Goal: Book appointment/travel/reservation

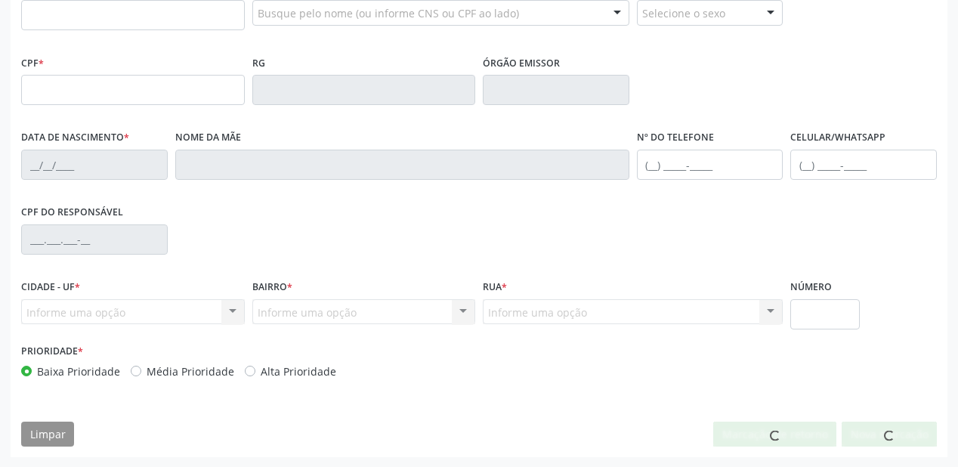
scroll to position [395, 0]
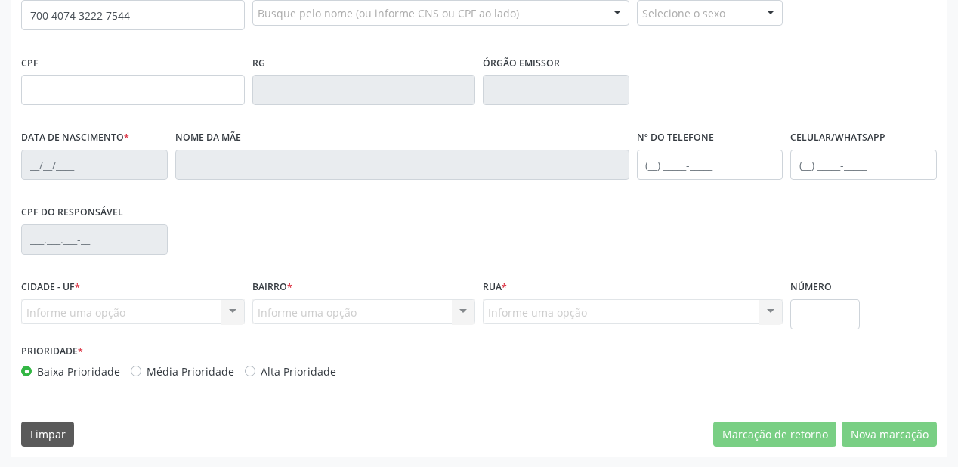
type input "700 4074 3222 7544"
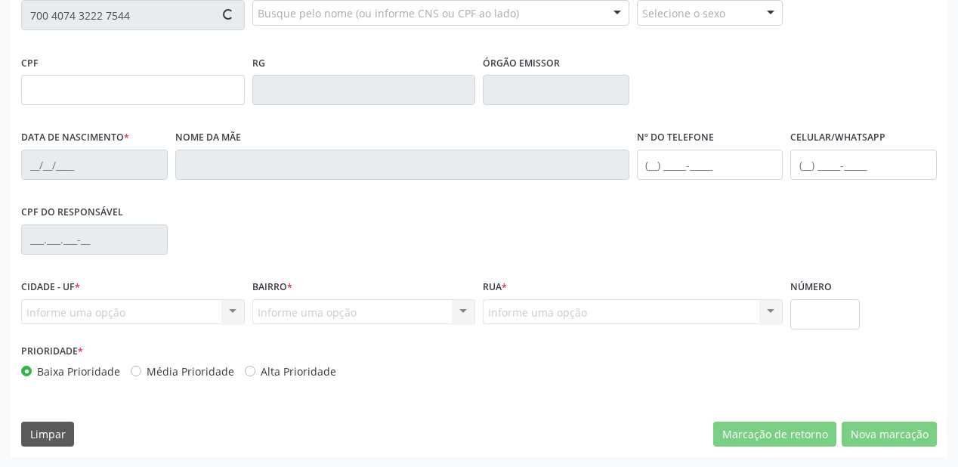
type input "711.728.284-31"
type input "30/08/2001"
type input "Maria dos Humildes de Sousa Nunes"
type input "(87) 99644-3410"
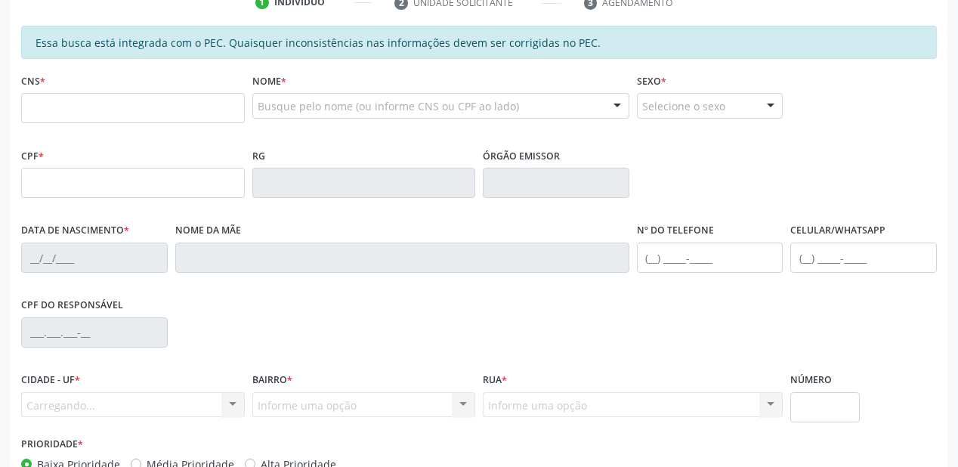
scroll to position [302, 0]
type input "700 4074 3222 7544"
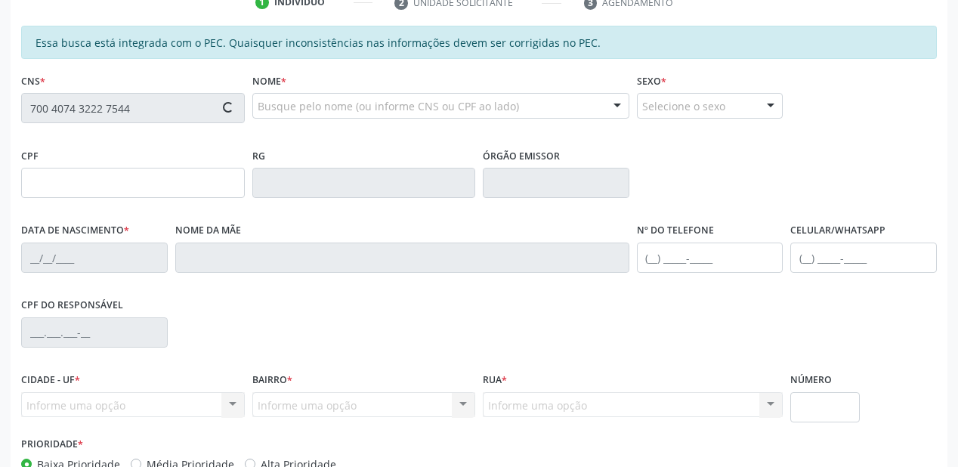
type input "711.728.284-31"
type input "3[DATE]"
type input "Maria dos [PERSON_NAME]"
type input "[PHONE_NUMBER]"
type input "S/N"
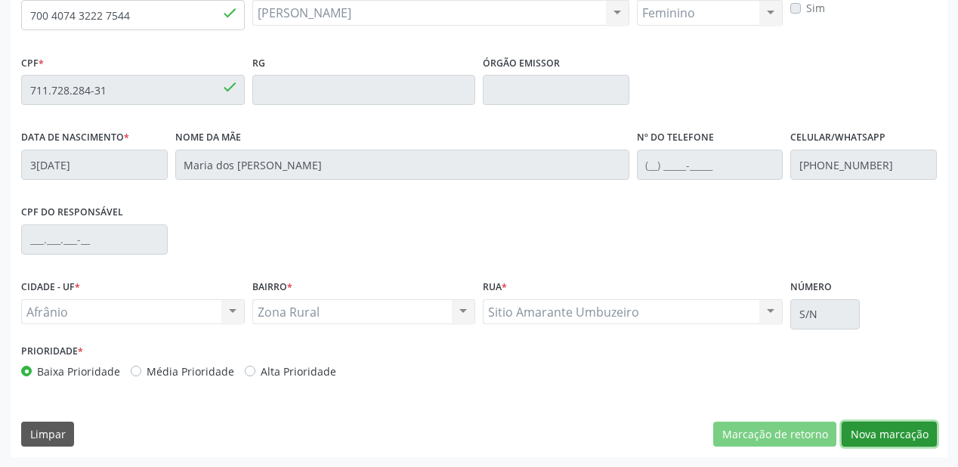
click at [862, 432] on button "Nova marcação" at bounding box center [889, 435] width 95 height 26
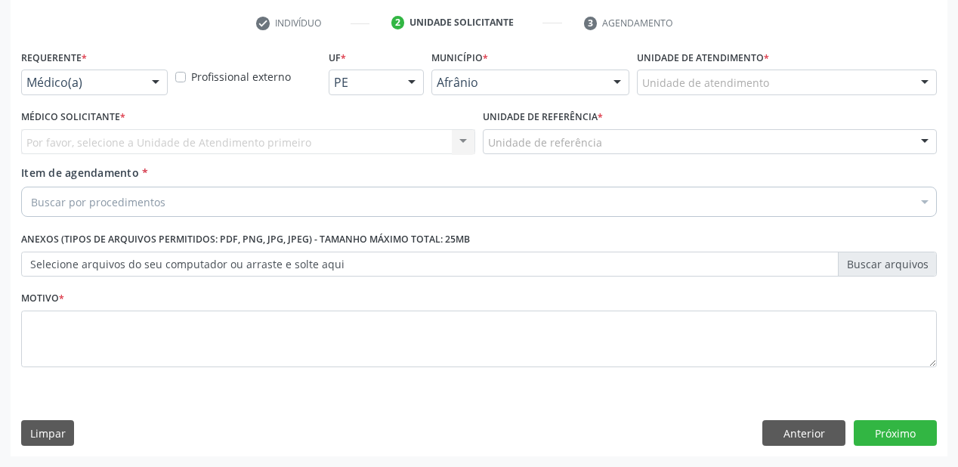
scroll to position [281, 0]
drag, startPoint x: 680, startPoint y: 79, endPoint x: 680, endPoint y: 107, distance: 28.0
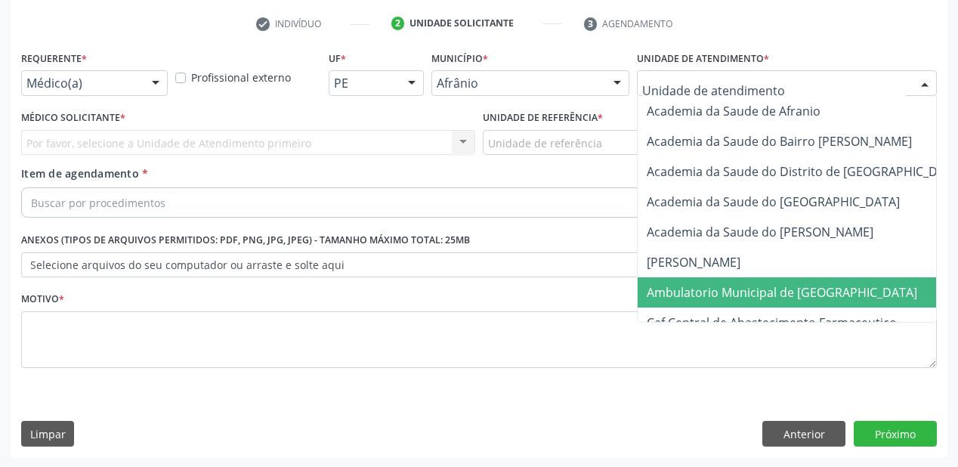
click at [692, 295] on span "Ambulatorio Municipal de [GEOGRAPHIC_DATA]" at bounding box center [782, 292] width 271 height 17
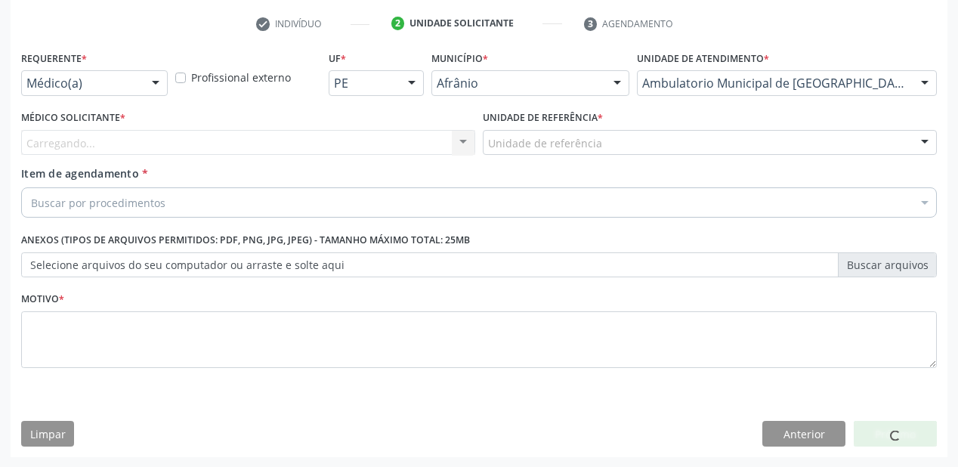
drag, startPoint x: 532, startPoint y: 141, endPoint x: 528, endPoint y: 186, distance: 44.8
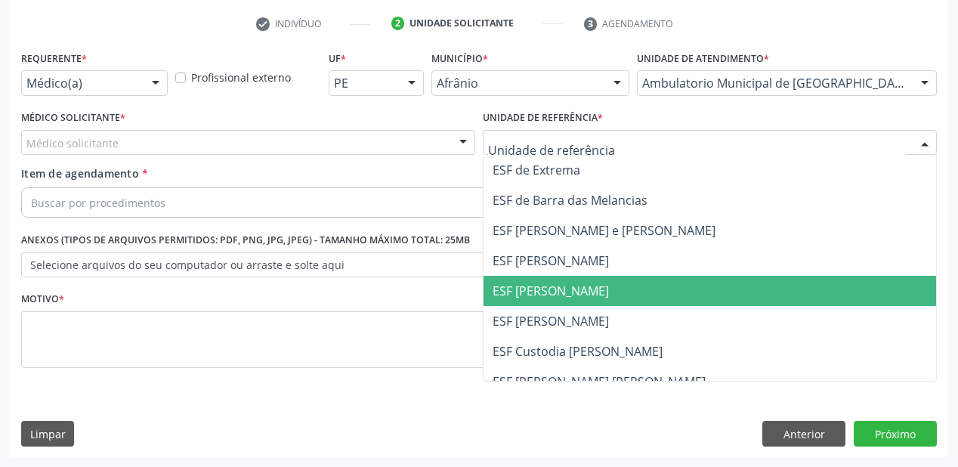
click at [525, 284] on span "ESF [PERSON_NAME]" at bounding box center [551, 291] width 116 height 17
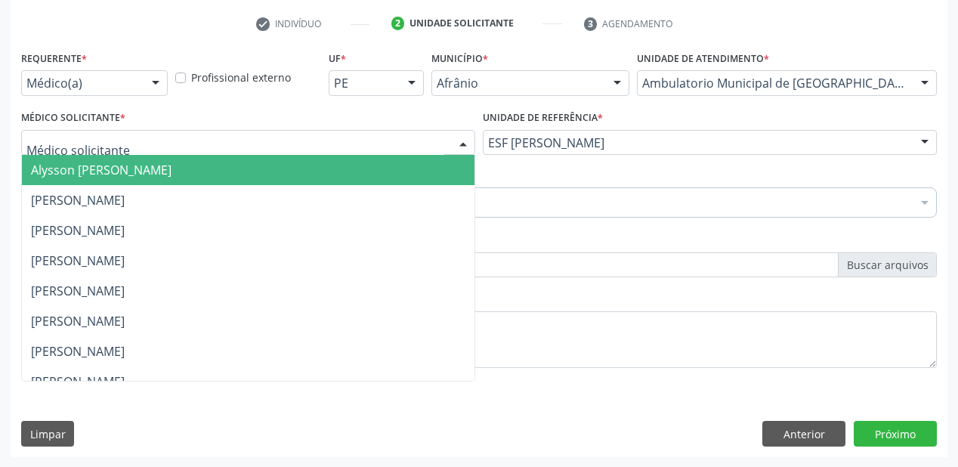
drag, startPoint x: 115, startPoint y: 168, endPoint x: 106, endPoint y: 194, distance: 28.0
click at [115, 169] on span "Alysson [PERSON_NAME]" at bounding box center [101, 170] width 141 height 17
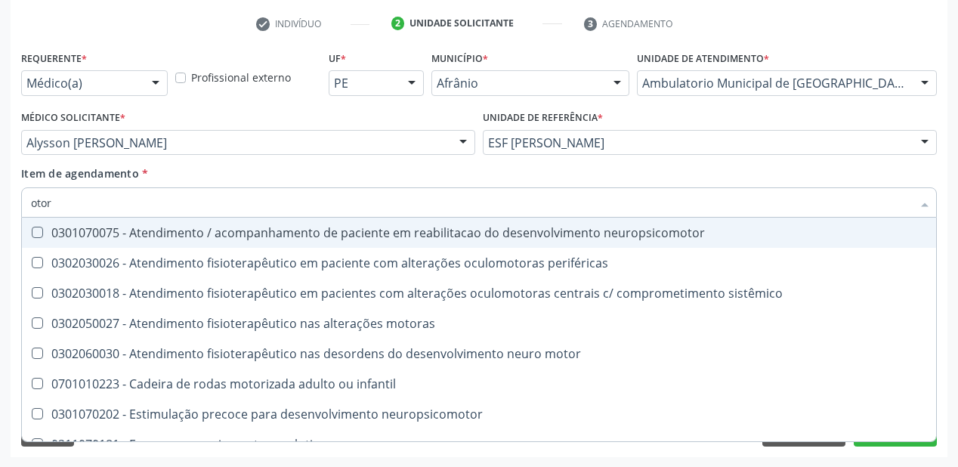
type input "otorr"
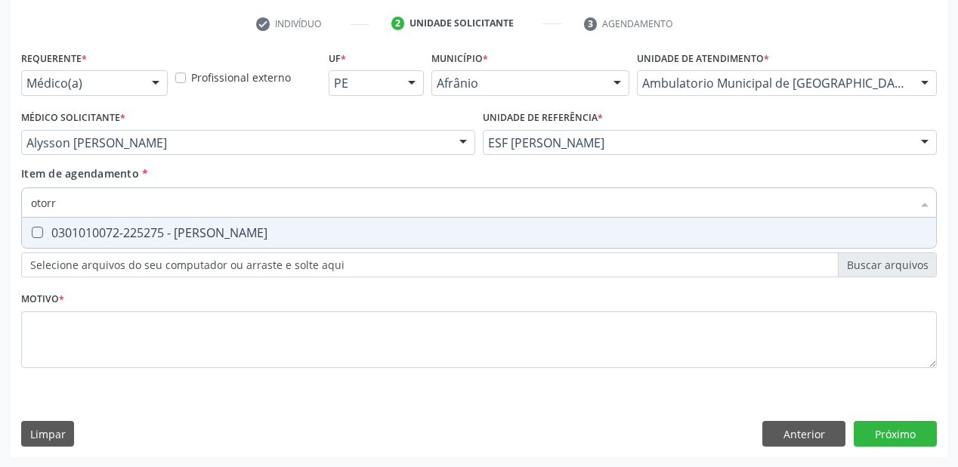
click at [169, 243] on span "0301010072-225275 - [PERSON_NAME]" at bounding box center [479, 233] width 915 height 30
checkbox Otorrinolaringologista "true"
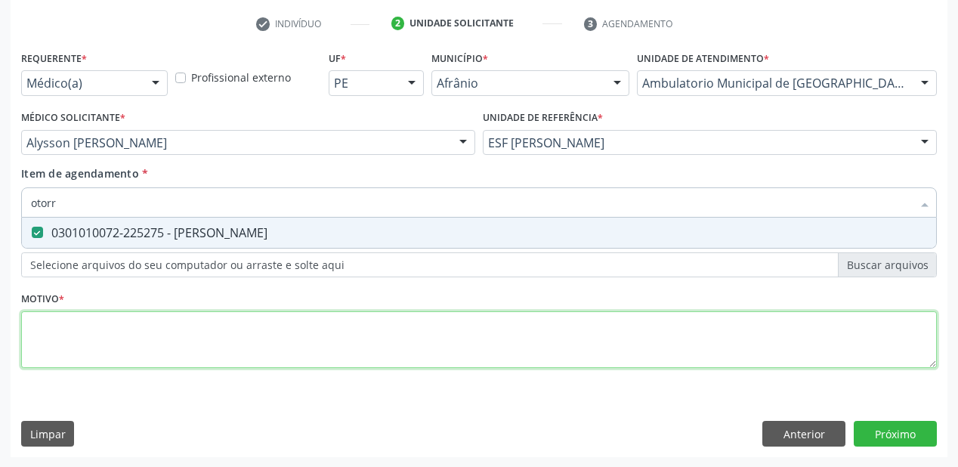
click at [102, 345] on div "Requerente * Médico(a) Médico(a) Enfermeiro(a) Paciente Nenhum resultado encont…" at bounding box center [479, 218] width 916 height 342
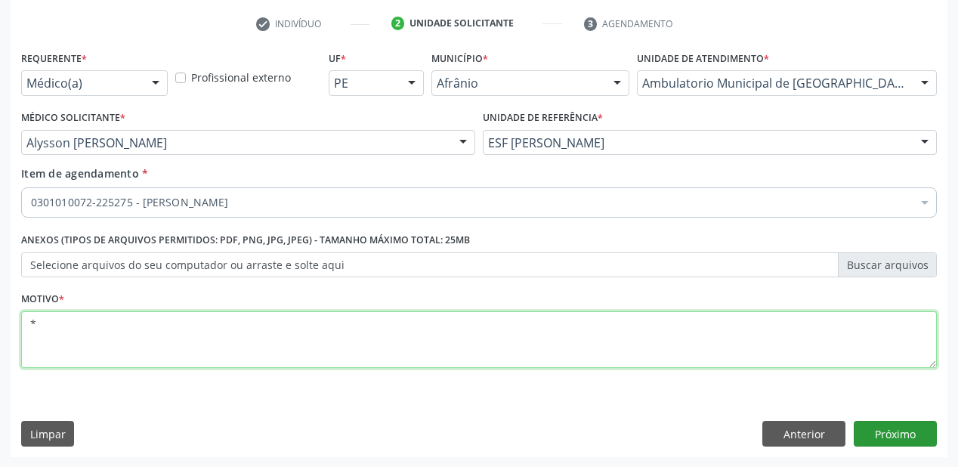
type textarea "*"
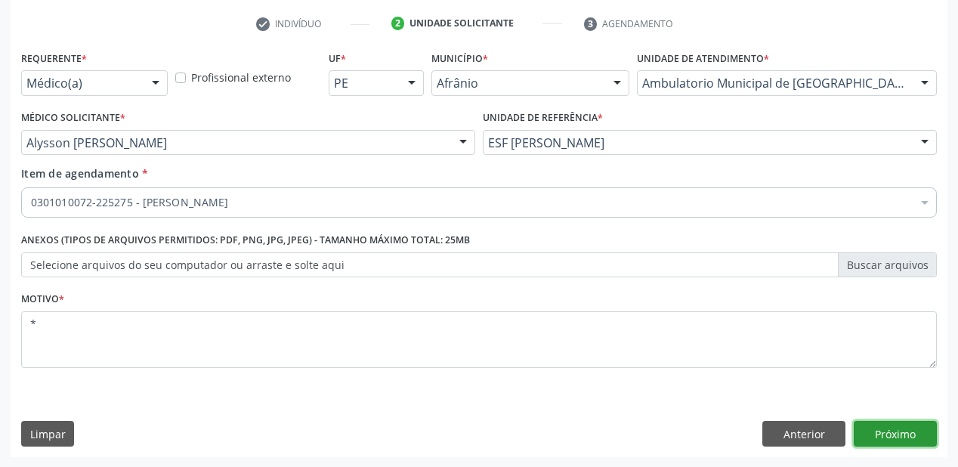
click at [886, 435] on button "Próximo" at bounding box center [895, 434] width 83 height 26
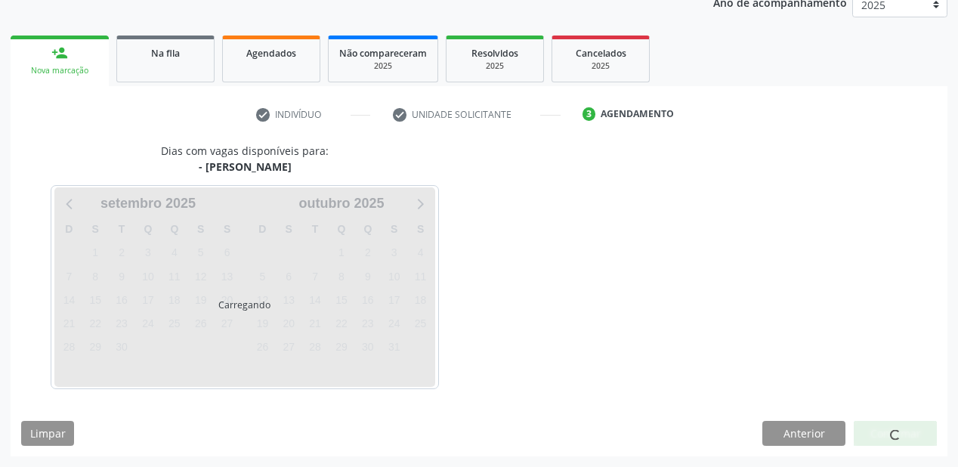
scroll to position [190, 0]
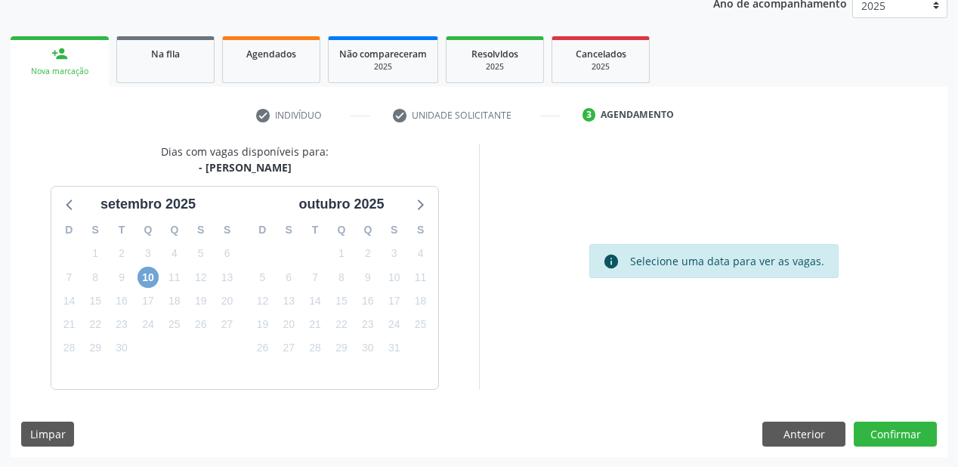
click at [150, 276] on span "10" at bounding box center [148, 277] width 21 height 21
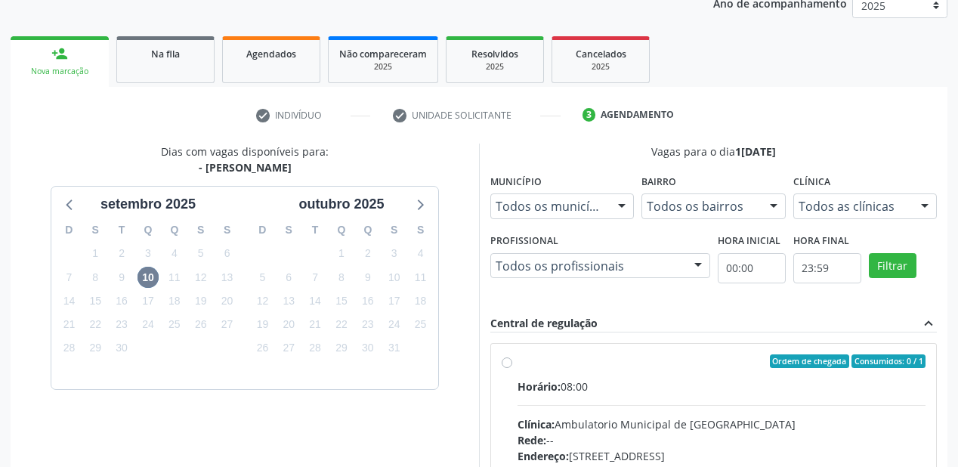
click at [813, 387] on div "Horário: 08:00" at bounding box center [722, 387] width 408 height 16
click at [513, 368] on input "Ordem de chegada Consumidos: 0 / 1 Horário: 08:00 Clínica: Ambulatorio Municipa…" at bounding box center [507, 362] width 11 height 14
radio input "true"
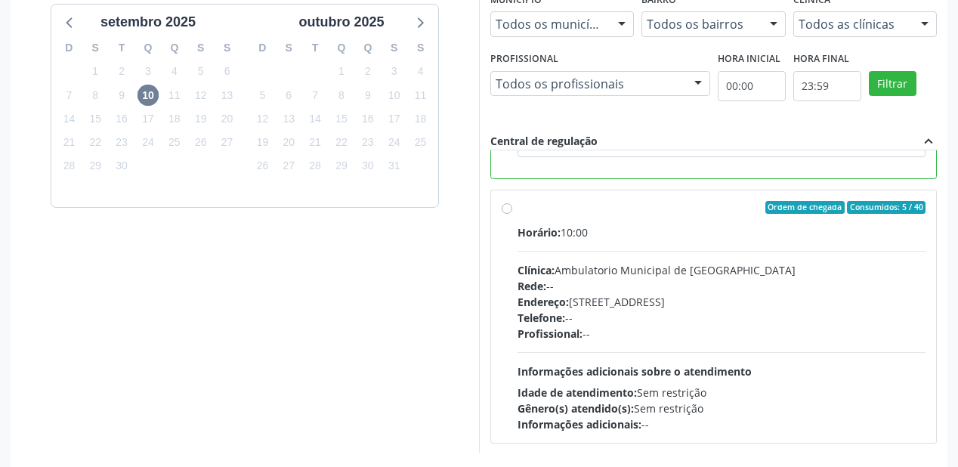
scroll to position [435, 0]
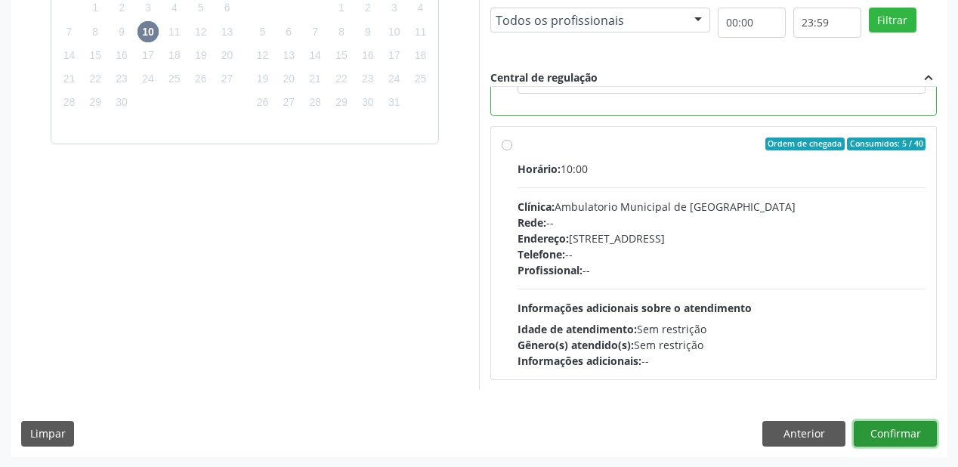
click at [875, 426] on button "Confirmar" at bounding box center [895, 434] width 83 height 26
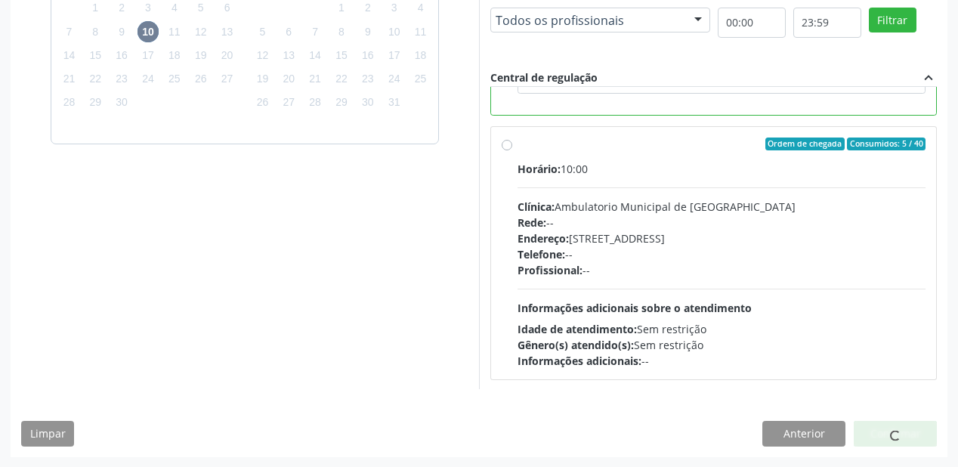
scroll to position [30, 0]
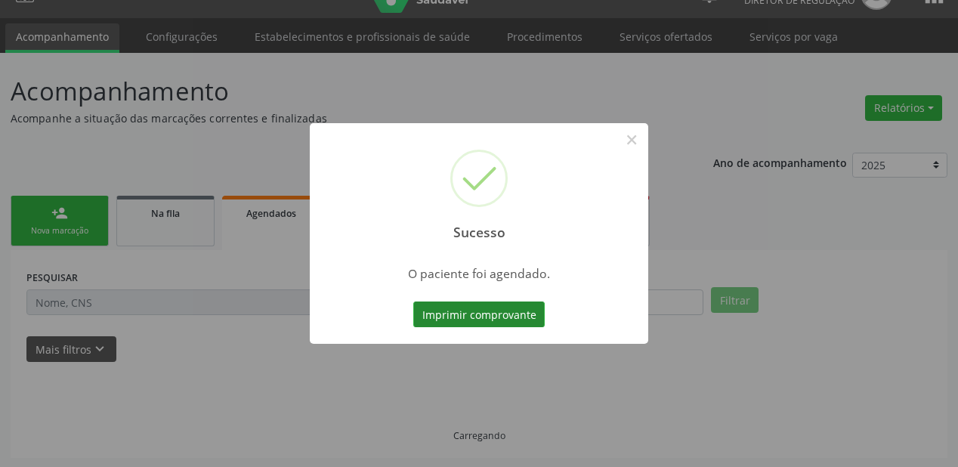
click at [502, 315] on button "Imprimir comprovante" at bounding box center [479, 315] width 132 height 26
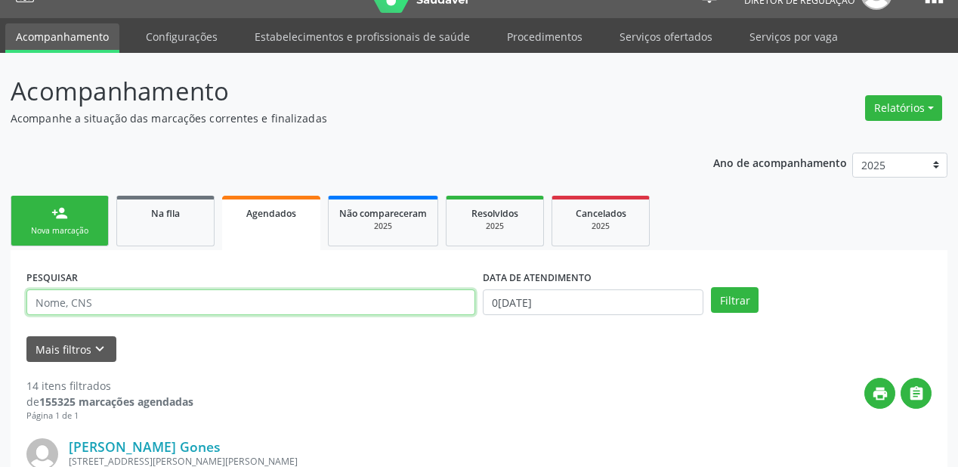
click at [70, 301] on input "text" at bounding box center [250, 303] width 449 height 26
type input "[PERSON_NAME]"
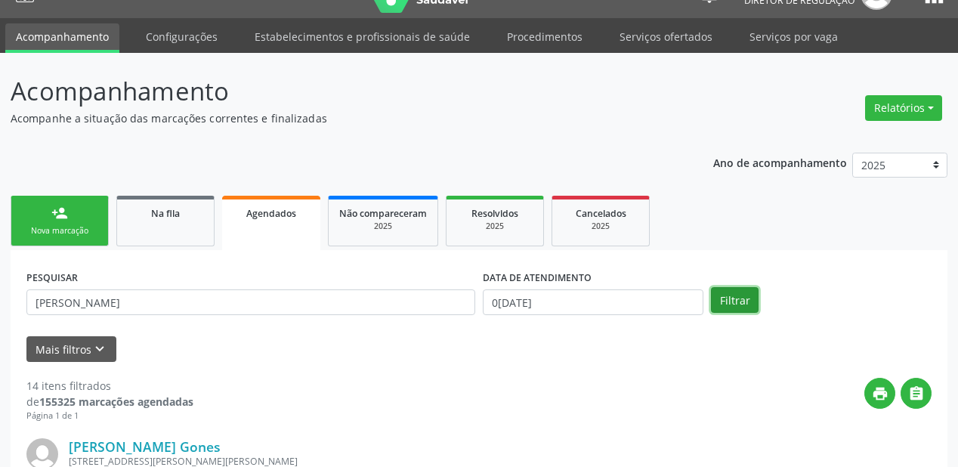
click at [734, 294] on button "Filtrar" at bounding box center [735, 300] width 48 height 26
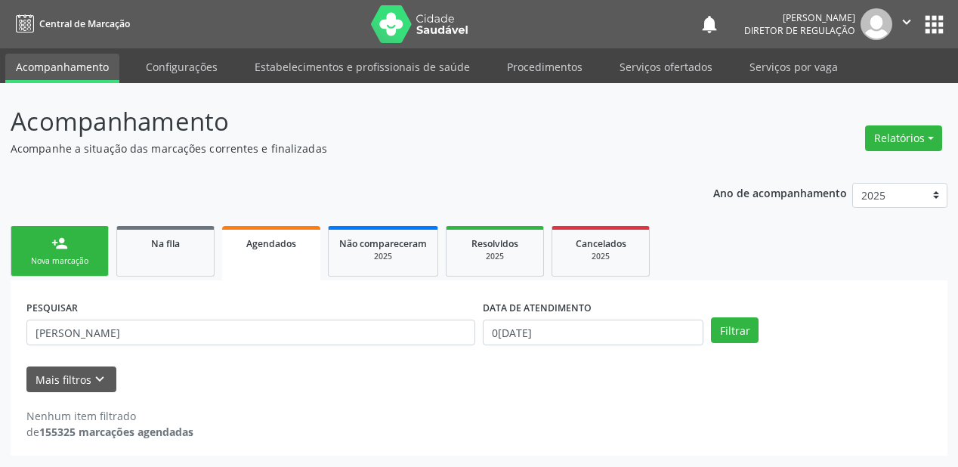
scroll to position [0, 0]
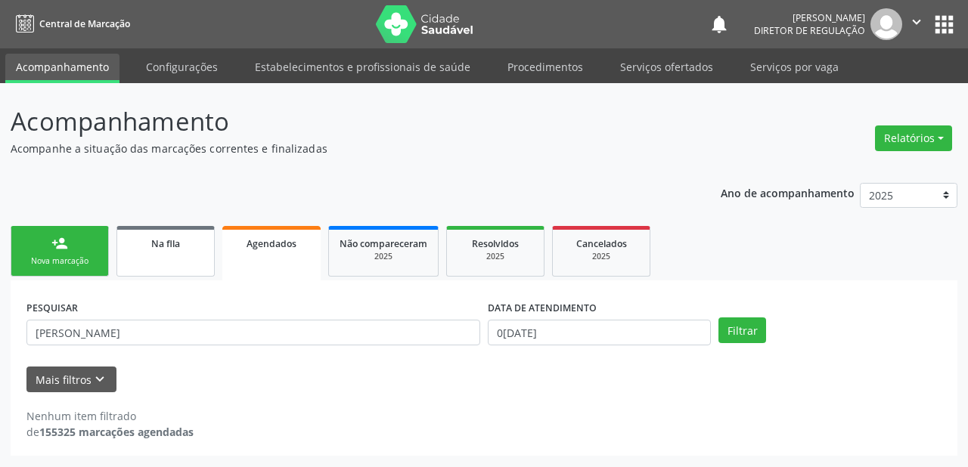
click at [169, 258] on link "Na fila" at bounding box center [165, 251] width 98 height 51
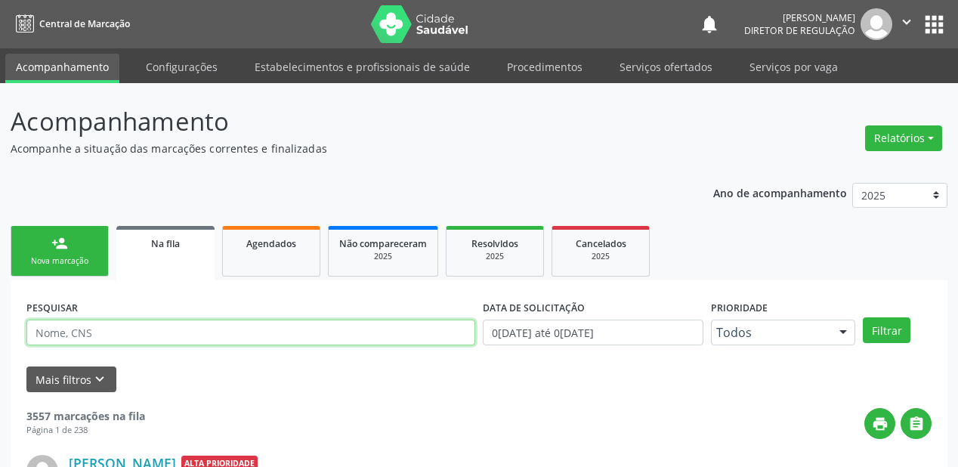
click at [91, 325] on input "text" at bounding box center [250, 333] width 449 height 26
type input "[PERSON_NAME]"
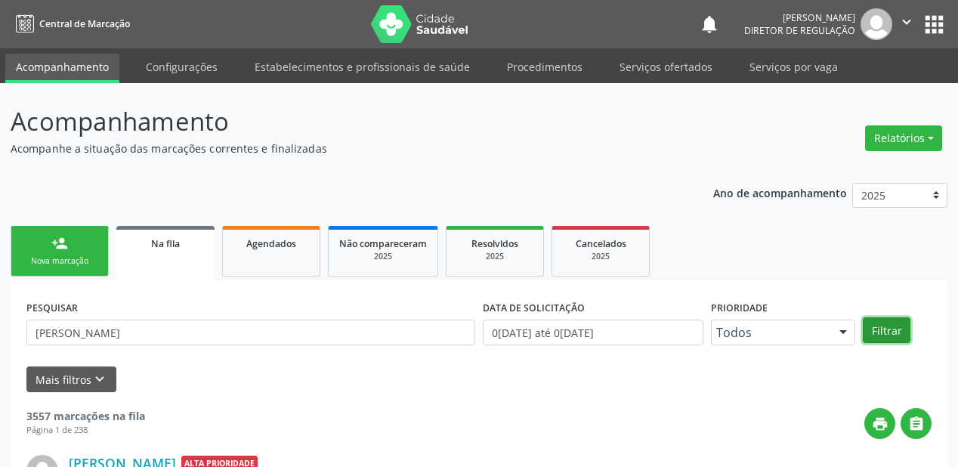
click at [884, 333] on button "Filtrar" at bounding box center [887, 330] width 48 height 26
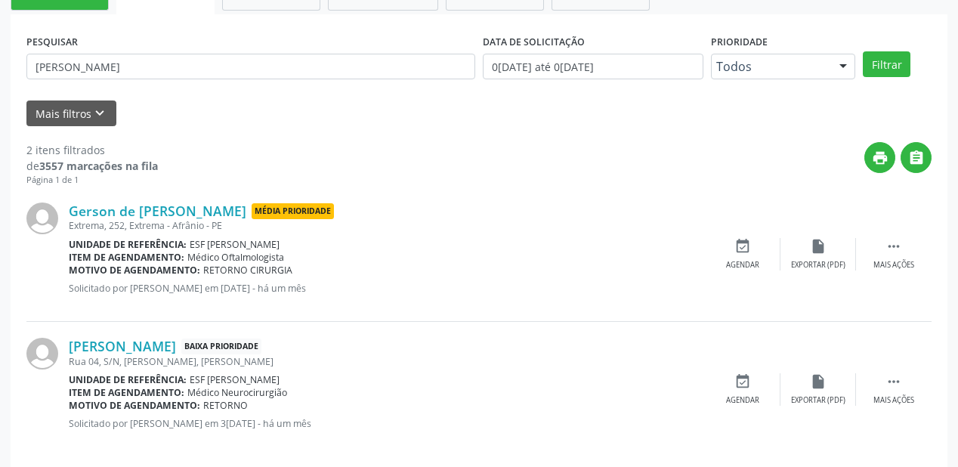
scroll to position [280, 0]
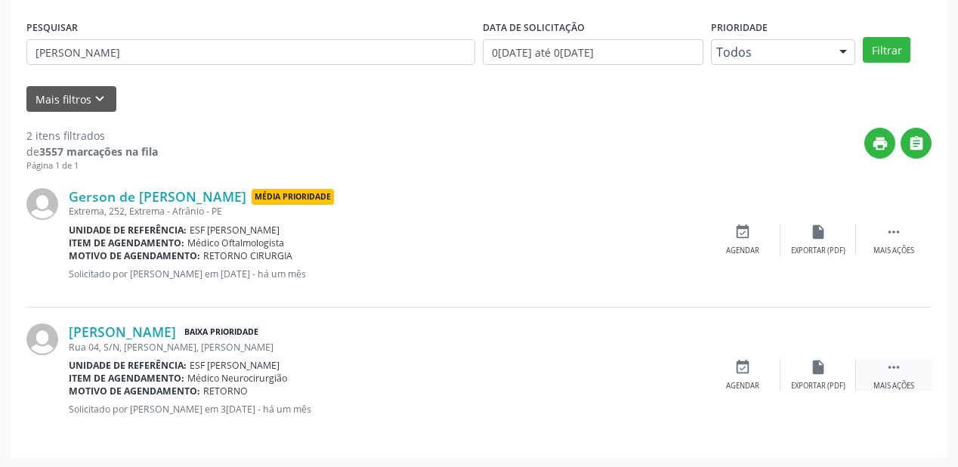
click at [890, 365] on icon "" at bounding box center [894, 367] width 17 height 17
click at [532, 375] on div "event_available Agendar" at bounding box center [516, 375] width 76 height 33
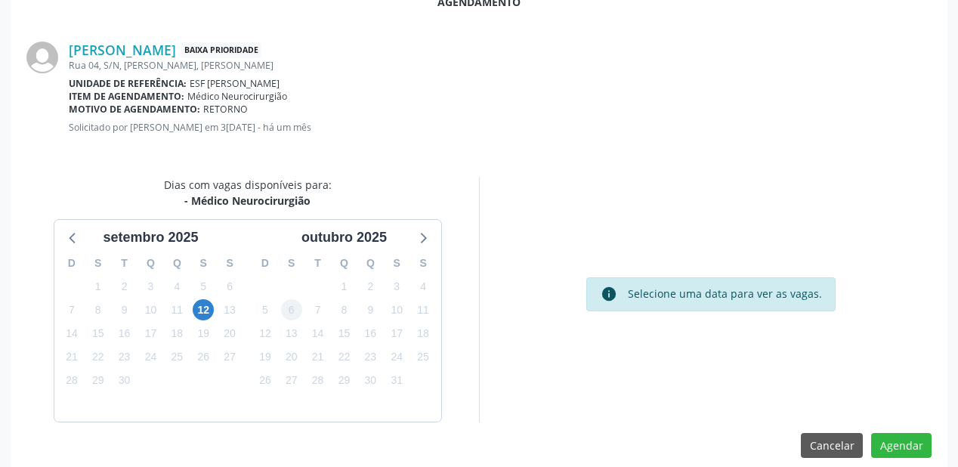
scroll to position [318, 0]
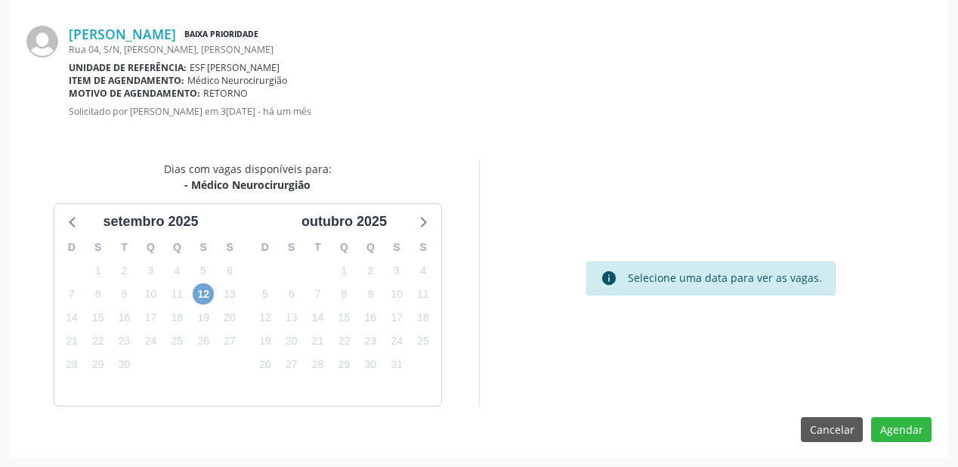
click at [207, 294] on span "12" at bounding box center [203, 293] width 21 height 21
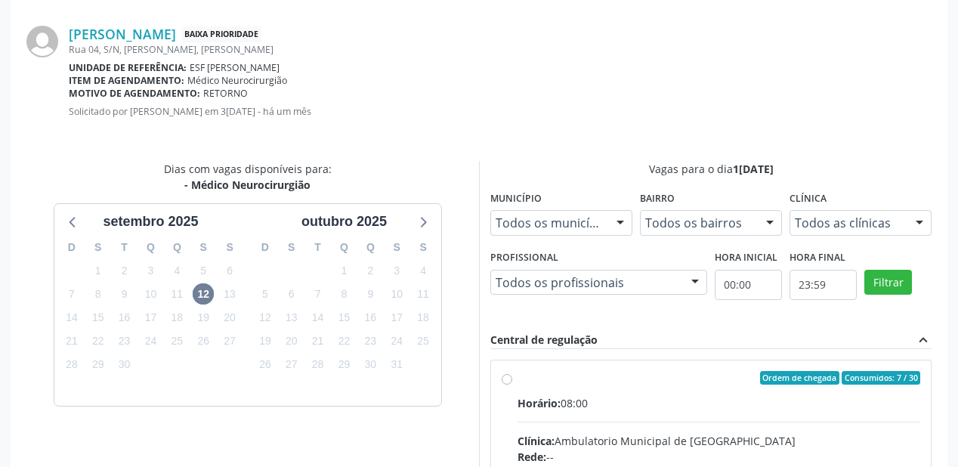
click at [744, 376] on div "Ordem de chegada Consumidos: 7 / 30" at bounding box center [719, 378] width 403 height 14
click at [513, 376] on input "Ordem de chegada Consumidos: 7 / 30 Horário: 08:00 Clínica: Ambulatorio Municip…" at bounding box center [507, 378] width 11 height 14
radio input "true"
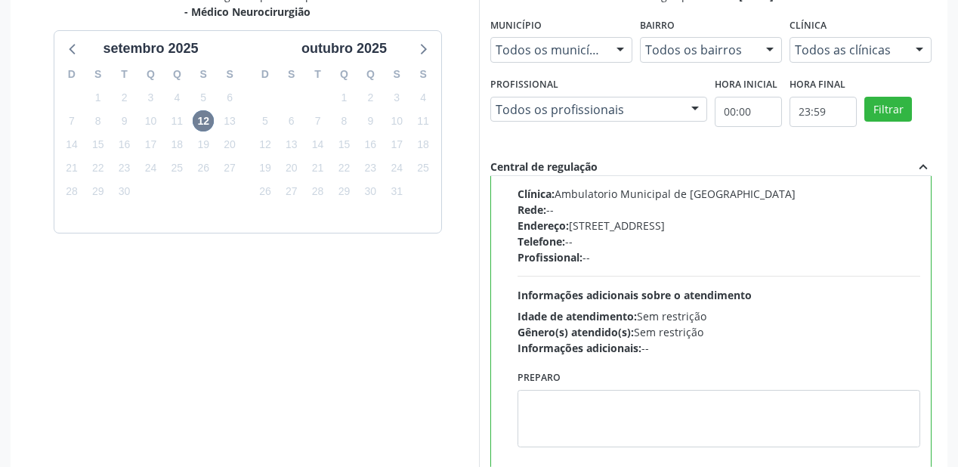
scroll to position [560, 0]
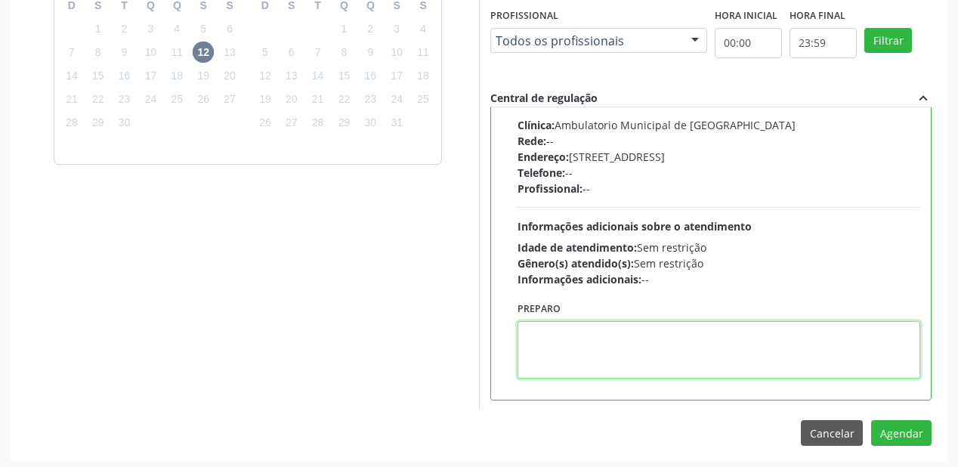
click at [646, 361] on textarea at bounding box center [719, 349] width 403 height 57
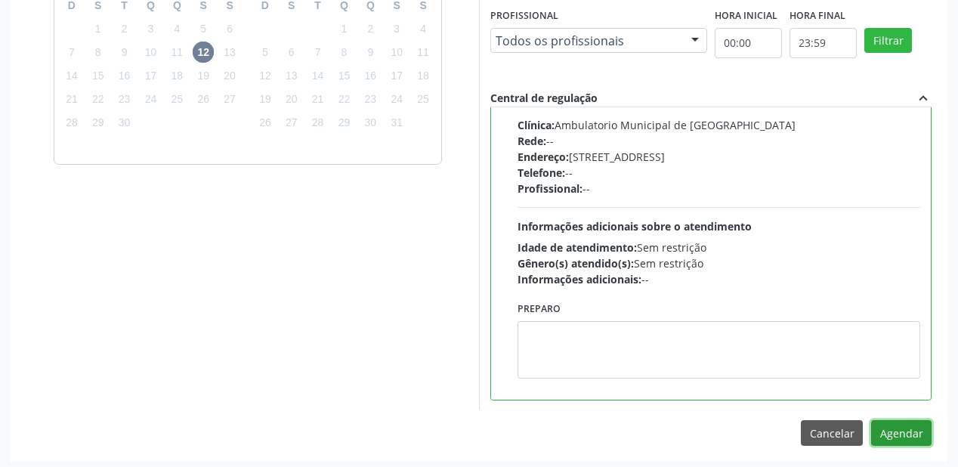
click at [888, 425] on button "Agendar" at bounding box center [902, 433] width 60 height 26
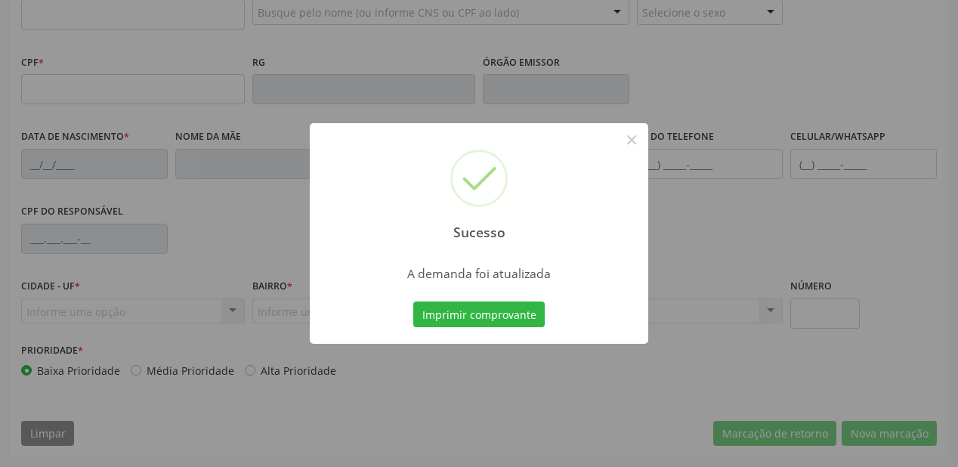
scroll to position [395, 0]
click at [472, 317] on button "Imprimir comprovante" at bounding box center [479, 315] width 132 height 26
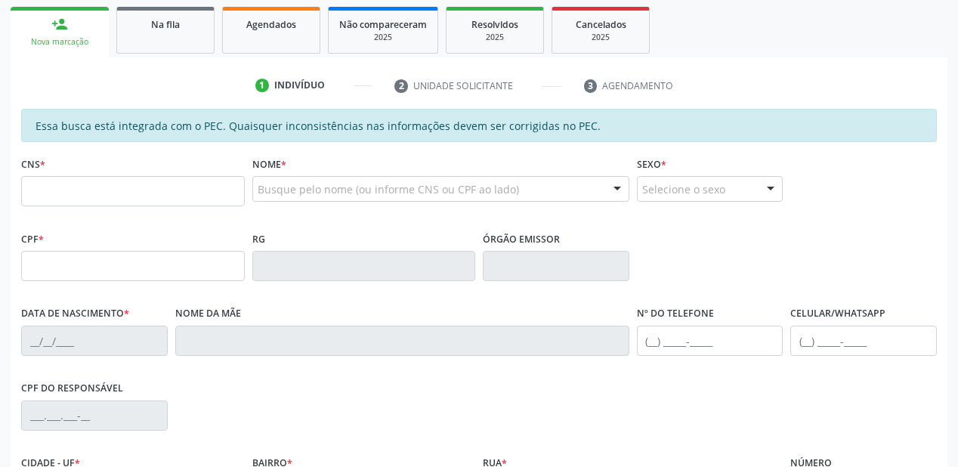
scroll to position [214, 0]
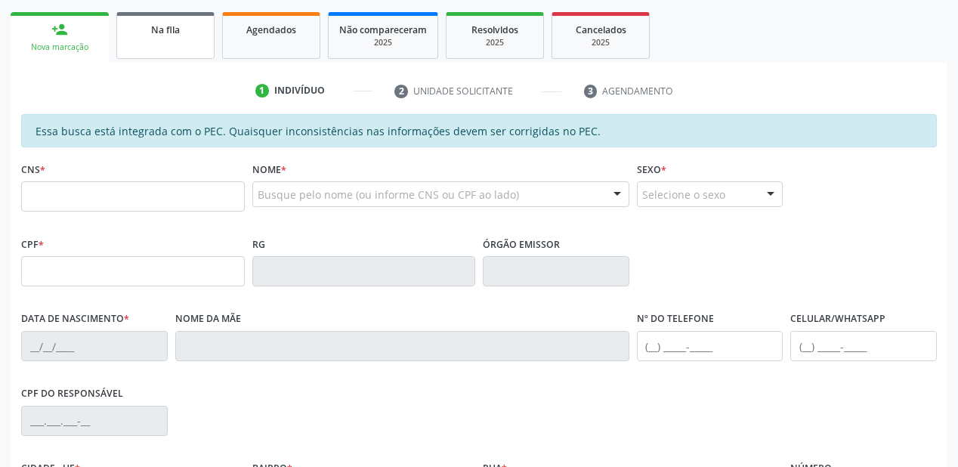
click at [172, 42] on link "Na fila" at bounding box center [165, 35] width 98 height 47
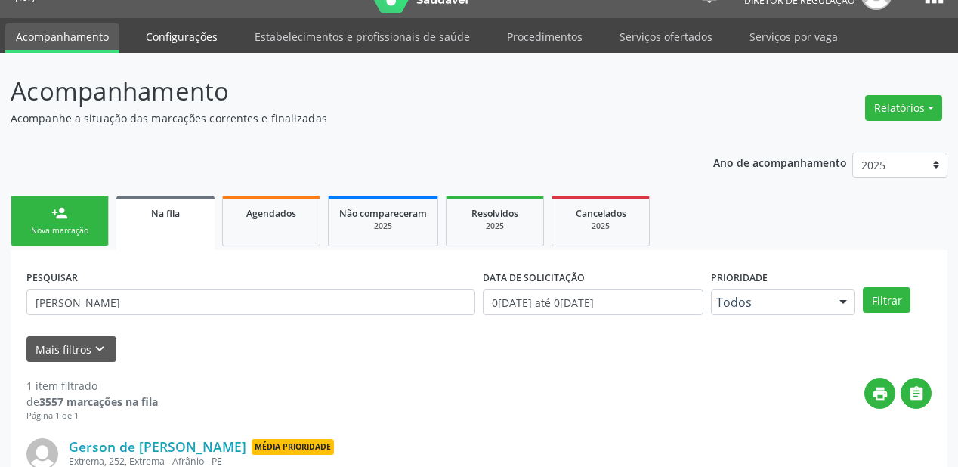
scroll to position [145, 0]
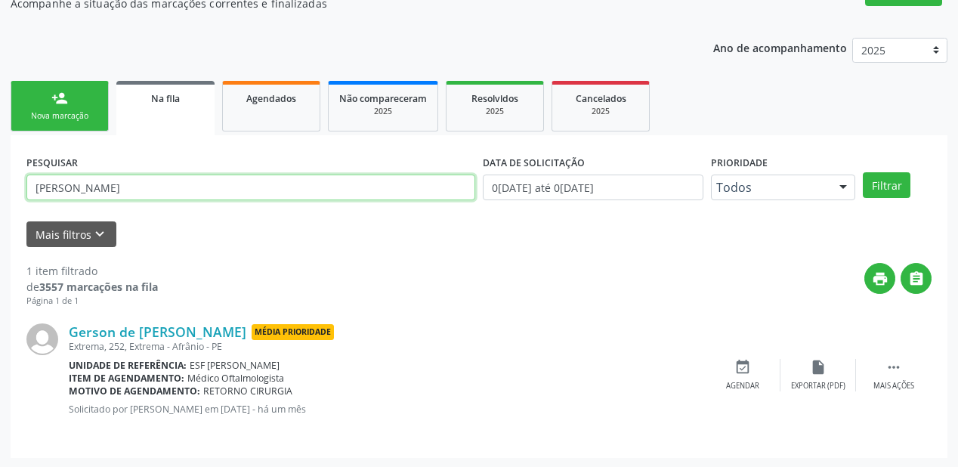
click at [94, 183] on input "[PERSON_NAME]" at bounding box center [250, 188] width 449 height 26
type input "g"
type input "706906133037232"
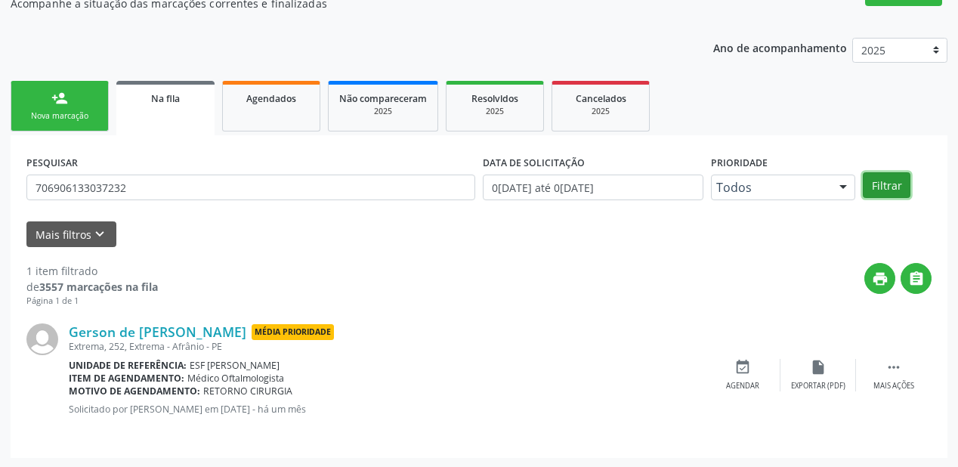
click at [887, 190] on button "Filtrar" at bounding box center [887, 185] width 48 height 26
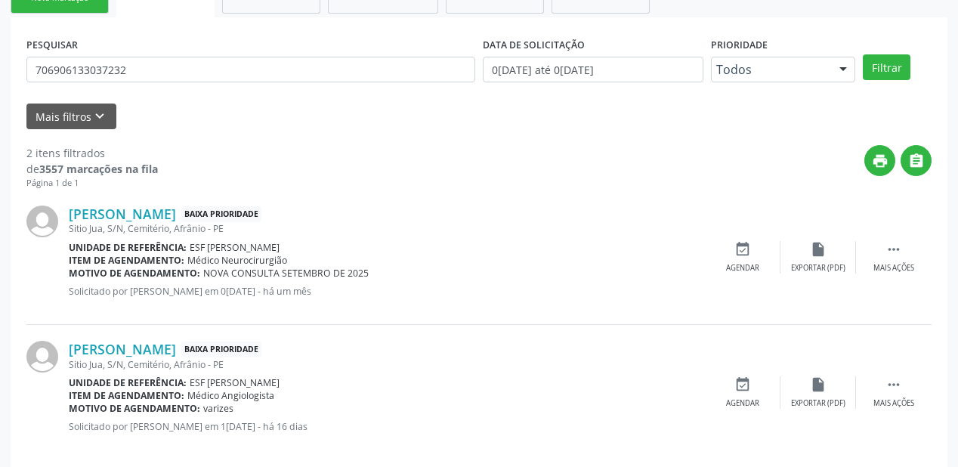
scroll to position [280, 0]
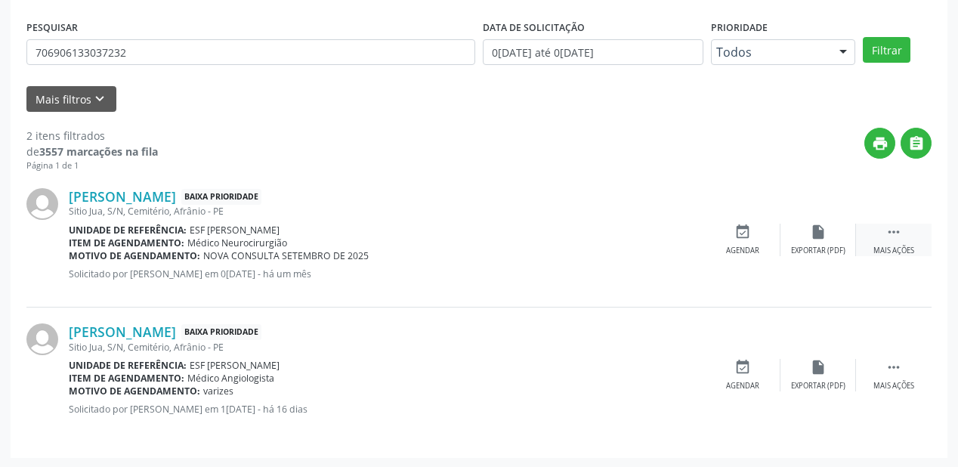
click at [900, 227] on icon "" at bounding box center [894, 232] width 17 height 17
click at [523, 240] on div "event_available Agendar" at bounding box center [516, 240] width 76 height 33
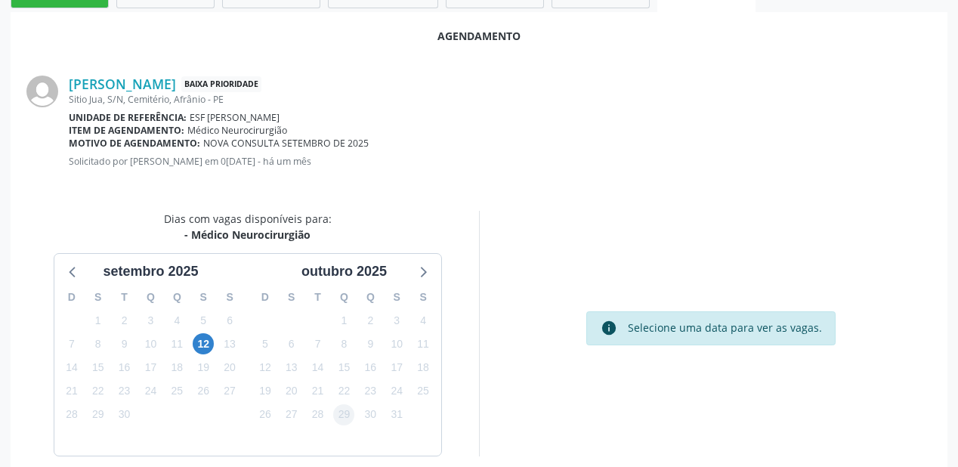
scroll to position [302, 0]
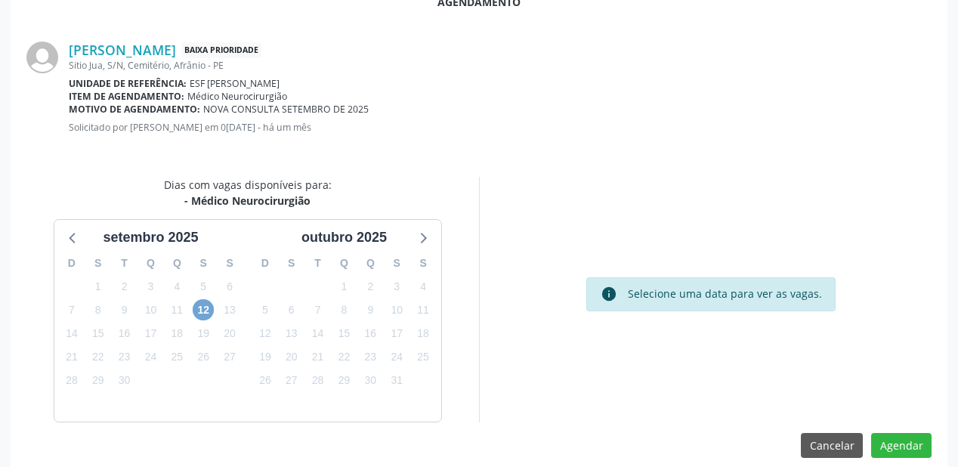
click at [204, 305] on span "12" at bounding box center [203, 309] width 21 height 21
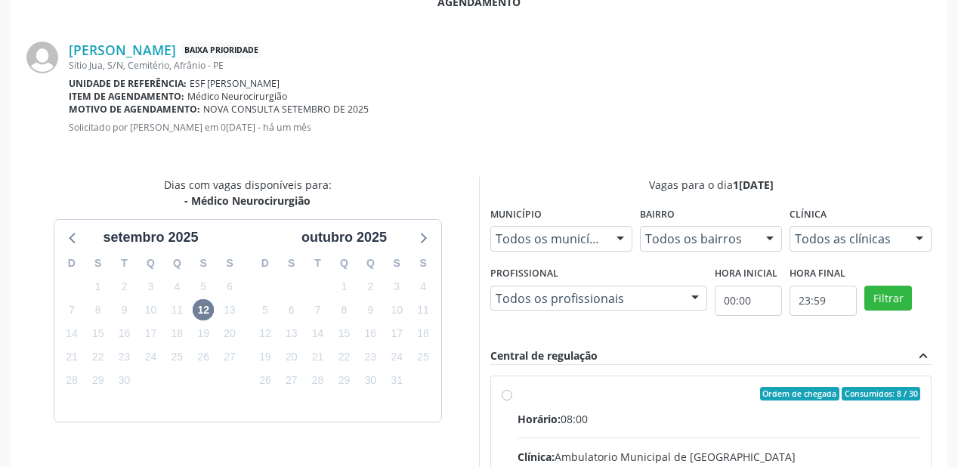
click at [658, 413] on div "Horário: 08:00" at bounding box center [719, 419] width 403 height 16
click at [513, 401] on input "Ordem de chegada Consumidos: 8 / 30 Horário: 08:00 Clínica: Ambulatorio Municip…" at bounding box center [507, 394] width 11 height 14
radio input "true"
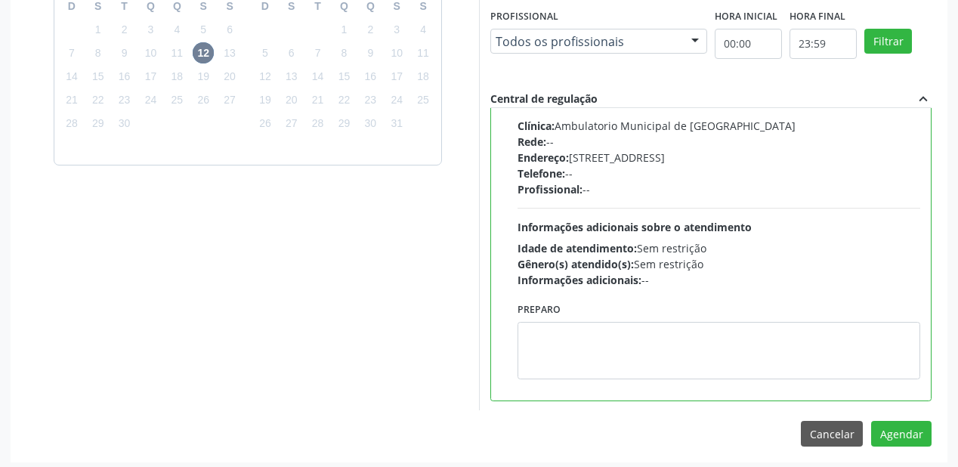
scroll to position [564, 0]
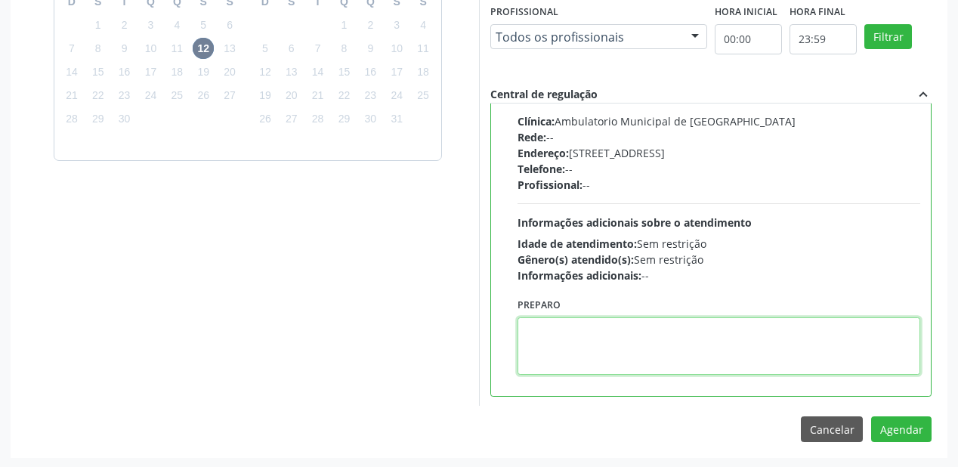
click at [629, 359] on textarea at bounding box center [719, 345] width 403 height 57
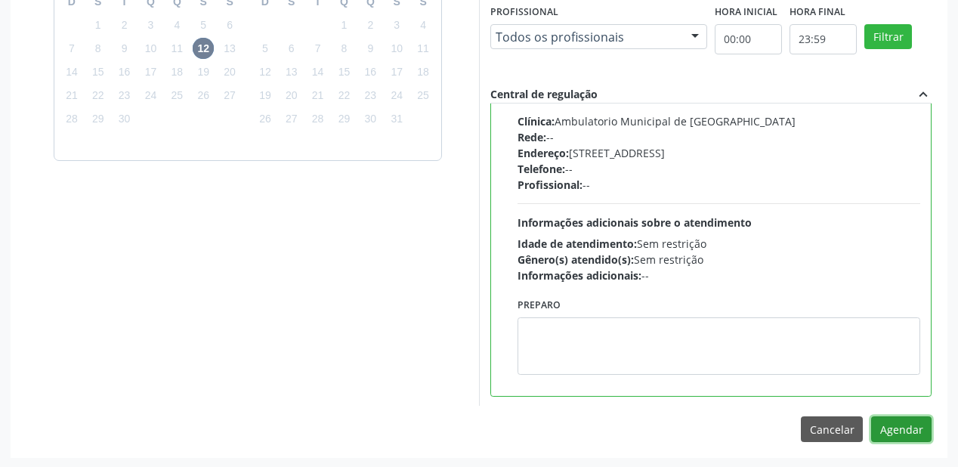
click at [899, 430] on button "Agendar" at bounding box center [902, 430] width 60 height 26
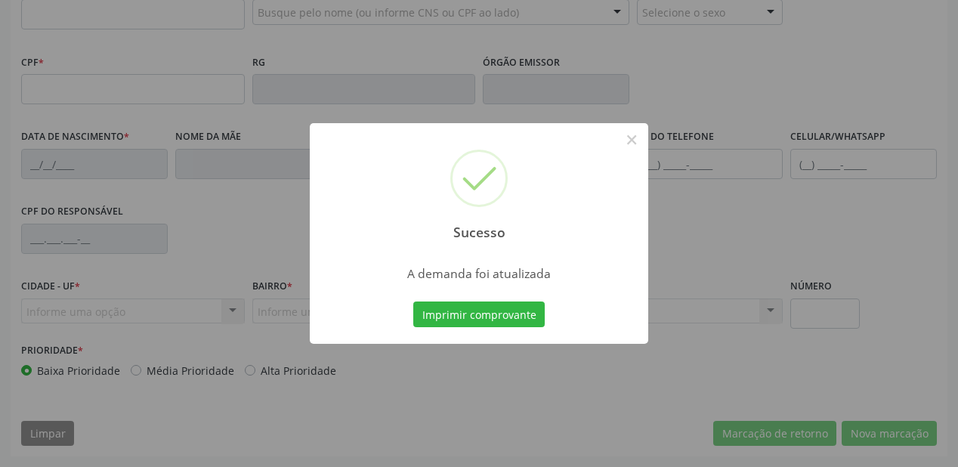
scroll to position [395, 0]
click at [496, 305] on button "Imprimir comprovante" at bounding box center [479, 315] width 132 height 26
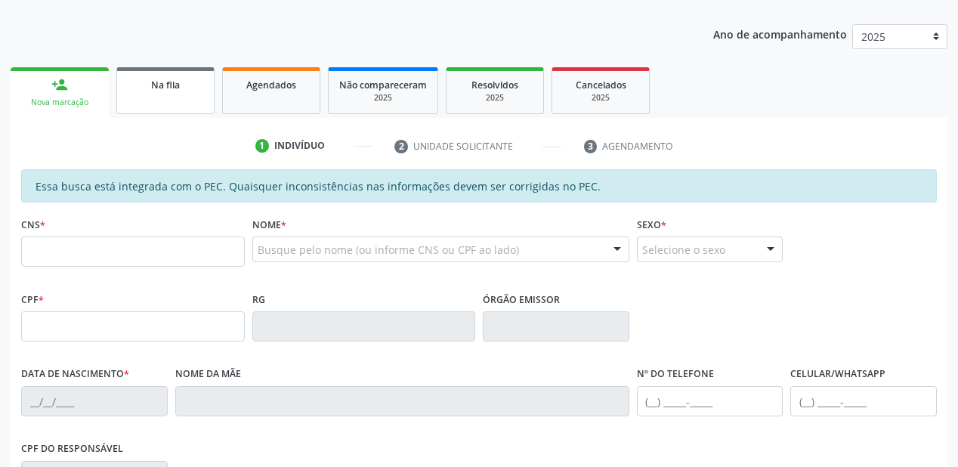
scroll to position [153, 0]
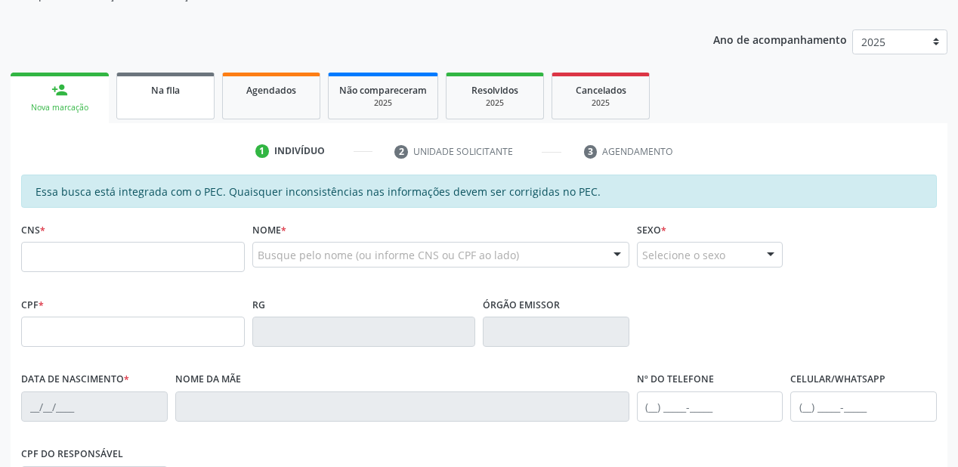
click at [184, 114] on link "Na fila" at bounding box center [165, 96] width 98 height 47
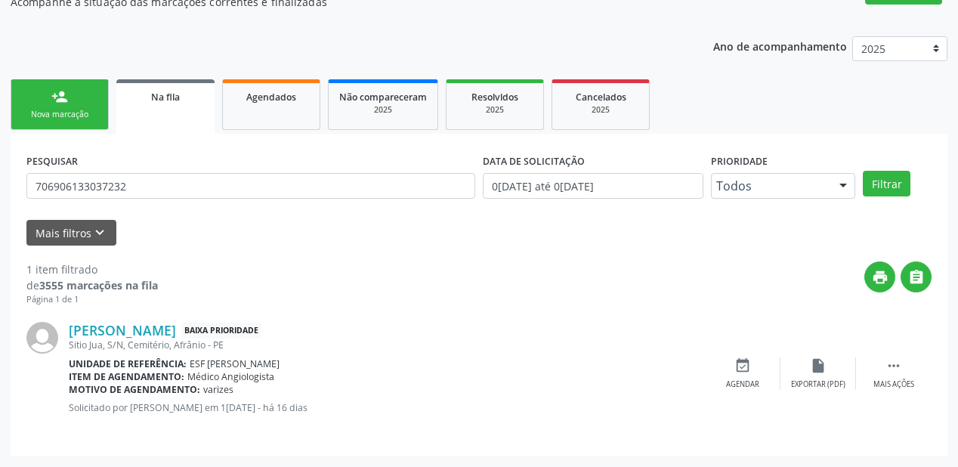
scroll to position [145, 0]
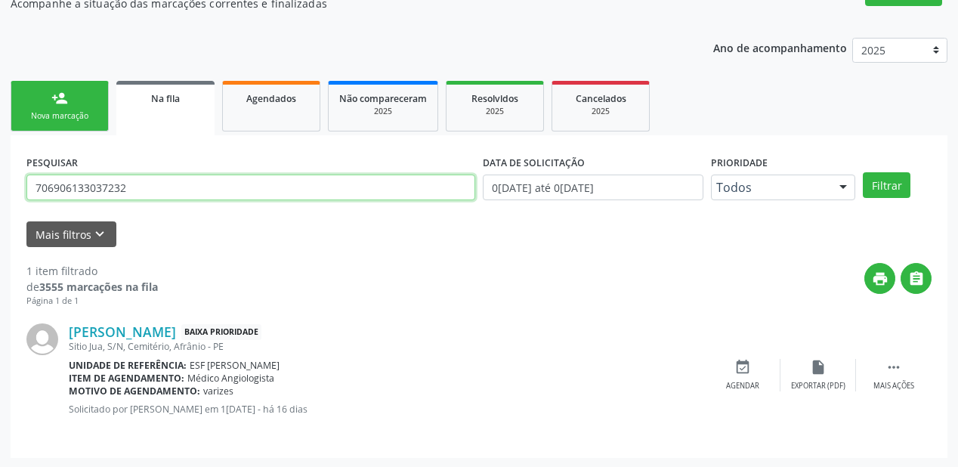
click at [139, 190] on input "706906133037232" at bounding box center [250, 188] width 449 height 26
type input "7"
type input "700507722895956"
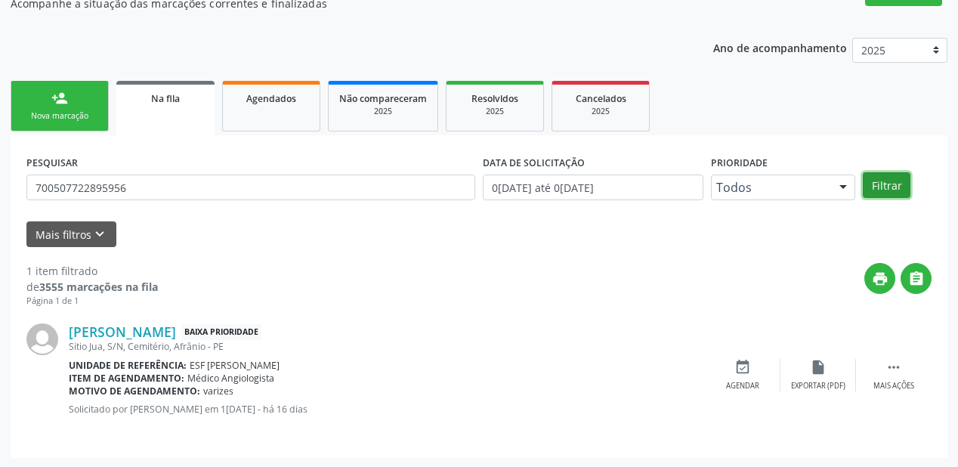
click at [881, 184] on button "Filtrar" at bounding box center [887, 185] width 48 height 26
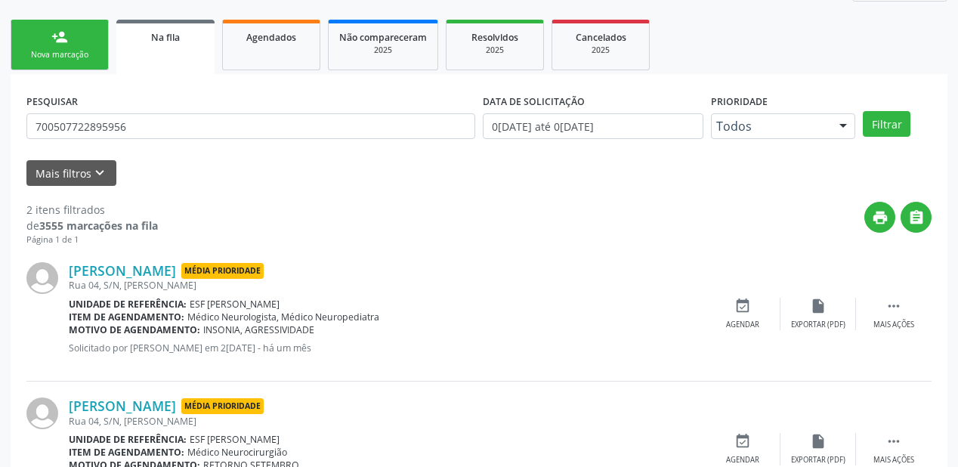
scroll to position [266, 0]
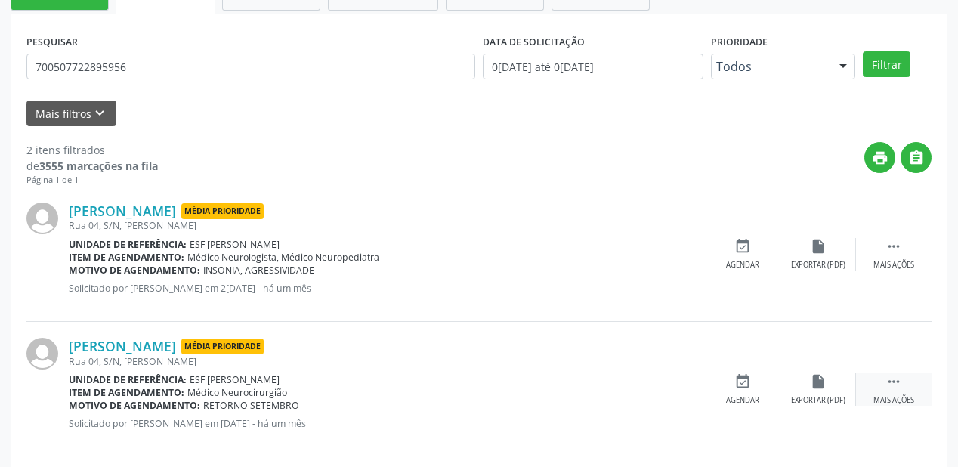
click at [895, 374] on icon "" at bounding box center [894, 381] width 17 height 17
click at [528, 395] on div "Agendar" at bounding box center [516, 400] width 33 height 11
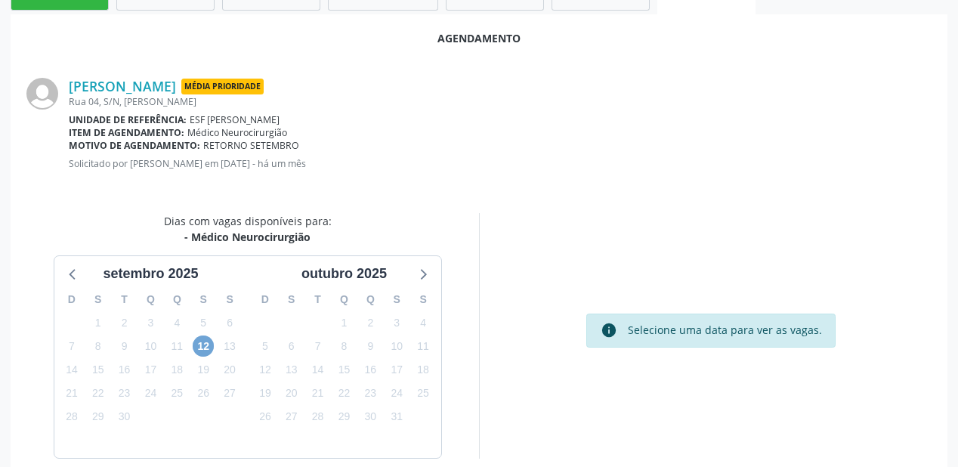
click at [208, 348] on span "12" at bounding box center [203, 346] width 21 height 21
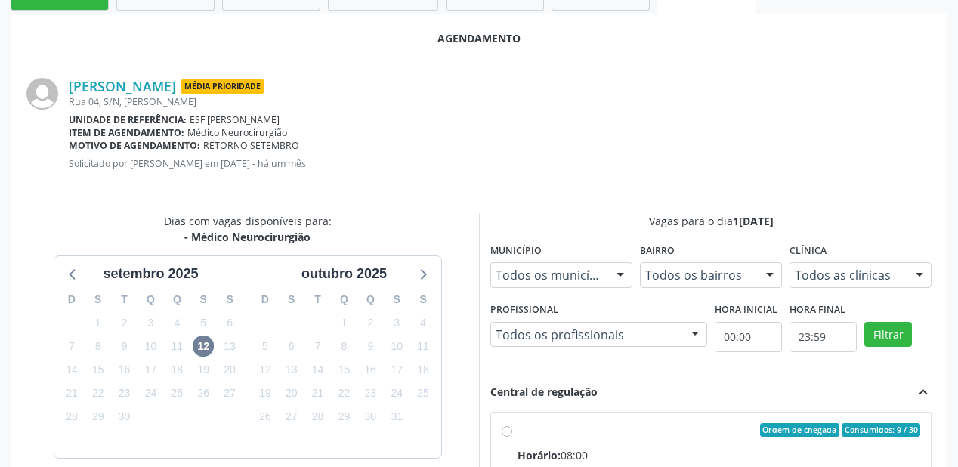
click at [513, 437] on input "Ordem de chegada Consumidos: 9 / 30 Horário: 08:00 Clínica: Ambulatorio Municip…" at bounding box center [507, 430] width 11 height 14
radio input "true"
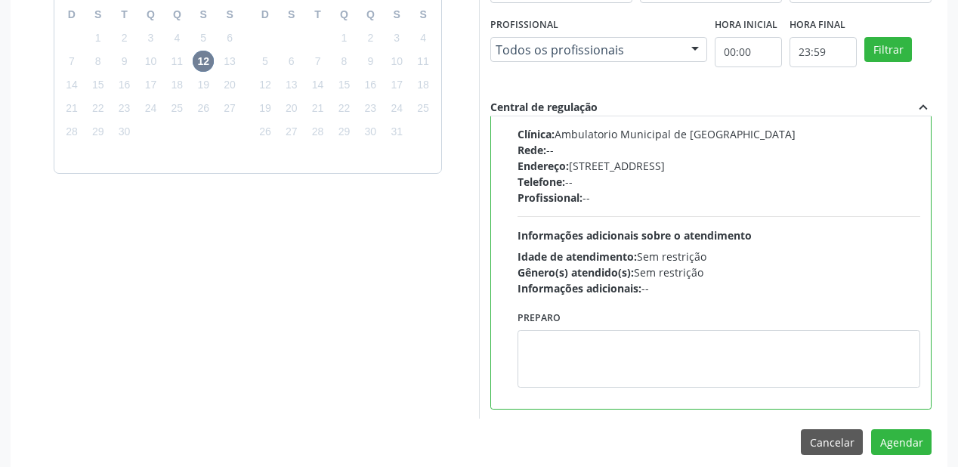
scroll to position [564, 0]
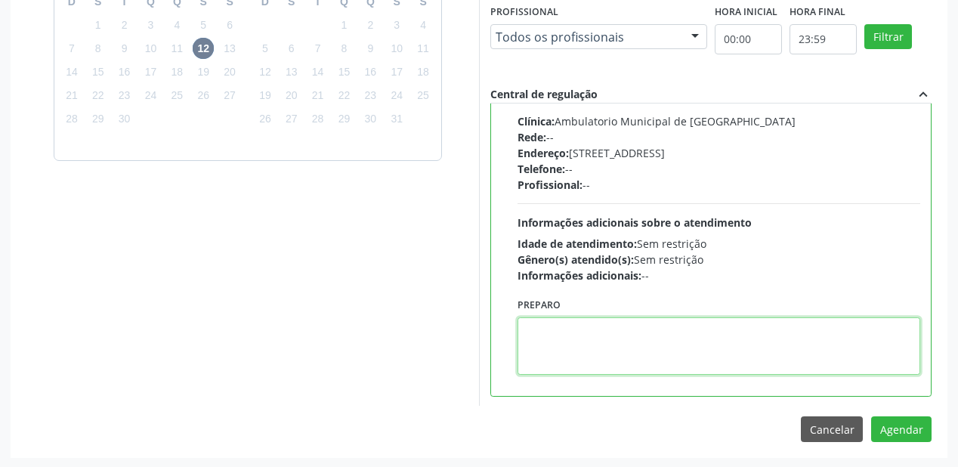
click at [627, 348] on textarea at bounding box center [719, 345] width 403 height 57
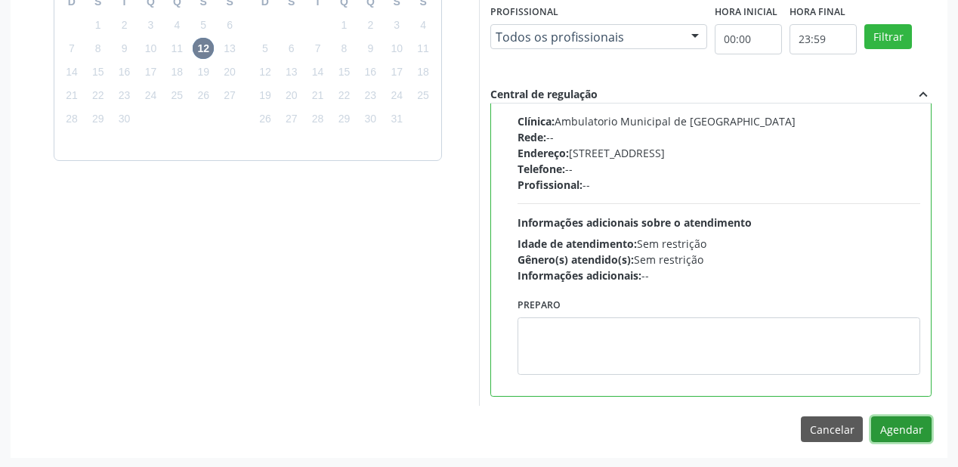
click at [890, 429] on button "Agendar" at bounding box center [902, 430] width 60 height 26
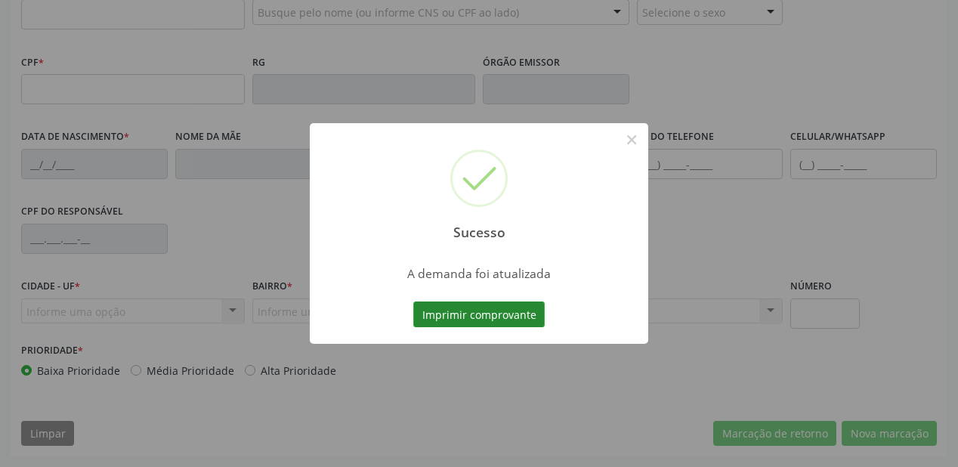
scroll to position [395, 0]
click at [472, 314] on button "Imprimir comprovante" at bounding box center [479, 315] width 132 height 26
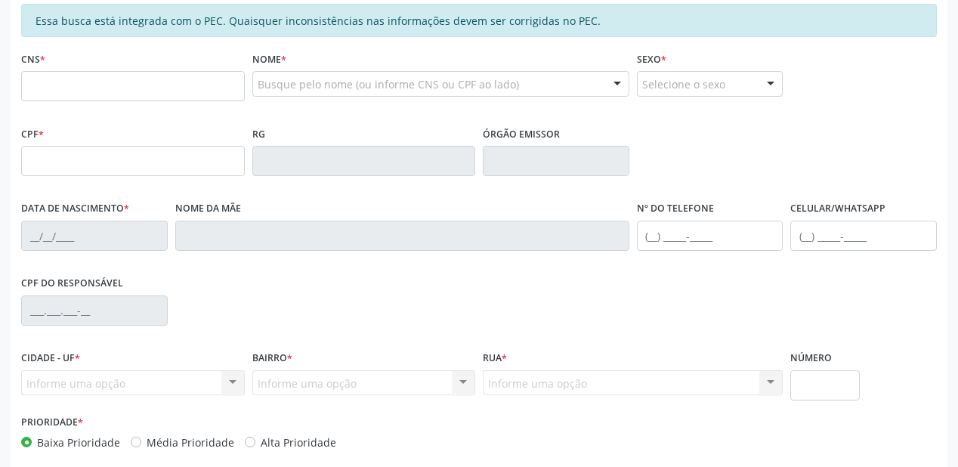
scroll to position [214, 0]
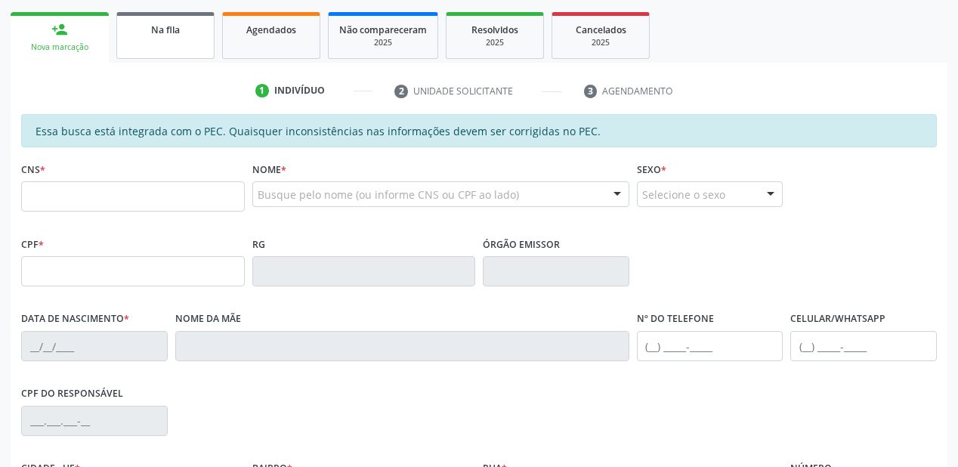
click at [186, 37] on link "Na fila" at bounding box center [165, 35] width 98 height 47
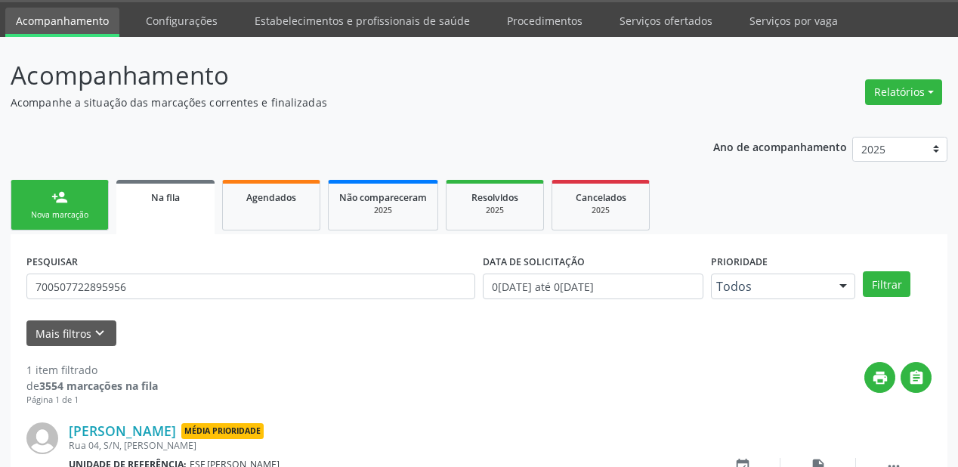
scroll to position [145, 0]
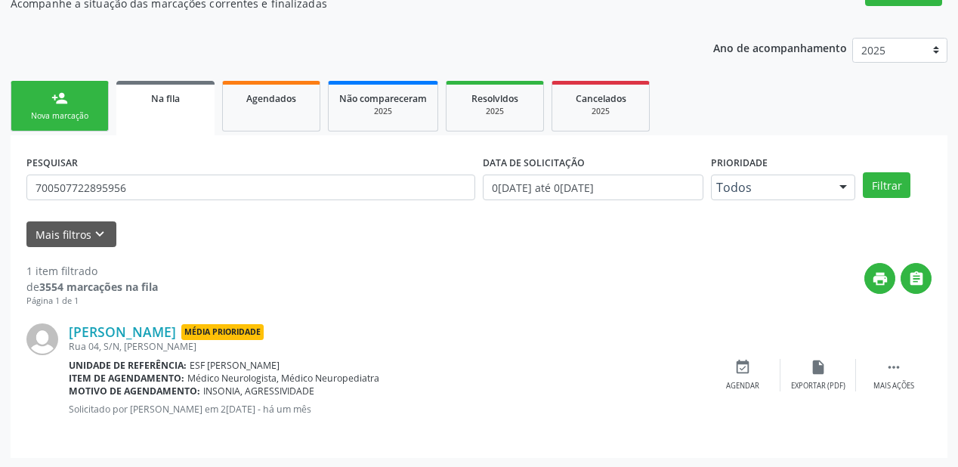
click at [156, 281] on strong "3554 marcações na fila" at bounding box center [98, 287] width 119 height 14
click at [185, 168] on div "PESQUISAR 700507722895956" at bounding box center [251, 180] width 457 height 59
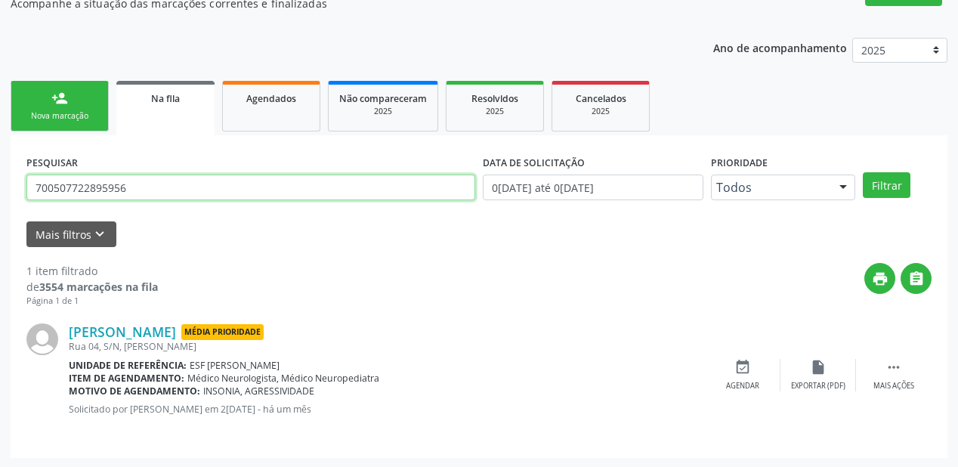
click at [172, 184] on input "700507722895956" at bounding box center [250, 188] width 449 height 26
type input "7"
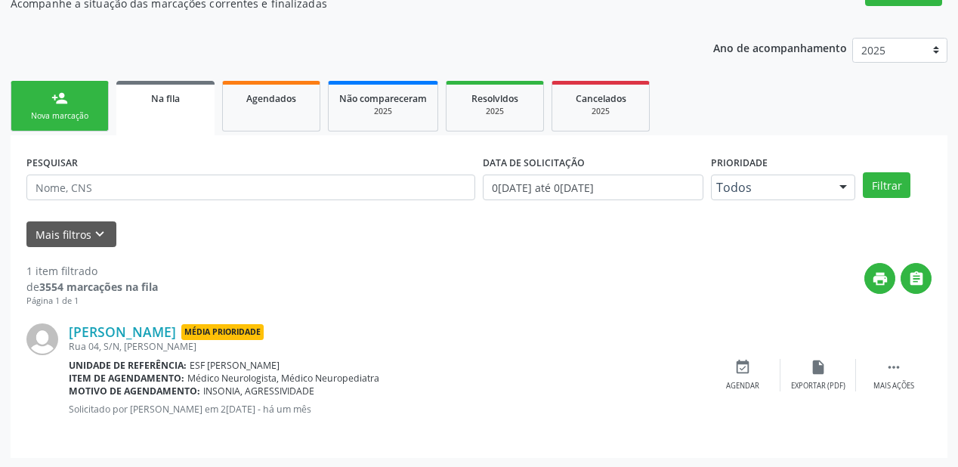
click at [89, 110] on div "Nova marcação" at bounding box center [60, 115] width 76 height 11
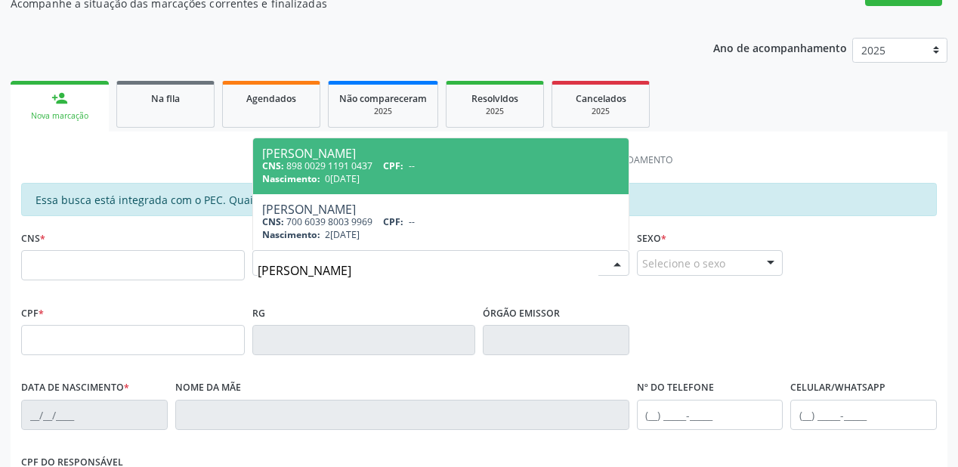
type input "[PERSON_NAME]"
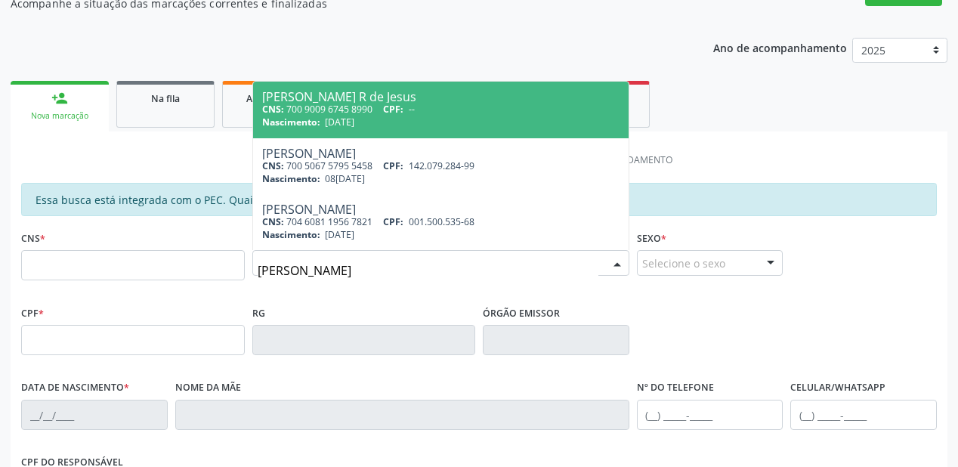
click at [322, 122] on div "Nascimento: 1[DATE]" at bounding box center [441, 122] width 358 height 13
type input "700 9009 6745 8990"
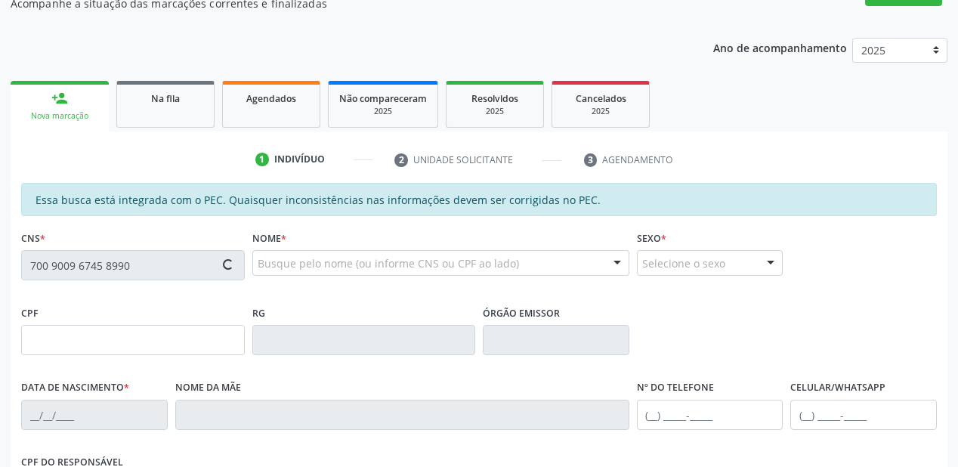
type input "[DATE]"
type input "Ianara de [DEMOGRAPHIC_DATA]"
type input "[PHONE_NUMBER]"
type input "S/N"
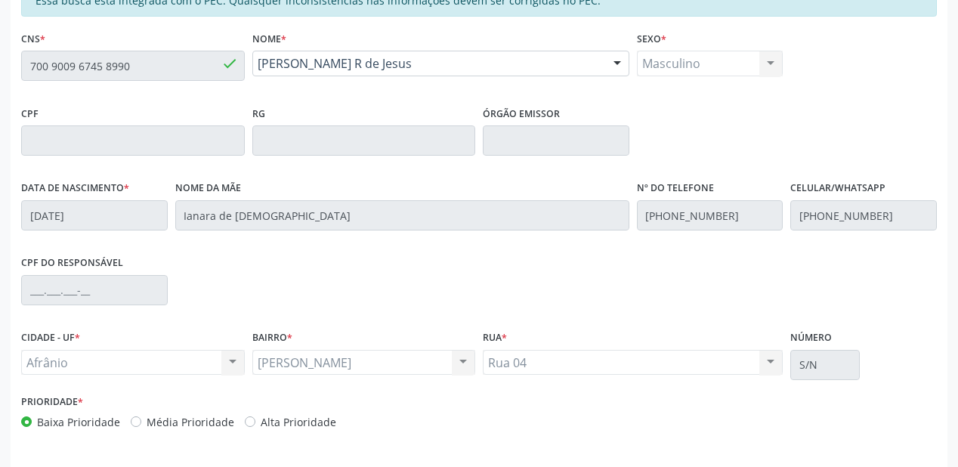
scroll to position [395, 0]
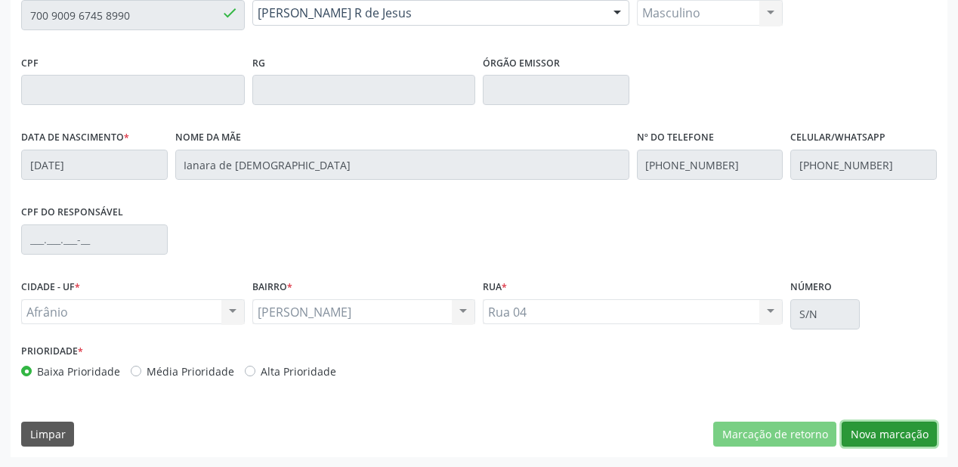
click at [869, 438] on button "Nova marcação" at bounding box center [889, 435] width 95 height 26
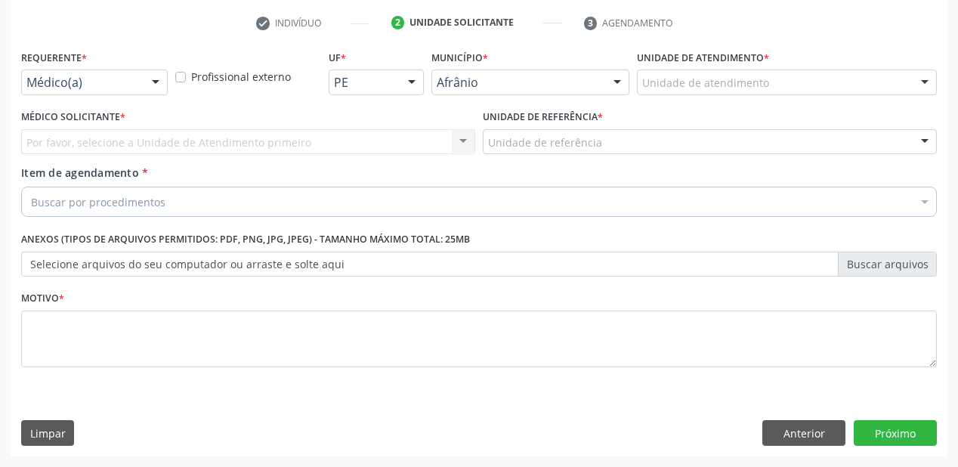
scroll to position [281, 0]
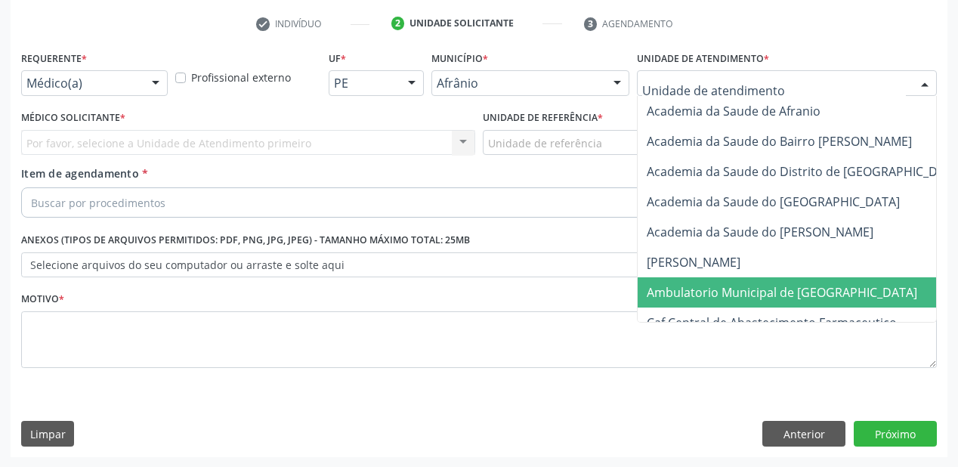
drag, startPoint x: 679, startPoint y: 286, endPoint x: 633, endPoint y: 265, distance: 50.7
click at [677, 286] on span "Ambulatorio Municipal de [GEOGRAPHIC_DATA]" at bounding box center [782, 292] width 271 height 17
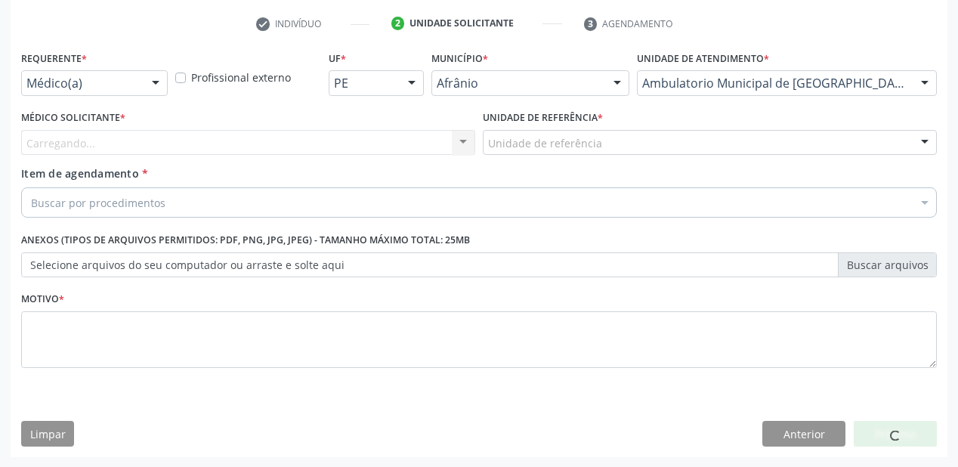
drag, startPoint x: 514, startPoint y: 142, endPoint x: 521, endPoint y: 175, distance: 33.2
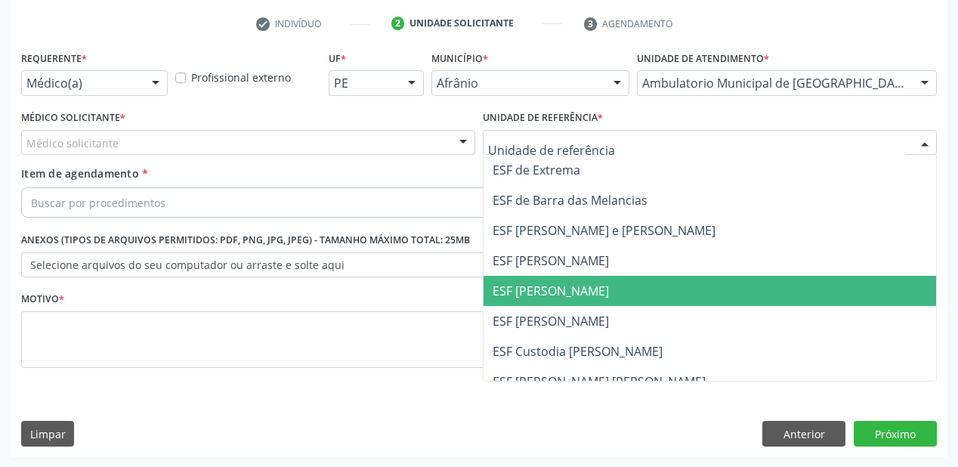
click at [549, 302] on span "ESF [PERSON_NAME]" at bounding box center [710, 291] width 453 height 30
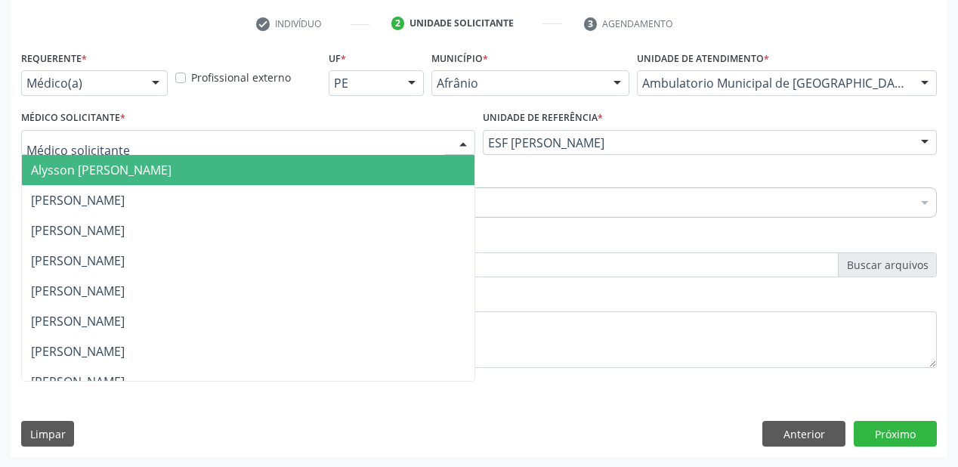
click at [81, 169] on span "Alysson [PERSON_NAME]" at bounding box center [101, 170] width 141 height 17
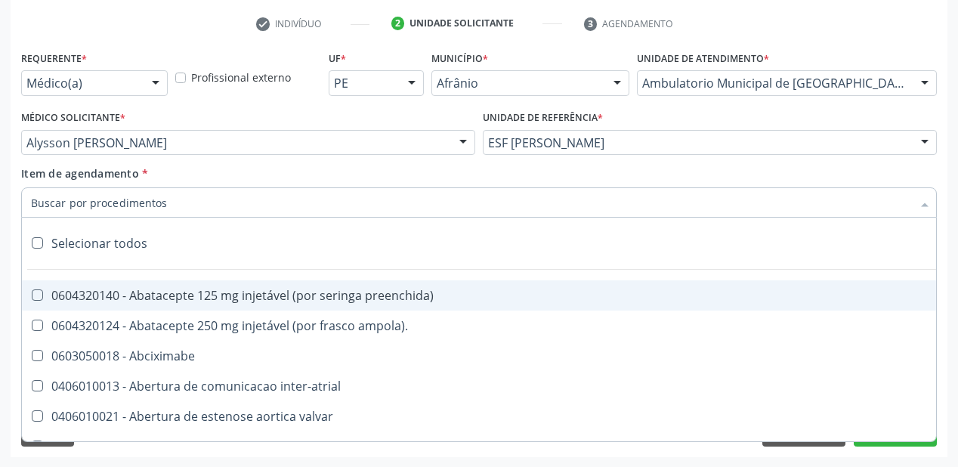
type input "e"
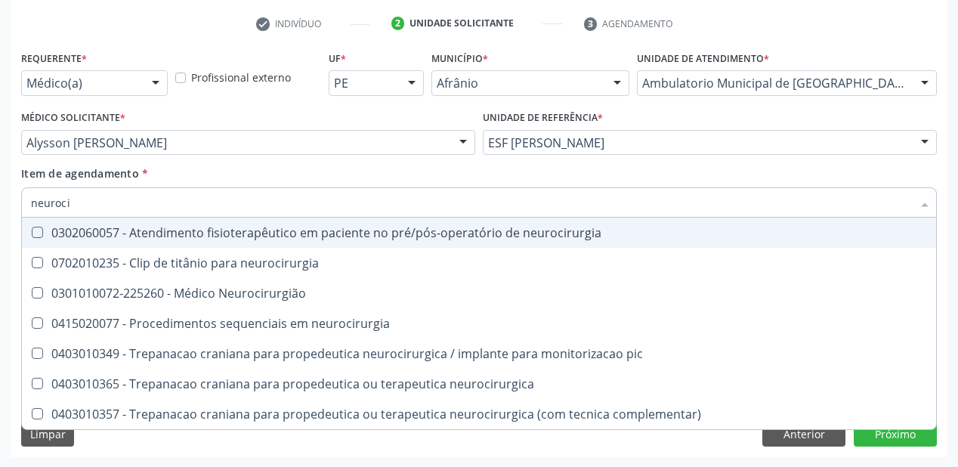
type input "neurocir"
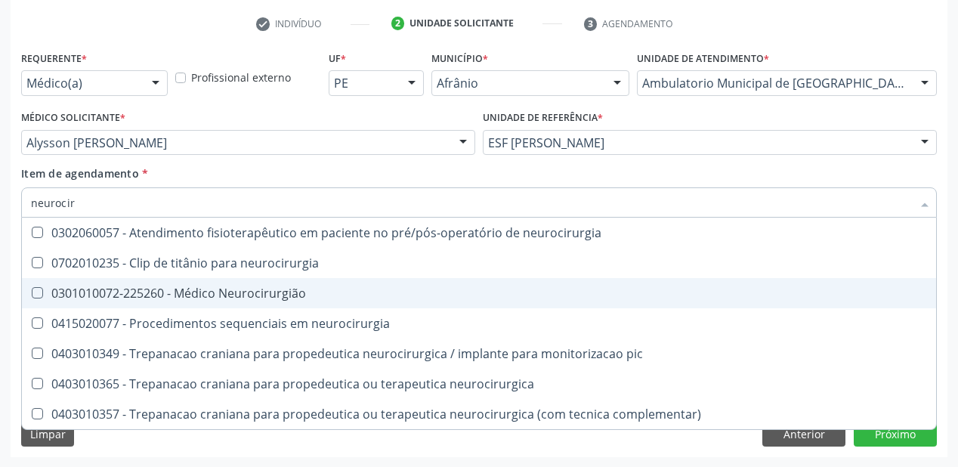
click at [178, 293] on div "0301010072-225260 - Médico Neurocirurgião" at bounding box center [479, 293] width 897 height 12
checkbox Neurocirurgião "true"
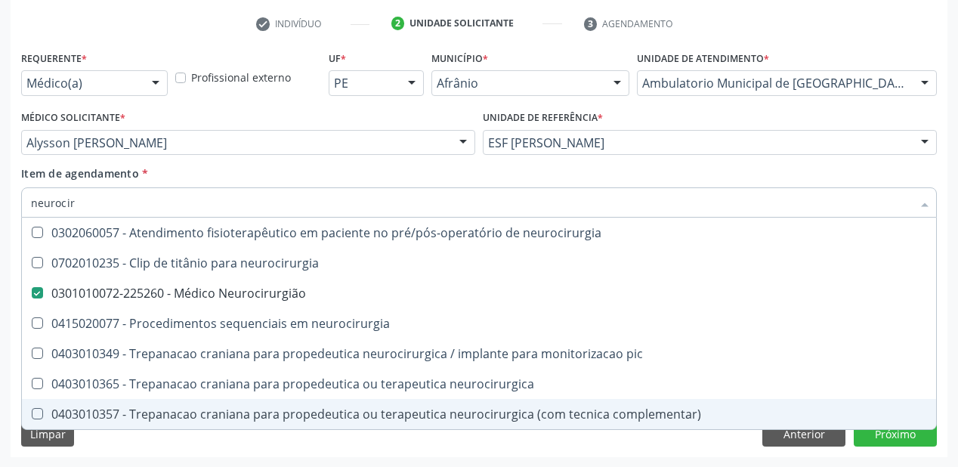
click at [163, 439] on div "Requerente * Médico(a) Médico(a) Enfermeiro(a) Paciente Nenhum resultado encont…" at bounding box center [479, 252] width 937 height 410
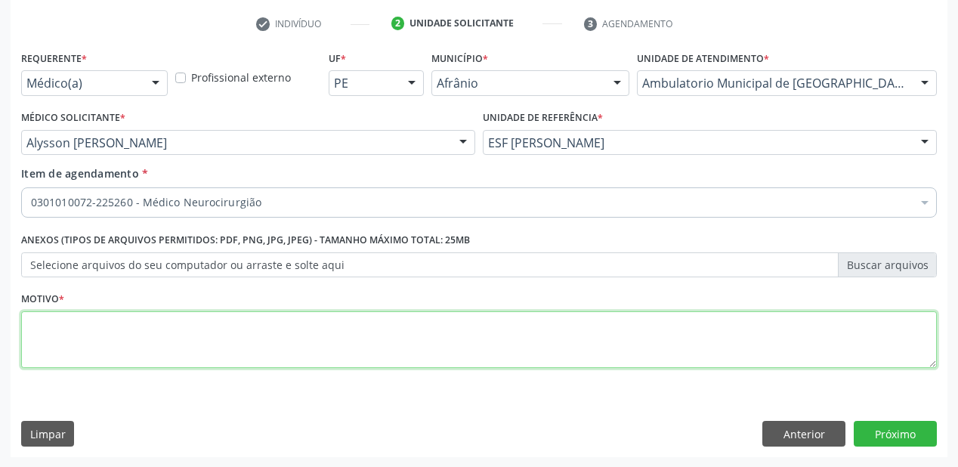
click at [88, 328] on textarea at bounding box center [479, 339] width 916 height 57
type textarea "*"
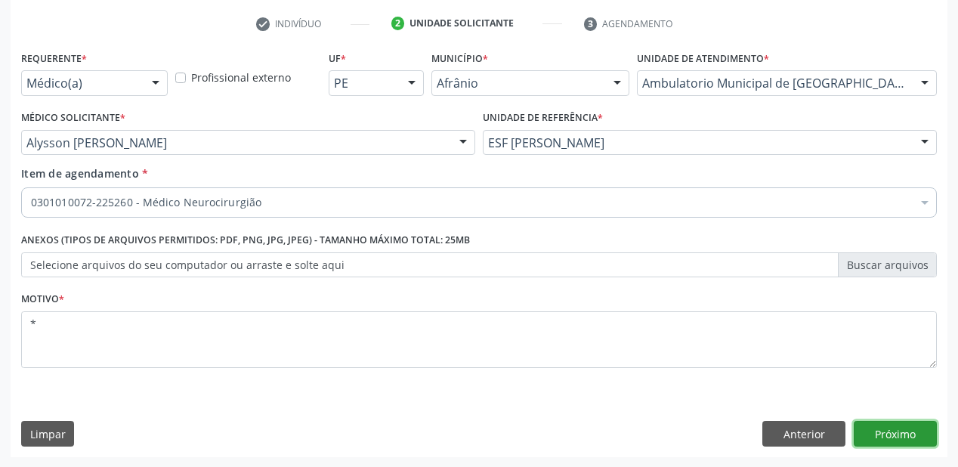
click at [902, 426] on button "Próximo" at bounding box center [895, 434] width 83 height 26
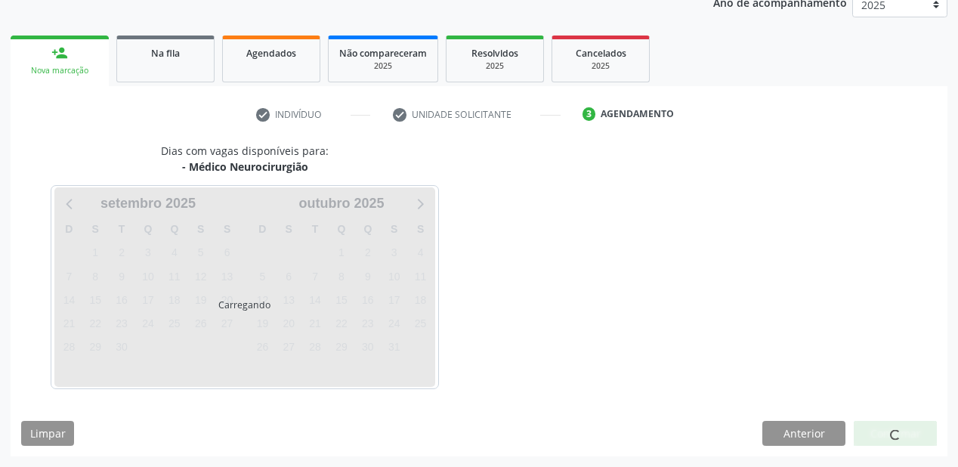
scroll to position [190, 0]
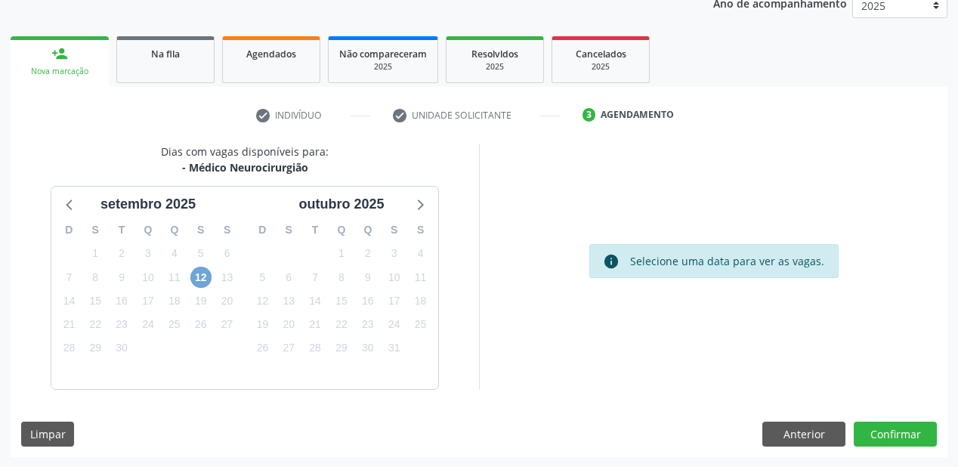
click at [200, 282] on span "12" at bounding box center [200, 277] width 21 height 21
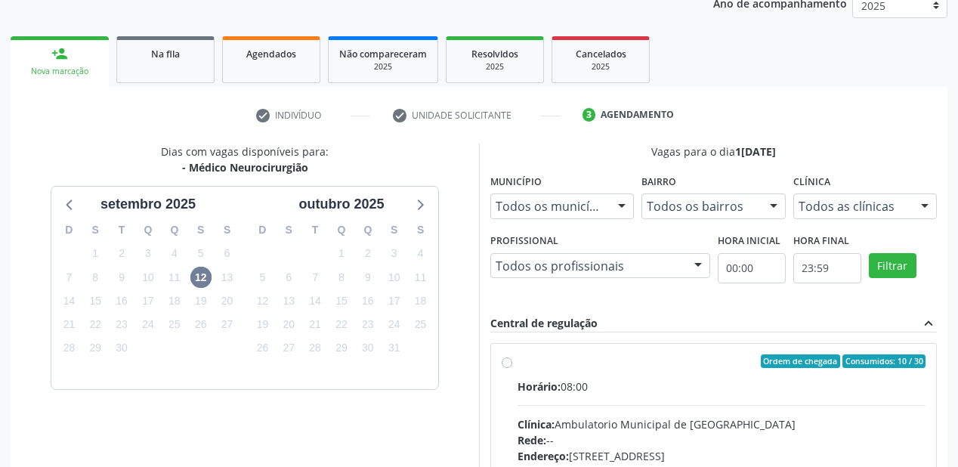
click at [513, 368] on input "Ordem de chegada Consumidos: 10 / 30 Horário: 08:00 Clínica: Ambulatorio Munici…" at bounding box center [507, 362] width 11 height 14
radio input "true"
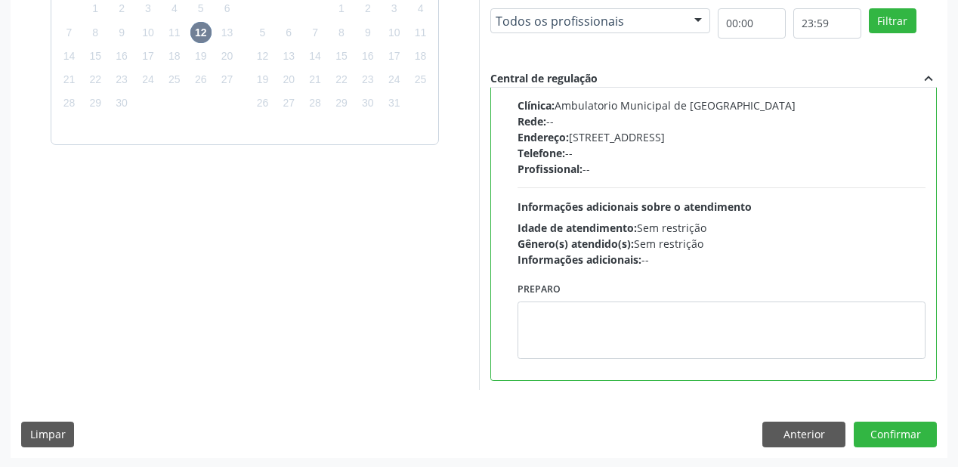
scroll to position [435, 0]
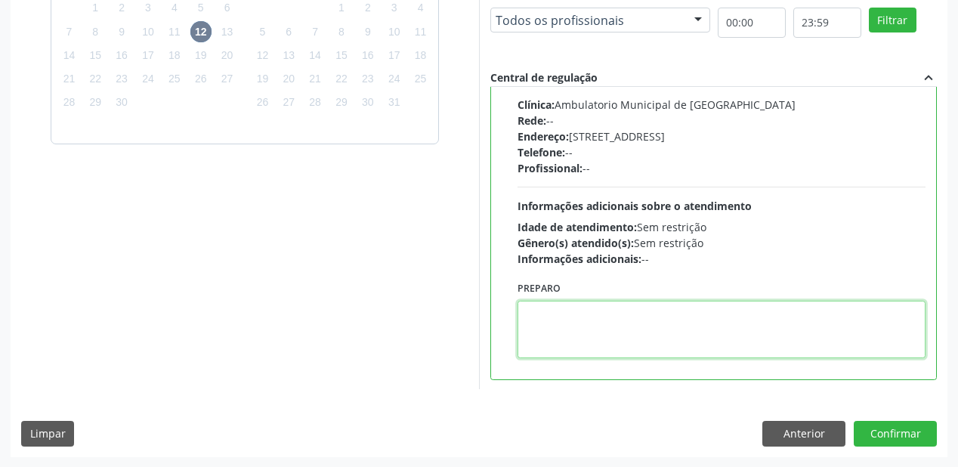
click at [619, 316] on textarea at bounding box center [722, 329] width 408 height 57
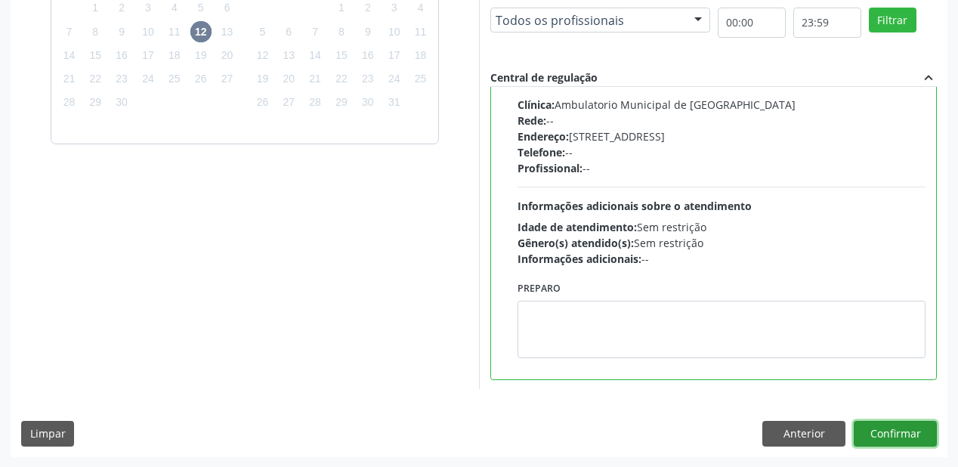
click at [869, 435] on button "Confirmar" at bounding box center [895, 434] width 83 height 26
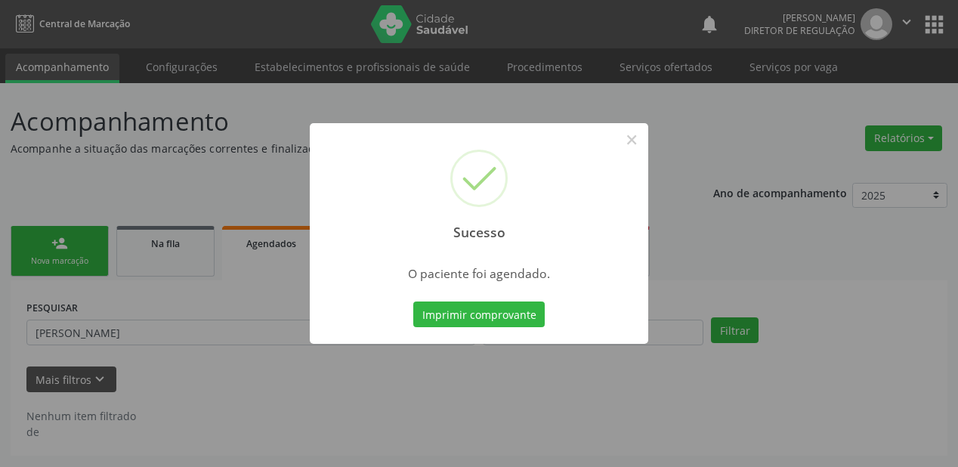
scroll to position [0, 0]
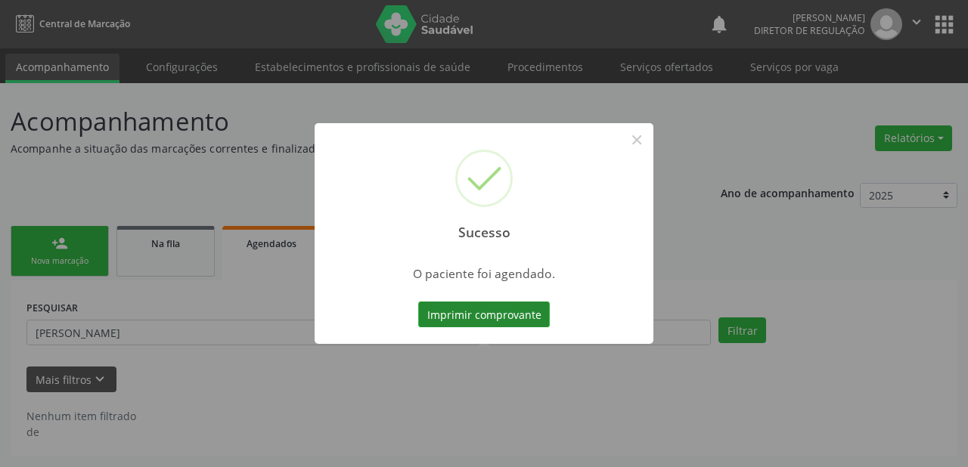
click at [476, 315] on button "Imprimir comprovante" at bounding box center [484, 315] width 132 height 26
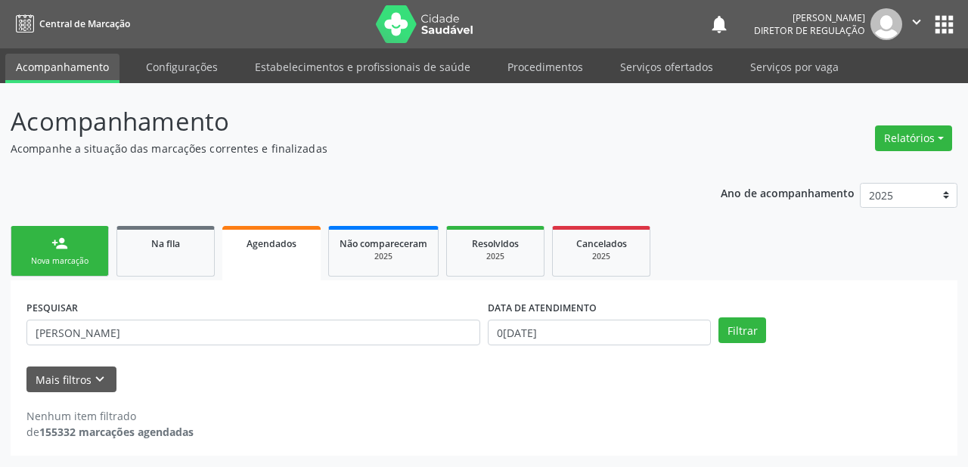
click at [63, 240] on div "person_add" at bounding box center [59, 243] width 17 height 17
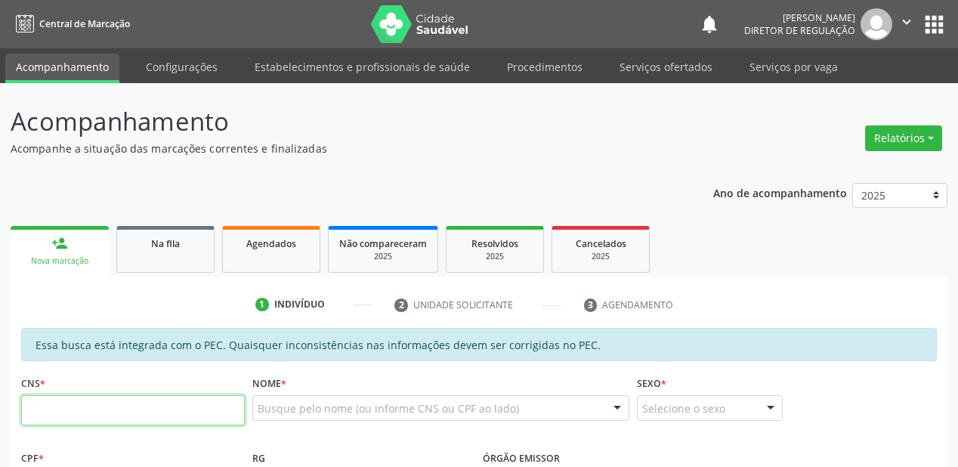
click at [77, 408] on input "text" at bounding box center [133, 410] width 224 height 30
type input "708 6050 7131 6980"
type input "152.099.074-06"
type input "0[DATE]"
type input "Zeneide de [PERSON_NAME]"
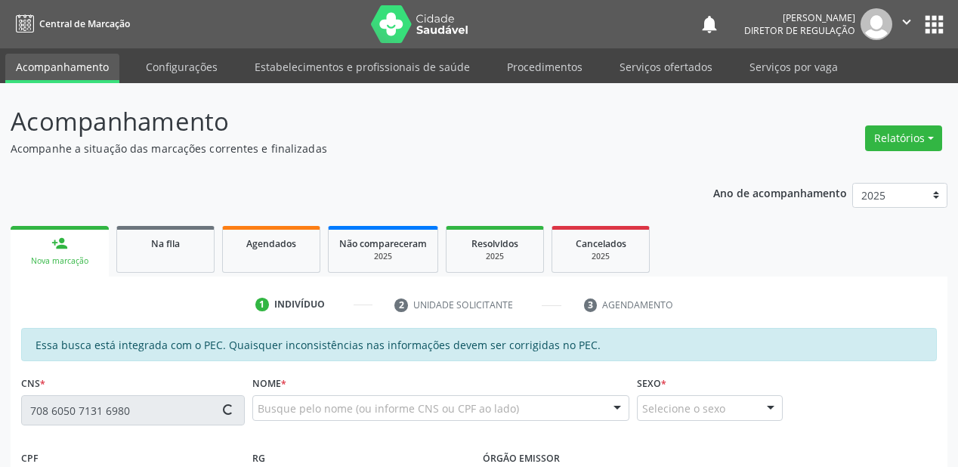
type input "[PHONE_NUMBER]"
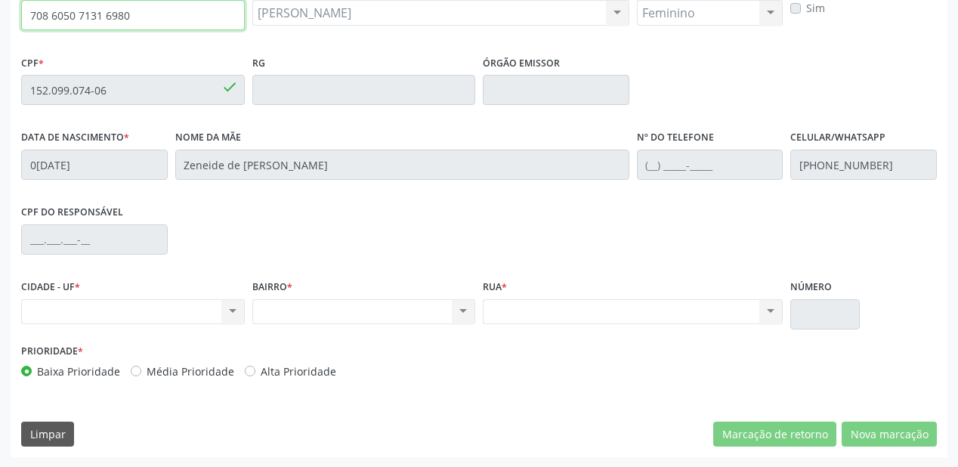
scroll to position [382, 0]
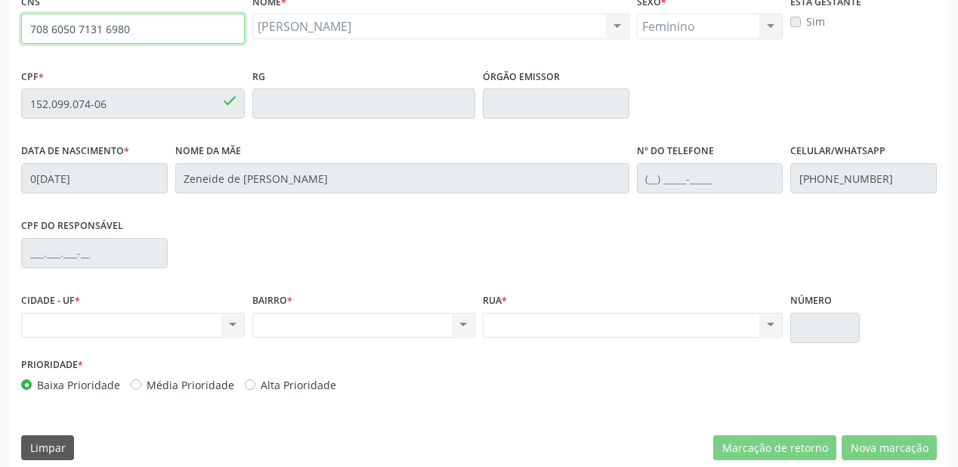
drag, startPoint x: 75, startPoint y: 10, endPoint x: 0, endPoint y: 30, distance: 77.6
click at [0, 30] on div "Acompanhamento Acompanhe a situação das marcações correntes e finalizadas Relat…" at bounding box center [479, 91] width 958 height 780
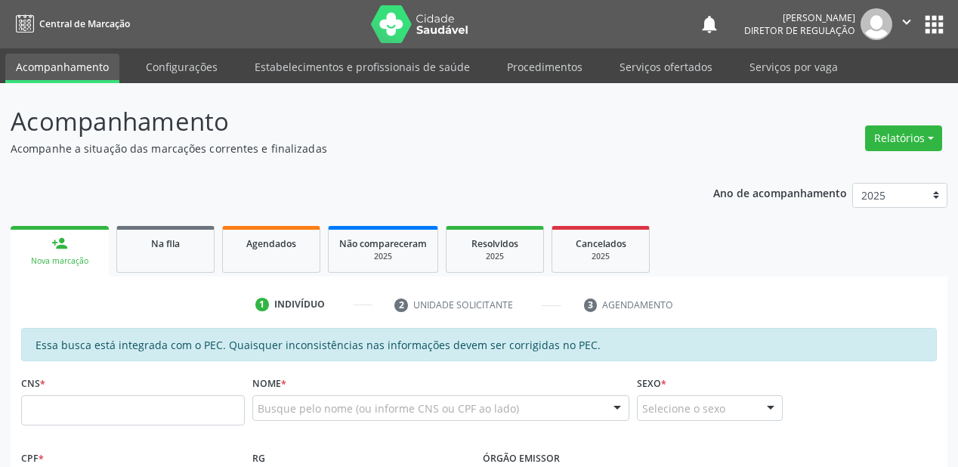
scroll to position [395, 0]
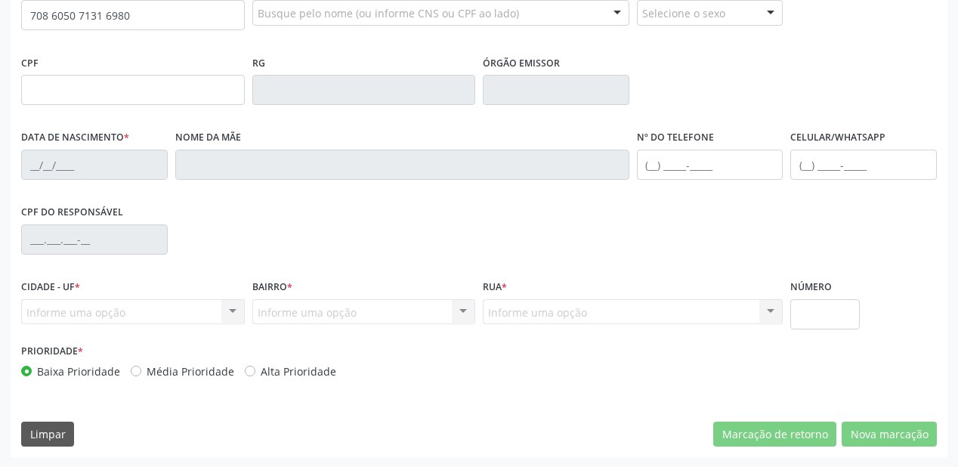
type input "708 6050 7131 6980"
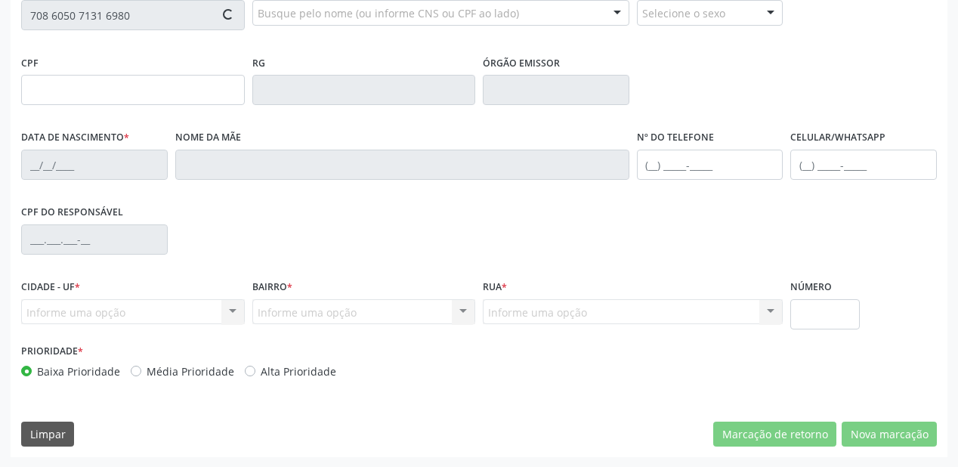
type input "152.099.074-06"
type input "0[DATE]"
type input "Zeneide de [PERSON_NAME]"
type input "[PHONE_NUMBER]"
type input "S/N"
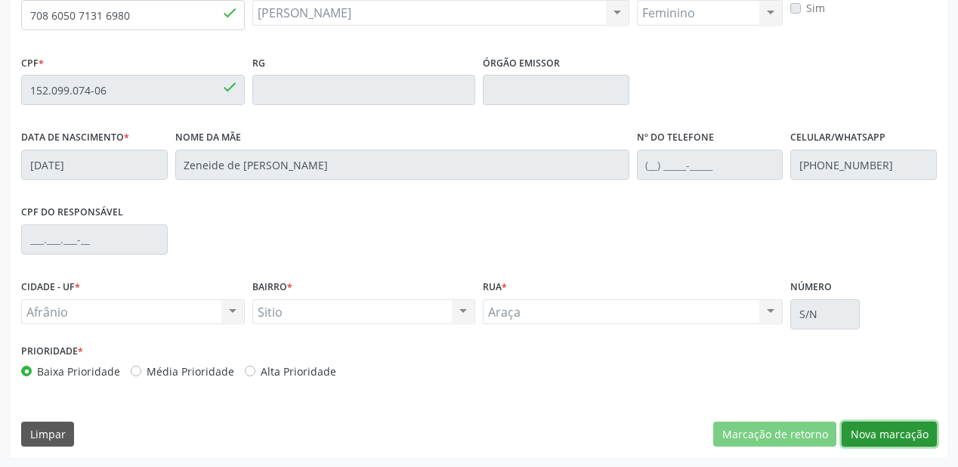
click at [862, 429] on button "Nova marcação" at bounding box center [889, 435] width 95 height 26
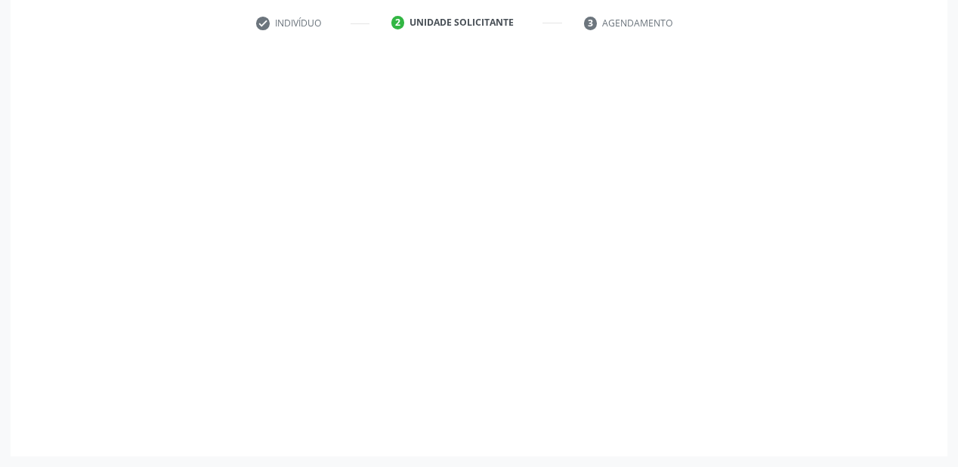
scroll to position [281, 0]
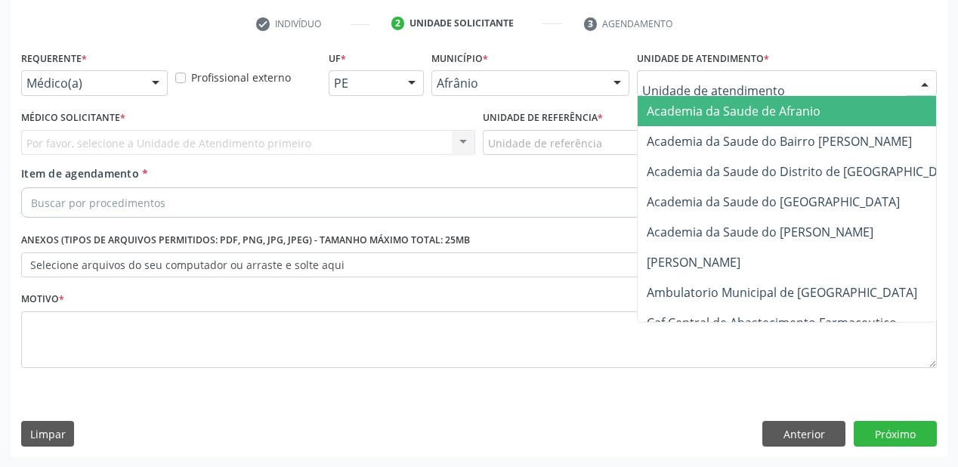
click at [683, 91] on div at bounding box center [787, 83] width 300 height 26
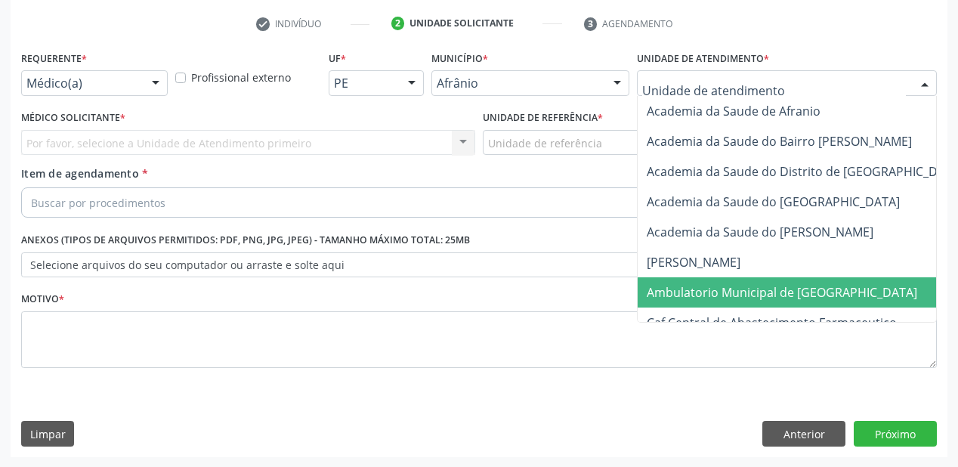
click at [692, 286] on span "Ambulatorio Municipal de [GEOGRAPHIC_DATA]" at bounding box center [782, 292] width 271 height 17
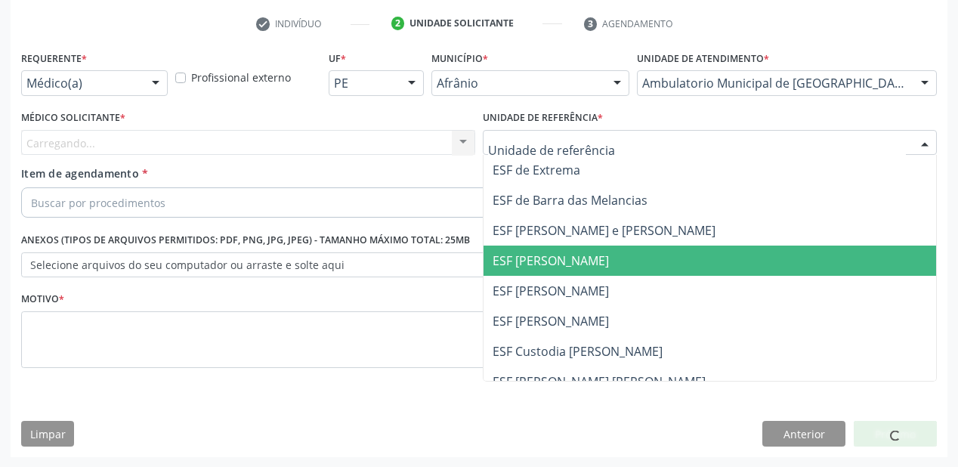
click at [541, 272] on span "ESF [PERSON_NAME]" at bounding box center [710, 261] width 453 height 30
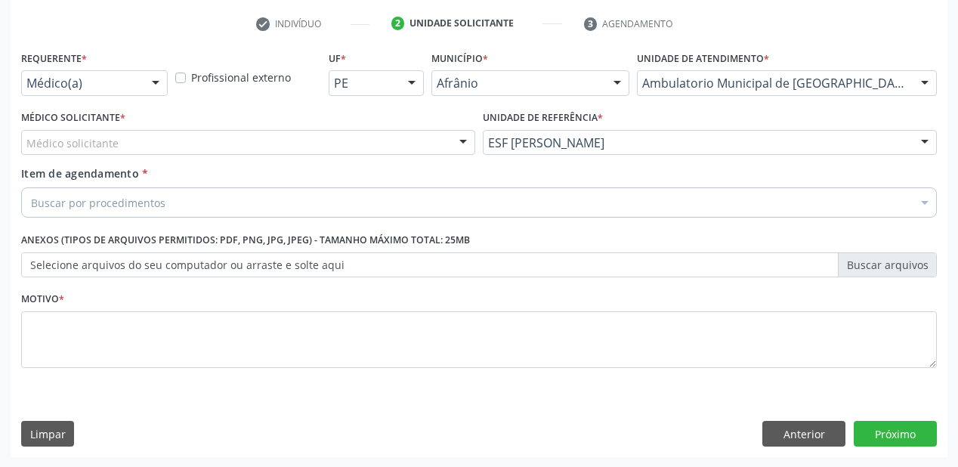
drag, startPoint x: 73, startPoint y: 142, endPoint x: 69, endPoint y: 153, distance: 12.2
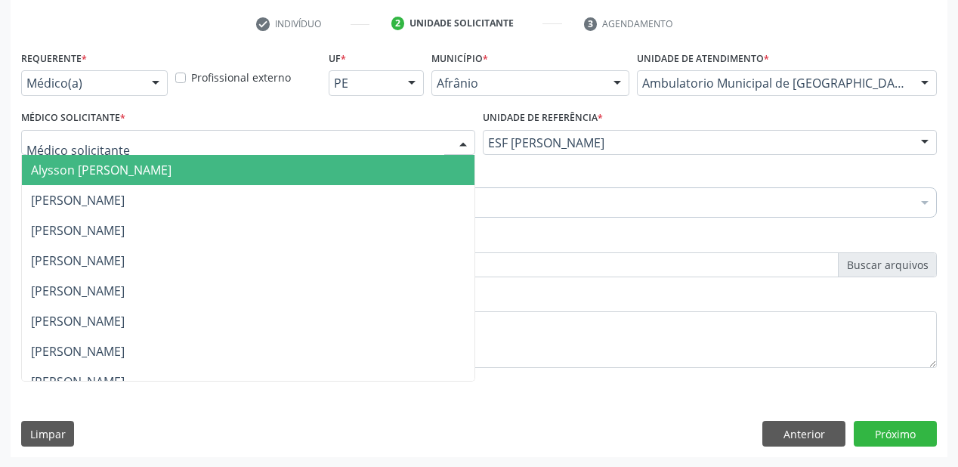
click at [67, 166] on span "Alysson [PERSON_NAME]" at bounding box center [101, 170] width 141 height 17
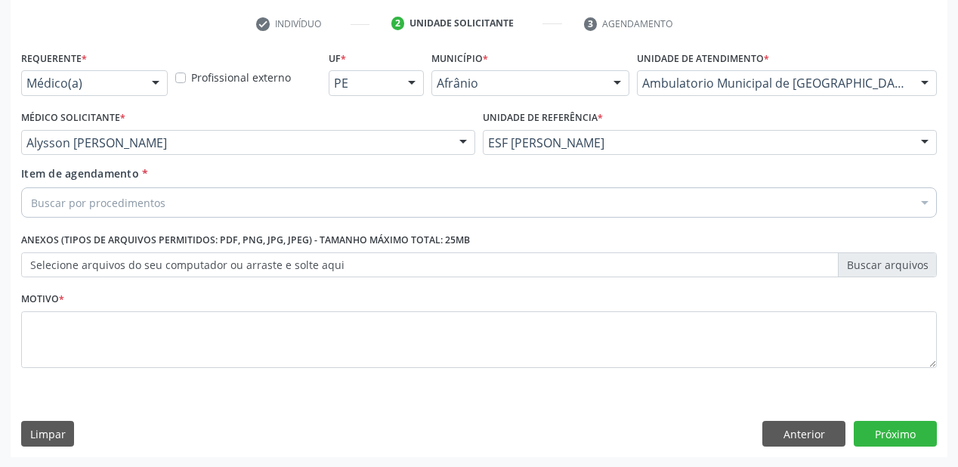
click at [76, 193] on div "Buscar por procedimentos" at bounding box center [479, 202] width 916 height 30
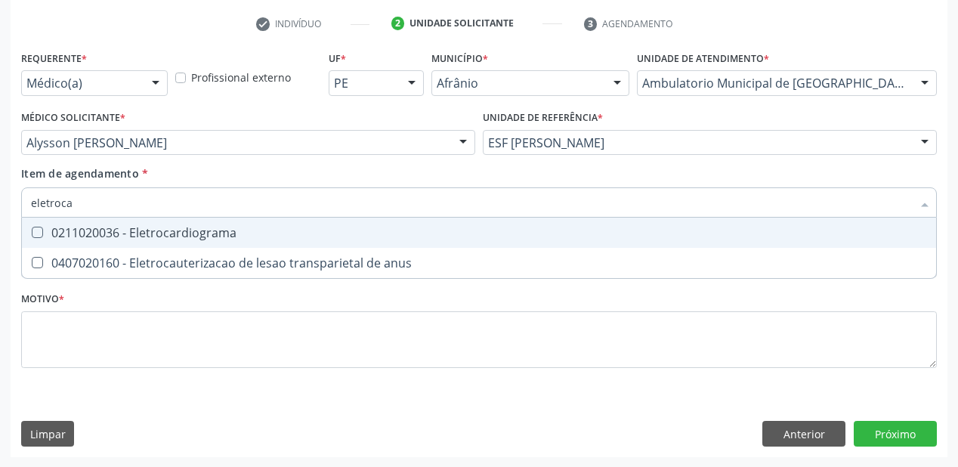
type input "eletrocar"
click at [81, 227] on div "0211020036 - Eletrocardiograma" at bounding box center [479, 233] width 897 height 12
checkbox Eletrocardiograma "true"
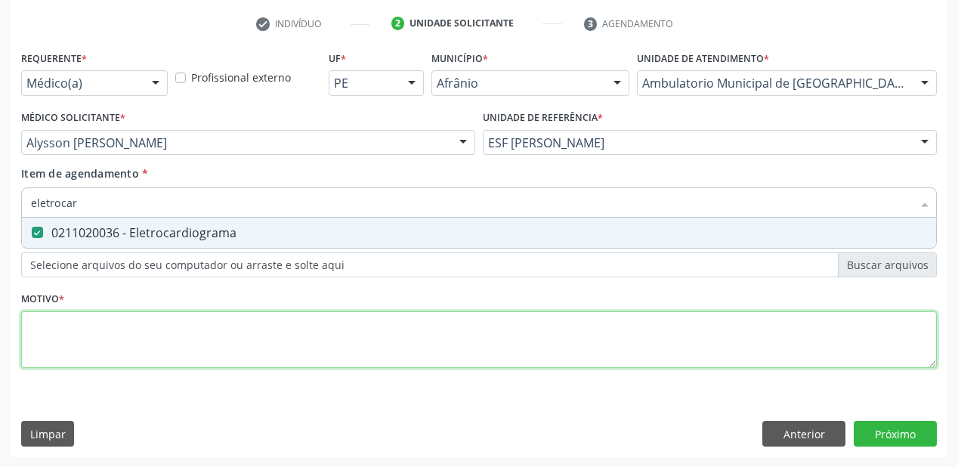
click at [54, 325] on div "Requerente * Médico(a) Médico(a) Enfermeiro(a) Paciente Nenhum resultado encont…" at bounding box center [479, 218] width 916 height 342
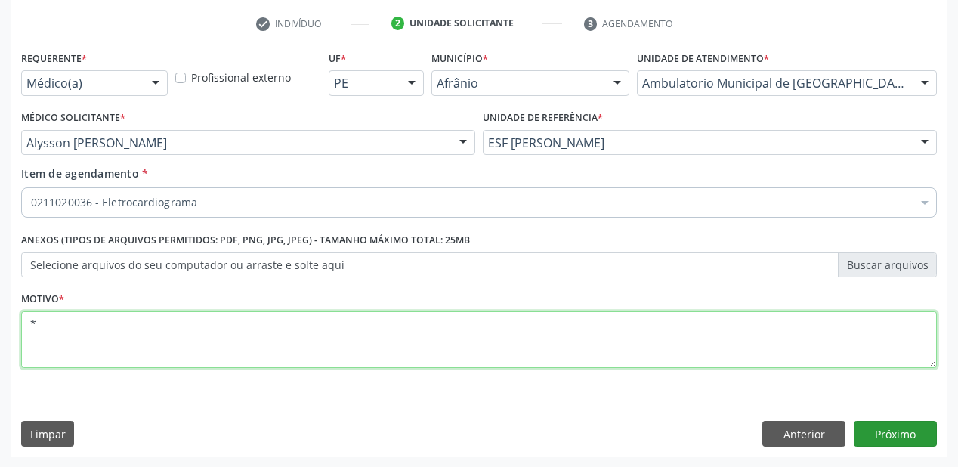
type textarea "*"
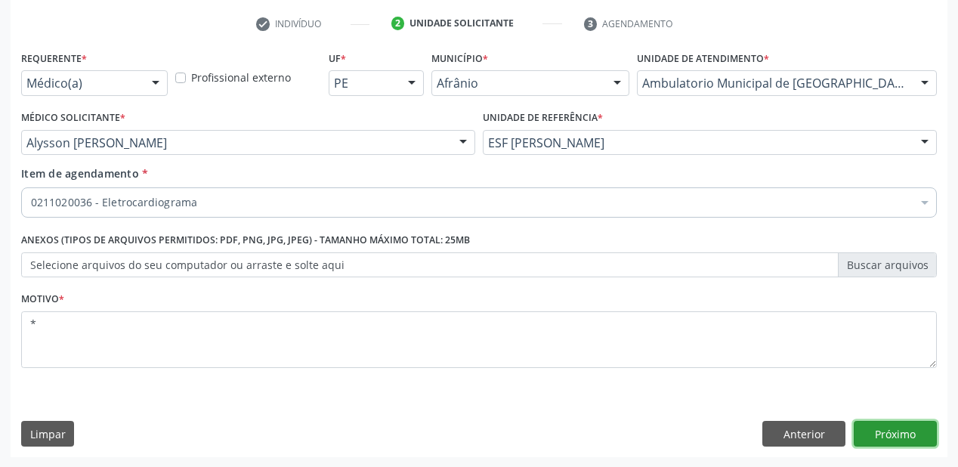
click at [892, 443] on button "Próximo" at bounding box center [895, 434] width 83 height 26
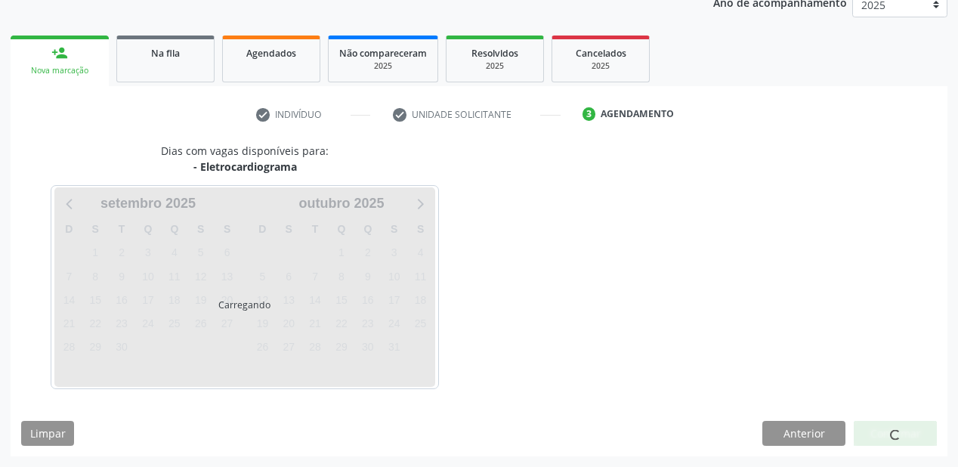
scroll to position [190, 0]
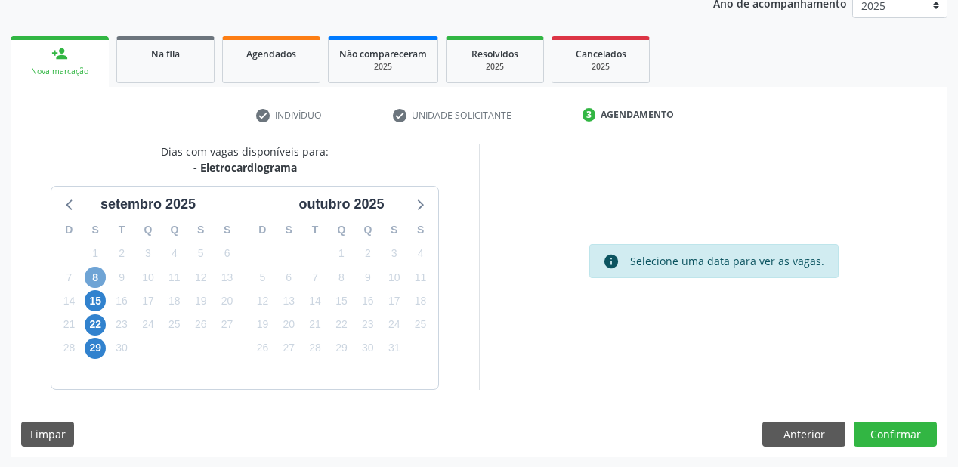
click at [92, 277] on span "8" at bounding box center [95, 277] width 21 height 21
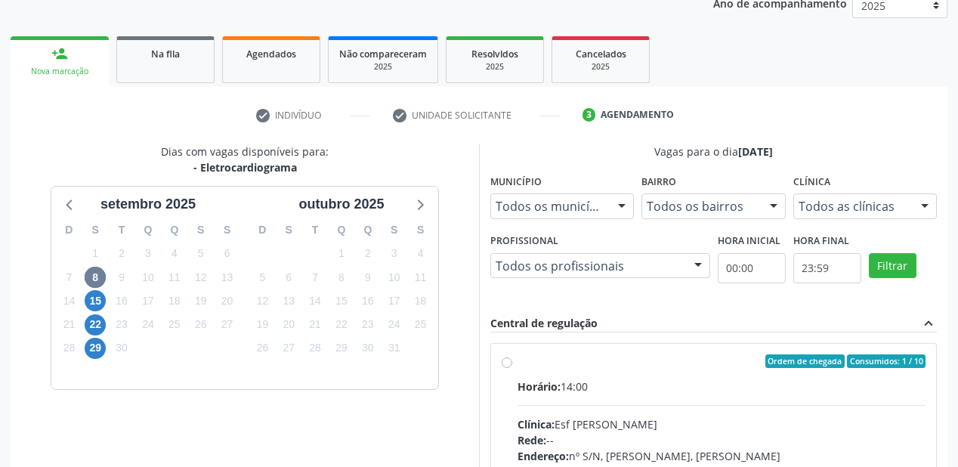
click at [513, 368] on input "Ordem de chegada Consumidos: 1 / 10 Horário: 14:00 Clínica: Esf Isabel Gomes Re…" at bounding box center [507, 362] width 11 height 14
radio input "true"
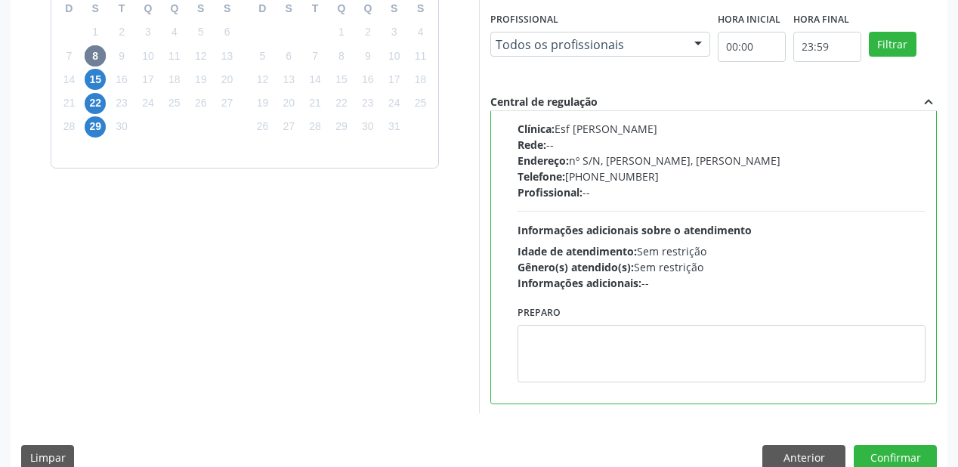
scroll to position [435, 0]
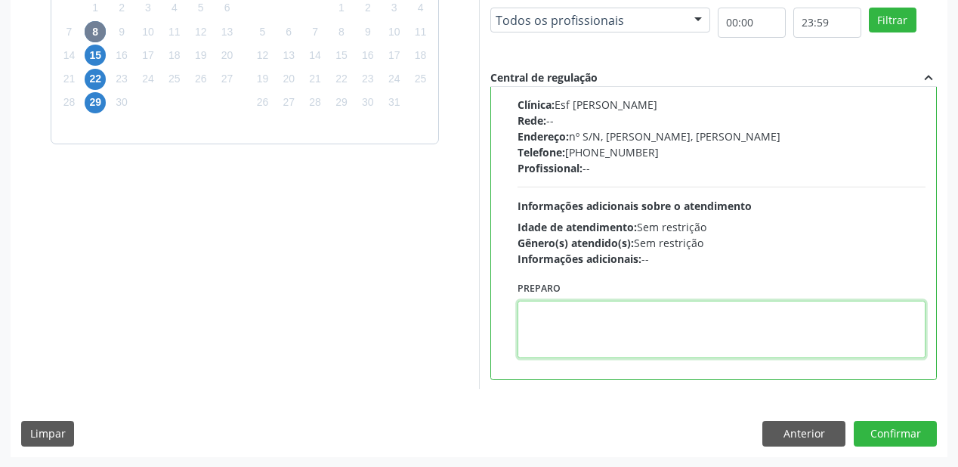
click at [599, 344] on textarea at bounding box center [722, 329] width 408 height 57
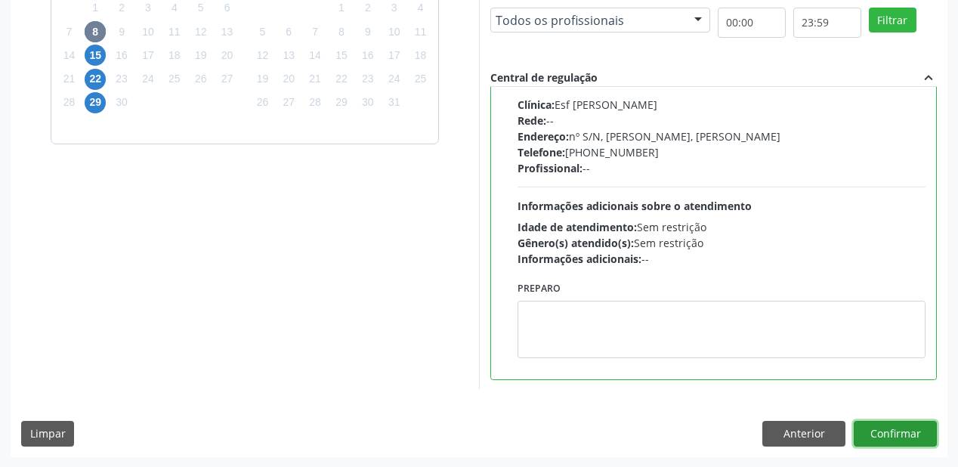
click at [874, 427] on button "Confirmar" at bounding box center [895, 434] width 83 height 26
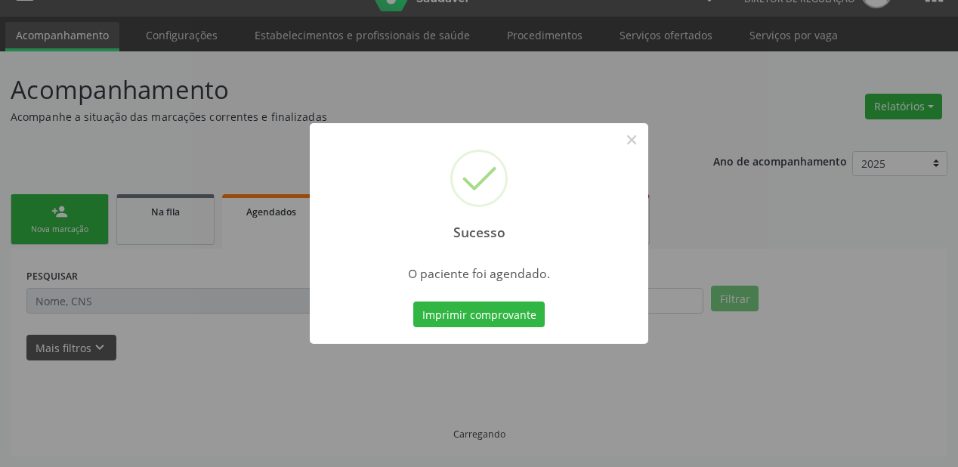
scroll to position [30, 0]
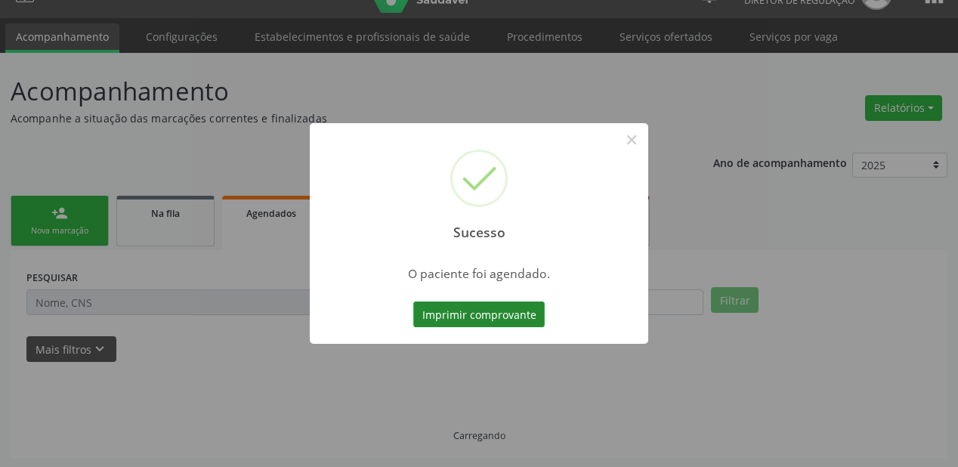
click at [441, 314] on button "Imprimir comprovante" at bounding box center [479, 315] width 132 height 26
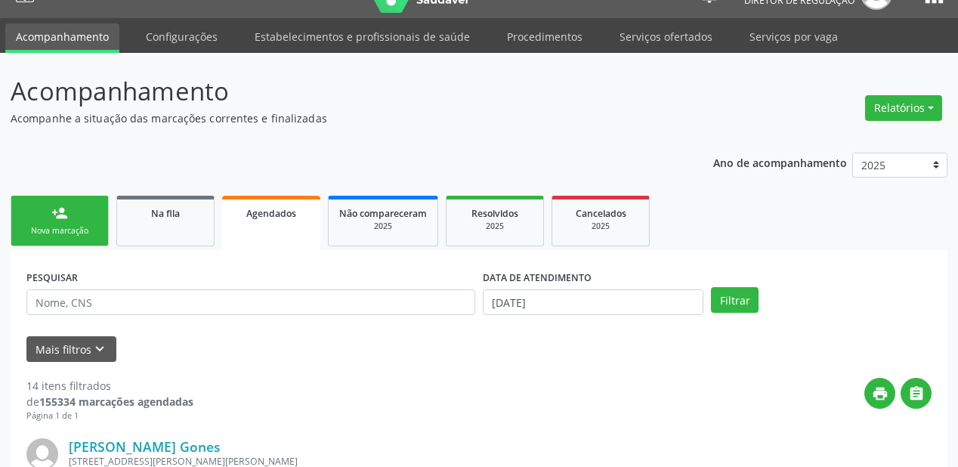
click at [101, 314] on div "PESQUISAR" at bounding box center [251, 295] width 457 height 59
click at [100, 302] on input "text" at bounding box center [250, 303] width 449 height 26
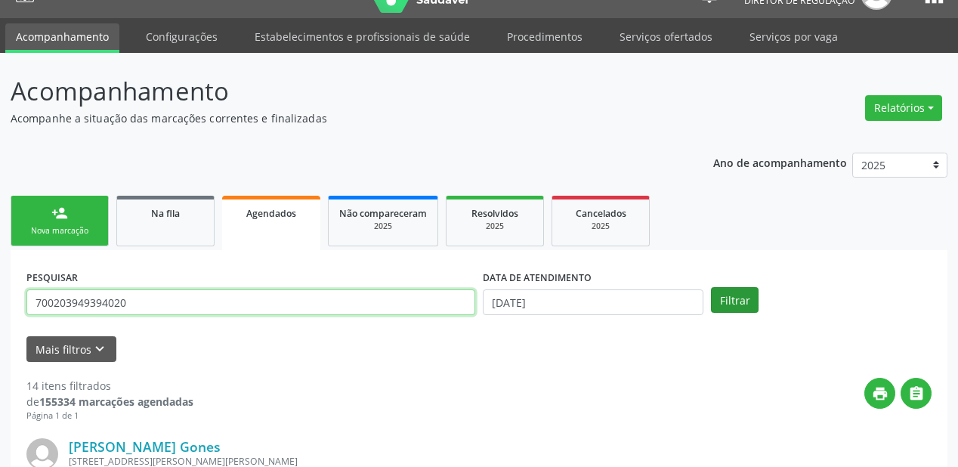
type input "700203949394020"
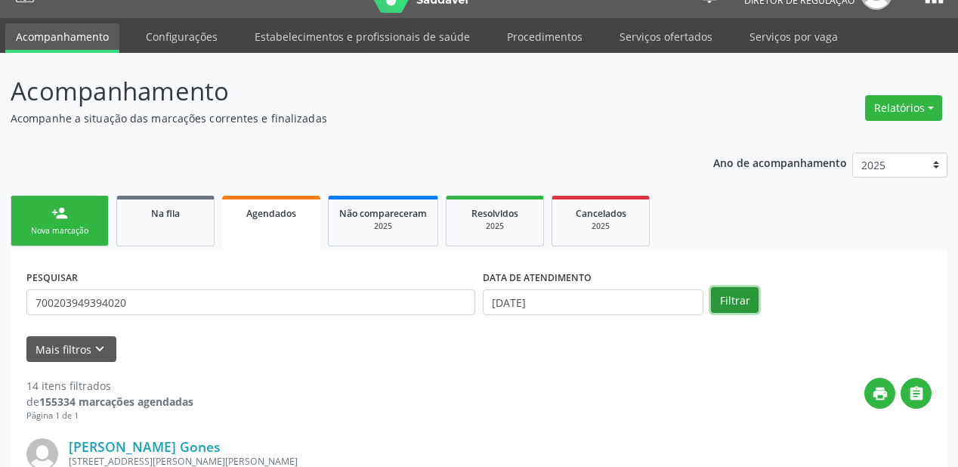
click at [731, 302] on button "Filtrar" at bounding box center [735, 300] width 48 height 26
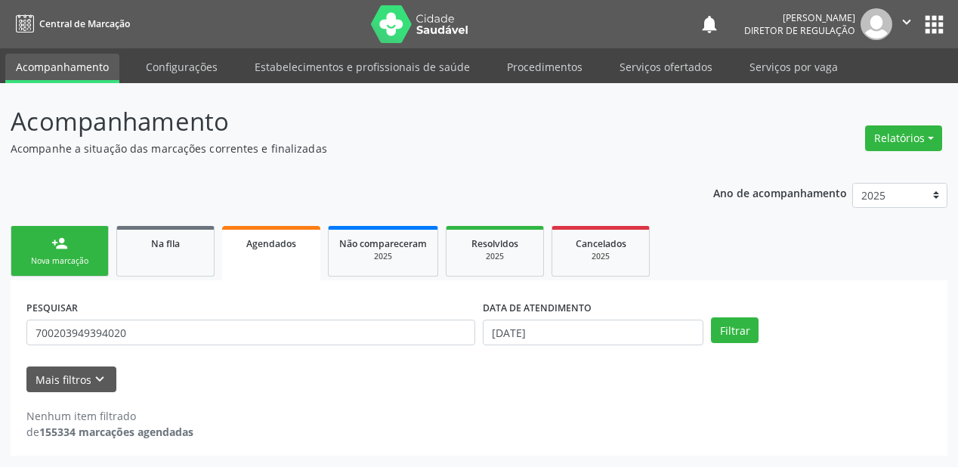
scroll to position [0, 0]
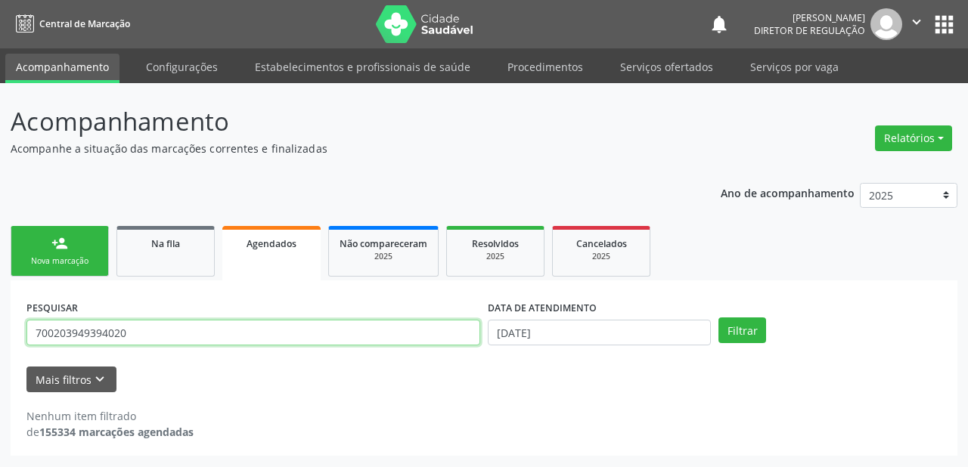
drag, startPoint x: 159, startPoint y: 340, endPoint x: 0, endPoint y: 345, distance: 158.8
click at [0, 345] on div "Acompanhamento Acompanhe a situação das marcações correntes e finalizadas Relat…" at bounding box center [484, 275] width 968 height 384
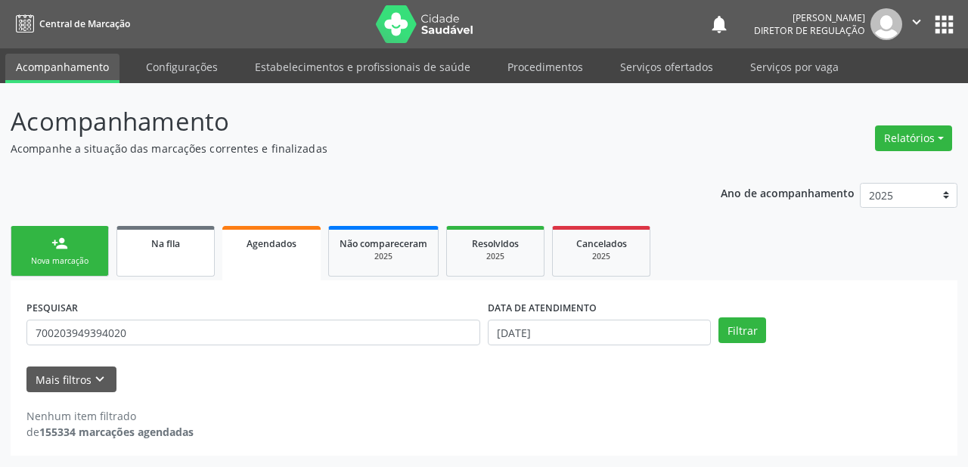
click at [148, 249] on div "Na fila" at bounding box center [166, 243] width 76 height 16
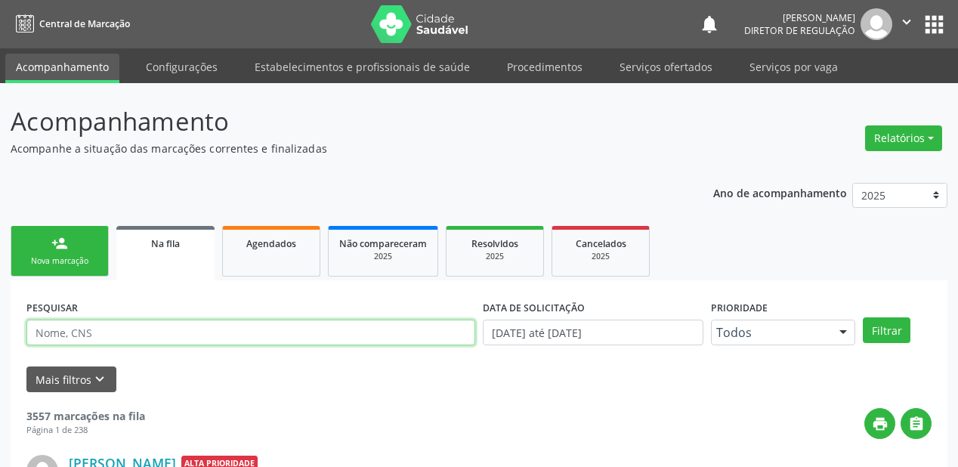
click at [80, 339] on input "text" at bounding box center [250, 333] width 449 height 26
paste input "700203949394020"
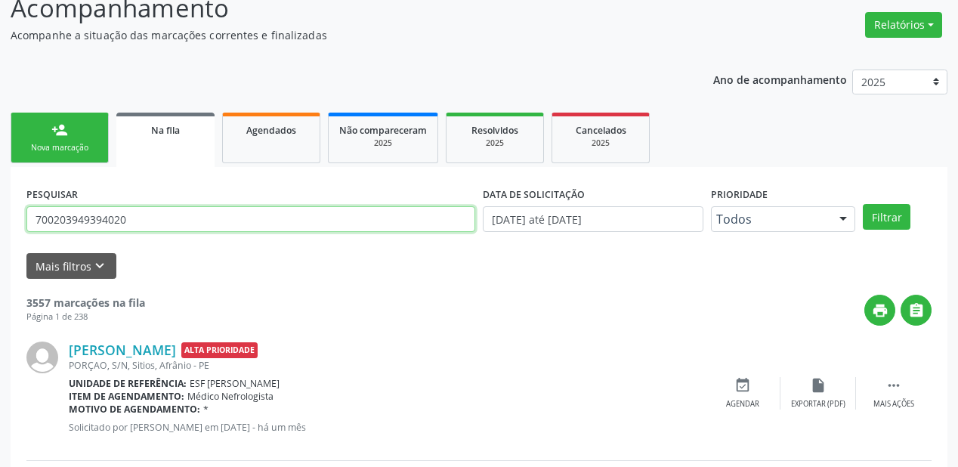
scroll to position [121, 0]
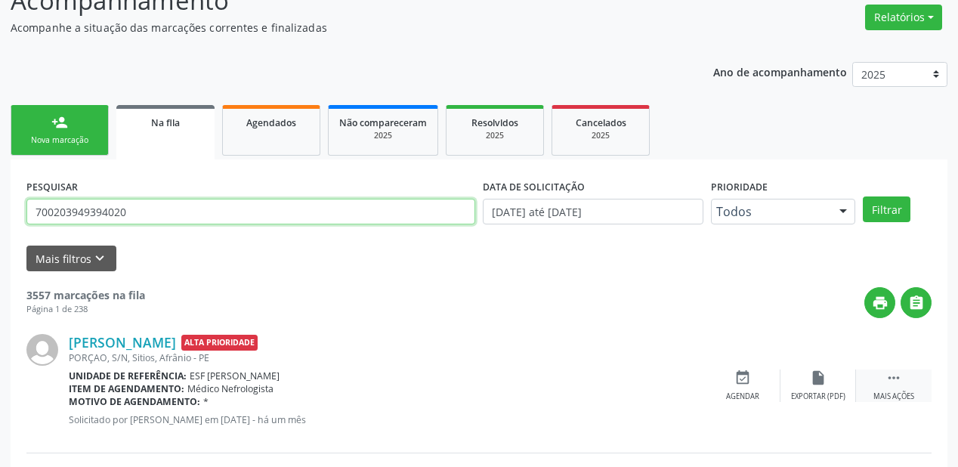
type input "700203949394020"
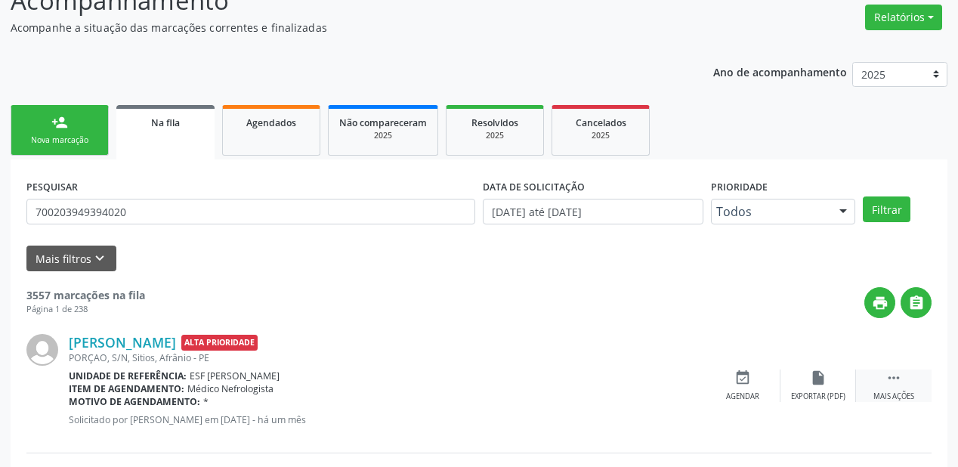
click at [900, 379] on icon "" at bounding box center [894, 378] width 17 height 17
click at [822, 383] on icon "edit" at bounding box center [818, 378] width 17 height 17
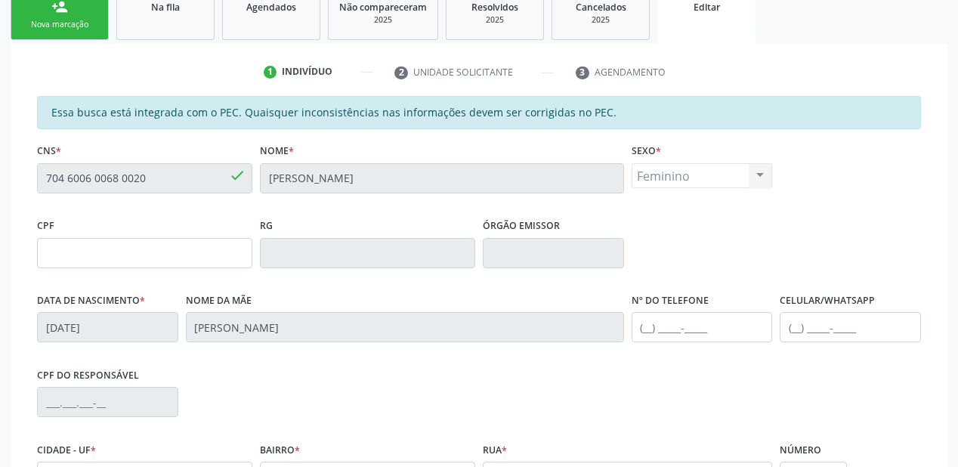
scroll to position [414, 0]
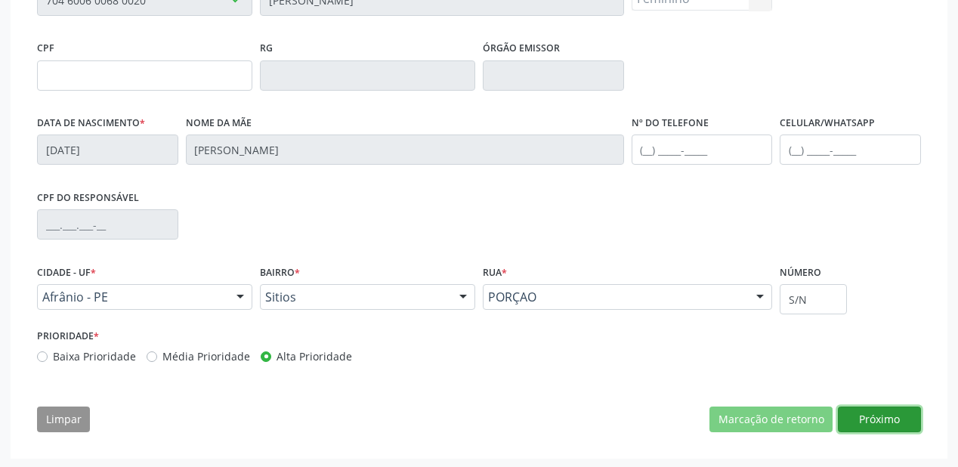
click at [880, 413] on button "Próximo" at bounding box center [879, 420] width 83 height 26
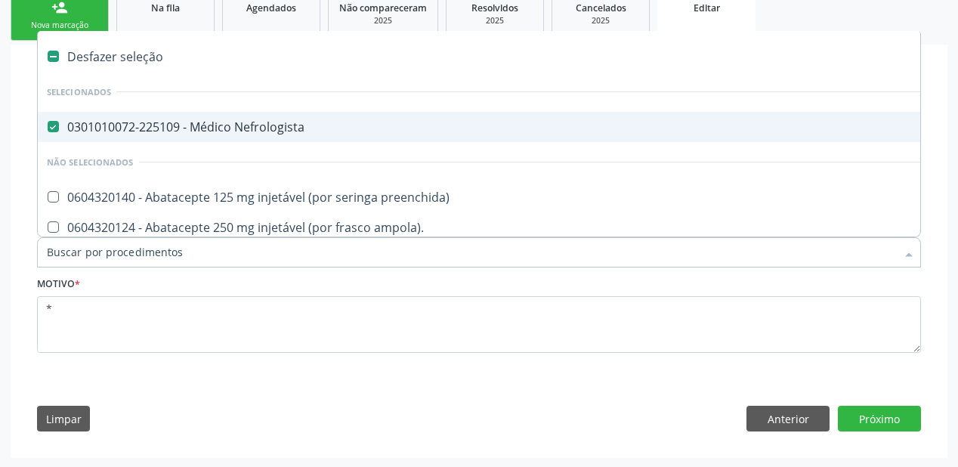
click at [219, 132] on div "0301010072-225109 - Médico Nefrologista" at bounding box center [628, 127] width 1163 height 12
checkbox Nefrologista "false"
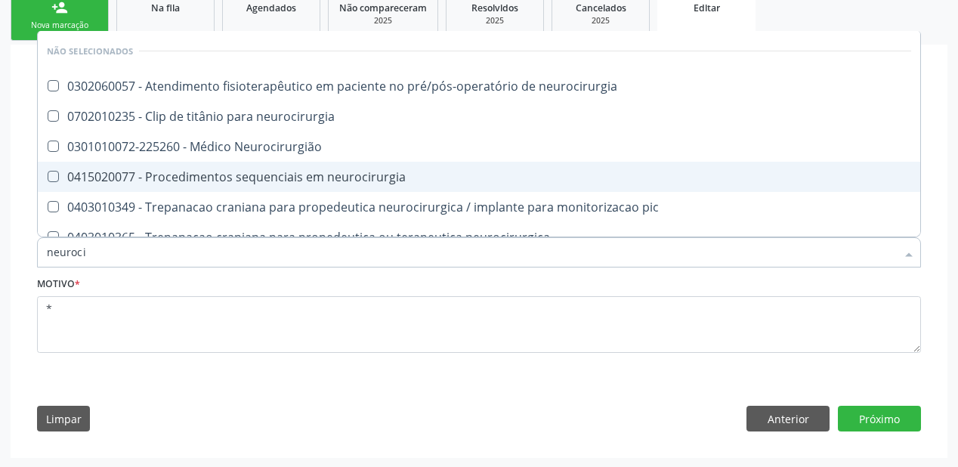
type input "neurocir"
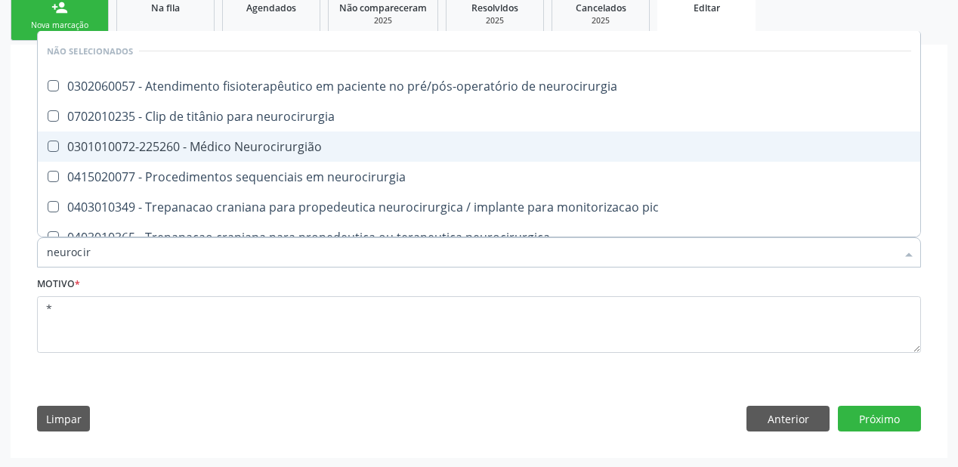
click at [138, 150] on div "0301010072-225260 - Médico Neurocirurgião" at bounding box center [479, 147] width 865 height 12
checkbox Neurocirurgião "true"
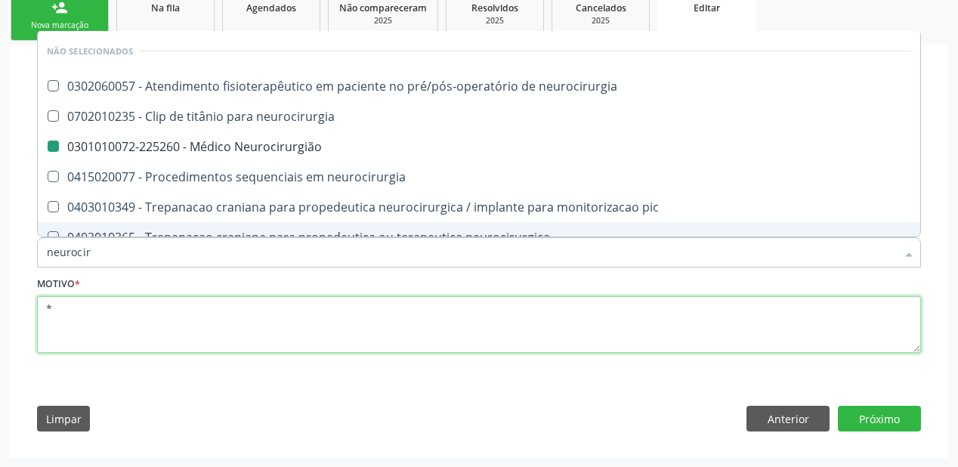
click at [60, 314] on textarea "*" at bounding box center [479, 324] width 884 height 57
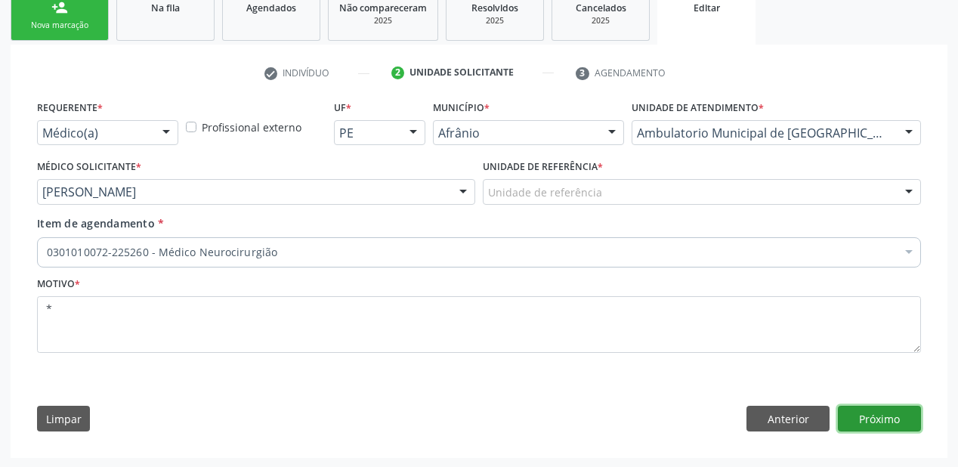
click at [861, 423] on button "Próximo" at bounding box center [879, 419] width 83 height 26
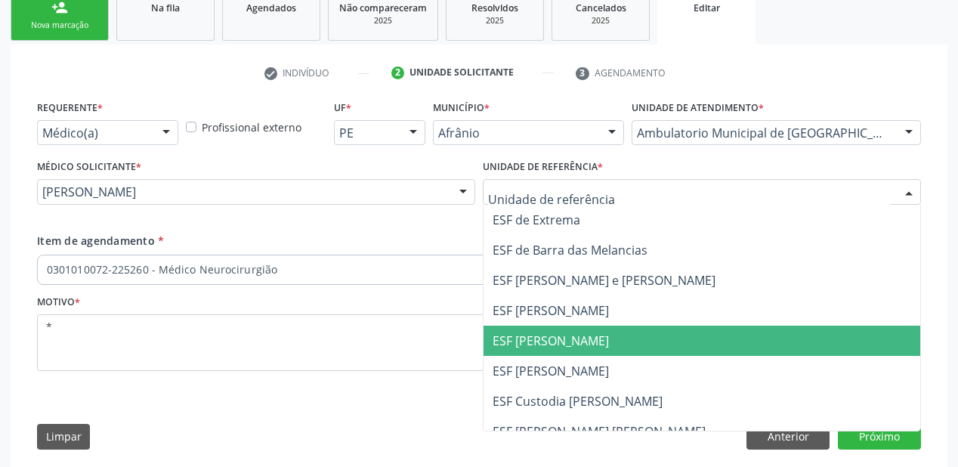
click at [525, 339] on span "ESF [PERSON_NAME]" at bounding box center [551, 341] width 116 height 17
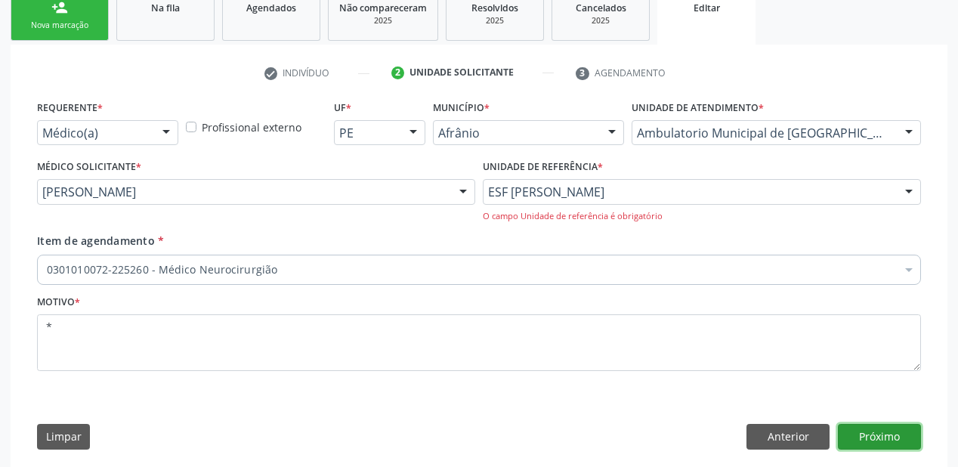
click at [856, 438] on button "Próximo" at bounding box center [879, 437] width 83 height 26
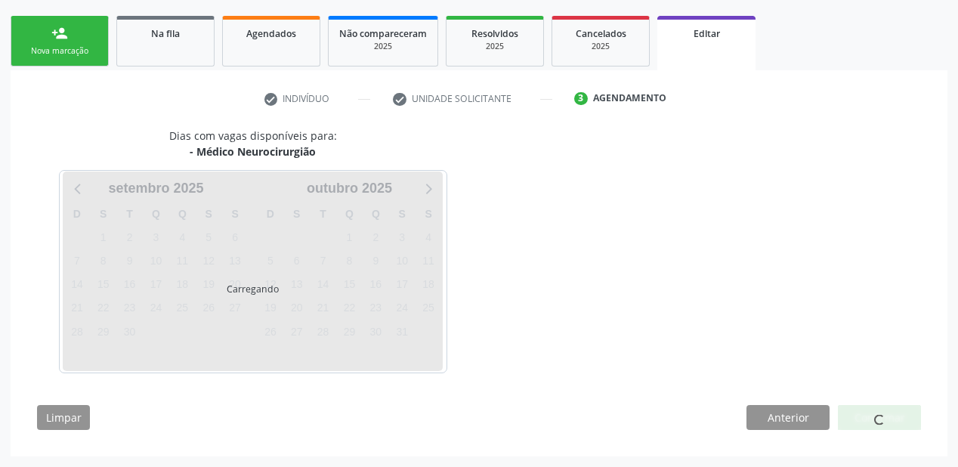
scroll to position [209, 0]
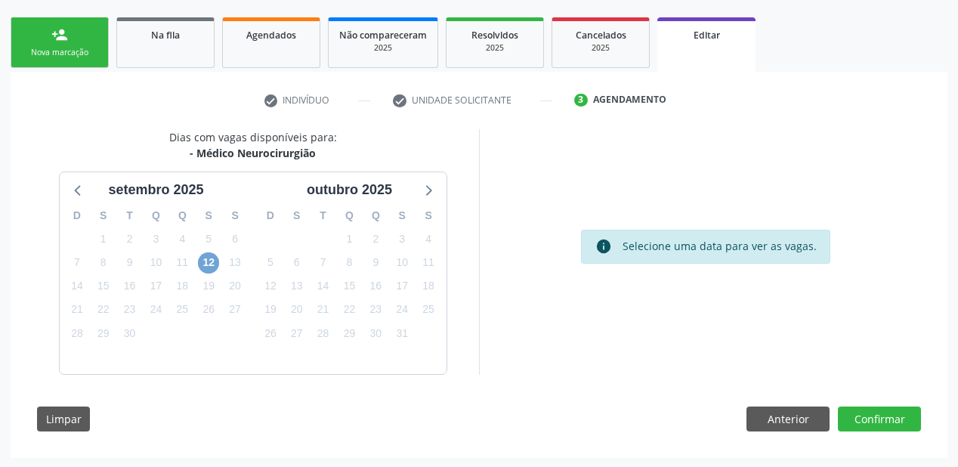
click at [208, 263] on span "12" at bounding box center [208, 262] width 21 height 21
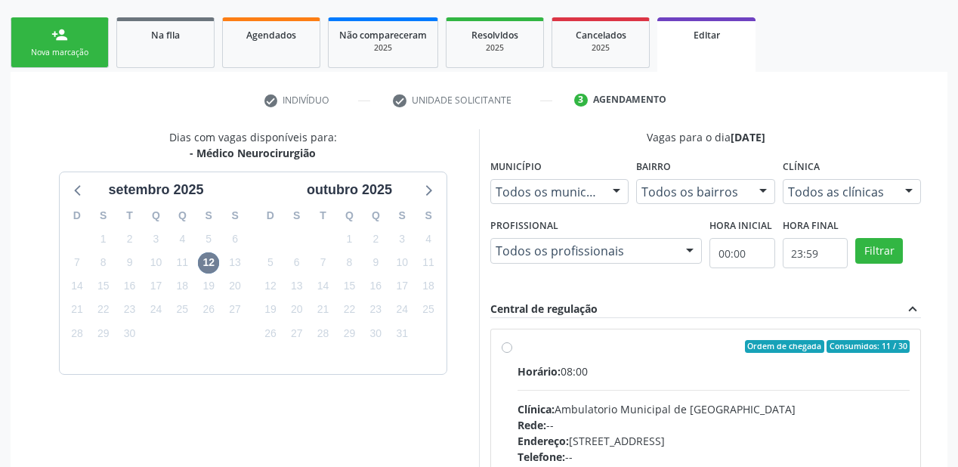
click at [645, 403] on div "Clínica: Ambulatorio Municipal de Saude" at bounding box center [714, 409] width 392 height 16
click at [513, 354] on input "Ordem de chegada Consumidos: 11 / 30 Horário: 08:00 Clínica: Ambulatorio Munici…" at bounding box center [507, 347] width 11 height 14
radio input "true"
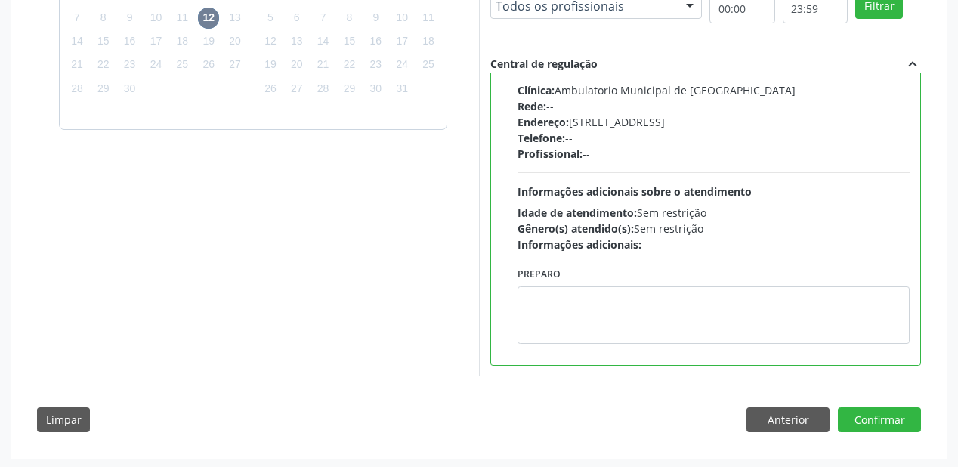
scroll to position [454, 0]
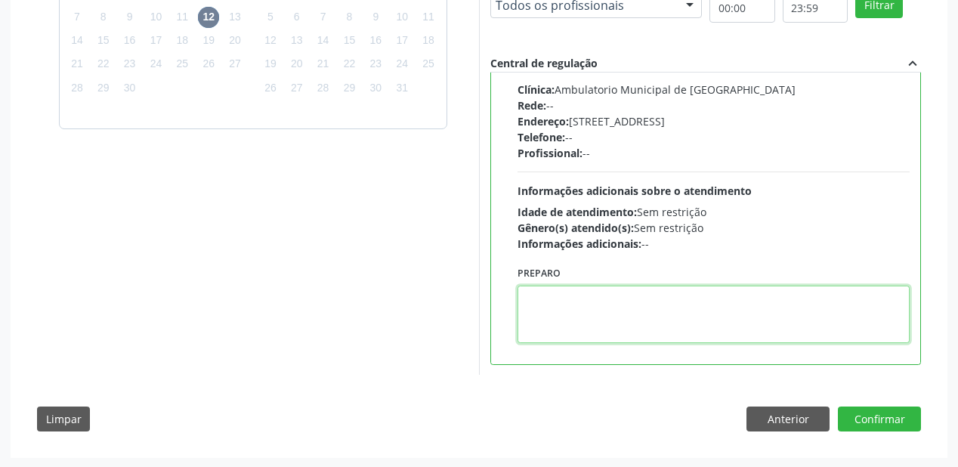
click at [630, 321] on textarea at bounding box center [714, 314] width 392 height 57
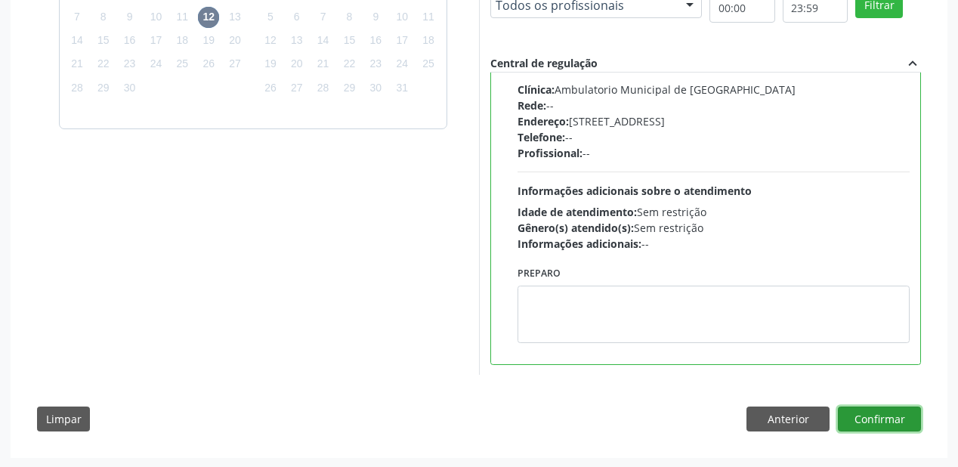
click at [895, 415] on button "Confirmar" at bounding box center [879, 420] width 83 height 26
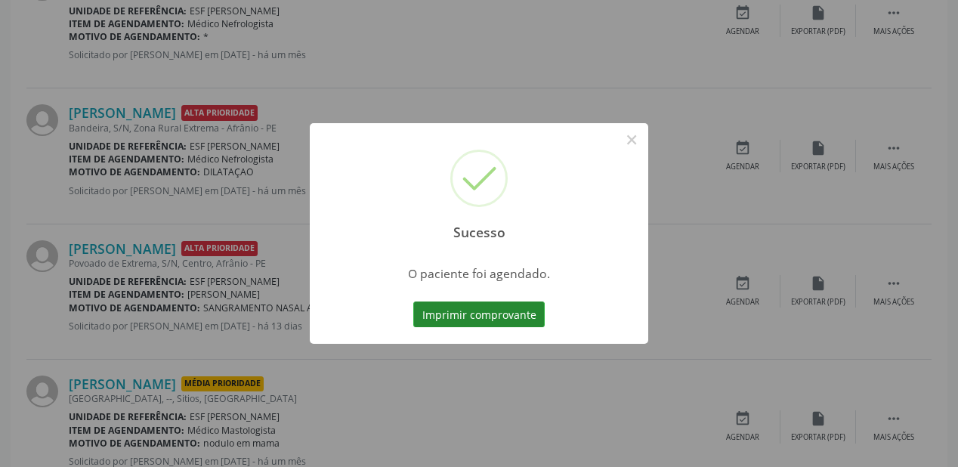
scroll to position [0, 0]
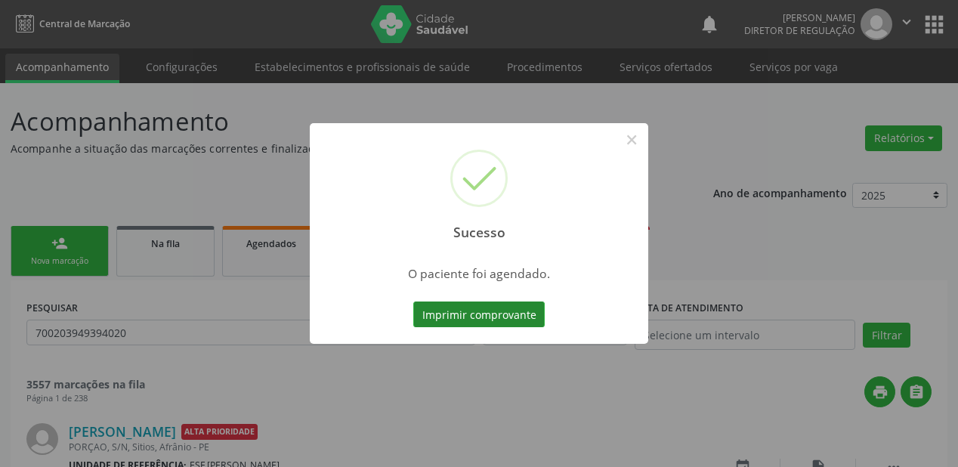
click at [472, 314] on button "Imprimir comprovante" at bounding box center [479, 315] width 132 height 26
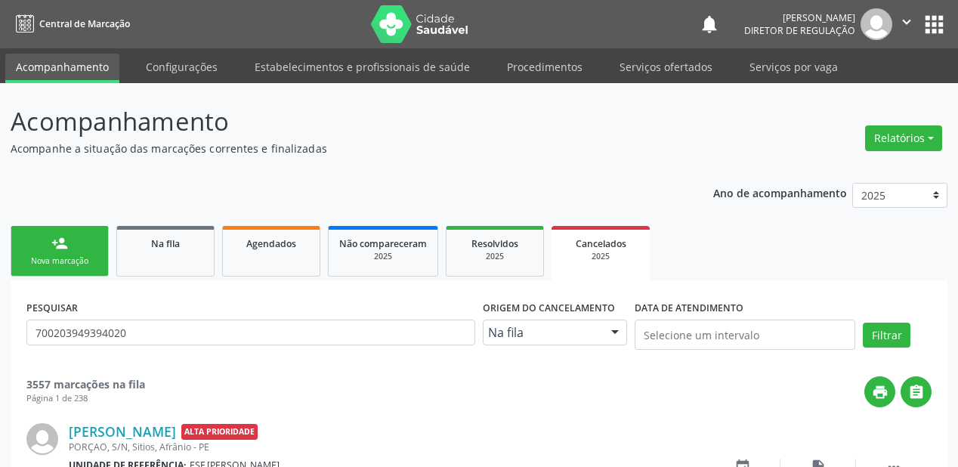
click at [78, 268] on link "person_add Nova marcação" at bounding box center [60, 251] width 98 height 51
click at [163, 248] on span "Na fila" at bounding box center [165, 243] width 29 height 13
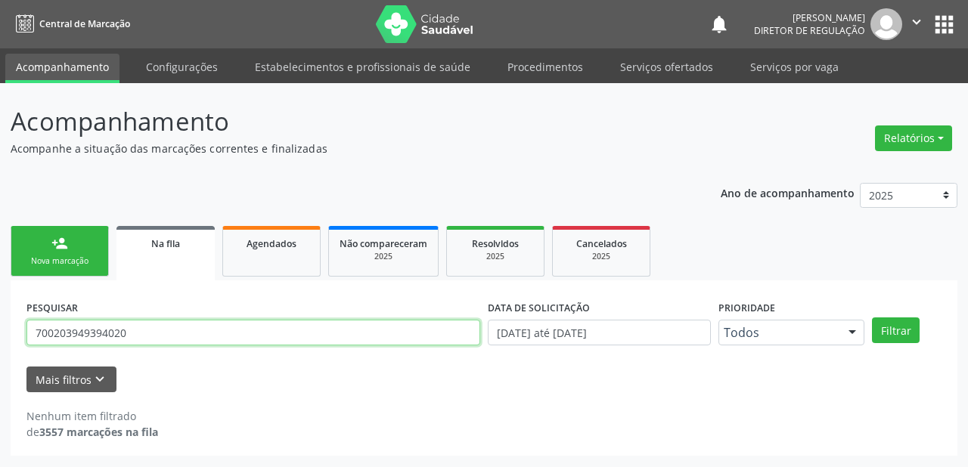
click at [147, 327] on input "700203949394020" at bounding box center [253, 333] width 454 height 26
type input "7"
type input "700506350598555"
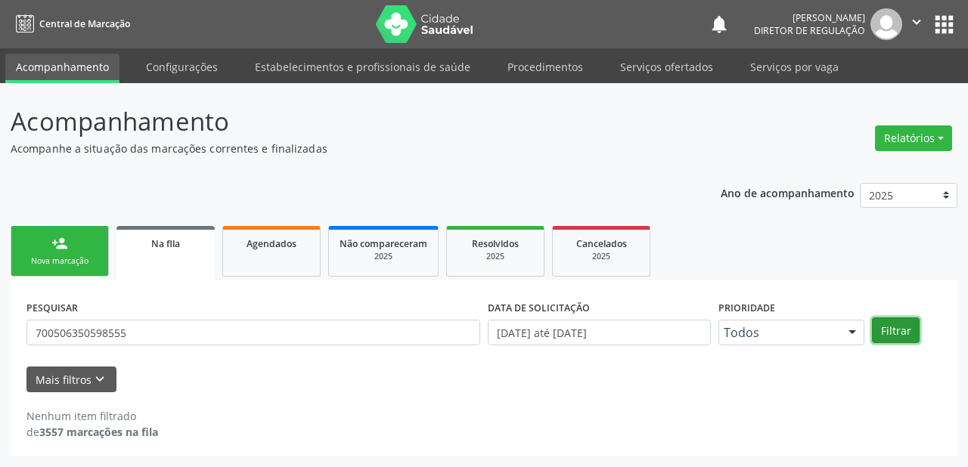
click at [880, 327] on button "Filtrar" at bounding box center [896, 330] width 48 height 26
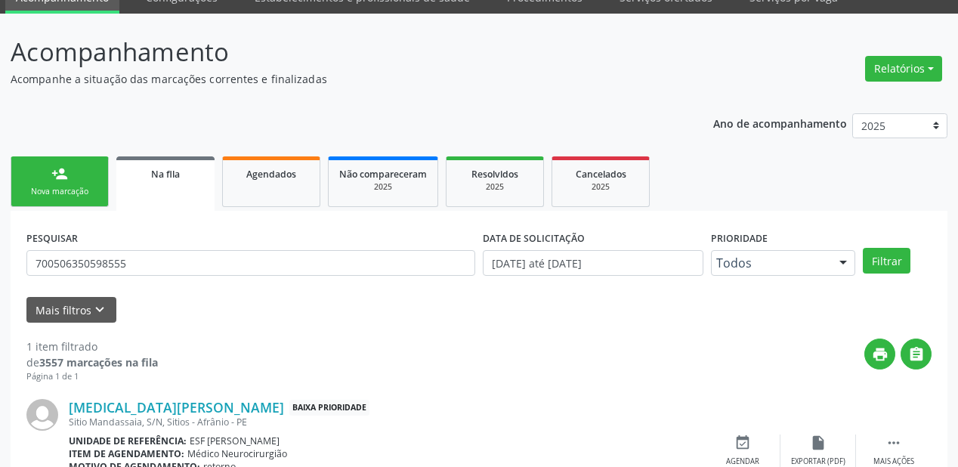
scroll to position [145, 0]
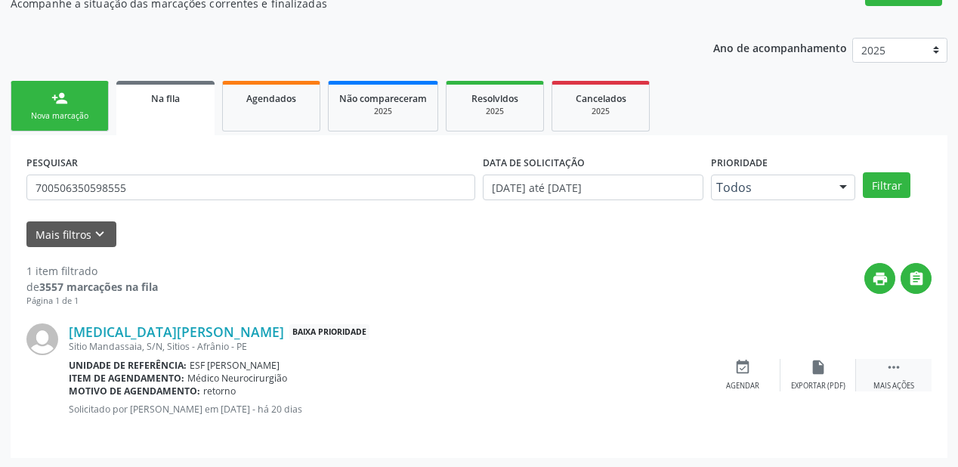
click at [893, 361] on icon "" at bounding box center [894, 367] width 17 height 17
click at [526, 372] on div "event_available Agendar" at bounding box center [516, 375] width 76 height 33
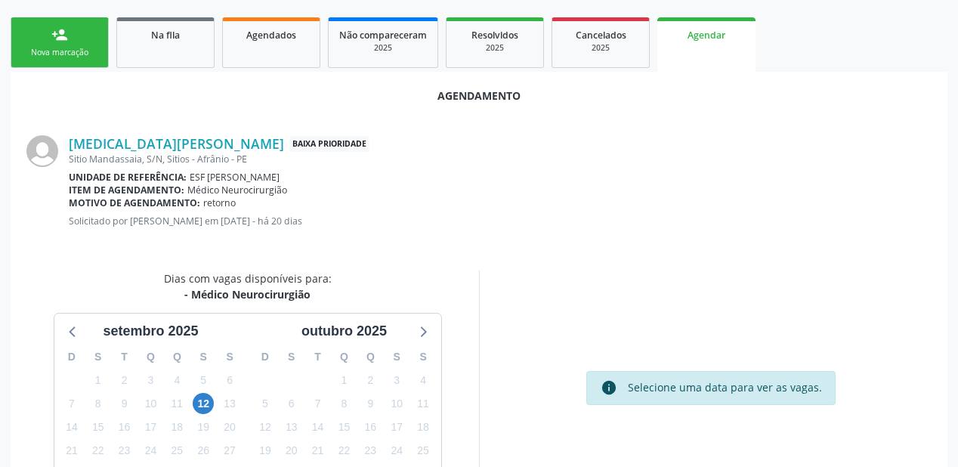
scroll to position [318, 0]
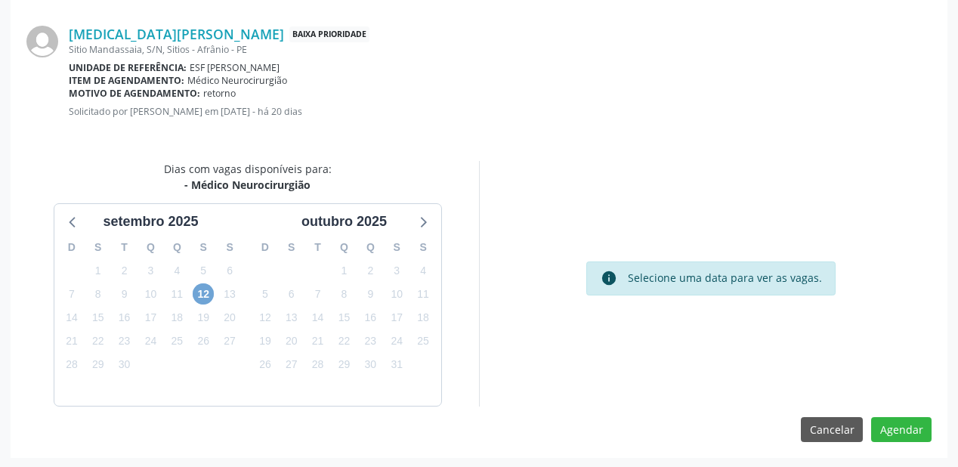
click at [209, 293] on span "12" at bounding box center [203, 293] width 21 height 21
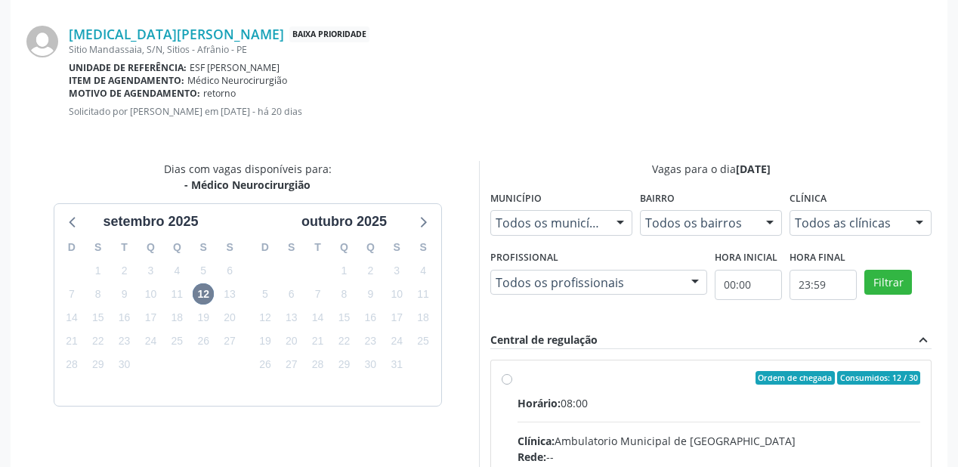
click at [747, 405] on div "Horário: 08:00" at bounding box center [719, 403] width 403 height 16
click at [513, 385] on input "Ordem de chegada Consumidos: 12 / 30 Horário: 08:00 Clínica: Ambulatorio Munici…" at bounding box center [507, 378] width 11 height 14
radio input "true"
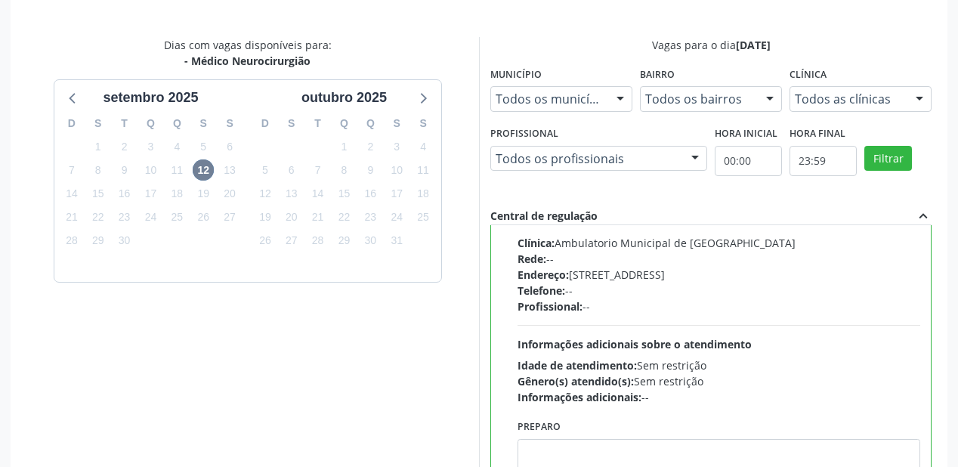
scroll to position [564, 0]
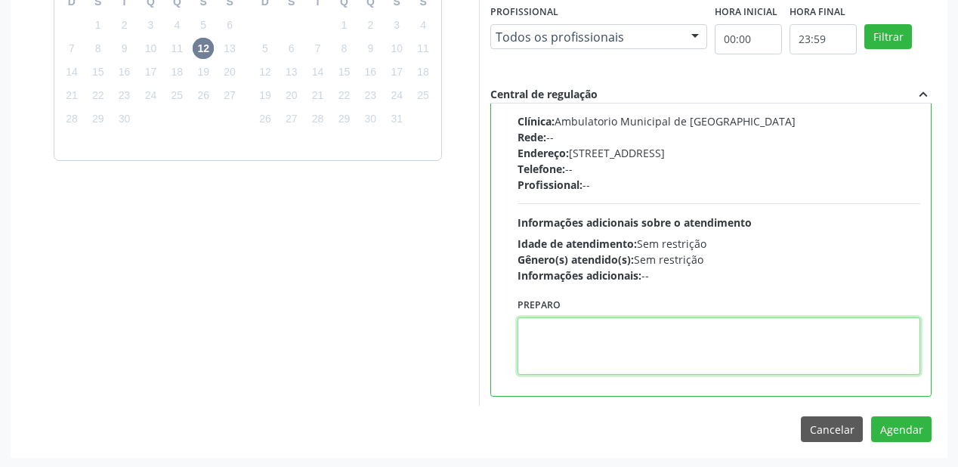
click at [631, 347] on textarea at bounding box center [719, 345] width 403 height 57
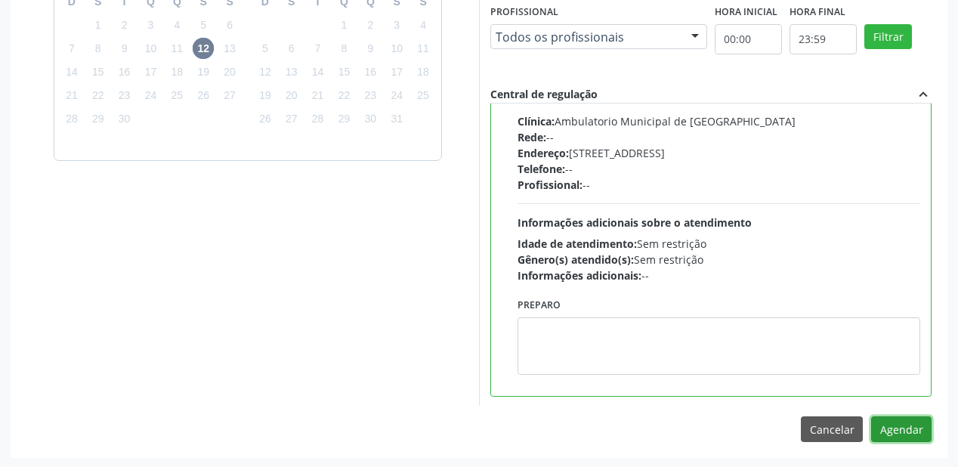
click at [890, 426] on button "Agendar" at bounding box center [902, 430] width 60 height 26
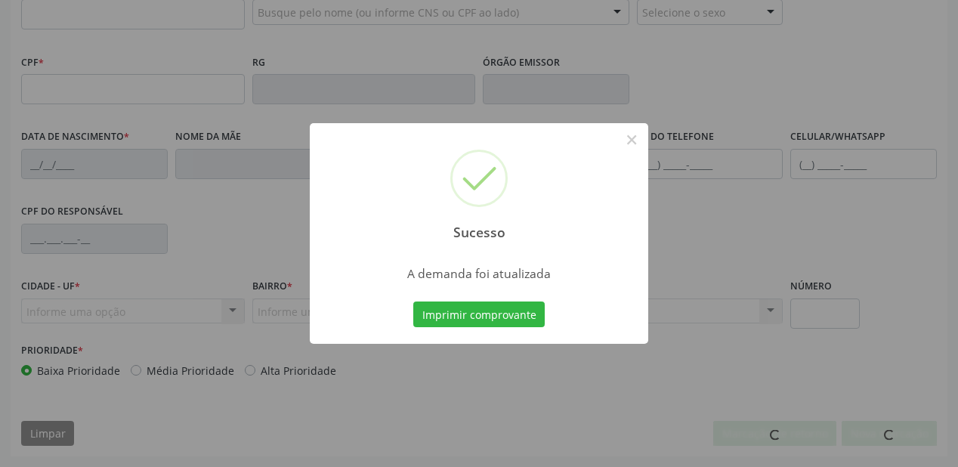
scroll to position [395, 0]
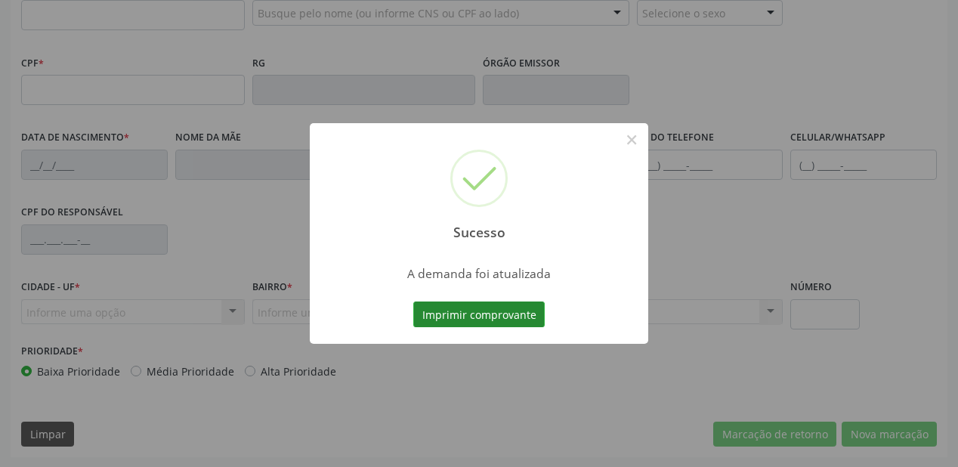
click at [461, 314] on button "Imprimir comprovante" at bounding box center [479, 315] width 132 height 26
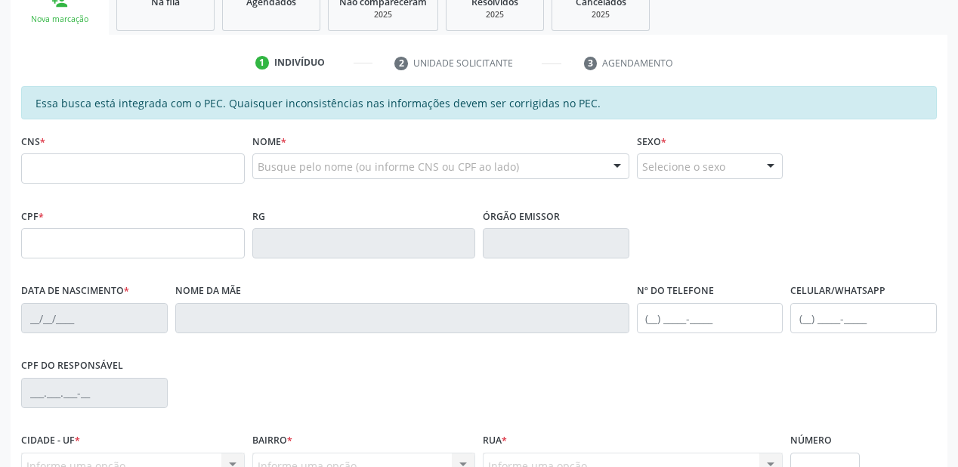
scroll to position [214, 0]
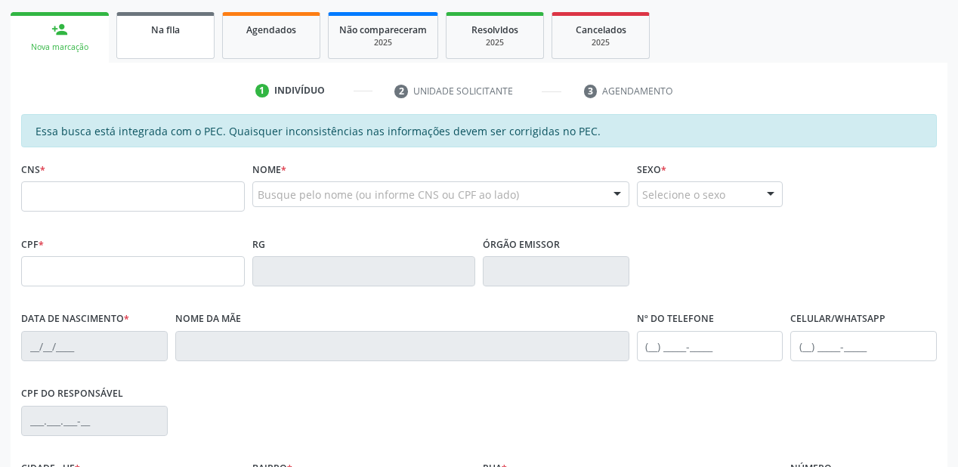
click at [149, 51] on link "Na fila" at bounding box center [165, 35] width 98 height 47
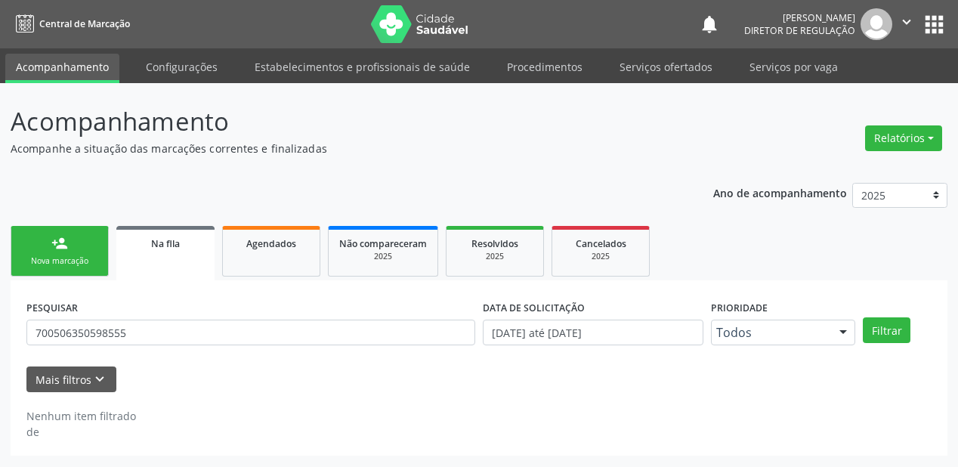
scroll to position [0, 0]
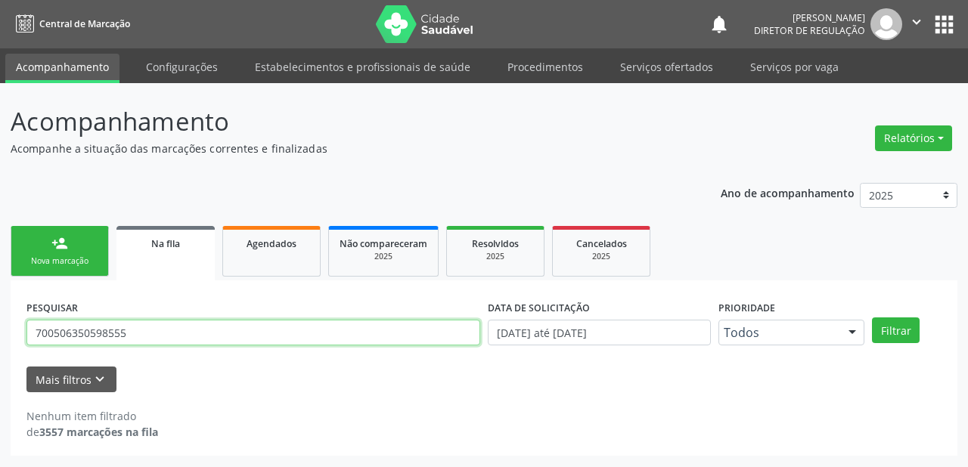
click at [134, 333] on input "700506350598555" at bounding box center [253, 333] width 454 height 26
type input "7"
type input "701707251382470"
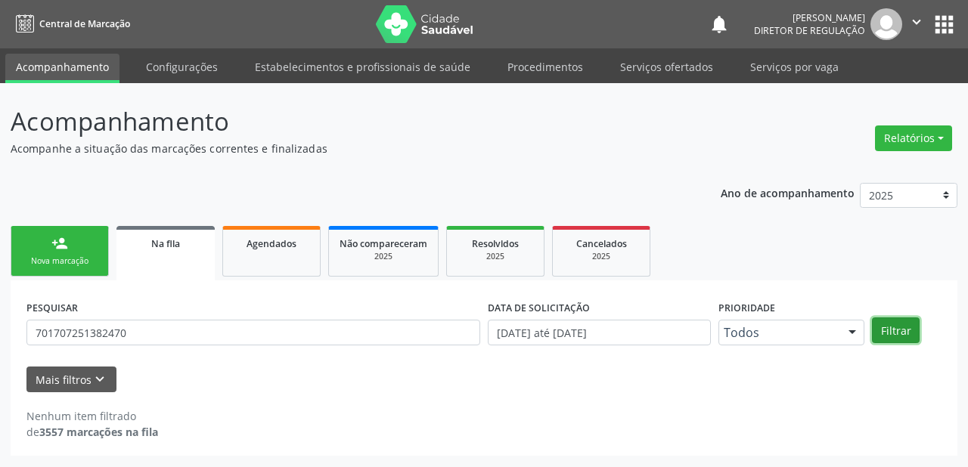
click at [881, 327] on button "Filtrar" at bounding box center [896, 330] width 48 height 26
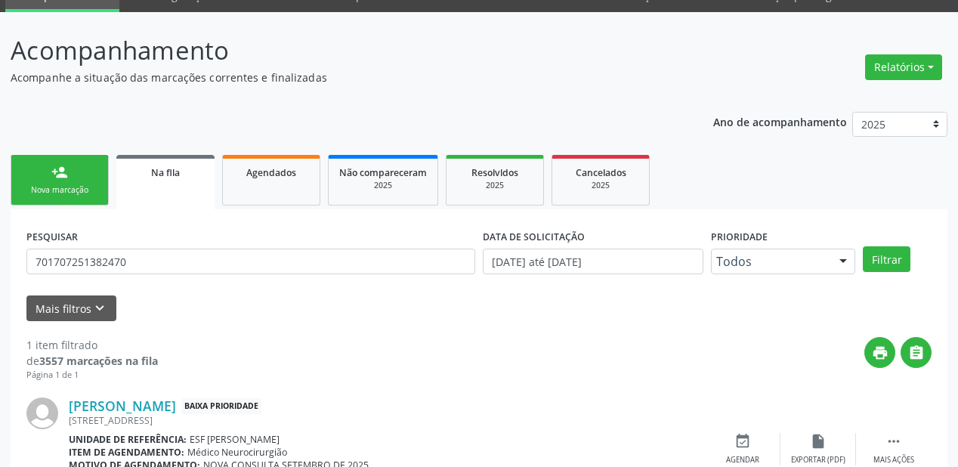
scroll to position [145, 0]
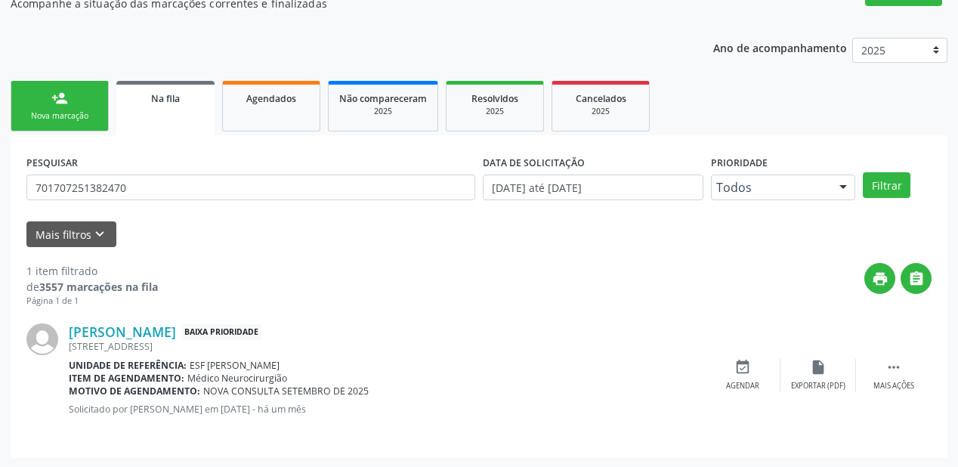
drag, startPoint x: 890, startPoint y: 367, endPoint x: 844, endPoint y: 354, distance: 48.6
click at [891, 365] on icon "" at bounding box center [894, 367] width 17 height 17
click at [525, 373] on div "event_available Agendar" at bounding box center [516, 375] width 76 height 33
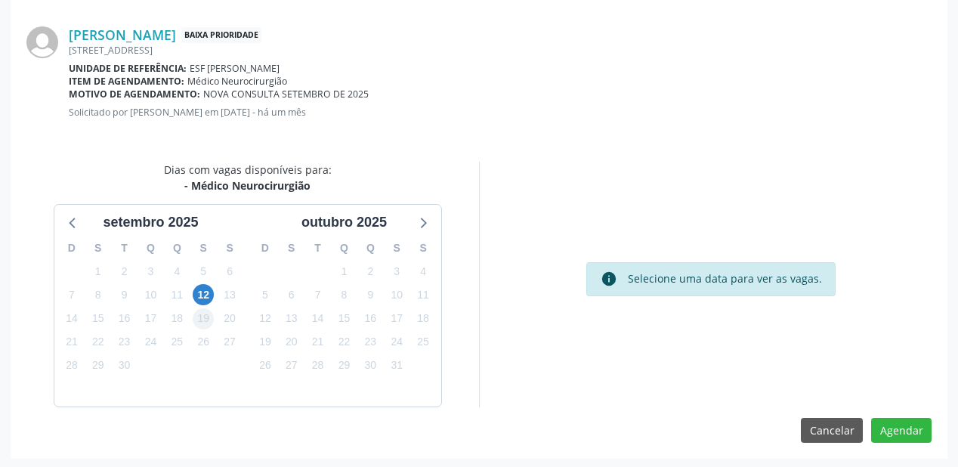
scroll to position [318, 0]
click at [198, 283] on span "12" at bounding box center [203, 293] width 21 height 21
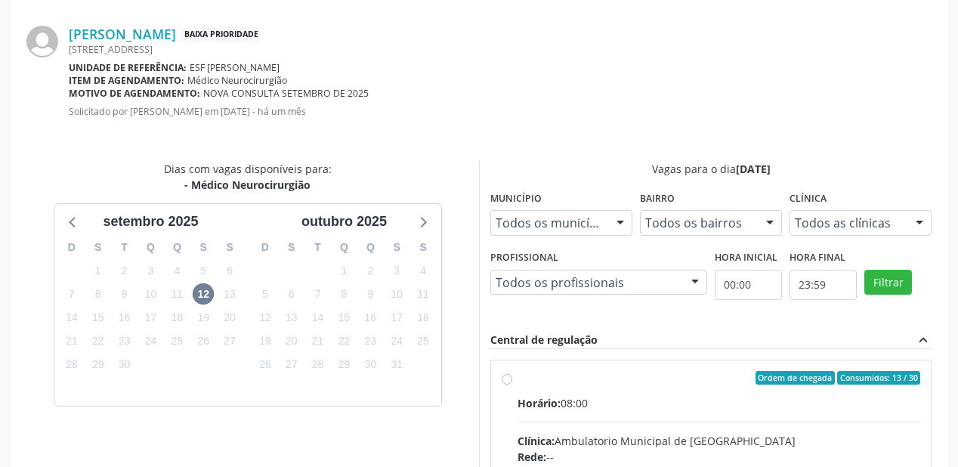
click at [648, 408] on div "Horário: 08:00" at bounding box center [719, 403] width 403 height 16
click at [513, 385] on input "Ordem de chegada Consumidos: 13 / 30 Horário: 08:00 Clínica: Ambulatorio Munici…" at bounding box center [507, 378] width 11 height 14
radio input "true"
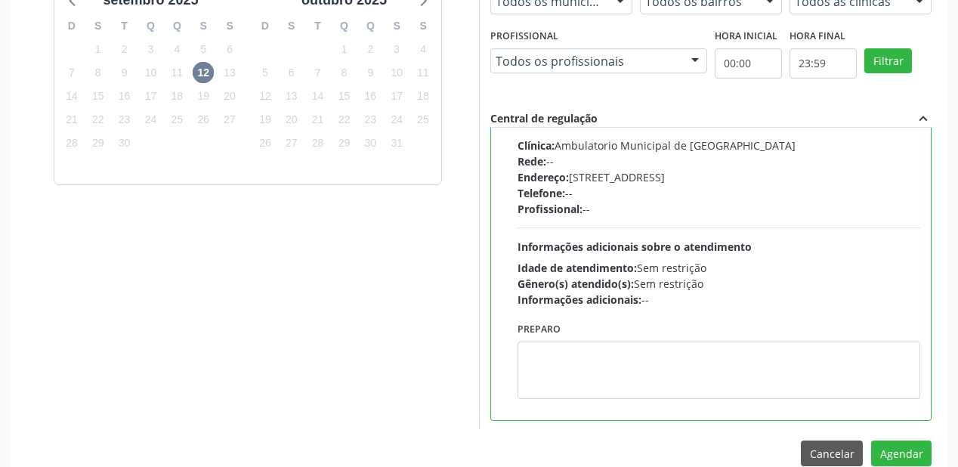
scroll to position [564, 0]
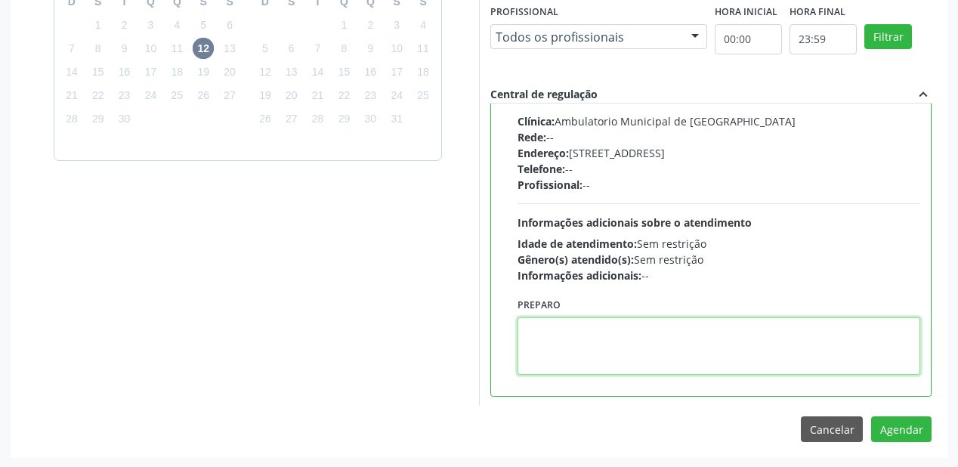
click at [611, 357] on textarea at bounding box center [719, 345] width 403 height 57
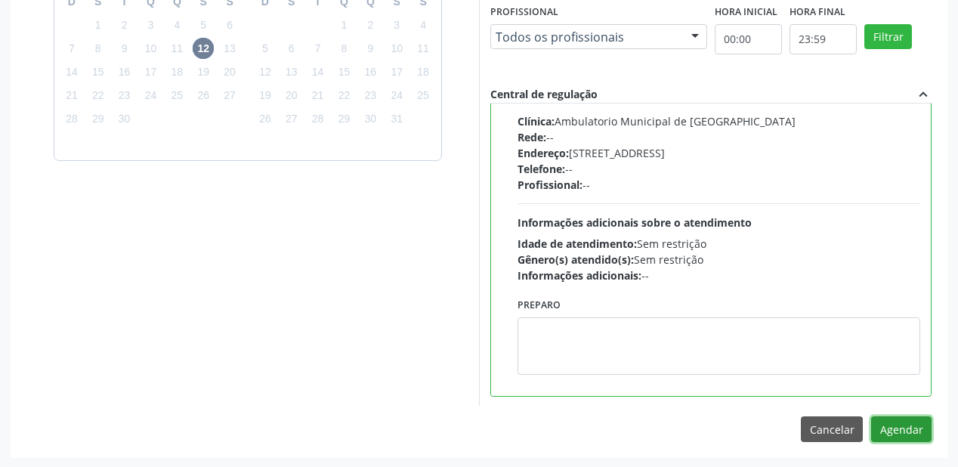
click at [879, 418] on button "Agendar" at bounding box center [902, 430] width 60 height 26
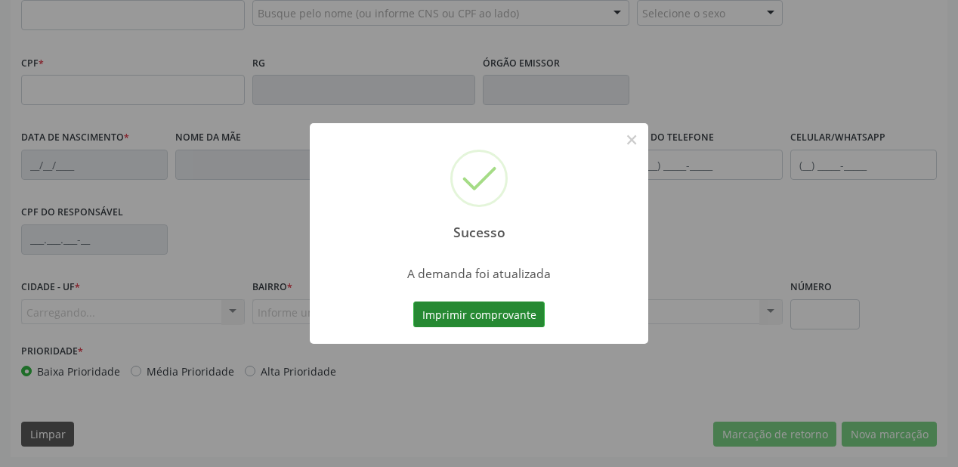
click at [474, 304] on button "Imprimir comprovante" at bounding box center [479, 315] width 132 height 26
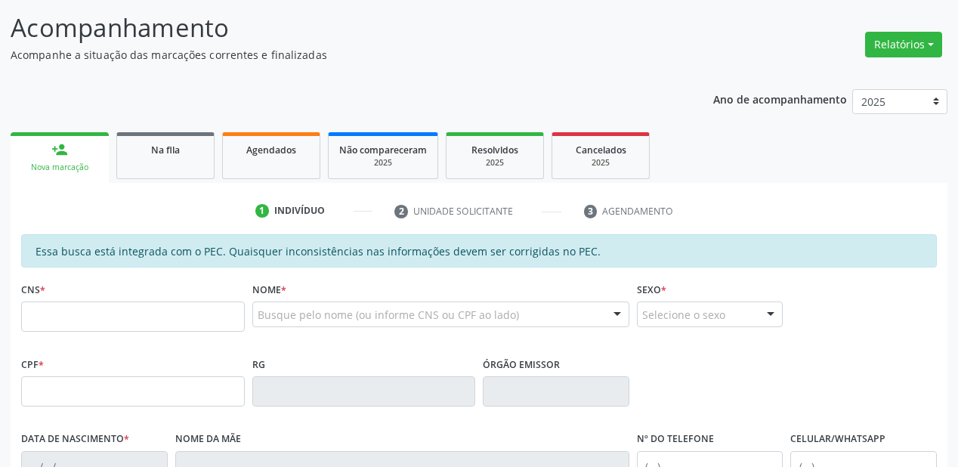
scroll to position [93, 0]
click at [163, 150] on span "Na fila" at bounding box center [165, 150] width 29 height 13
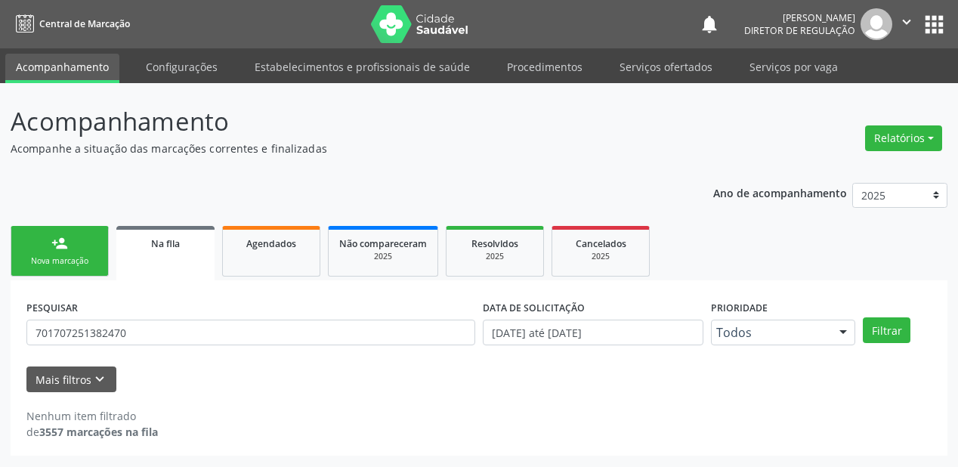
scroll to position [0, 0]
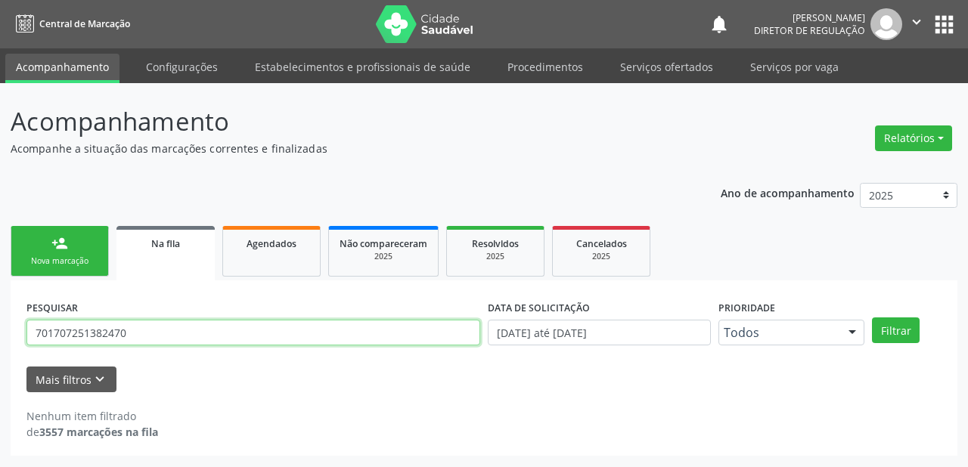
click at [125, 336] on input "701707251382470" at bounding box center [253, 333] width 454 height 26
type input "7"
type input "702404025015428"
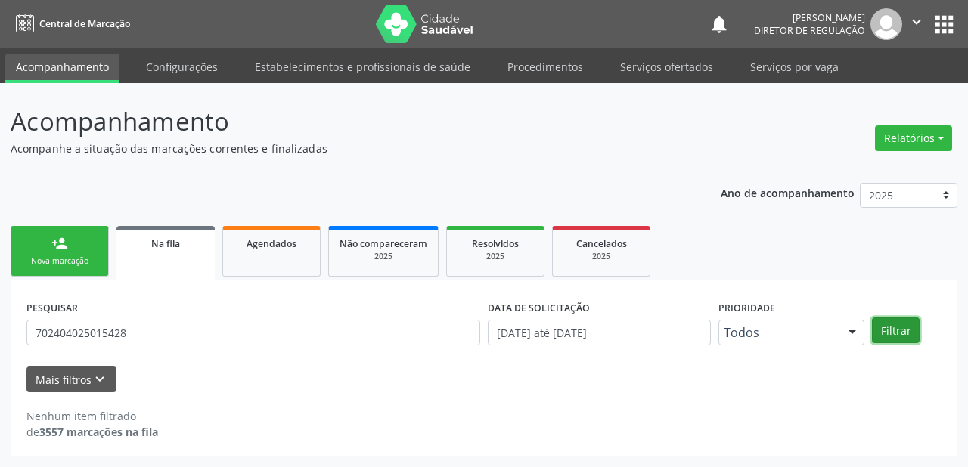
click at [890, 333] on button "Filtrar" at bounding box center [896, 330] width 48 height 26
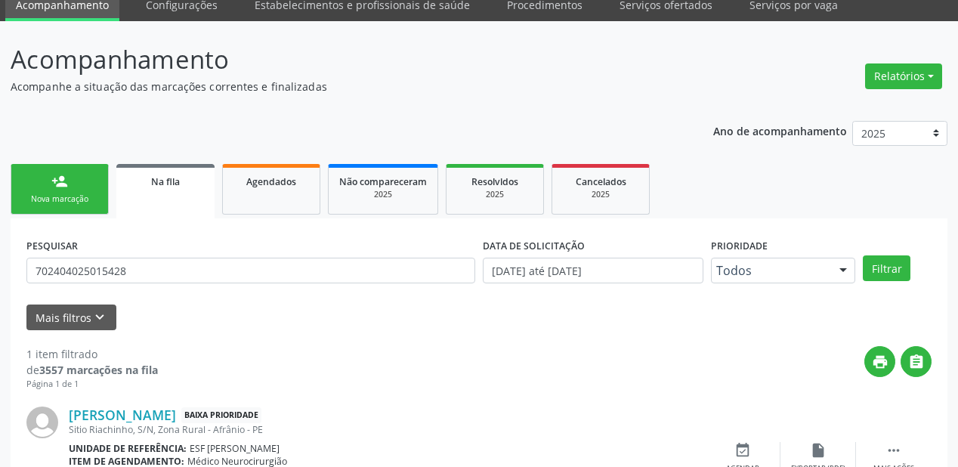
scroll to position [145, 0]
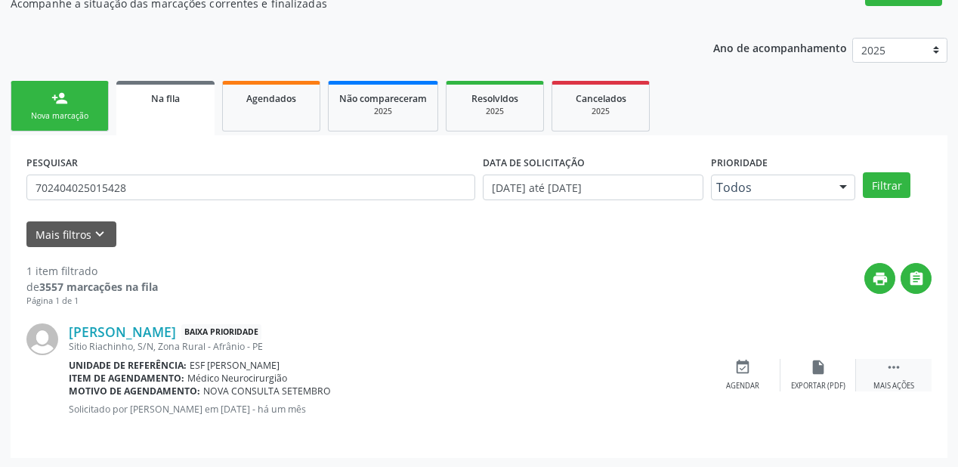
click at [899, 365] on icon "" at bounding box center [894, 367] width 17 height 17
click at [542, 368] on div "event_available Agendar" at bounding box center [516, 375] width 76 height 33
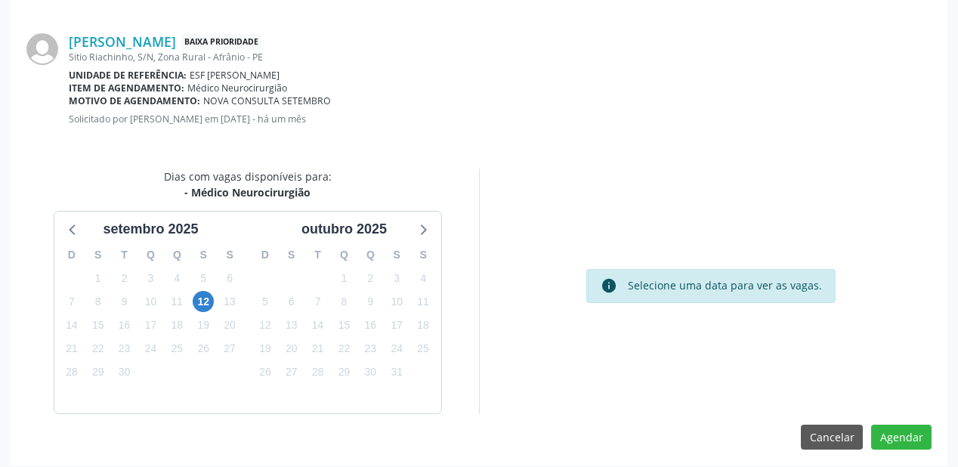
scroll to position [318, 0]
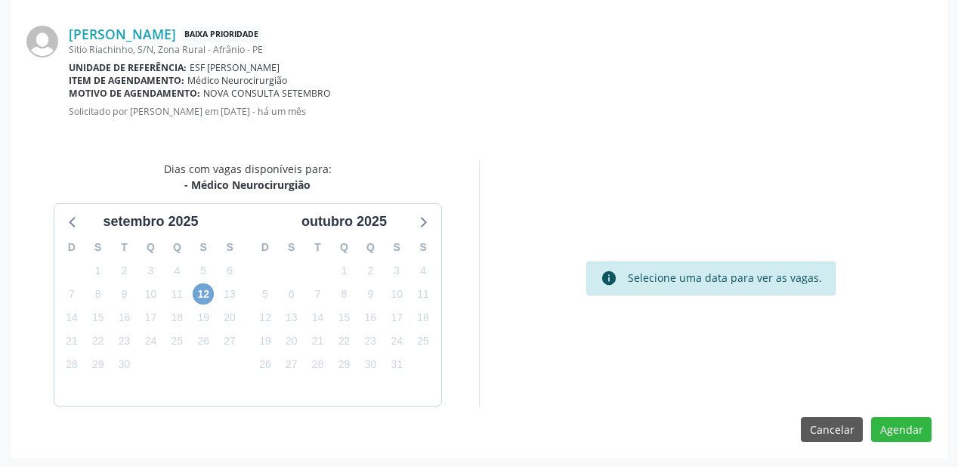
click at [203, 291] on span "12" at bounding box center [203, 293] width 21 height 21
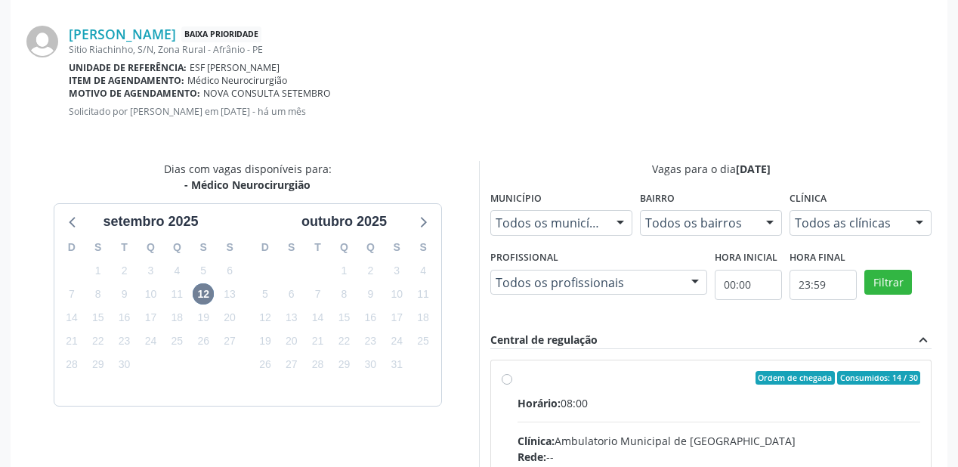
drag, startPoint x: 683, startPoint y: 423, endPoint x: 689, endPoint y: 401, distance: 22.7
click at [513, 385] on input "Ordem de chegada Consumidos: 14 / 30 Horário: 08:00 Clínica: Ambulatorio Munici…" at bounding box center [507, 378] width 11 height 14
radio input "true"
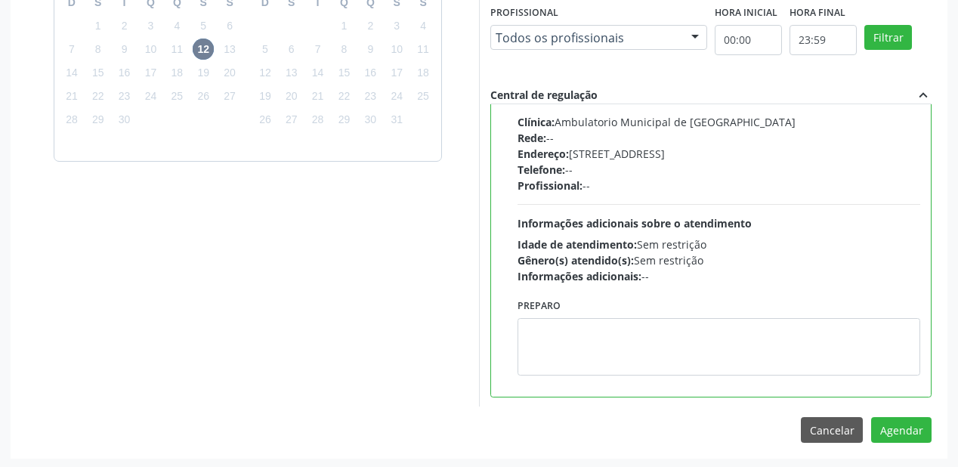
scroll to position [564, 0]
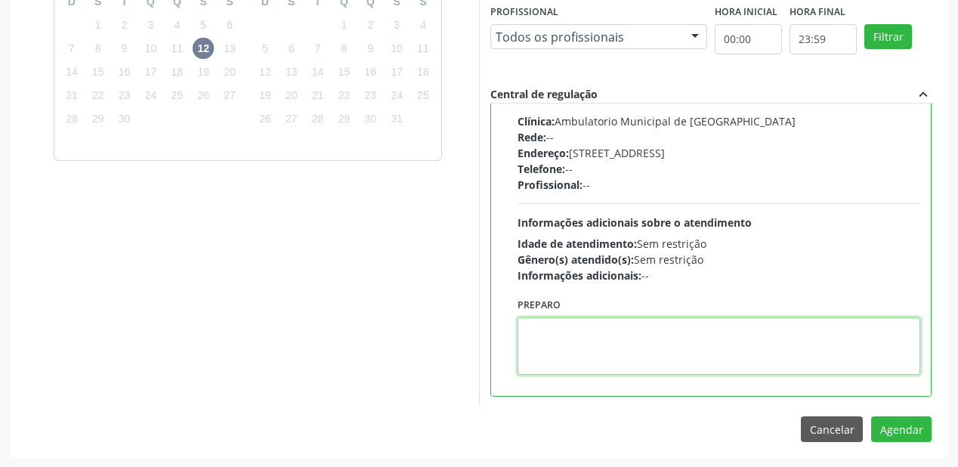
click at [587, 354] on textarea at bounding box center [719, 345] width 403 height 57
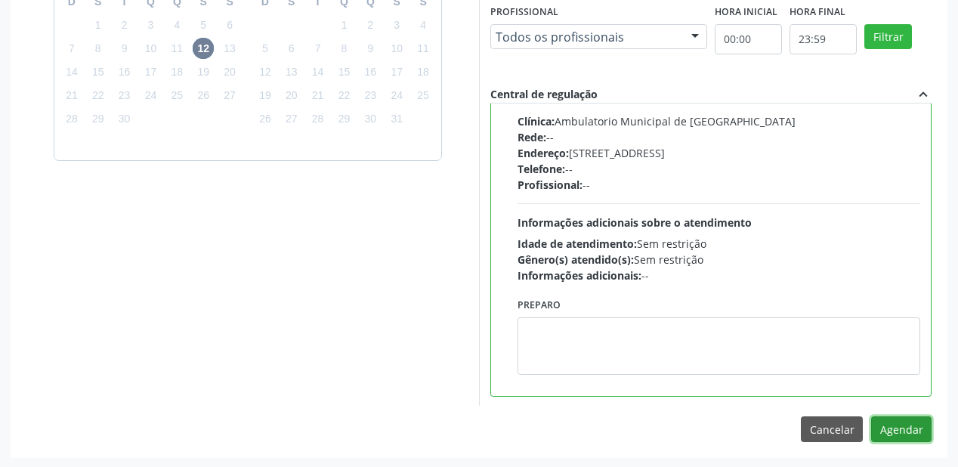
click at [900, 429] on button "Agendar" at bounding box center [902, 430] width 60 height 26
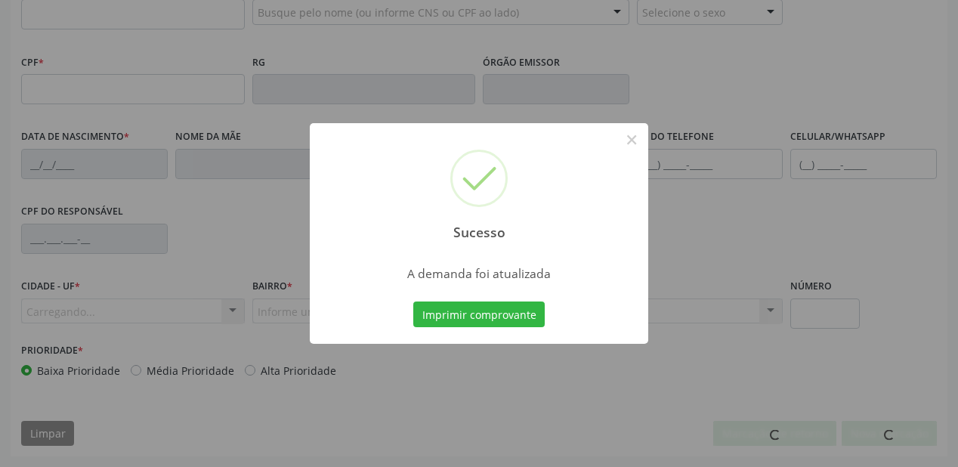
scroll to position [395, 0]
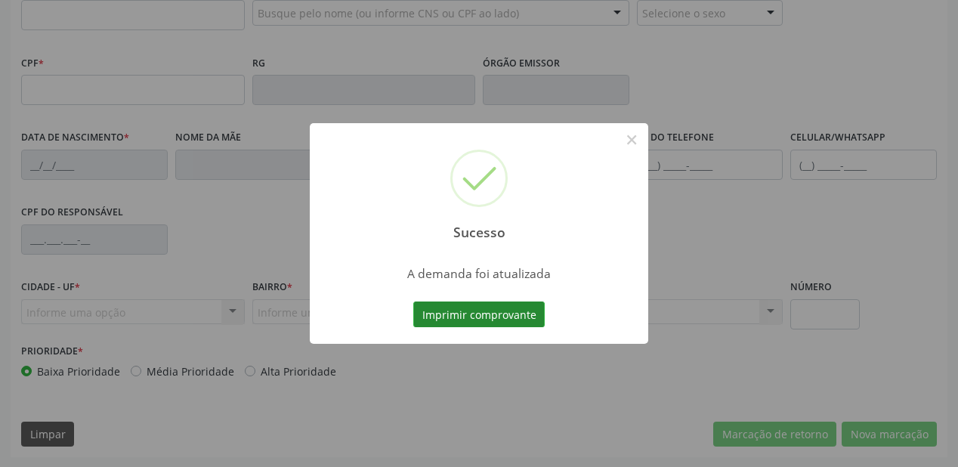
click at [508, 318] on button "Imprimir comprovante" at bounding box center [479, 315] width 132 height 26
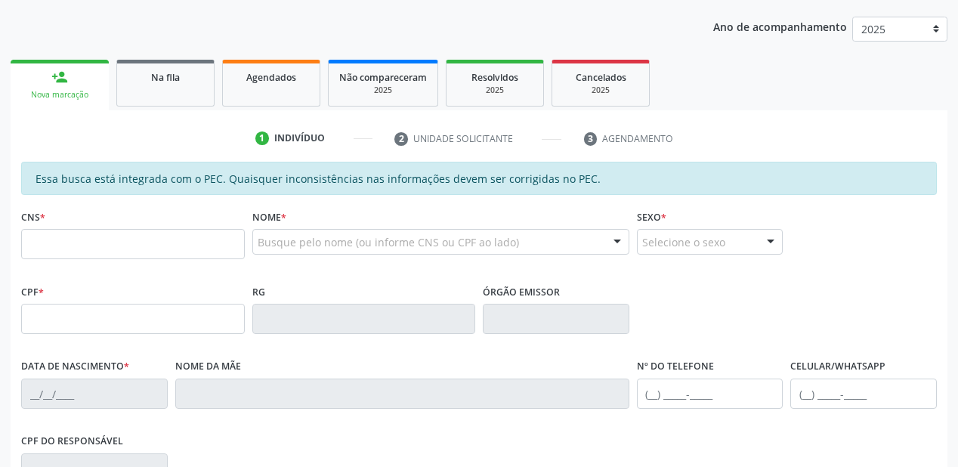
scroll to position [153, 0]
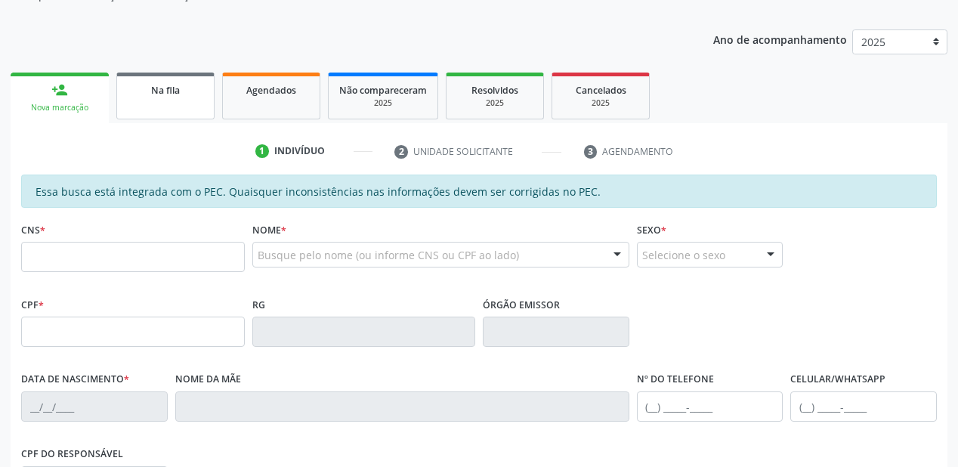
click at [188, 101] on link "Na fila" at bounding box center [165, 96] width 98 height 47
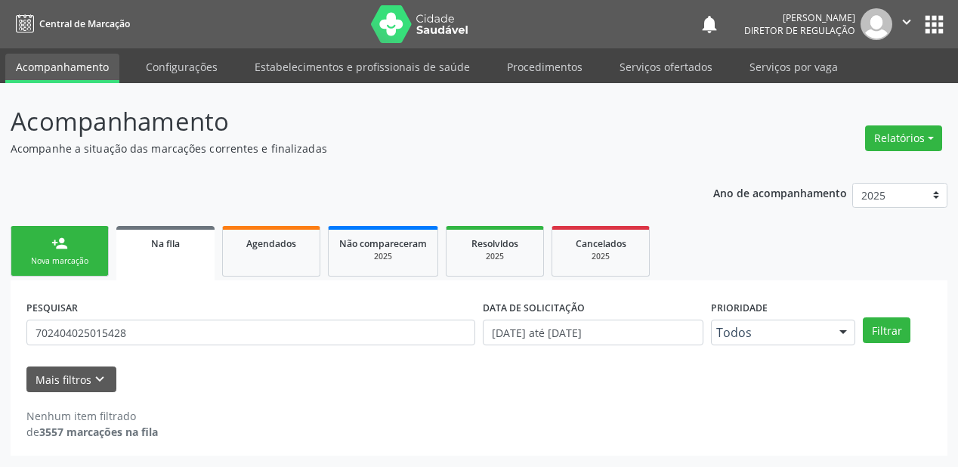
scroll to position [0, 0]
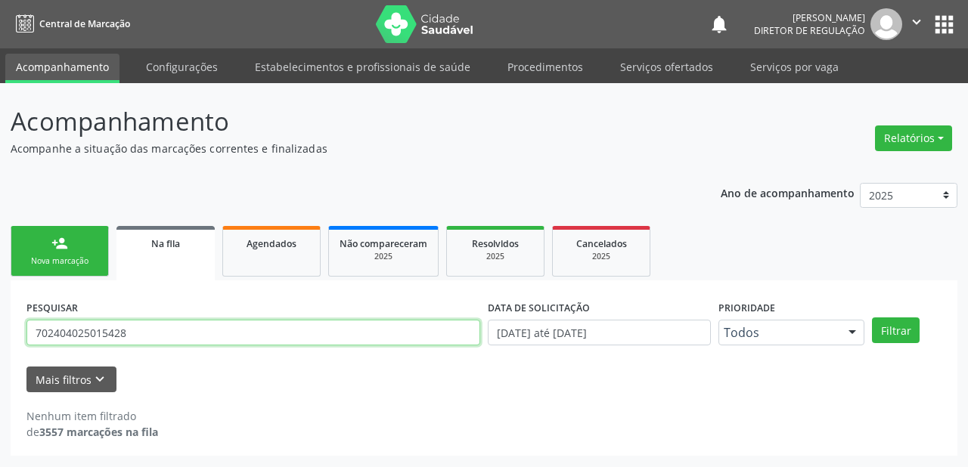
click at [131, 337] on input "702404025015428" at bounding box center [253, 333] width 454 height 26
type input "7"
type input "700005243705505"
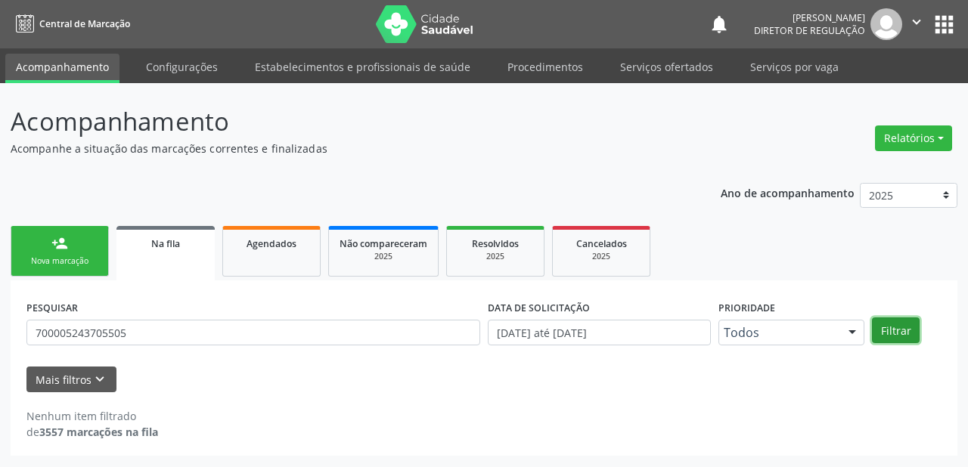
click at [901, 330] on button "Filtrar" at bounding box center [896, 330] width 48 height 26
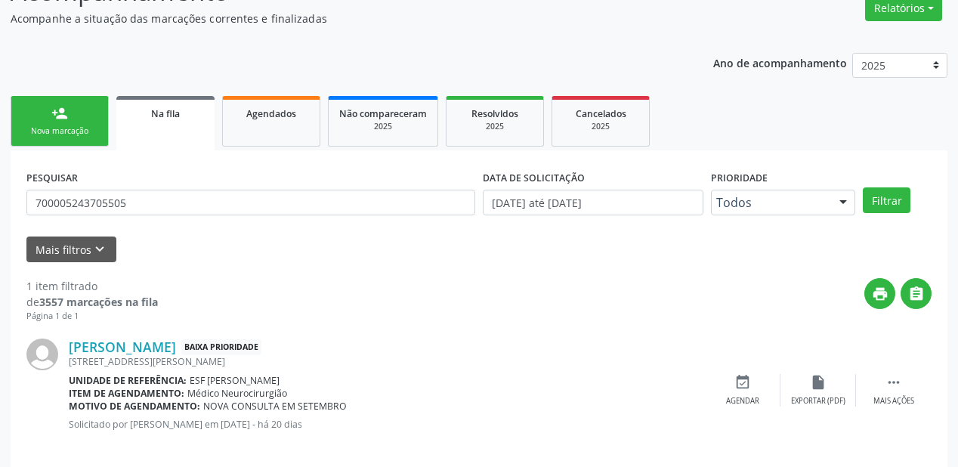
scroll to position [145, 0]
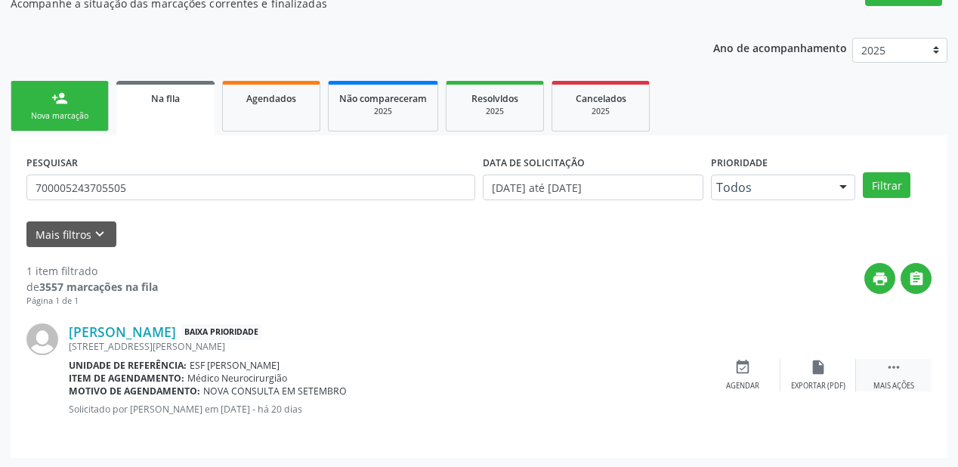
click at [892, 367] on icon "" at bounding box center [894, 367] width 17 height 17
click at [522, 373] on icon "event_available" at bounding box center [516, 367] width 17 height 17
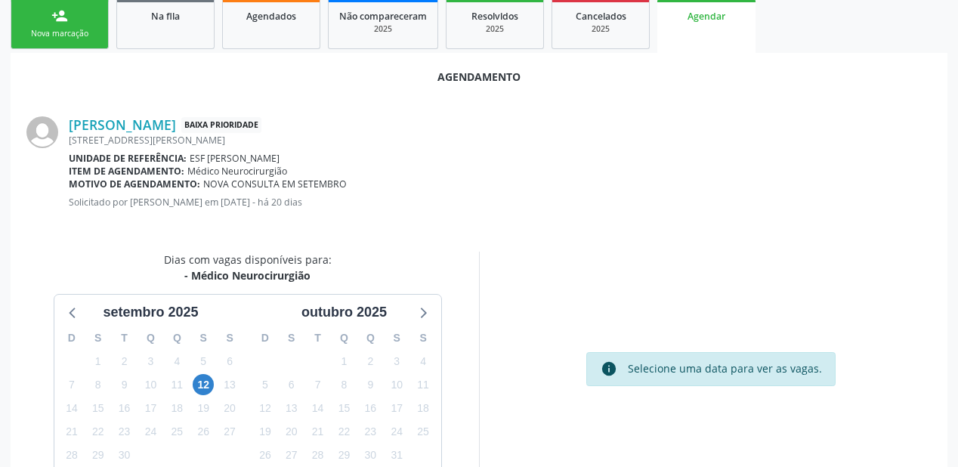
scroll to position [318, 0]
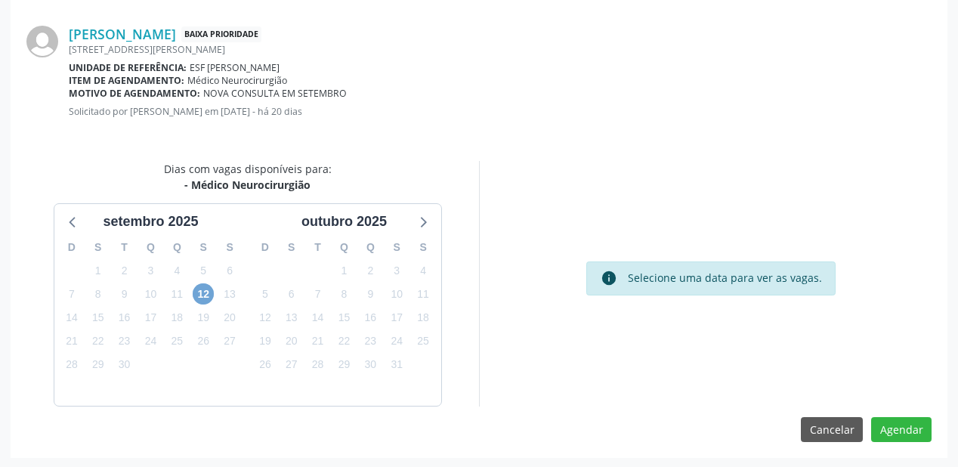
click at [204, 292] on span "12" at bounding box center [203, 293] width 21 height 21
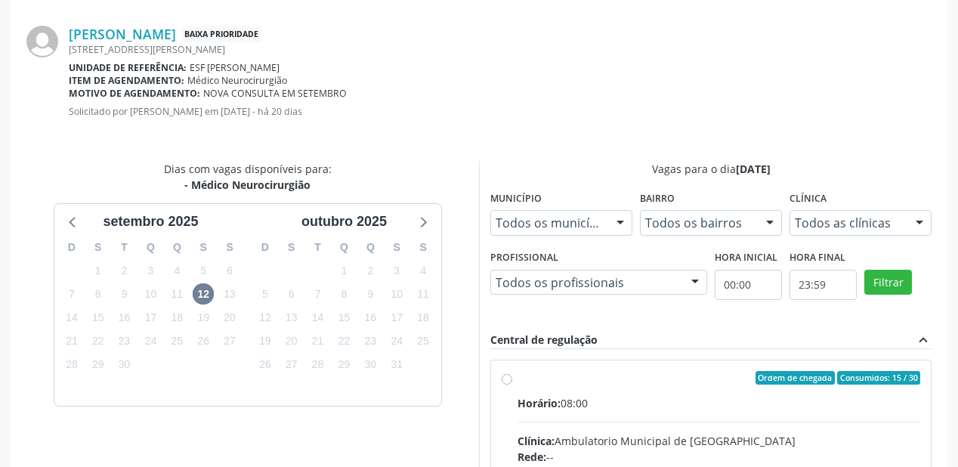
click at [708, 402] on div "Horário: 08:00" at bounding box center [719, 403] width 403 height 16
click at [513, 385] on input "Ordem de chegada Consumidos: 15 / 30 Horário: 08:00 Clínica: Ambulatorio Munici…" at bounding box center [507, 378] width 11 height 14
radio input "true"
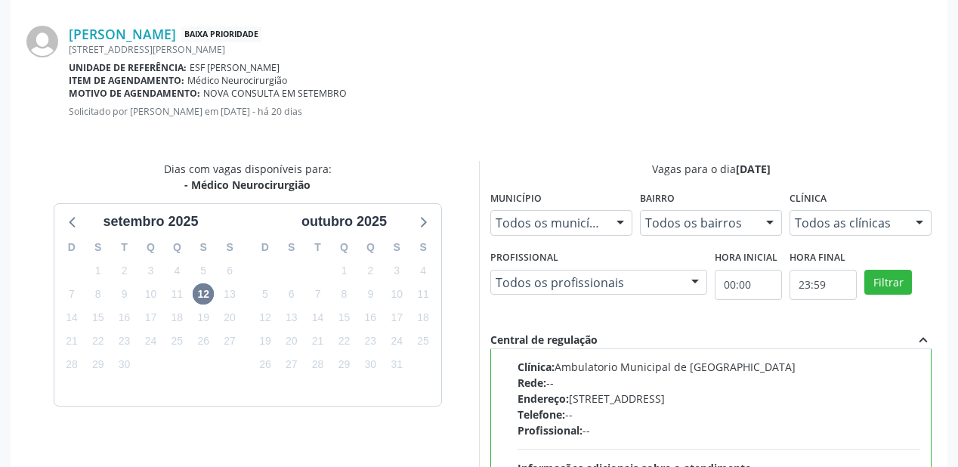
scroll to position [560, 0]
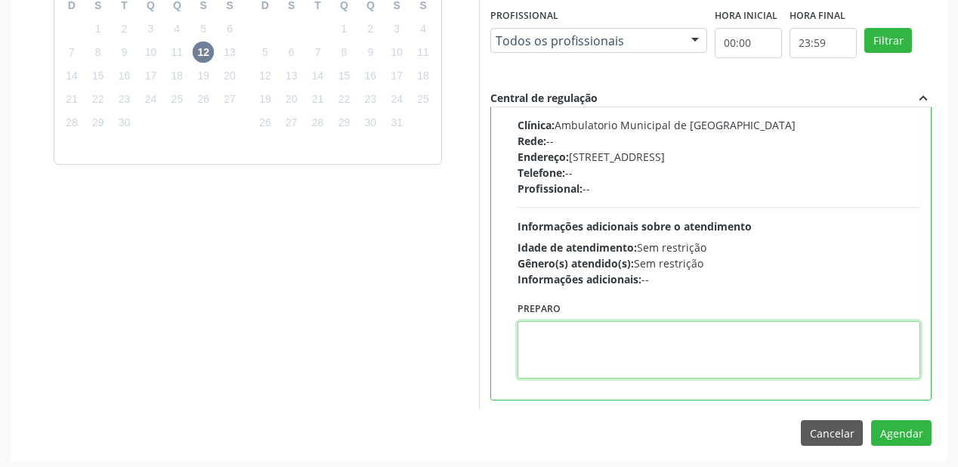
click at [596, 351] on textarea at bounding box center [719, 349] width 403 height 57
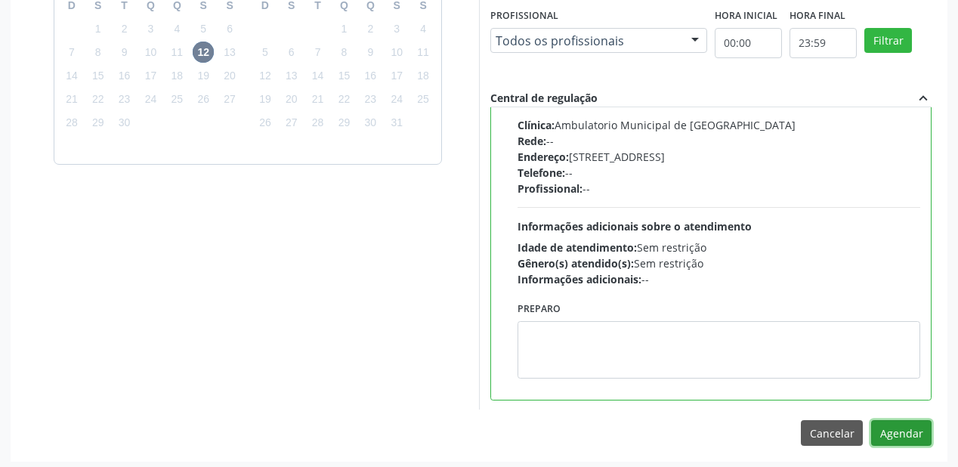
click at [888, 426] on button "Agendar" at bounding box center [902, 433] width 60 height 26
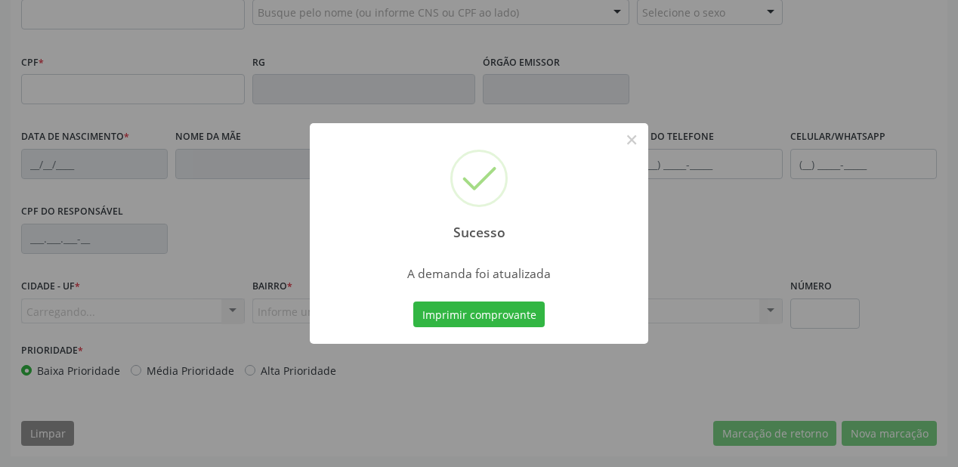
scroll to position [395, 0]
click at [500, 322] on button "Imprimir comprovante" at bounding box center [479, 315] width 132 height 26
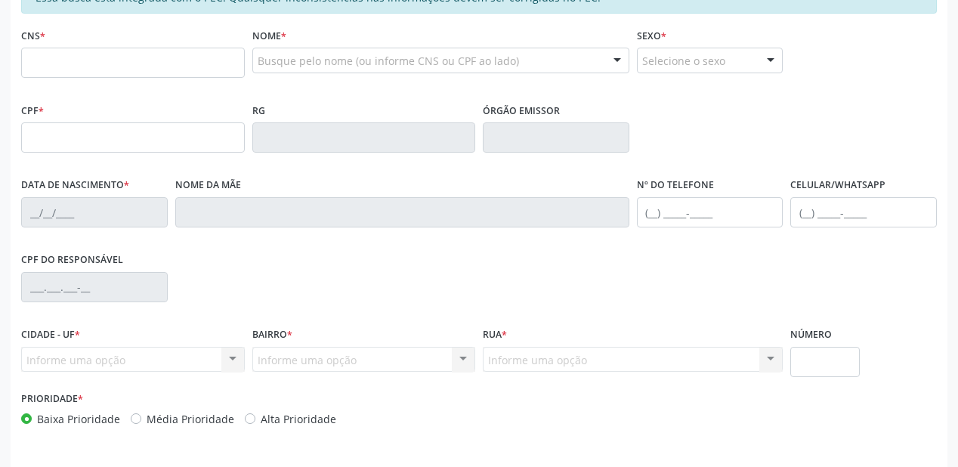
scroll to position [214, 0]
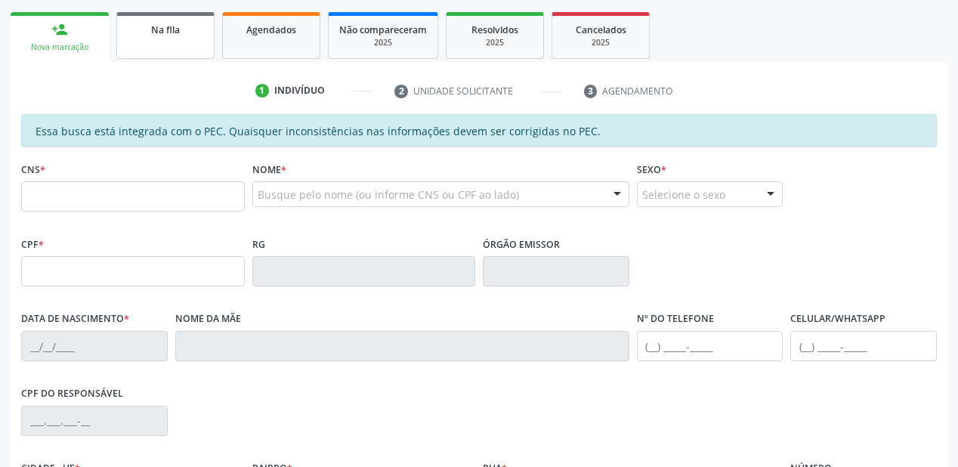
click at [171, 44] on link "Na fila" at bounding box center [165, 35] width 98 height 47
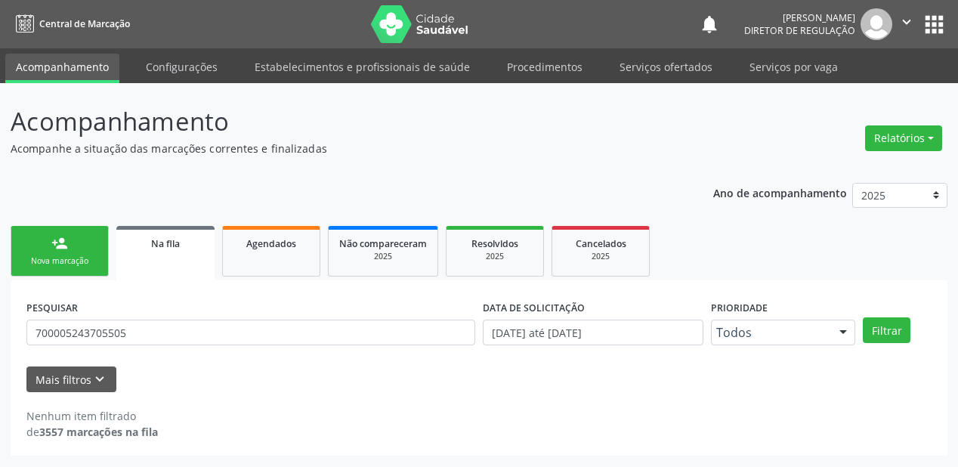
scroll to position [0, 0]
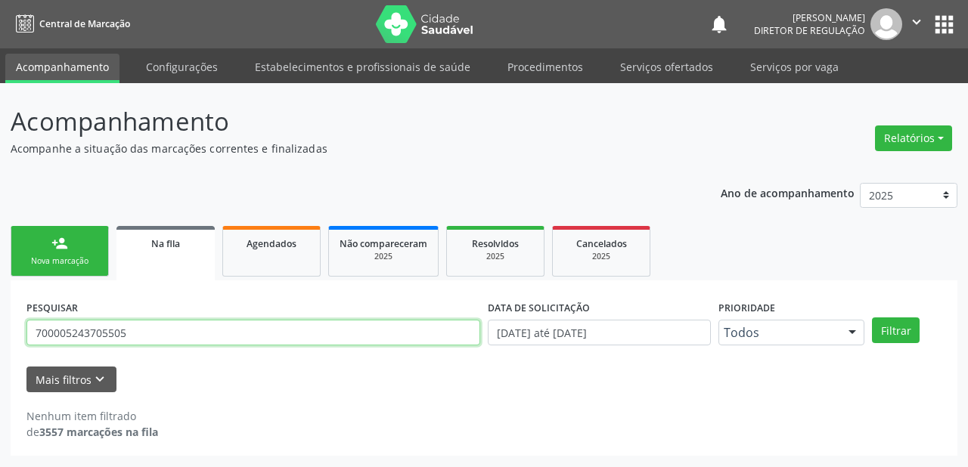
click at [131, 336] on input "700005243705505" at bounding box center [253, 333] width 454 height 26
type input "700207436831626"
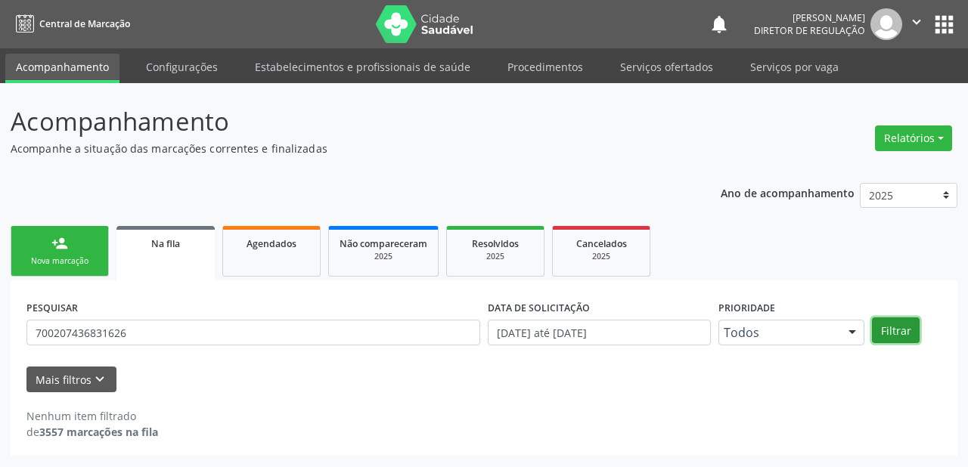
click at [883, 331] on button "Filtrar" at bounding box center [896, 330] width 48 height 26
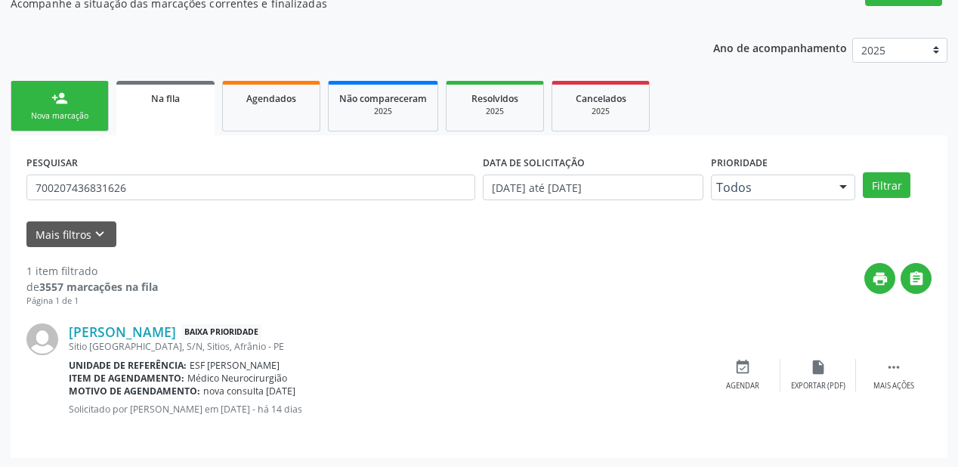
scroll to position [145, 0]
click at [891, 364] on icon "" at bounding box center [894, 367] width 17 height 17
click at [519, 373] on icon "event_available" at bounding box center [516, 367] width 17 height 17
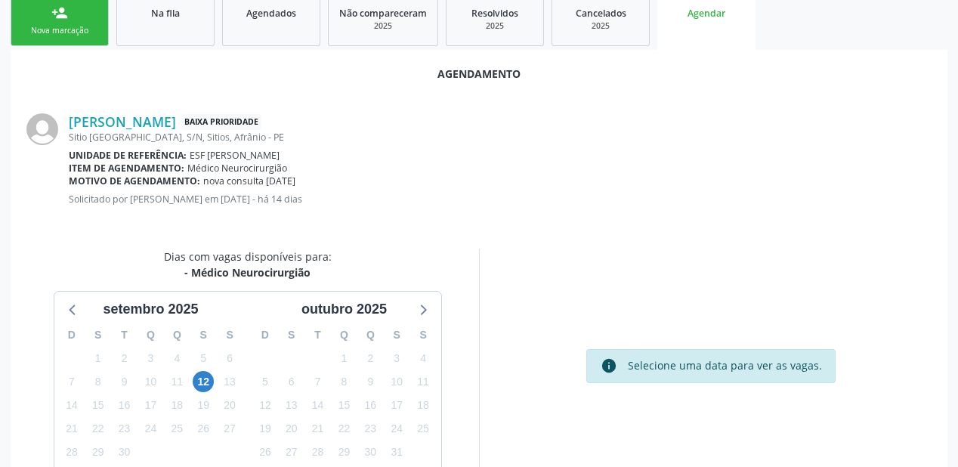
scroll to position [318, 0]
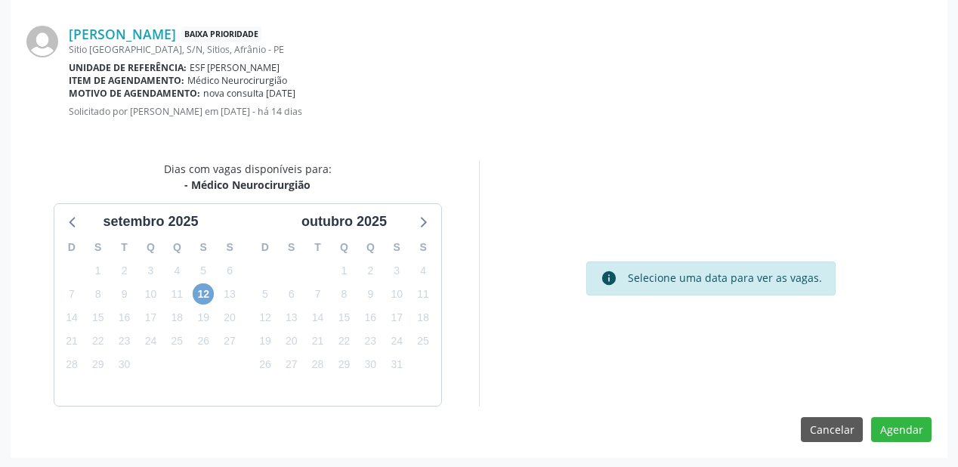
click at [209, 293] on span "12" at bounding box center [203, 293] width 21 height 21
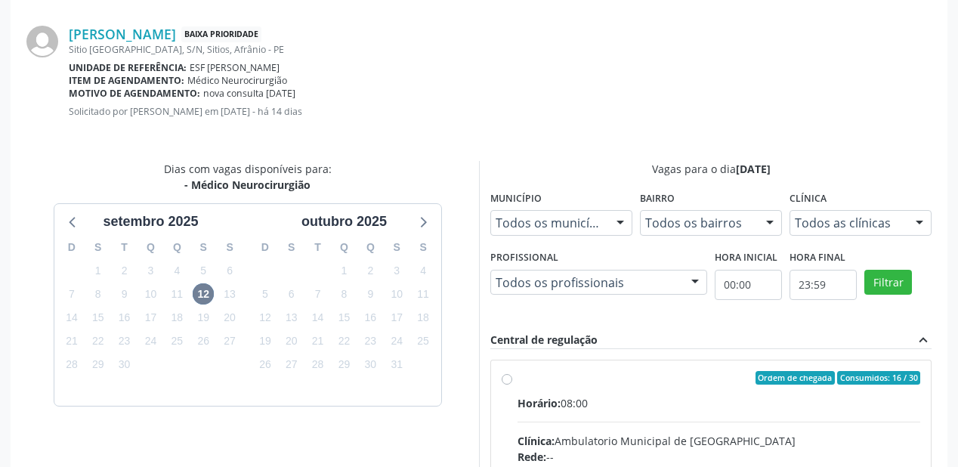
click at [513, 385] on input "Ordem de chegada Consumidos: 16 / 30 Horário: 08:00 Clínica: Ambulatorio Munici…" at bounding box center [507, 378] width 11 height 14
radio input "true"
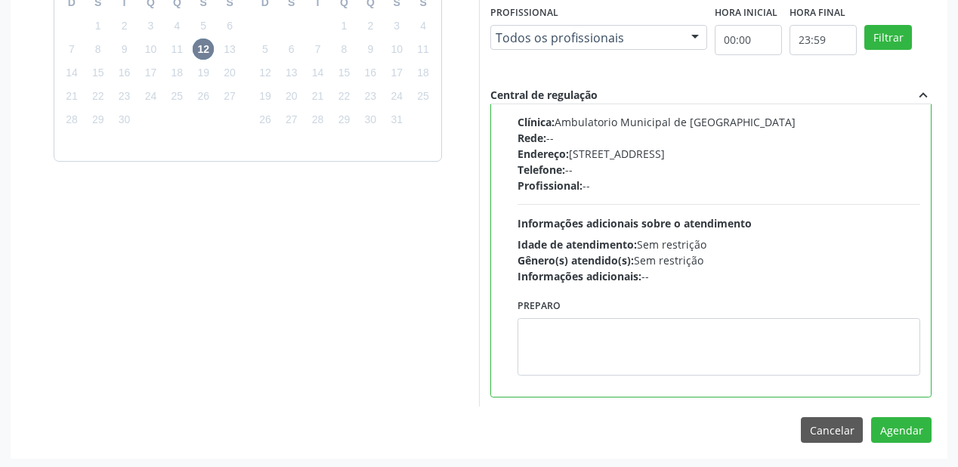
scroll to position [564, 0]
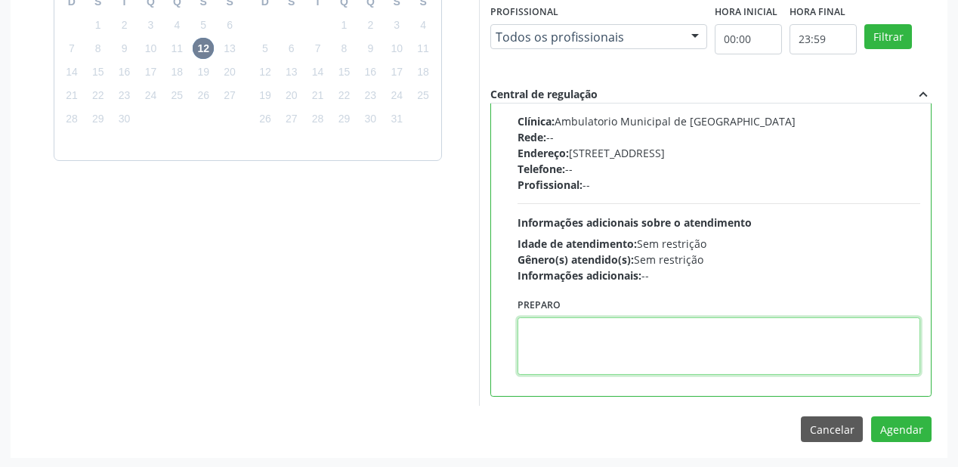
click at [572, 336] on textarea at bounding box center [719, 345] width 403 height 57
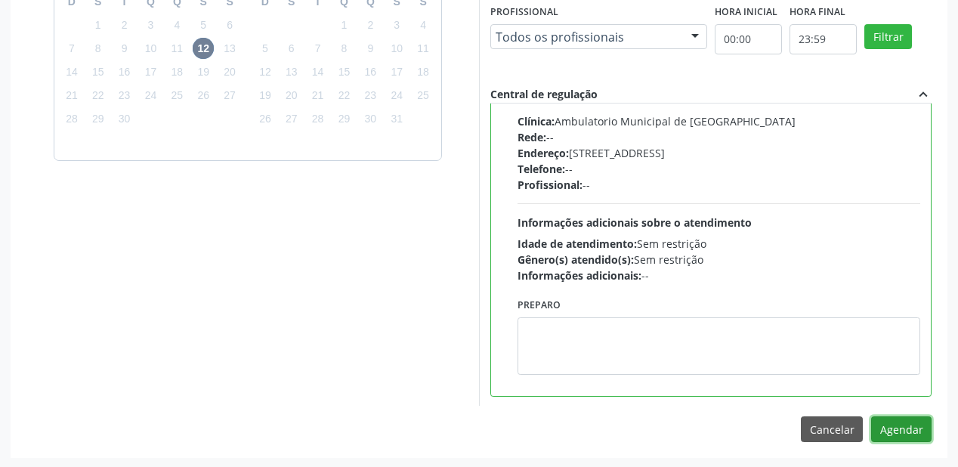
click at [903, 428] on button "Agendar" at bounding box center [902, 430] width 60 height 26
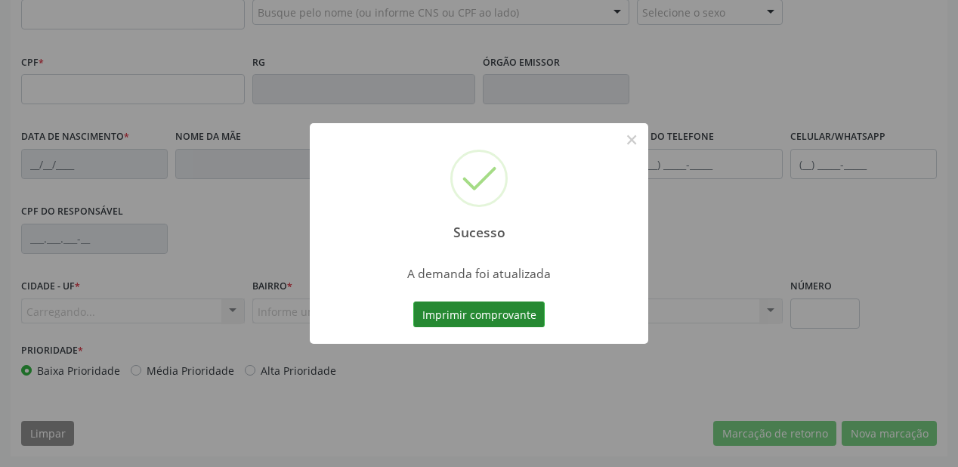
scroll to position [395, 0]
click at [473, 316] on button "Imprimir comprovante" at bounding box center [479, 315] width 132 height 26
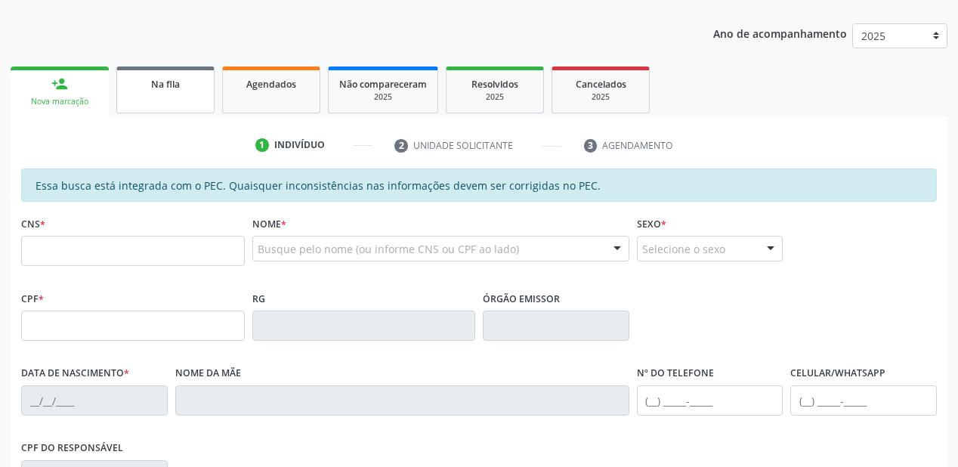
scroll to position [153, 0]
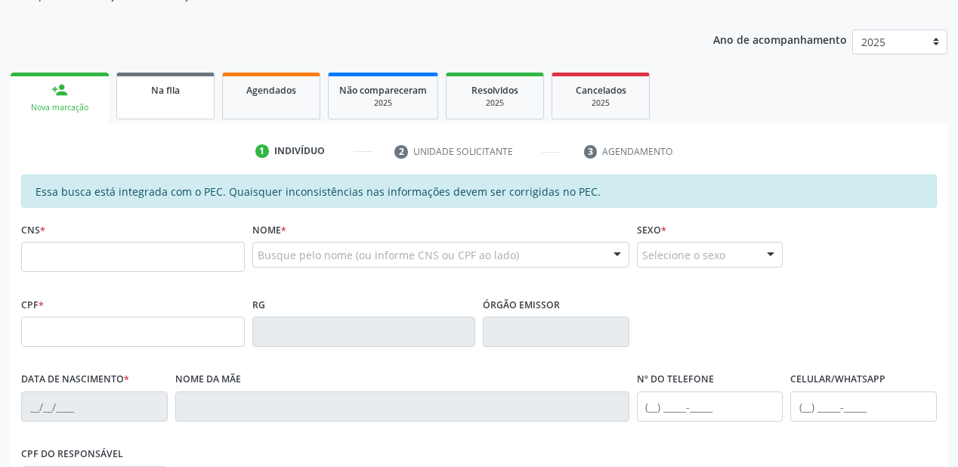
click at [175, 86] on span "Na fila" at bounding box center [165, 90] width 29 height 13
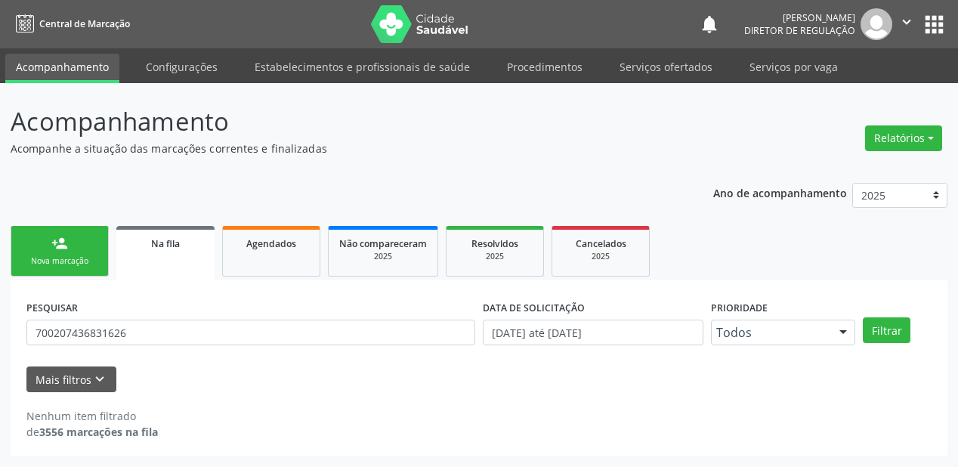
scroll to position [0, 0]
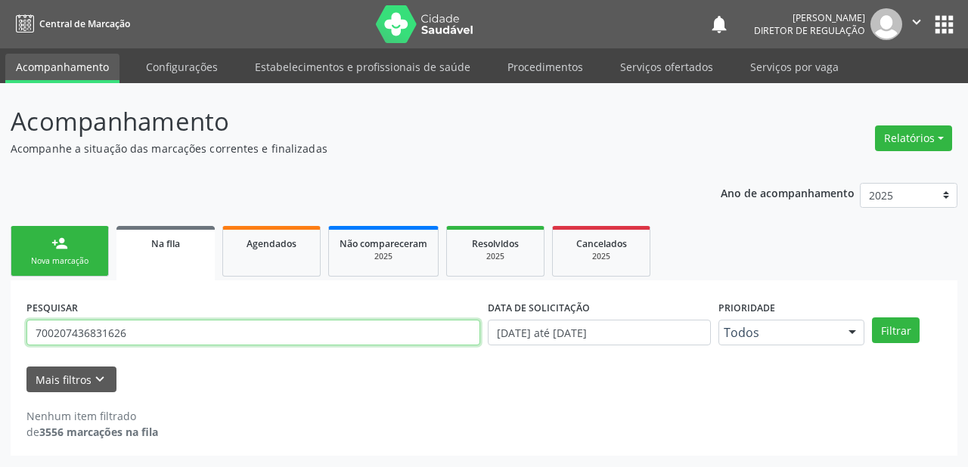
click at [137, 333] on input "700207436831626" at bounding box center [253, 333] width 454 height 26
type input "7"
type input "700406342158550"
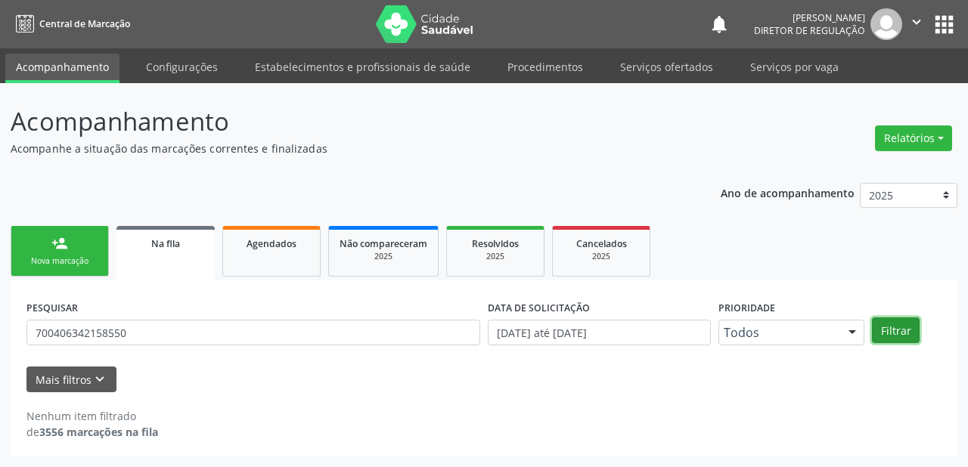
click at [893, 324] on button "Filtrar" at bounding box center [896, 330] width 48 height 26
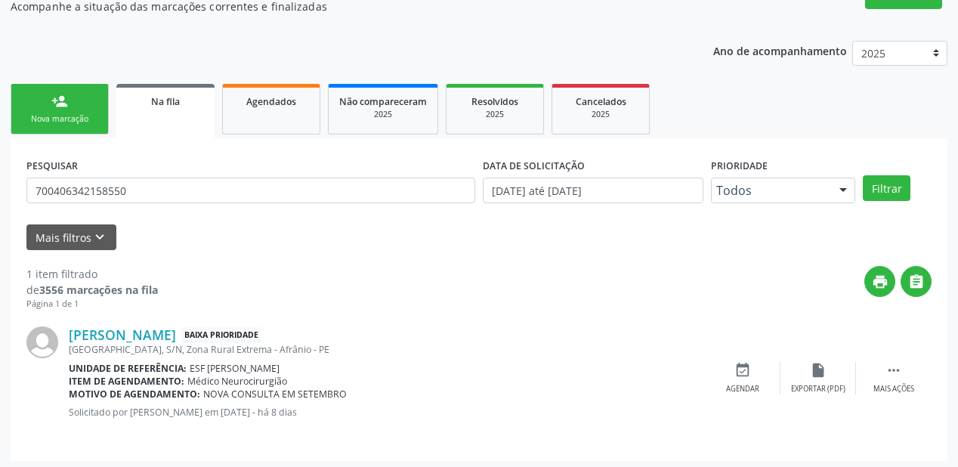
scroll to position [145, 0]
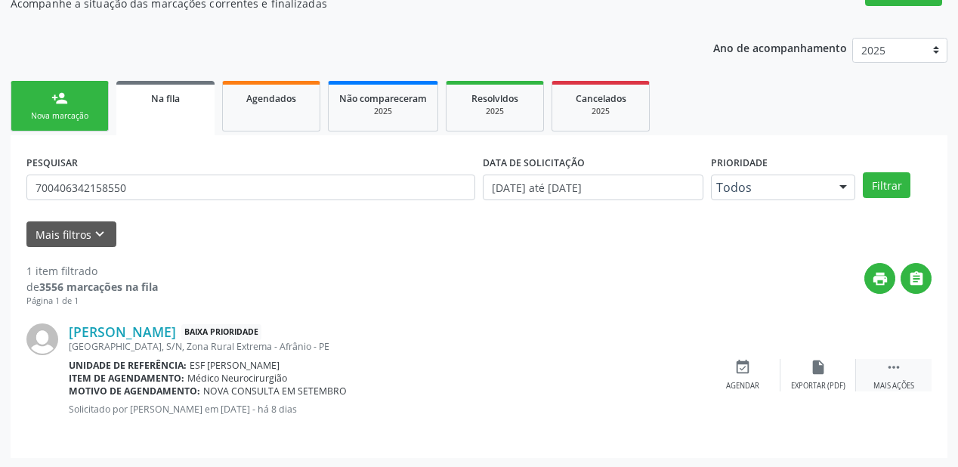
click at [886, 362] on icon "" at bounding box center [894, 367] width 17 height 17
click at [511, 367] on icon "event_available" at bounding box center [516, 367] width 17 height 17
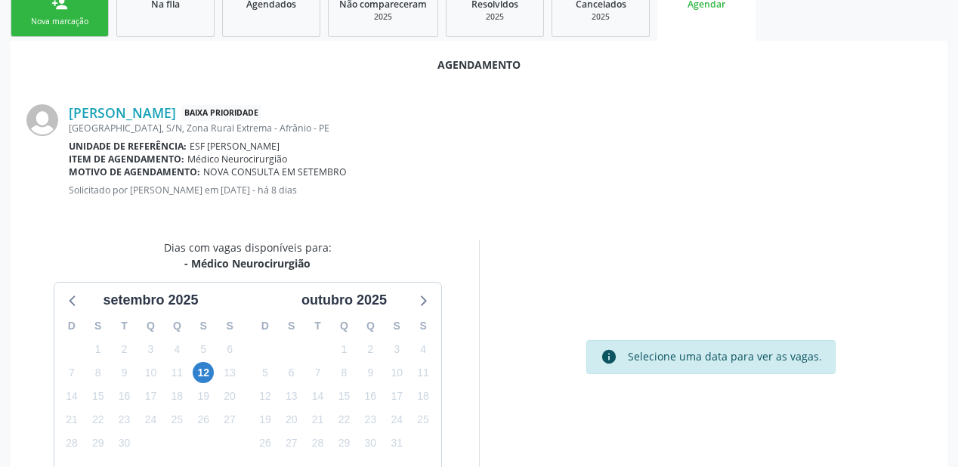
scroll to position [318, 0]
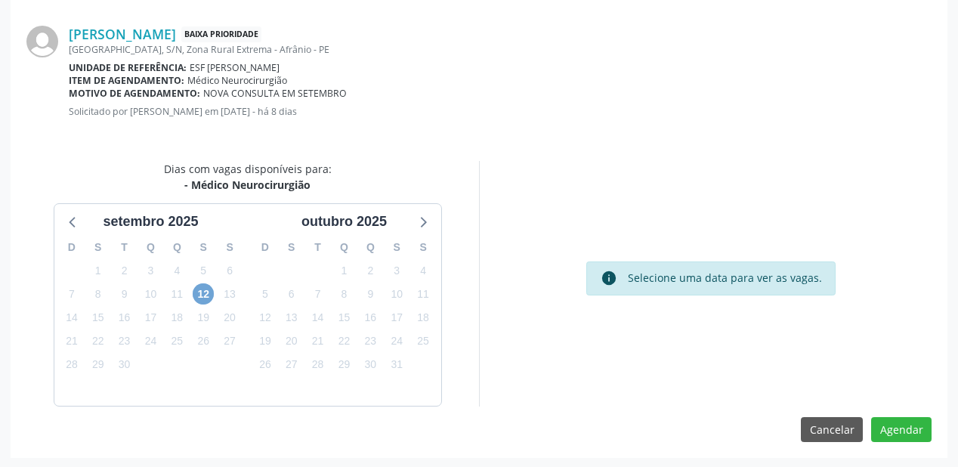
click at [197, 293] on span "12" at bounding box center [203, 293] width 21 height 21
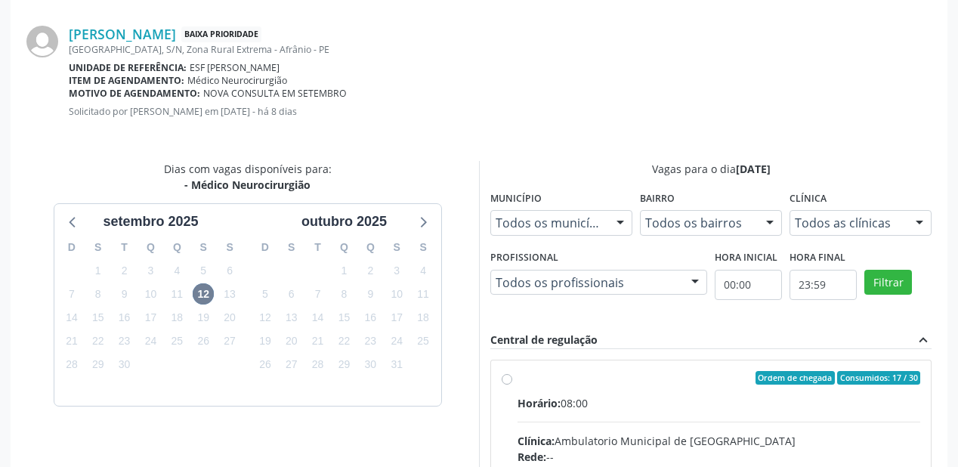
click at [513, 385] on input "Ordem de chegada Consumidos: 17 / 30 Horário: 08:00 Clínica: Ambulatorio Munici…" at bounding box center [507, 378] width 11 height 14
radio input "true"
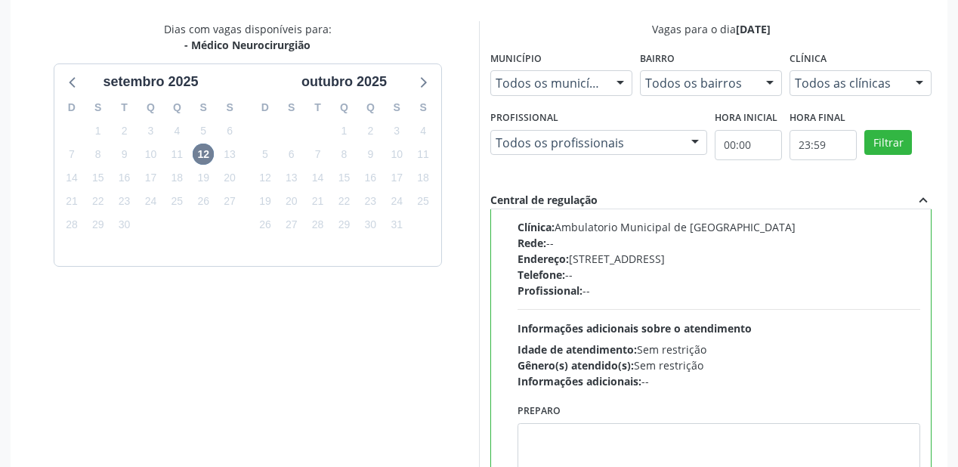
scroll to position [564, 0]
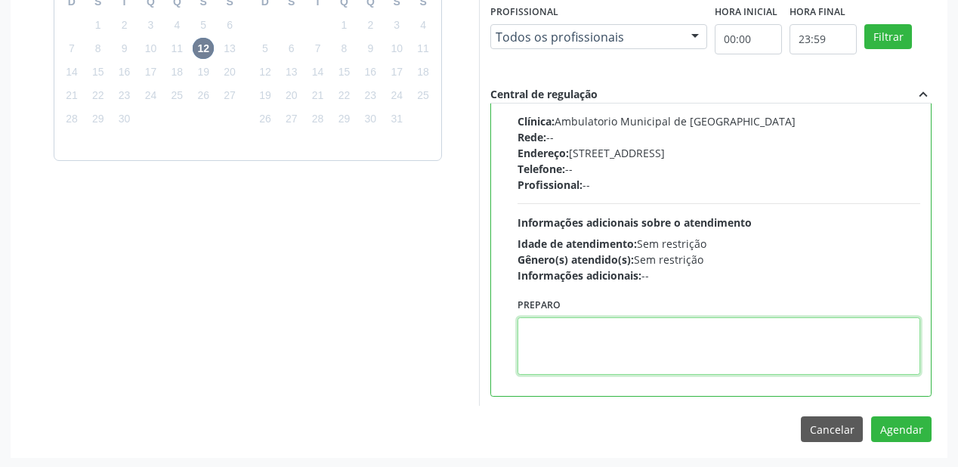
click at [638, 358] on textarea at bounding box center [719, 345] width 403 height 57
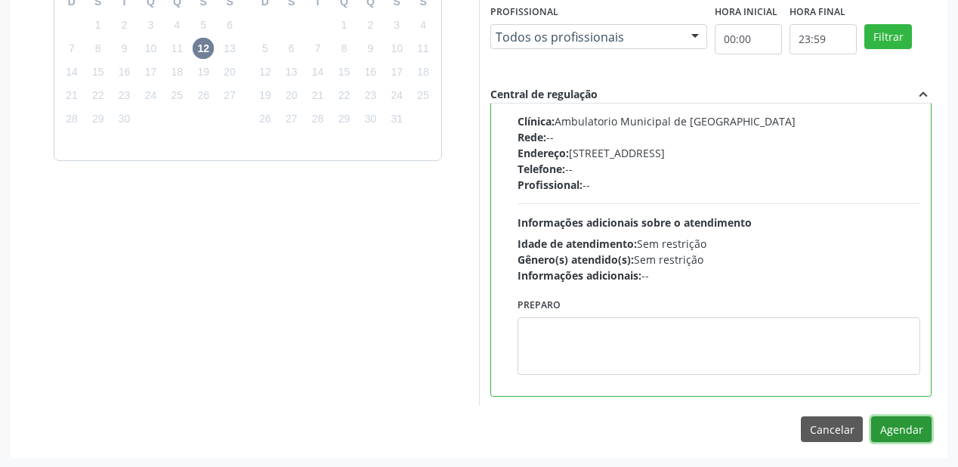
click at [884, 426] on button "Agendar" at bounding box center [902, 430] width 60 height 26
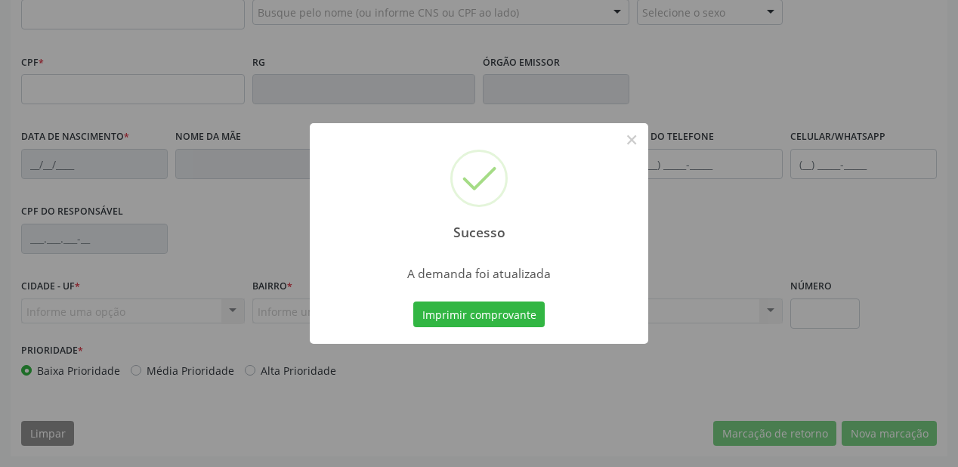
scroll to position [395, 0]
click at [465, 311] on button "Imprimir comprovante" at bounding box center [479, 315] width 132 height 26
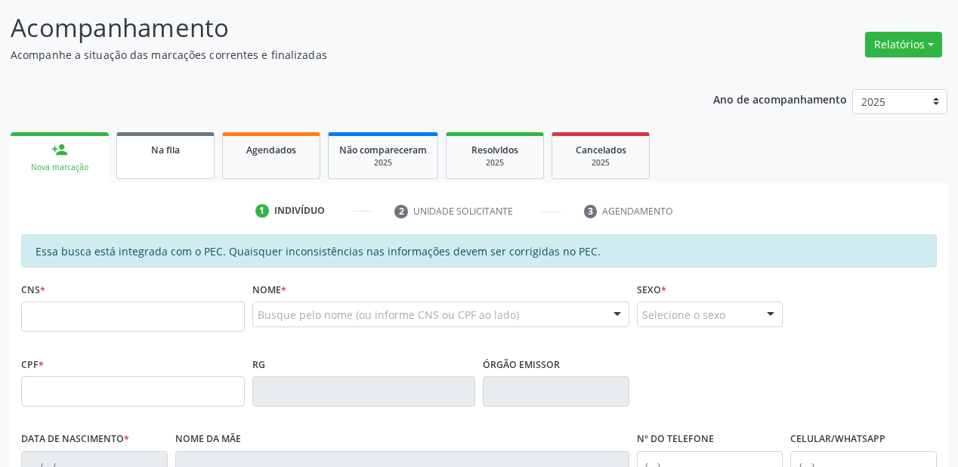
scroll to position [93, 0]
click at [172, 157] on link "Na fila" at bounding box center [165, 156] width 98 height 47
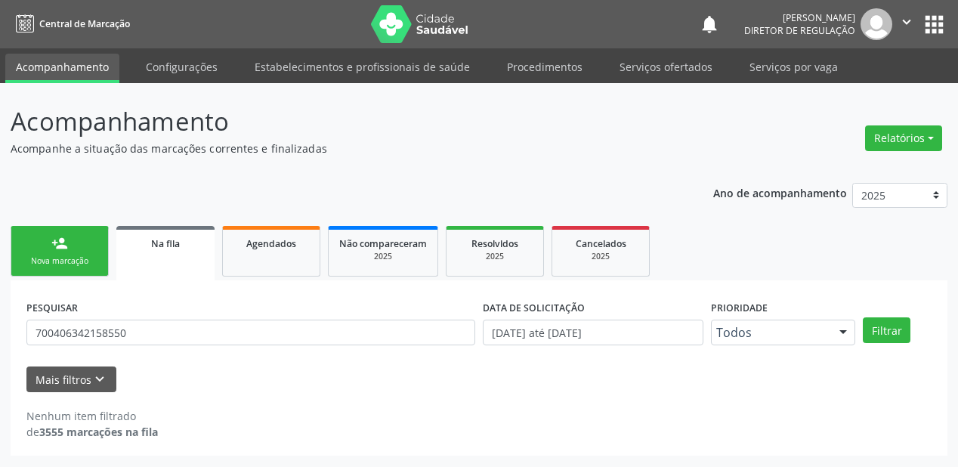
scroll to position [0, 0]
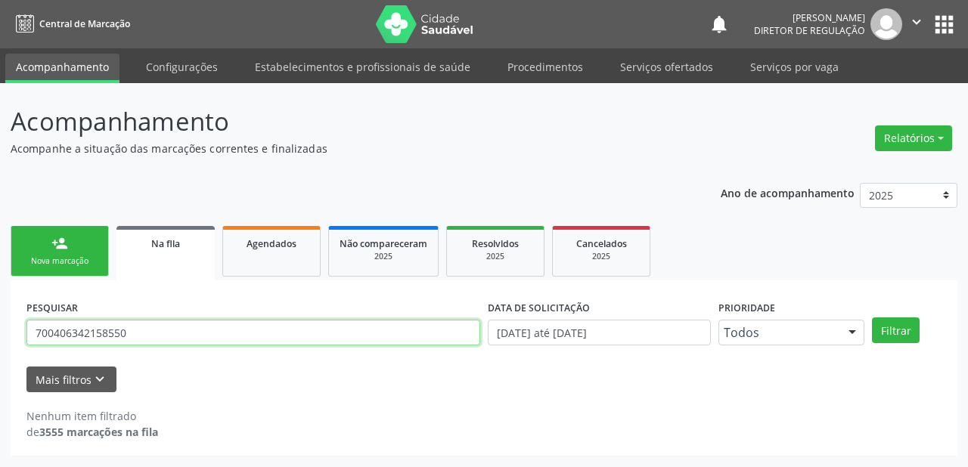
click at [156, 336] on input "700406342158550" at bounding box center [253, 333] width 454 height 26
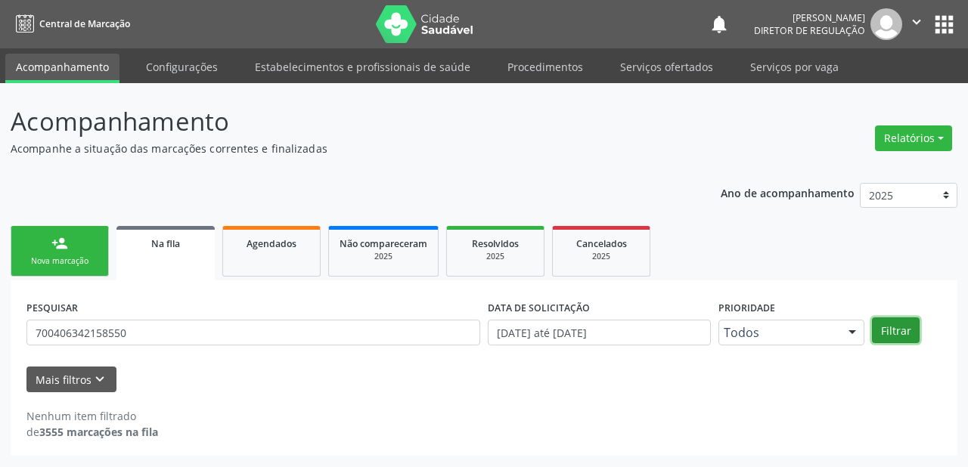
click at [890, 328] on button "Filtrar" at bounding box center [896, 330] width 48 height 26
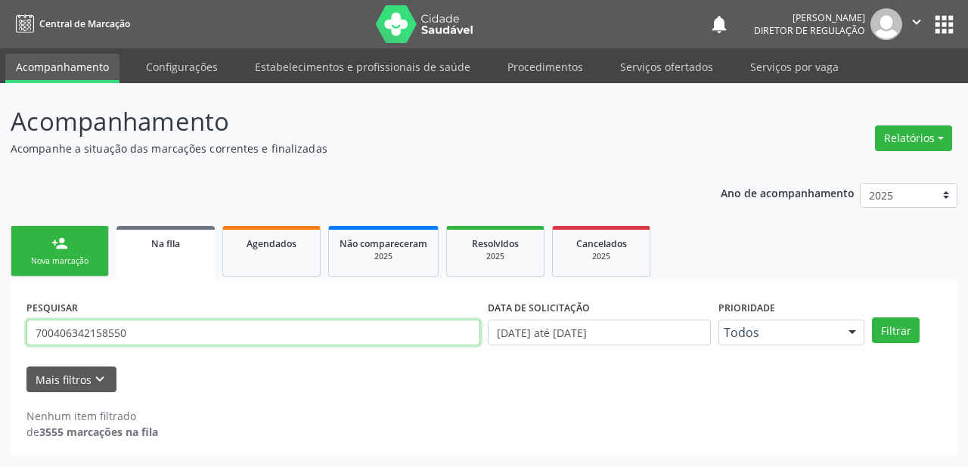
click at [156, 328] on input "700406342158550" at bounding box center [253, 333] width 454 height 26
type input "7"
type input "704508353374512"
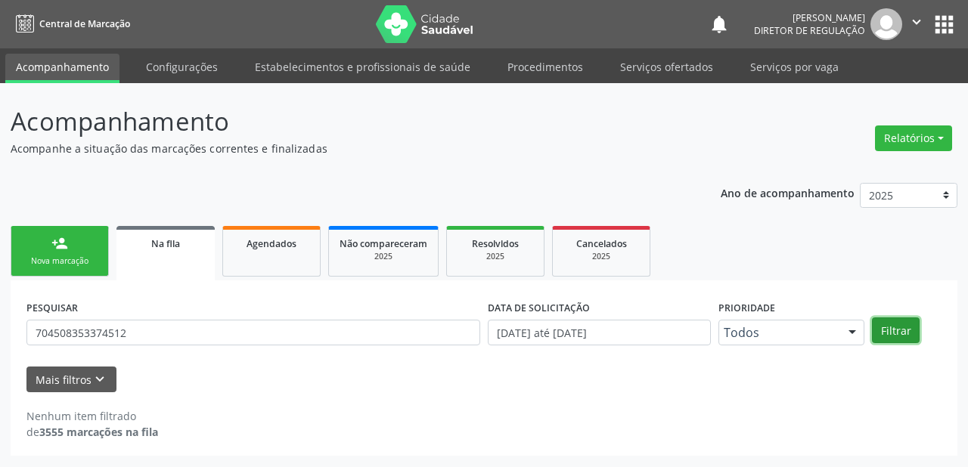
click at [885, 330] on button "Filtrar" at bounding box center [896, 330] width 48 height 26
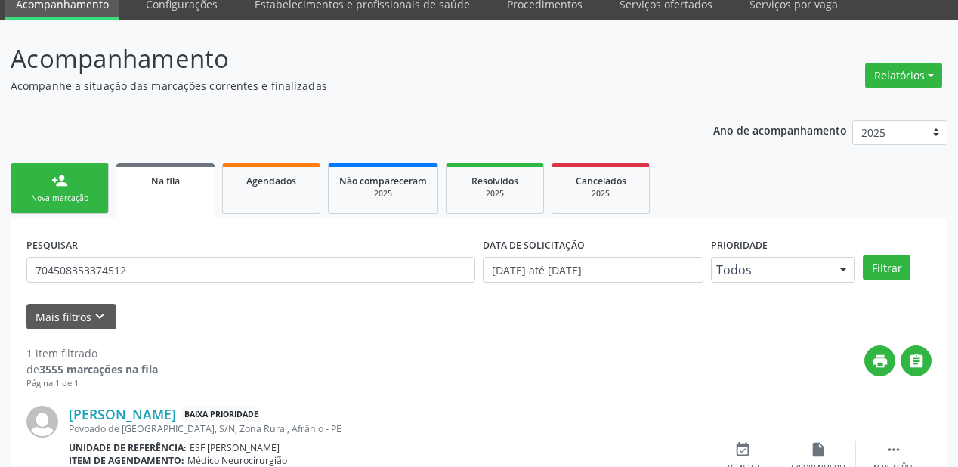
scroll to position [145, 0]
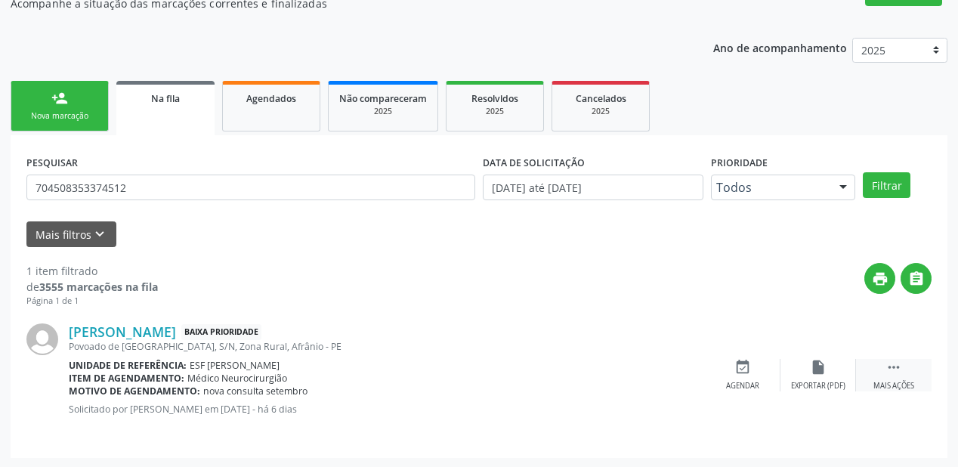
click at [890, 361] on icon "" at bounding box center [894, 367] width 17 height 17
click at [526, 374] on div "event_available Agendar" at bounding box center [516, 375] width 76 height 33
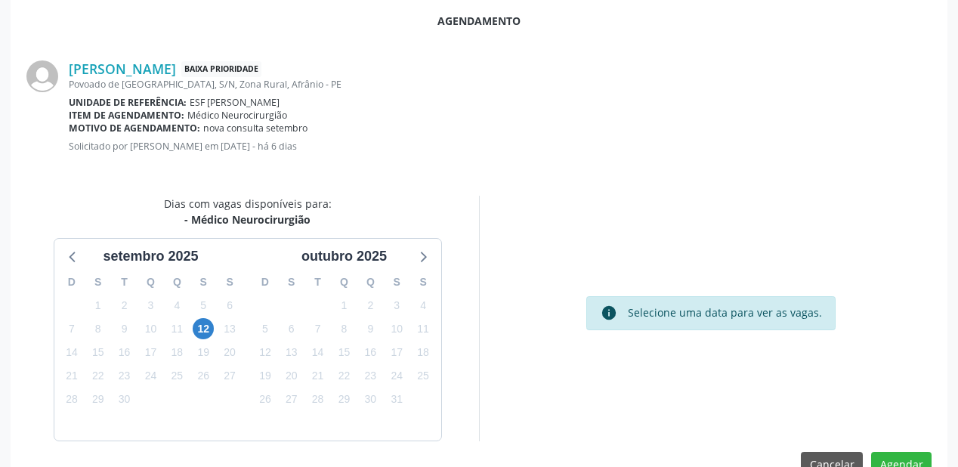
scroll to position [318, 0]
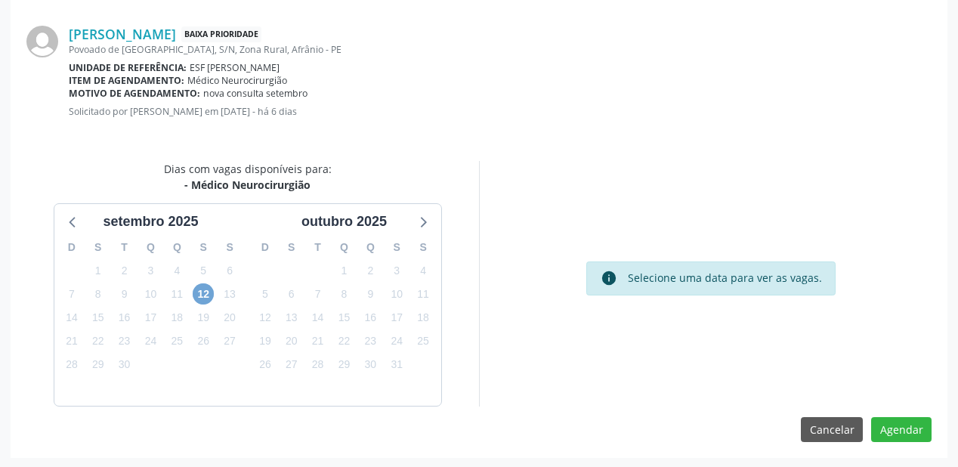
click at [206, 293] on span "12" at bounding box center [203, 293] width 21 height 21
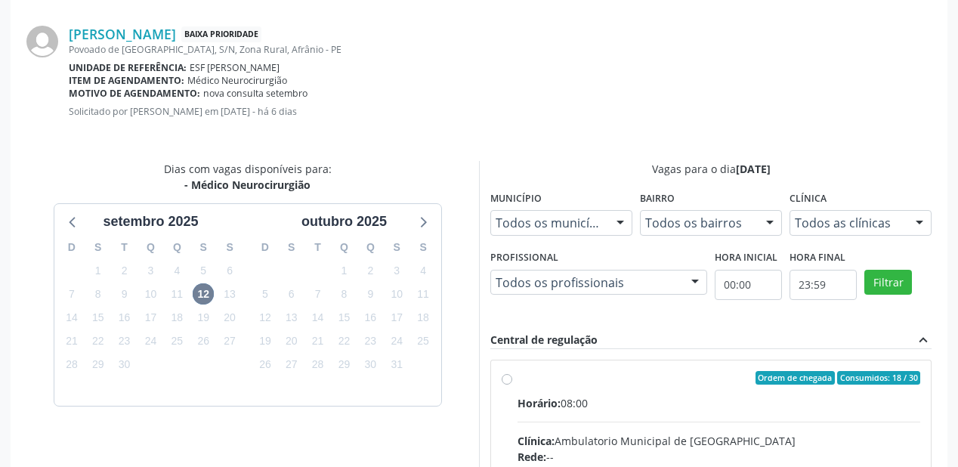
click at [513, 384] on input "Ordem de chegada Consumidos: 18 / 30 Horário: 08:00 Clínica: Ambulatorio Munici…" at bounding box center [507, 378] width 11 height 14
radio input "true"
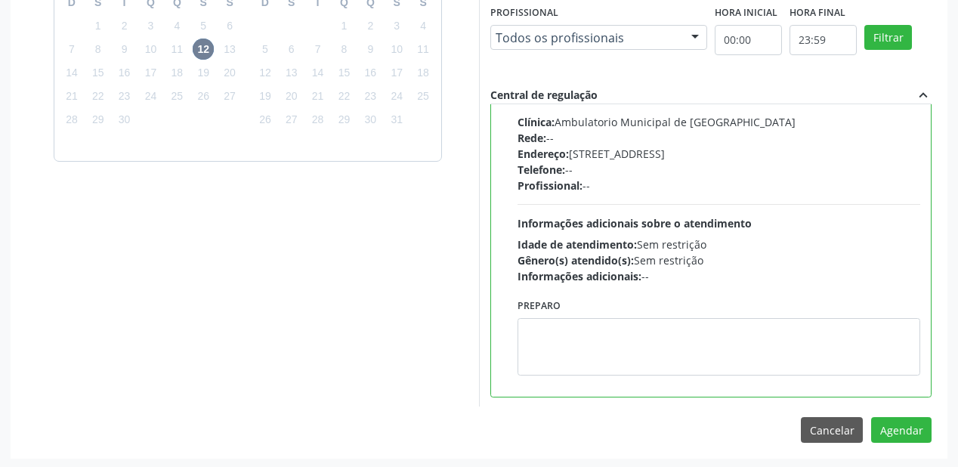
scroll to position [564, 0]
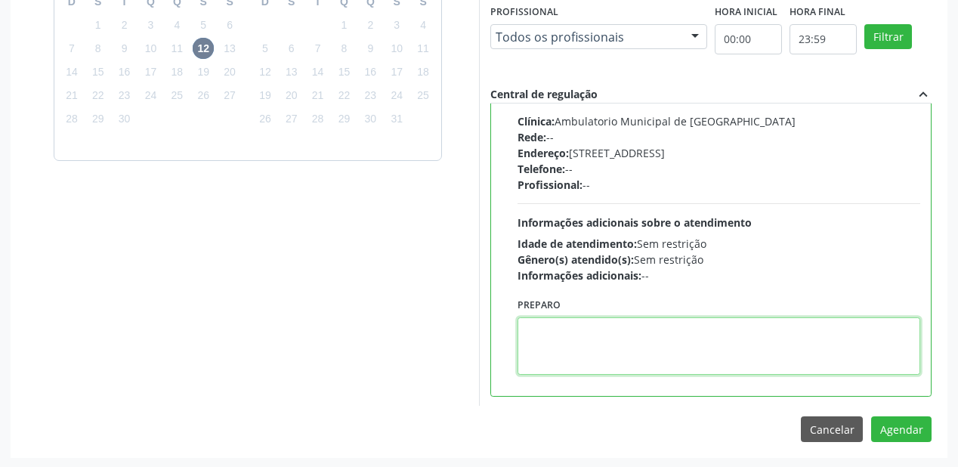
click at [617, 355] on textarea at bounding box center [719, 345] width 403 height 57
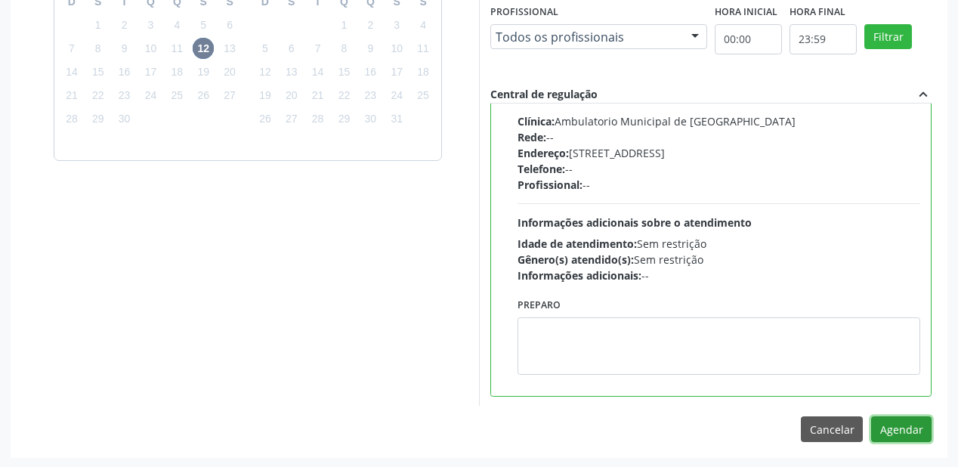
click at [896, 426] on button "Agendar" at bounding box center [902, 430] width 60 height 26
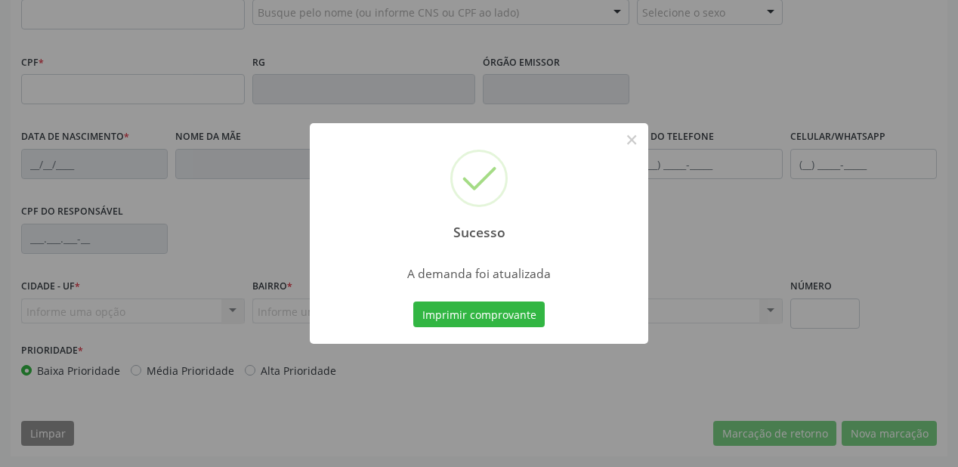
scroll to position [395, 0]
click at [469, 304] on button "Imprimir comprovante" at bounding box center [479, 315] width 132 height 26
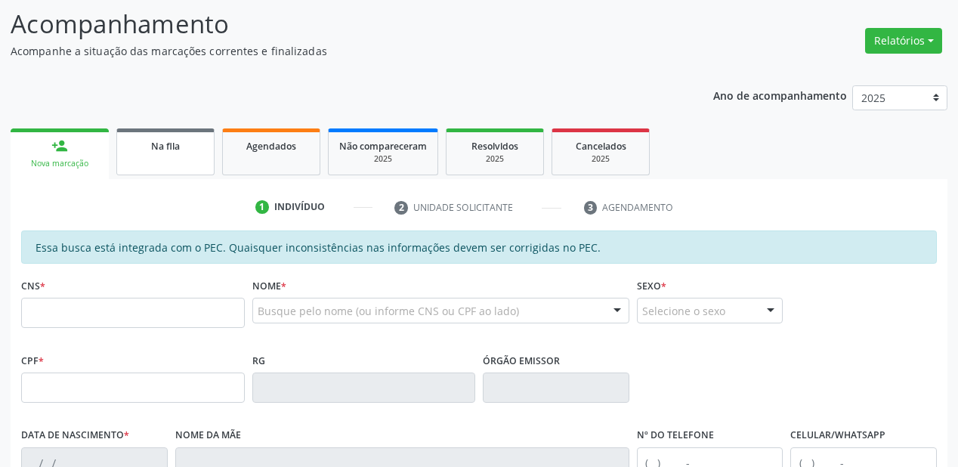
scroll to position [93, 0]
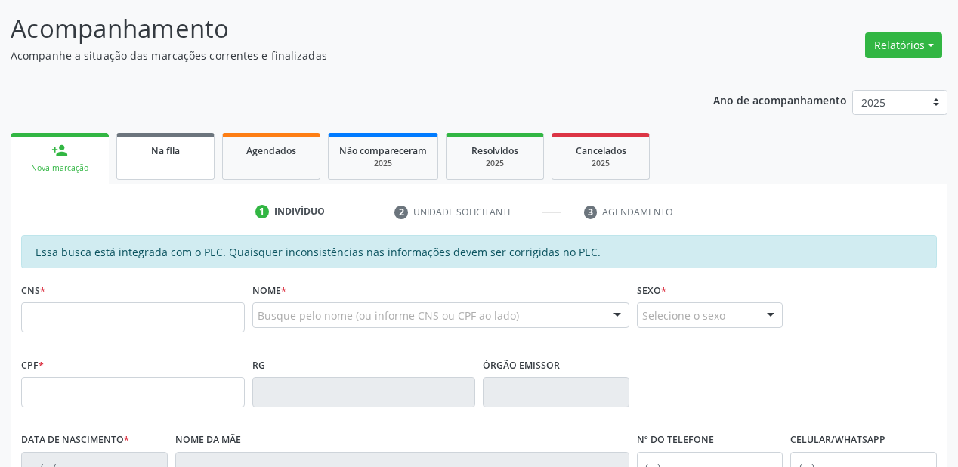
click at [165, 164] on link "Na fila" at bounding box center [165, 156] width 98 height 47
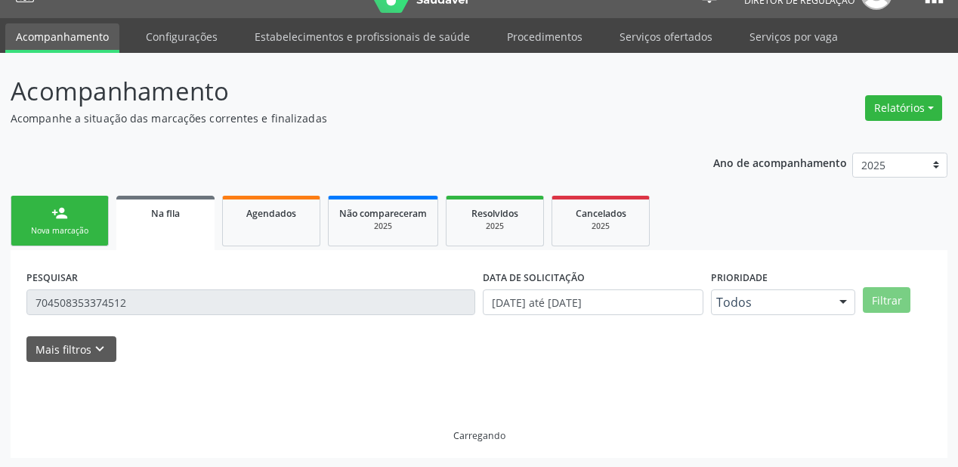
scroll to position [0, 0]
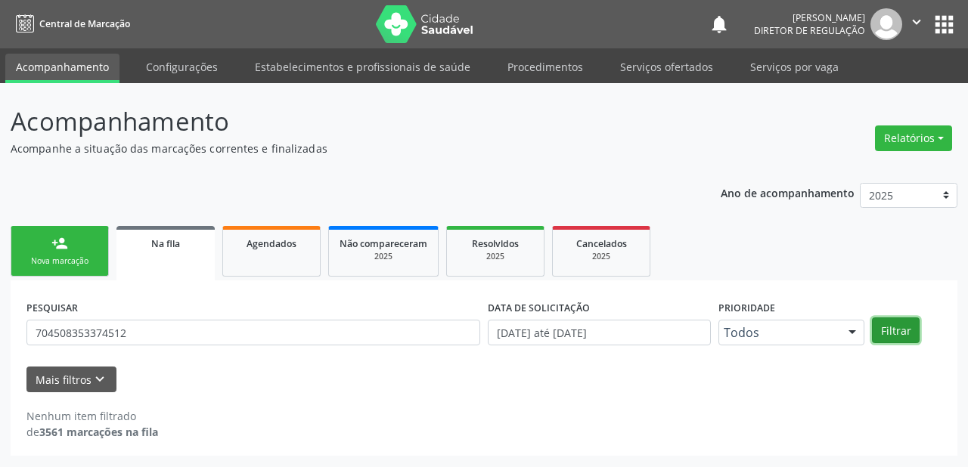
click at [884, 333] on button "Filtrar" at bounding box center [896, 330] width 48 height 26
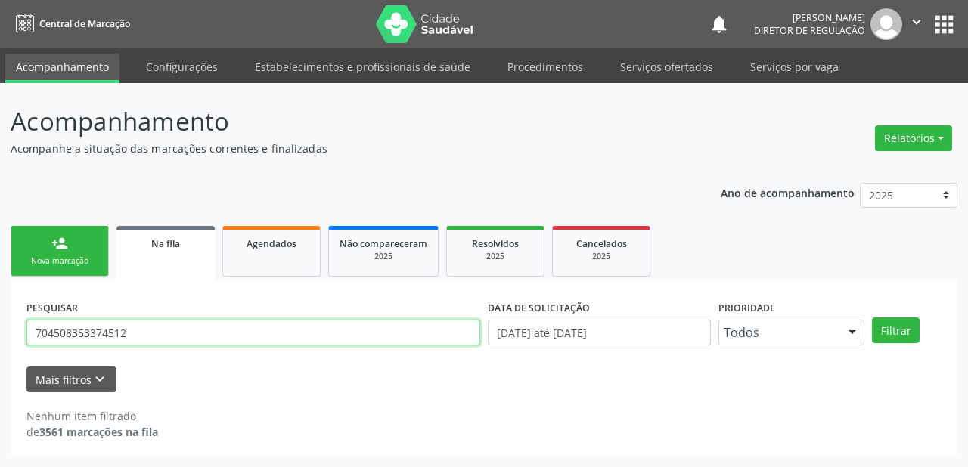
click at [156, 330] on input "704508353374512" at bounding box center [253, 333] width 454 height 26
type input "7"
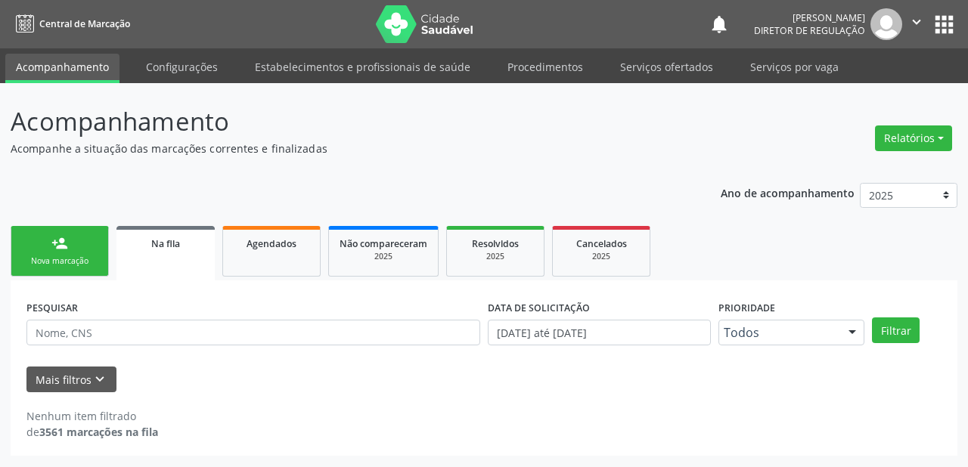
click at [98, 251] on link "person_add Nova marcação" at bounding box center [60, 251] width 98 height 51
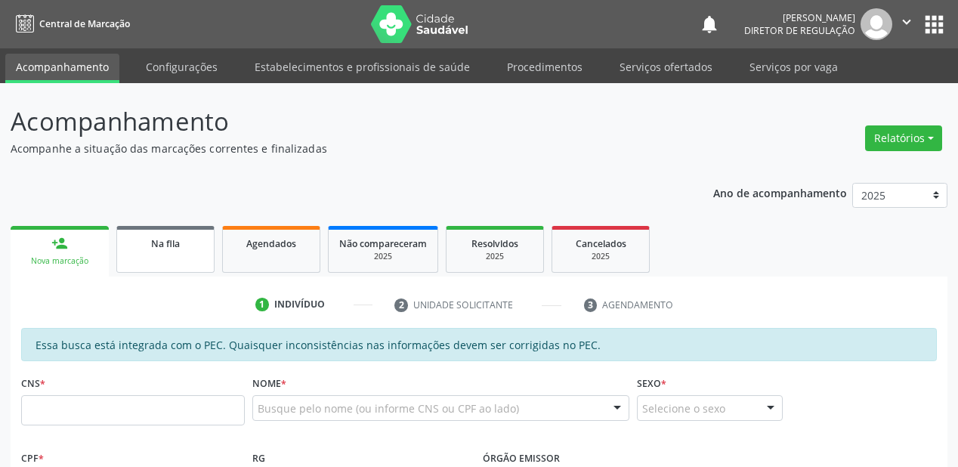
click at [185, 248] on div "Na fila" at bounding box center [166, 243] width 76 height 16
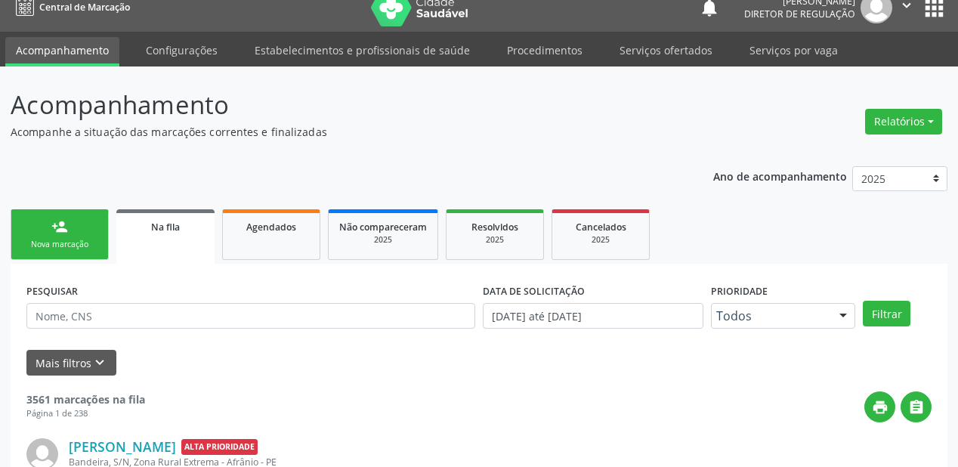
scroll to position [46, 0]
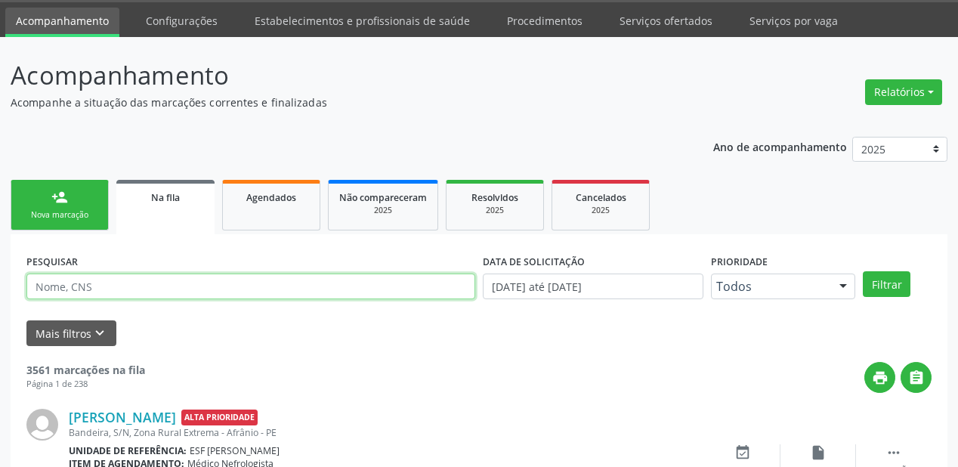
click at [132, 296] on input "text" at bounding box center [250, 287] width 449 height 26
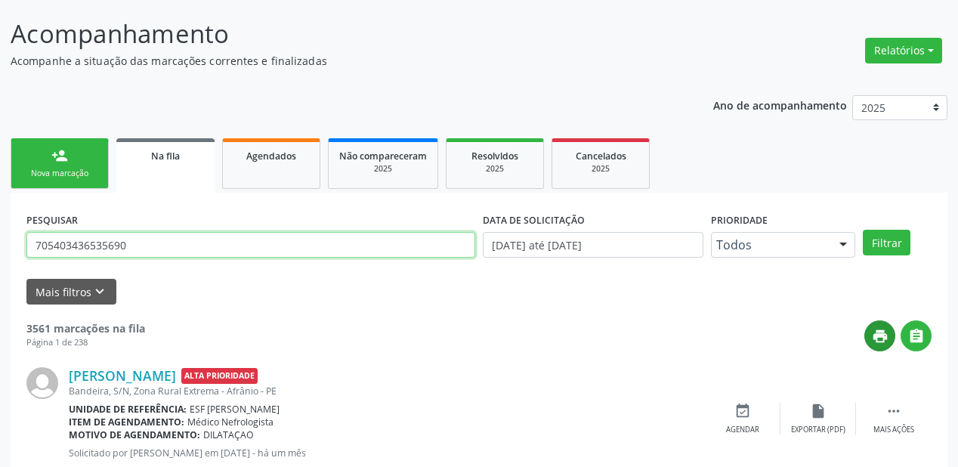
scroll to position [167, 0]
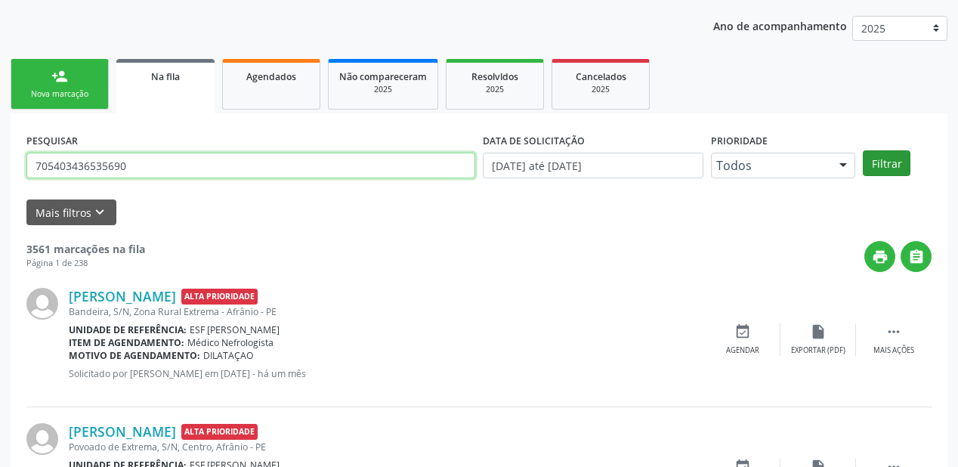
type input "705403436535690"
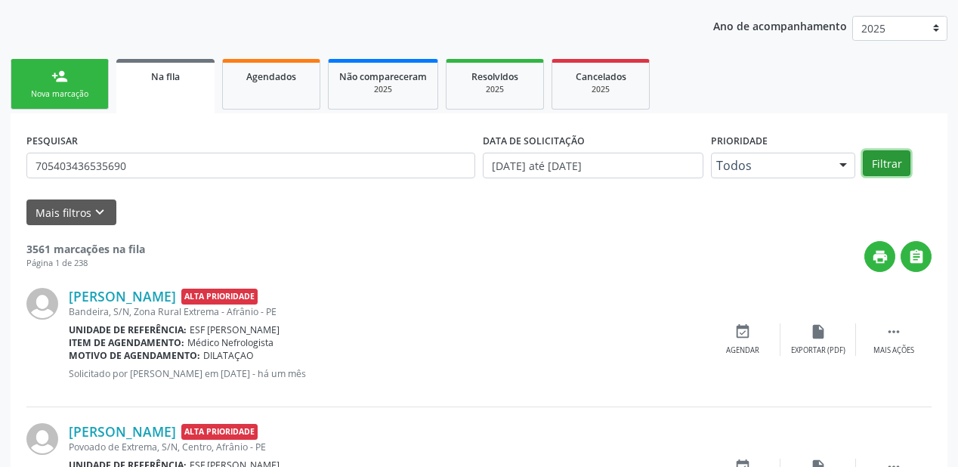
click at [900, 160] on button "Filtrar" at bounding box center [887, 163] width 48 height 26
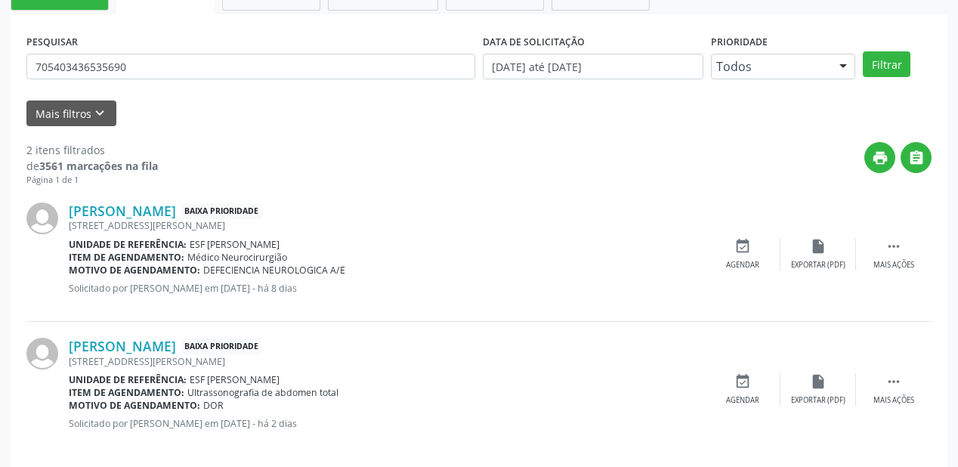
scroll to position [280, 0]
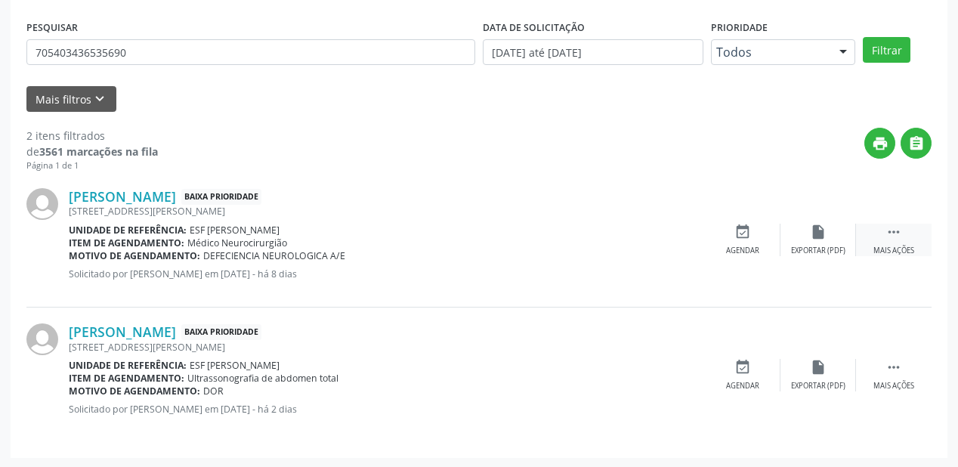
click at [895, 233] on icon "" at bounding box center [894, 232] width 17 height 17
click at [520, 237] on icon "event_available" at bounding box center [516, 232] width 17 height 17
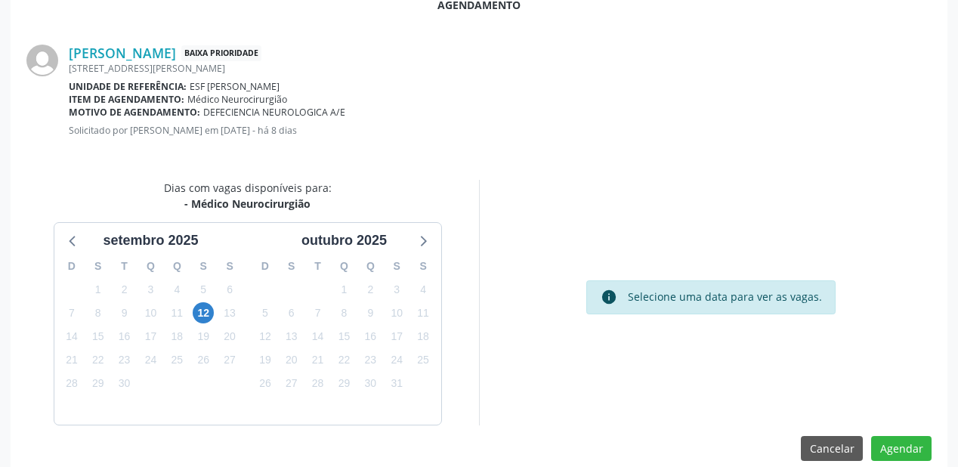
scroll to position [302, 0]
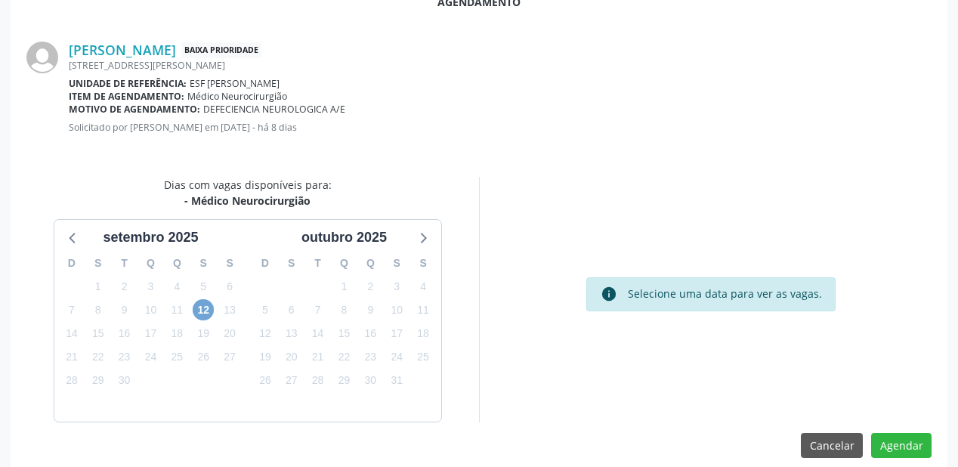
click at [203, 308] on span "12" at bounding box center [203, 309] width 21 height 21
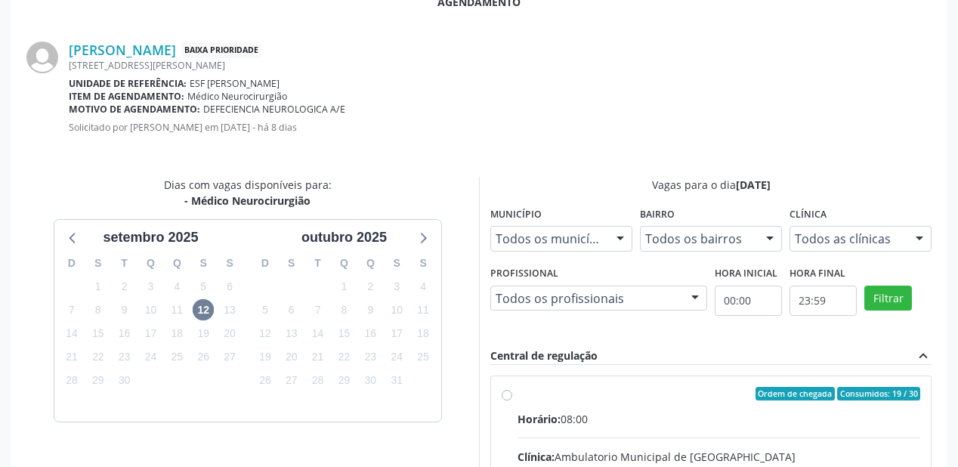
click at [773, 399] on span "Ordem de chegada" at bounding box center [795, 394] width 79 height 14
click at [513, 399] on input "Ordem de chegada Consumidos: 19 / 30 Horário: 08:00 Clínica: Ambulatorio Munici…" at bounding box center [507, 394] width 11 height 14
radio input "true"
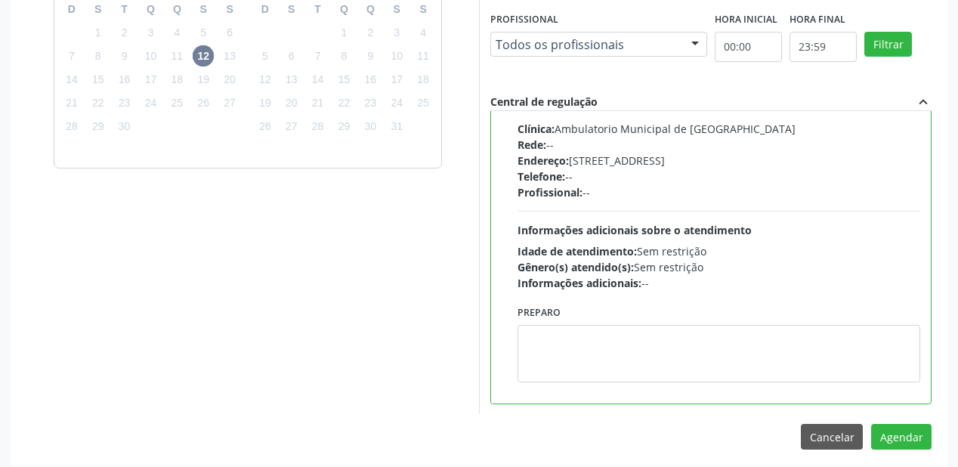
scroll to position [564, 0]
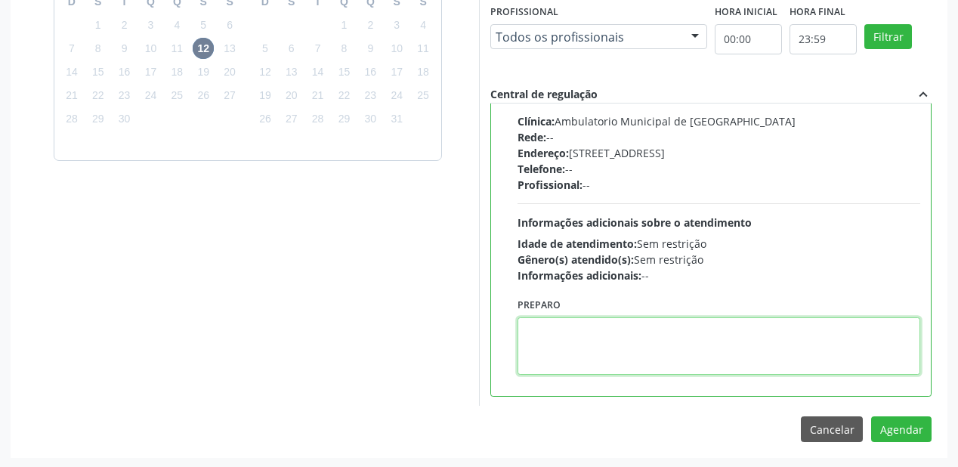
click at [639, 342] on textarea at bounding box center [719, 345] width 403 height 57
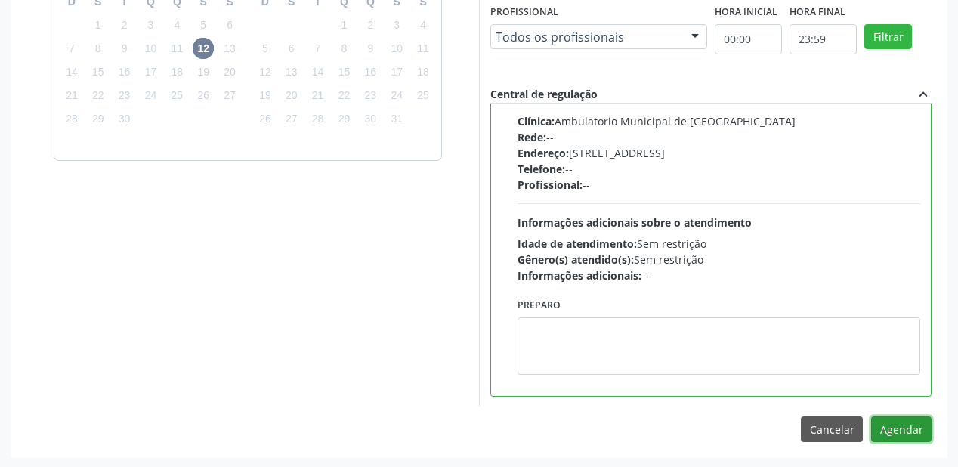
click at [883, 419] on button "Agendar" at bounding box center [902, 430] width 60 height 26
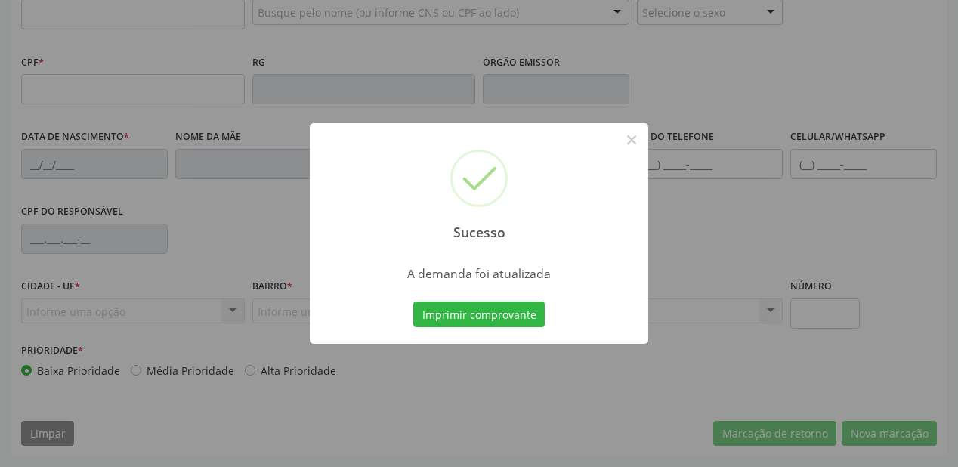
scroll to position [395, 0]
click at [494, 317] on button "Imprimir comprovante" at bounding box center [479, 315] width 132 height 26
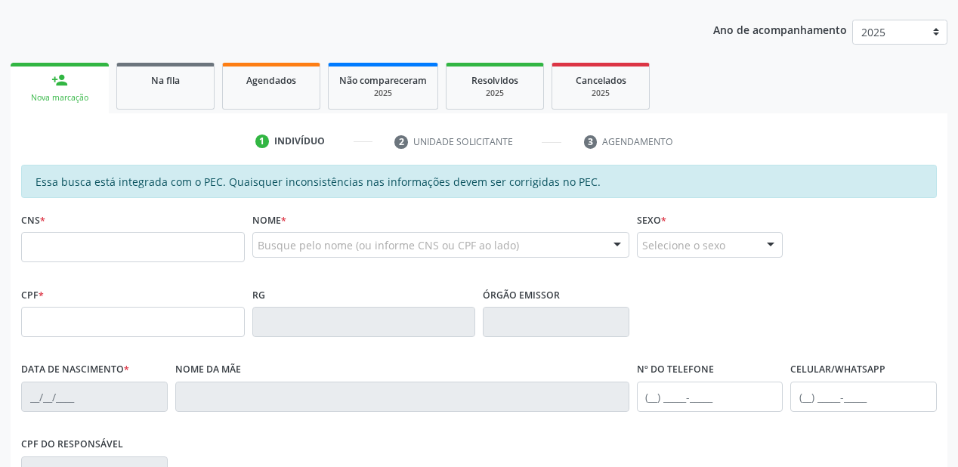
scroll to position [153, 0]
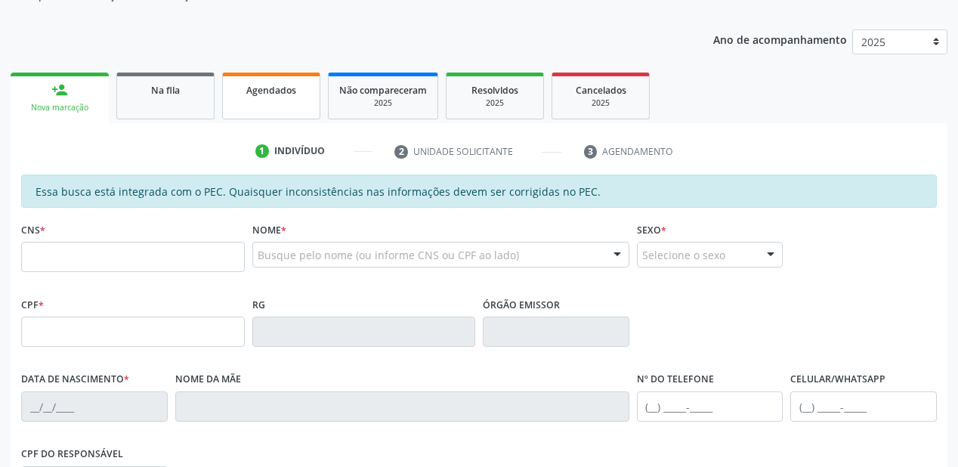
click at [255, 106] on link "Agendados" at bounding box center [271, 96] width 98 height 47
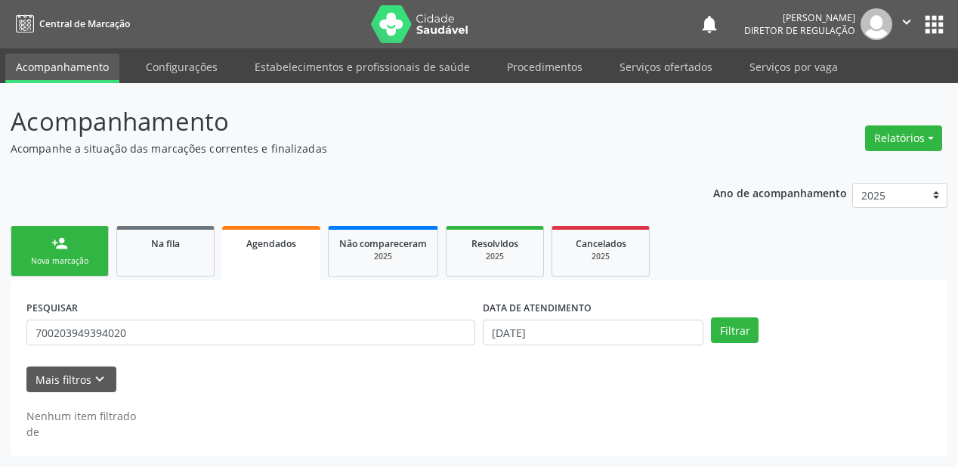
scroll to position [0, 0]
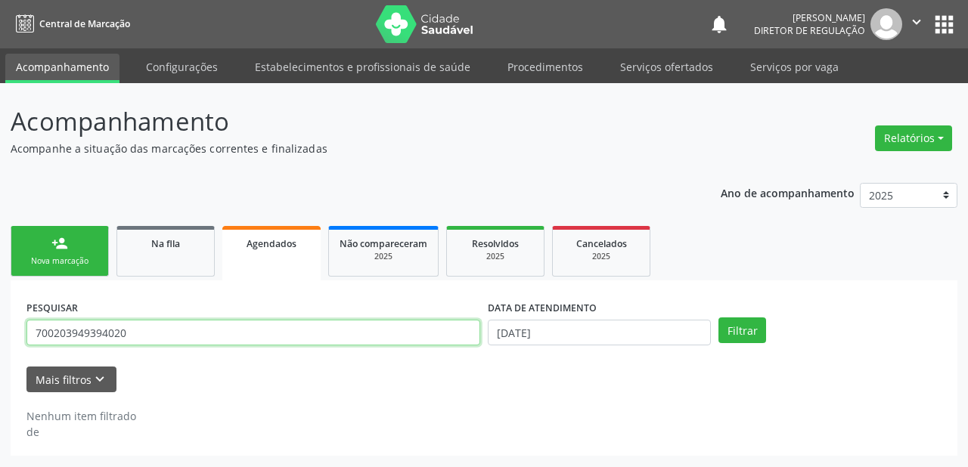
click at [157, 323] on input "700203949394020" at bounding box center [253, 333] width 454 height 26
type input "7"
click at [136, 338] on input "70702996329579" at bounding box center [253, 333] width 454 height 26
type input "70702996329579"
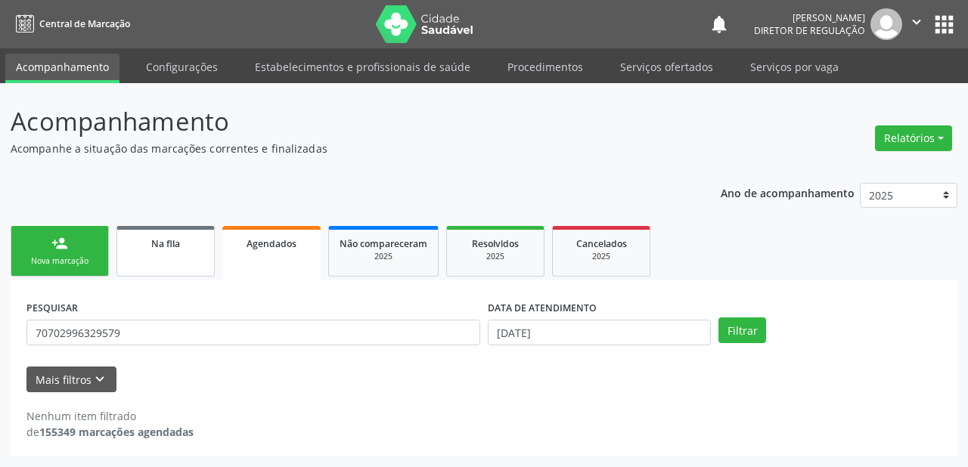
click at [130, 242] on div "Na fila" at bounding box center [166, 243] width 76 height 16
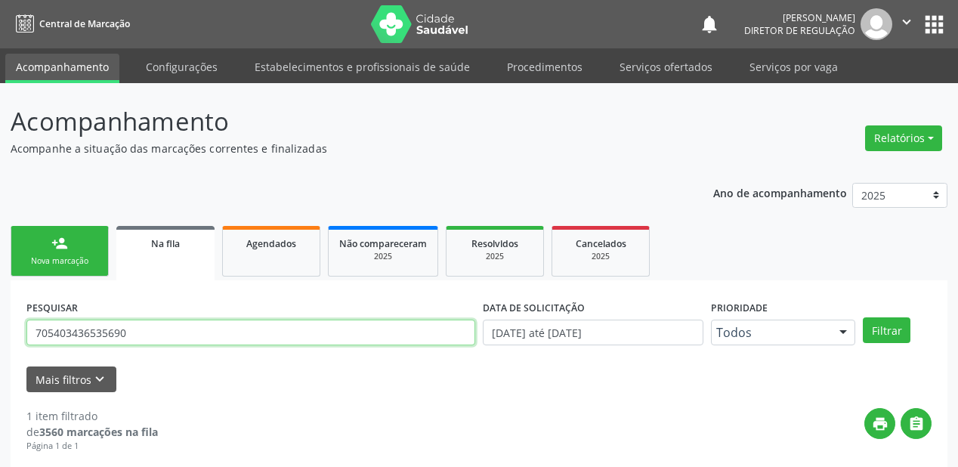
click at [142, 333] on input "705403436535690" at bounding box center [250, 333] width 449 height 26
type input "7"
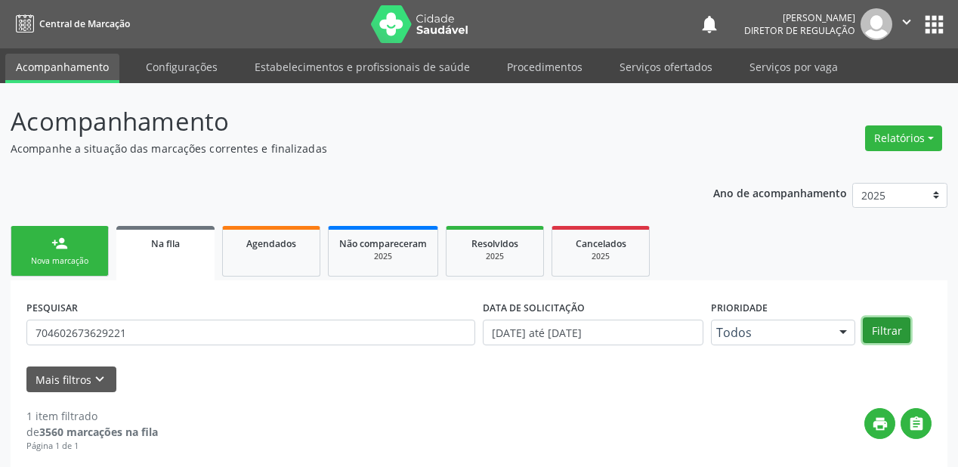
click at [879, 331] on button "Filtrar" at bounding box center [887, 330] width 48 height 26
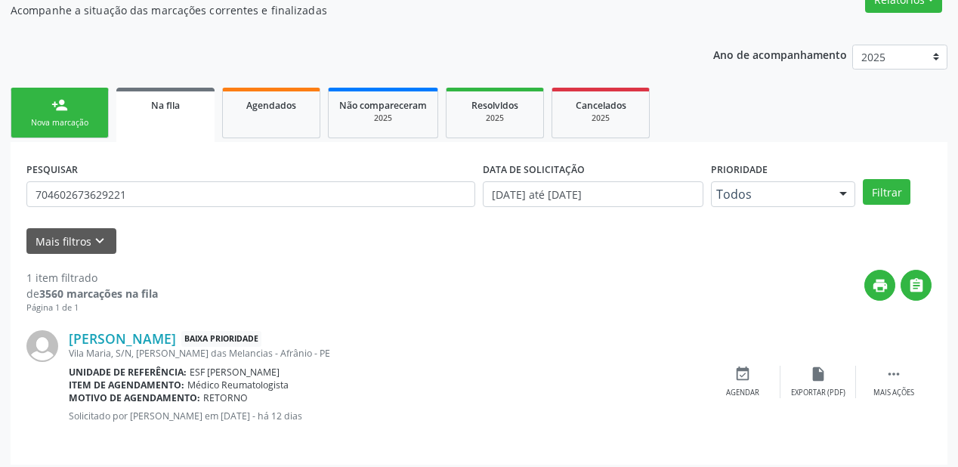
scroll to position [145, 0]
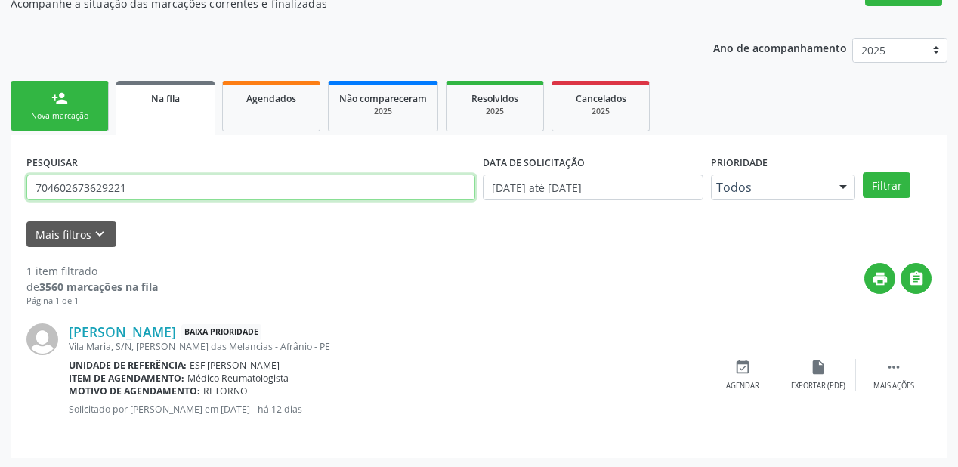
click at [157, 191] on input "704602673629221" at bounding box center [250, 188] width 449 height 26
type input "7"
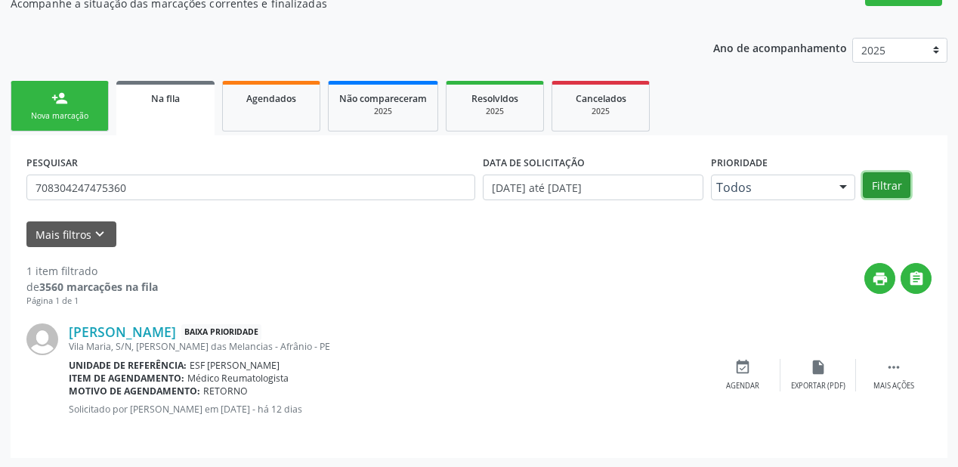
click at [876, 181] on button "Filtrar" at bounding box center [887, 185] width 48 height 26
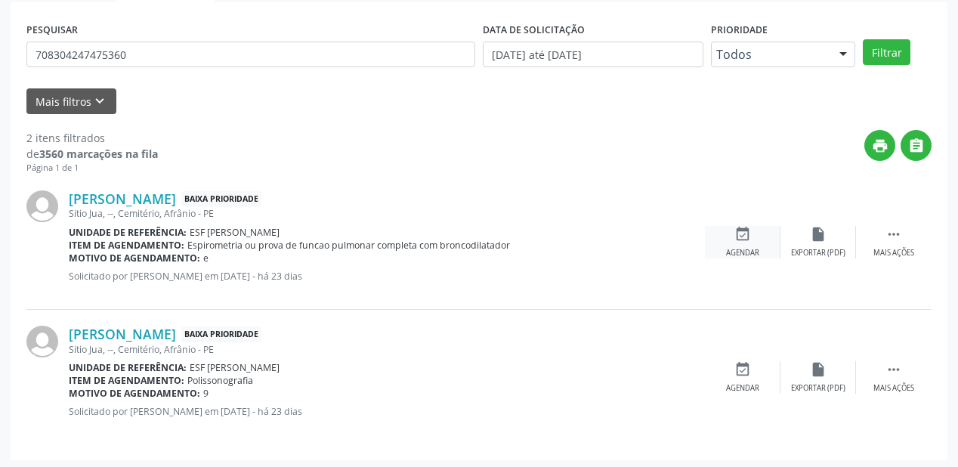
scroll to position [280, 0]
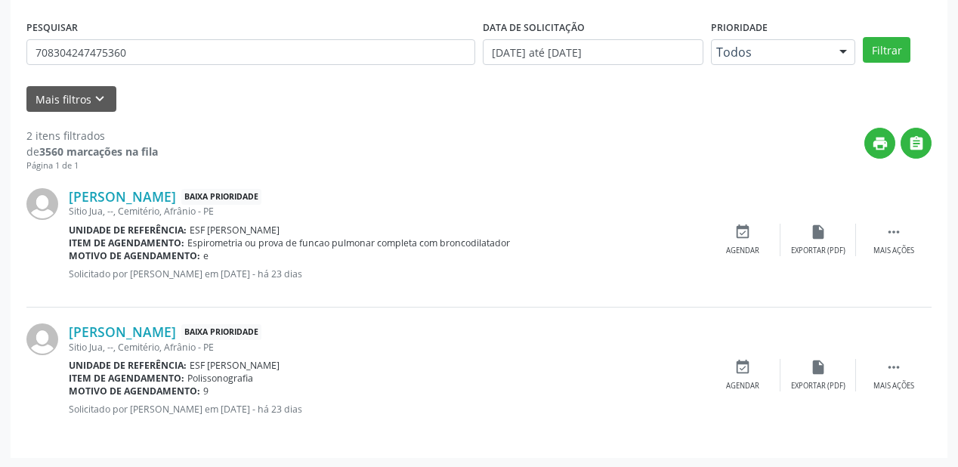
drag, startPoint x: 319, startPoint y: 125, endPoint x: 279, endPoint y: 117, distance: 40.8
click at [317, 125] on div "2 itens filtrados de 3560 marcações na fila Página 1 de 1 print  Augusto Torre…" at bounding box center [479, 277] width 906 height 330
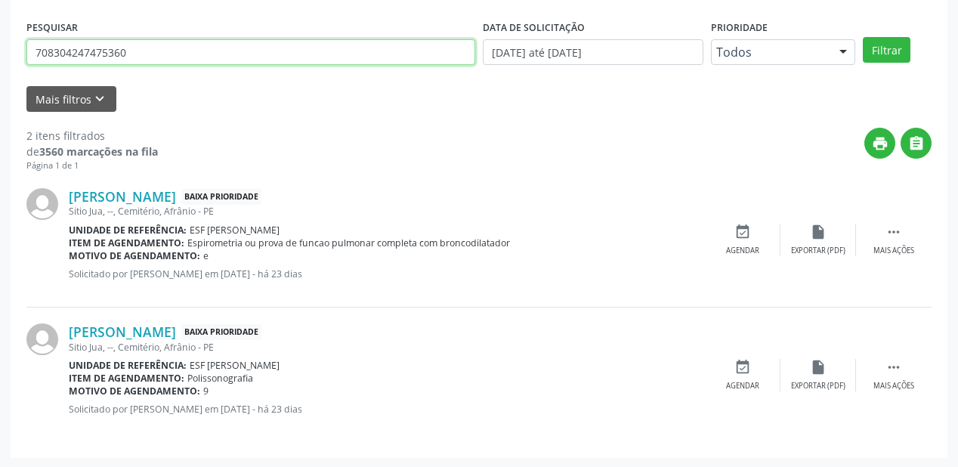
click at [136, 57] on input "708304247475360" at bounding box center [250, 52] width 449 height 26
type input "7"
type input "m"
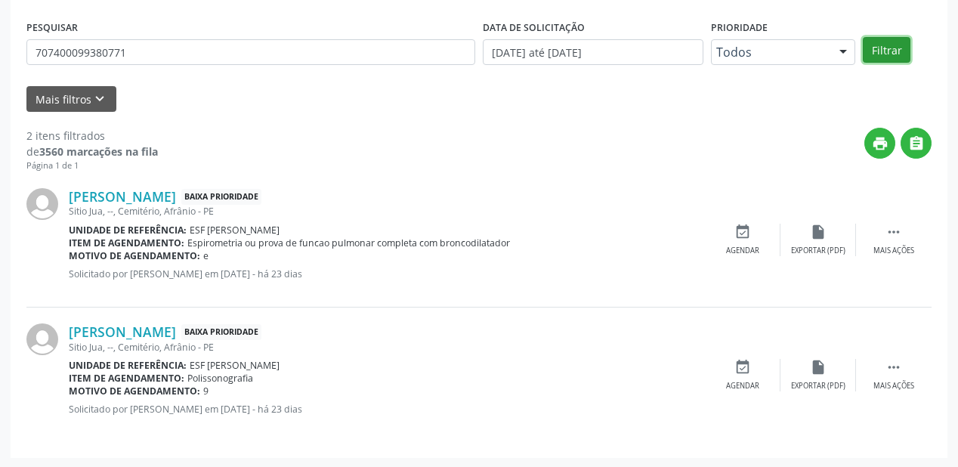
click at [889, 57] on button "Filtrar" at bounding box center [887, 50] width 48 height 26
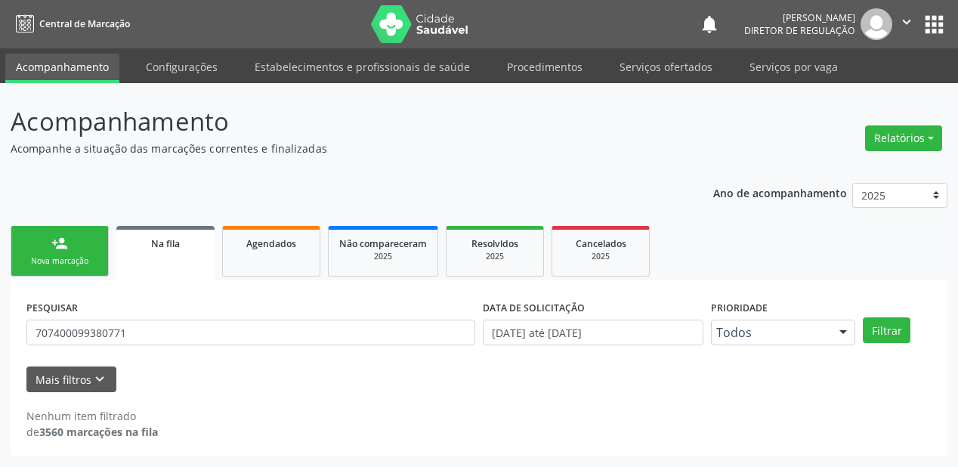
scroll to position [0, 0]
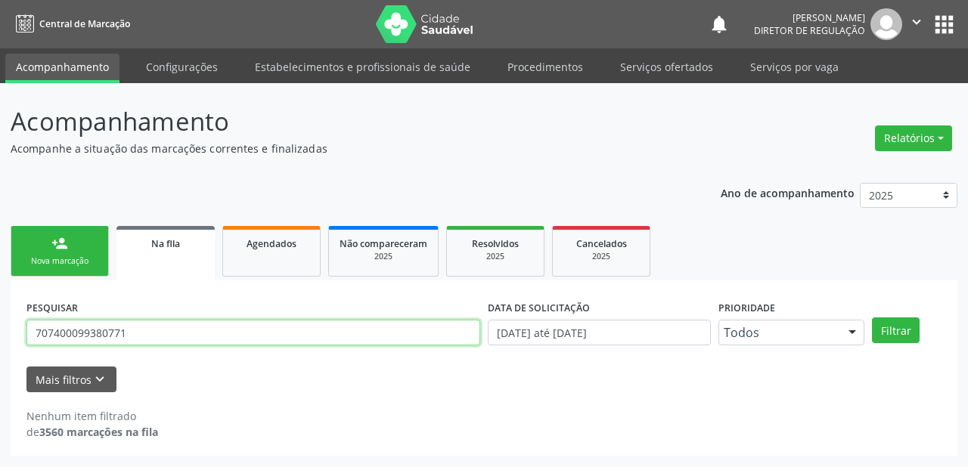
click at [137, 333] on input "707400099380771" at bounding box center [253, 333] width 454 height 26
type input "7"
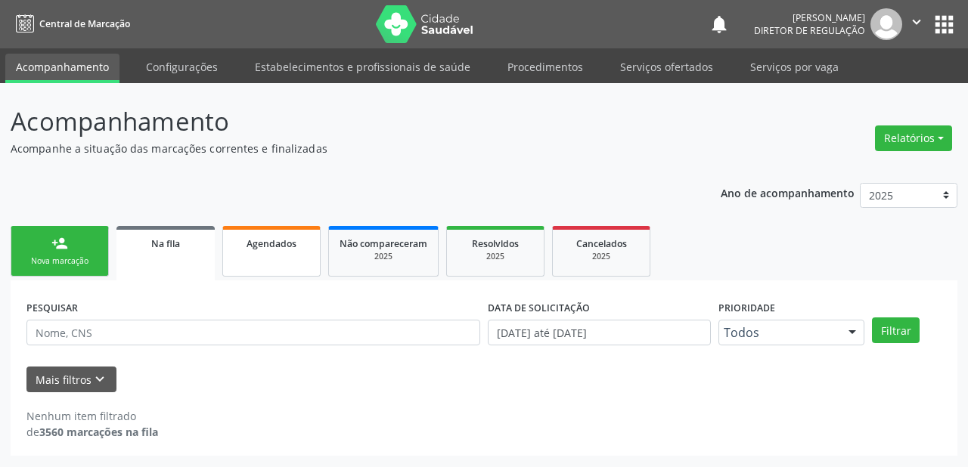
click at [252, 253] on link "Agendados" at bounding box center [271, 251] width 98 height 51
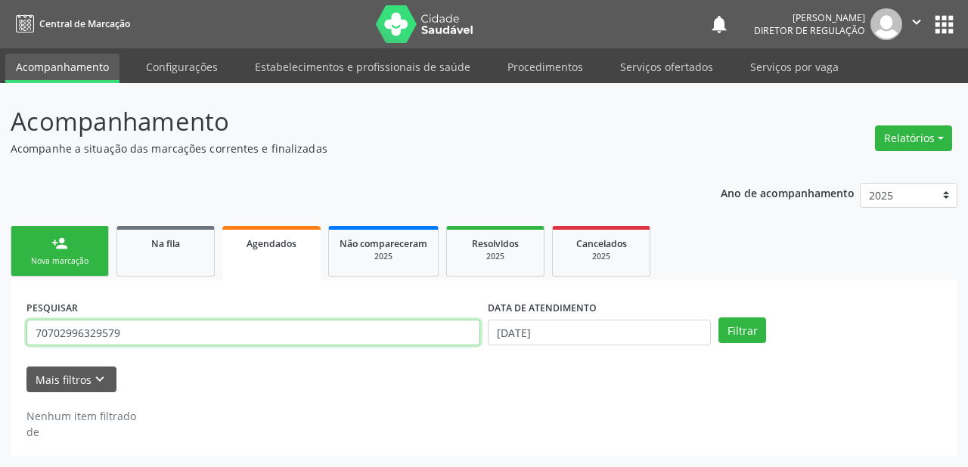
click at [127, 331] on input "70702996329579" at bounding box center [253, 333] width 454 height 26
type input "7"
type input "707400099380771"
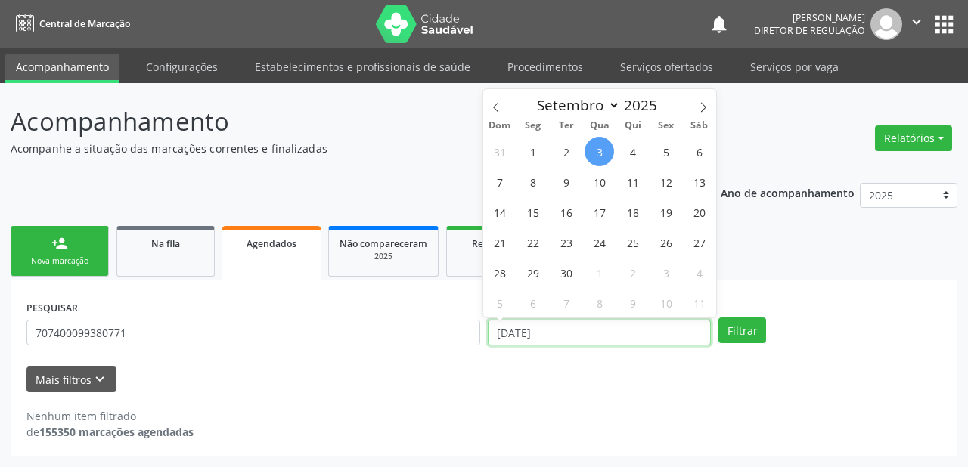
click at [577, 327] on input "0[DATE]" at bounding box center [599, 333] width 223 height 26
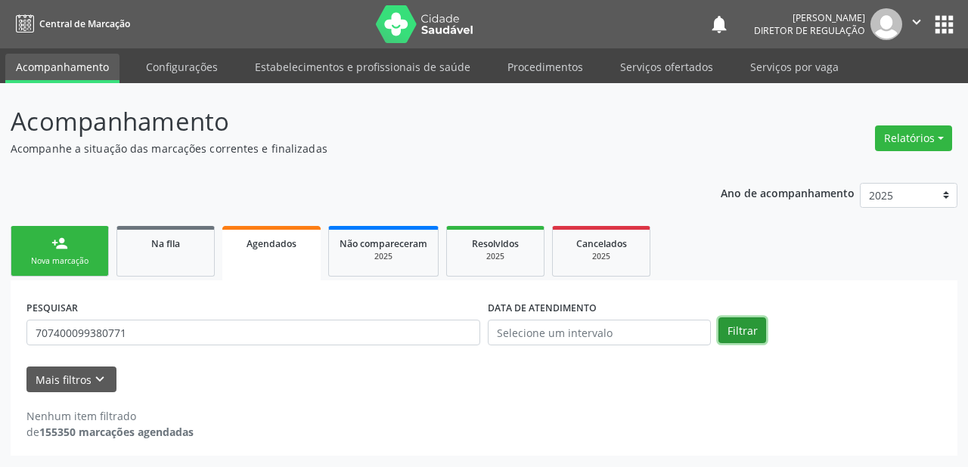
click at [735, 326] on button "Filtrar" at bounding box center [742, 330] width 48 height 26
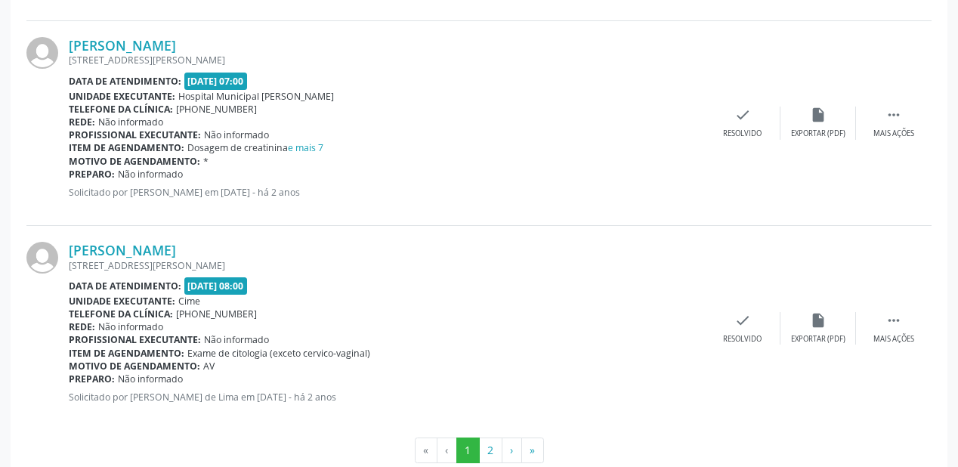
scroll to position [3266, 0]
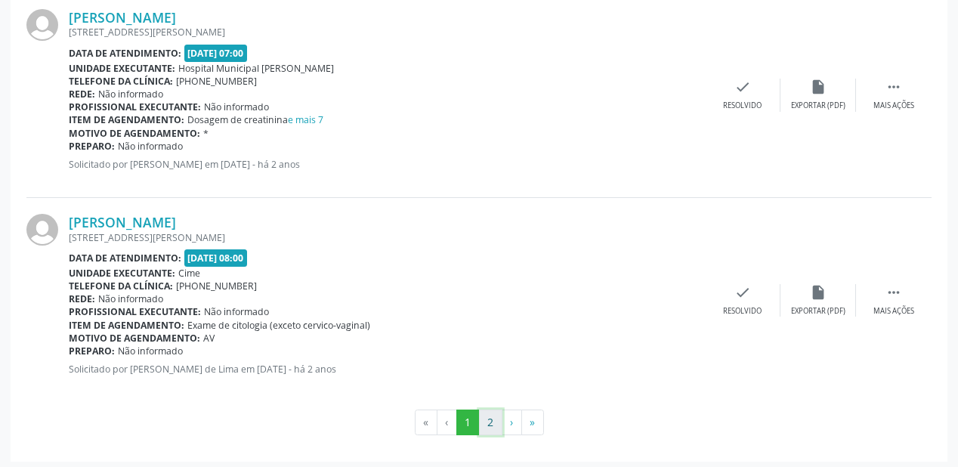
click at [494, 419] on button "2" at bounding box center [490, 423] width 23 height 26
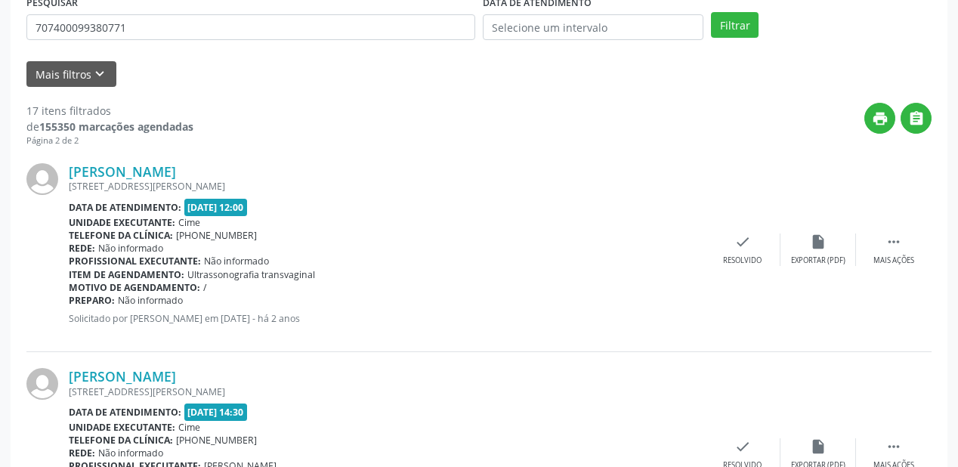
scroll to position [463, 0]
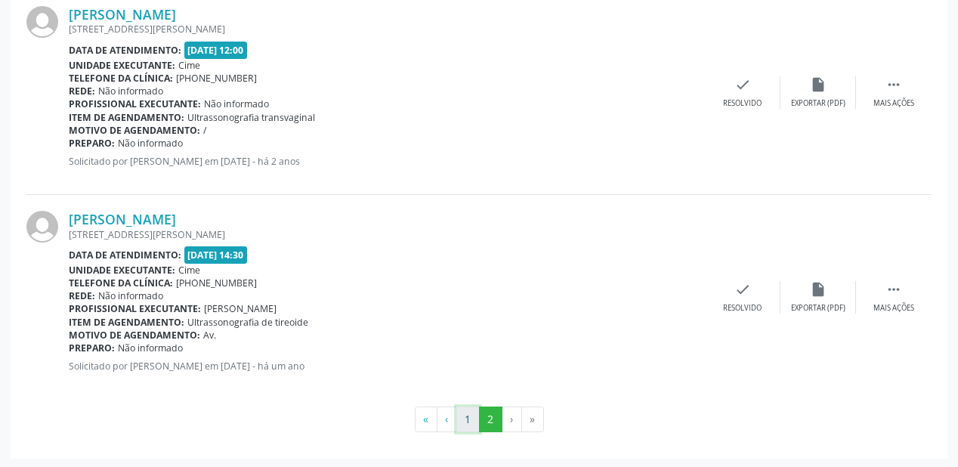
click at [463, 418] on button "1" at bounding box center [468, 420] width 23 height 26
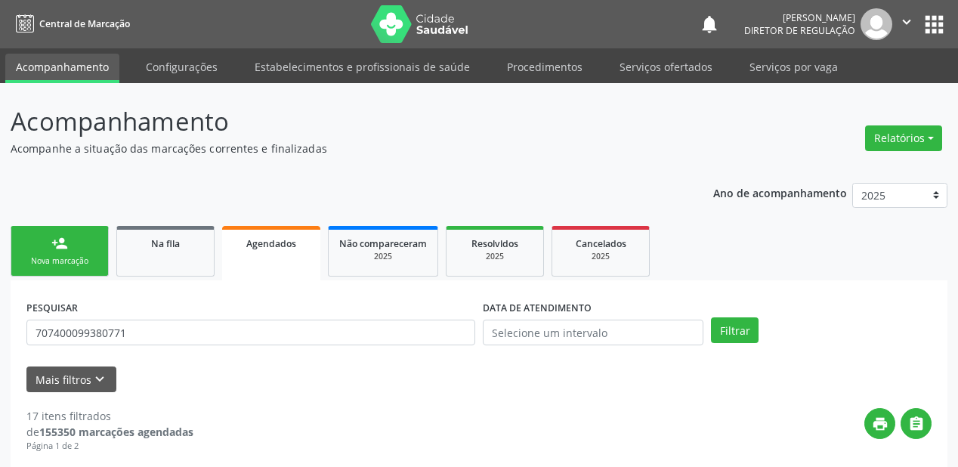
scroll to position [0, 0]
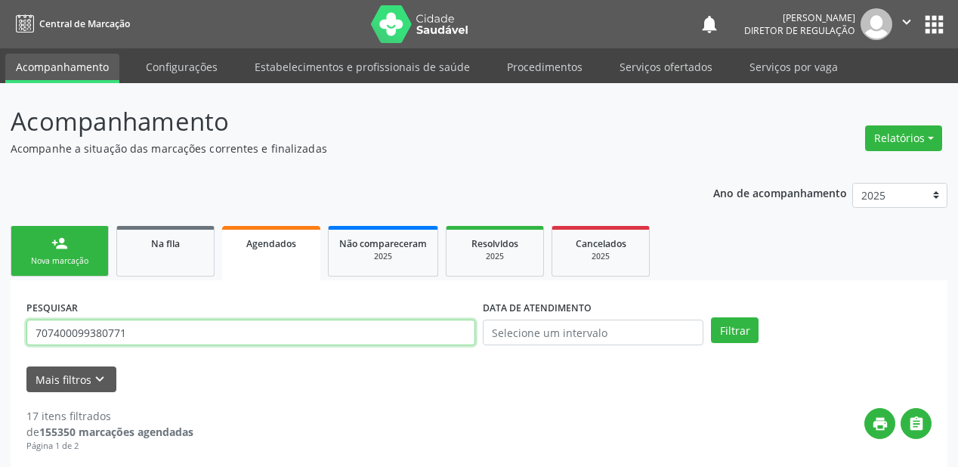
click at [172, 333] on input "707400099380771" at bounding box center [250, 333] width 449 height 26
type input "7"
click at [145, 337] on input "text" at bounding box center [250, 333] width 449 height 26
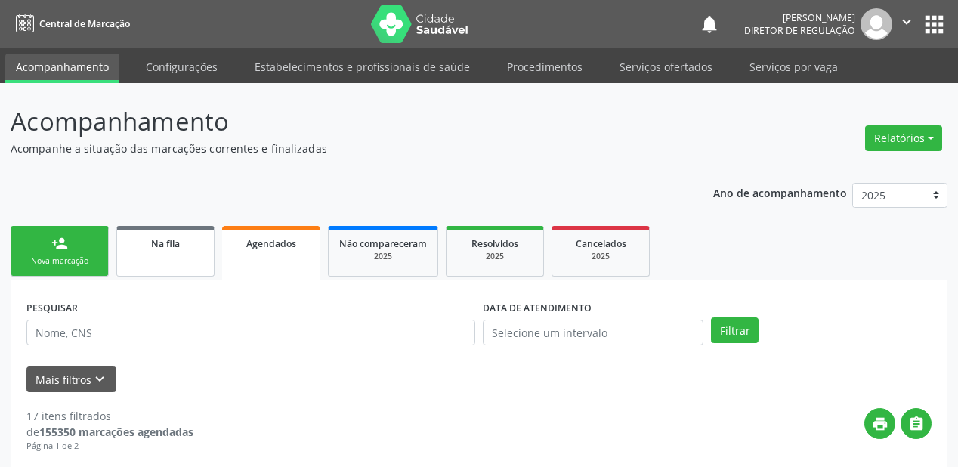
drag, startPoint x: 190, startPoint y: 242, endPoint x: 187, endPoint y: 252, distance: 10.3
click at [190, 242] on div "Na fila" at bounding box center [166, 243] width 76 height 16
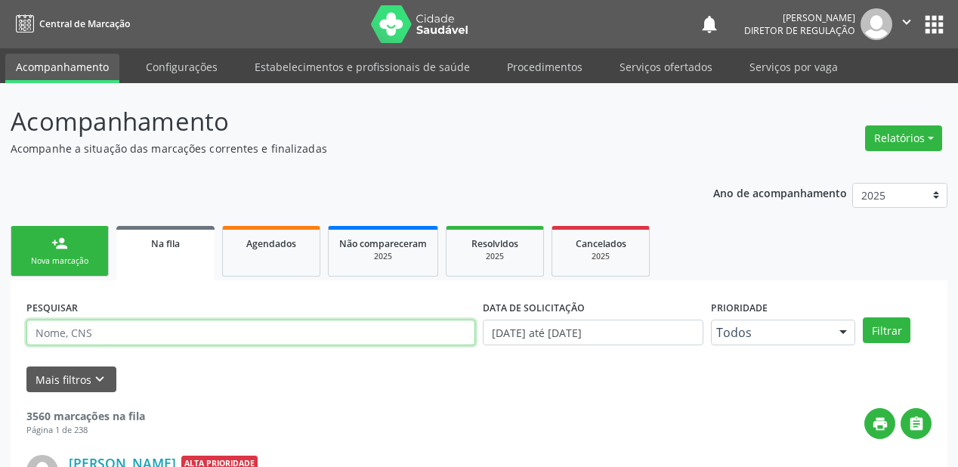
click at [109, 333] on input "text" at bounding box center [250, 333] width 449 height 26
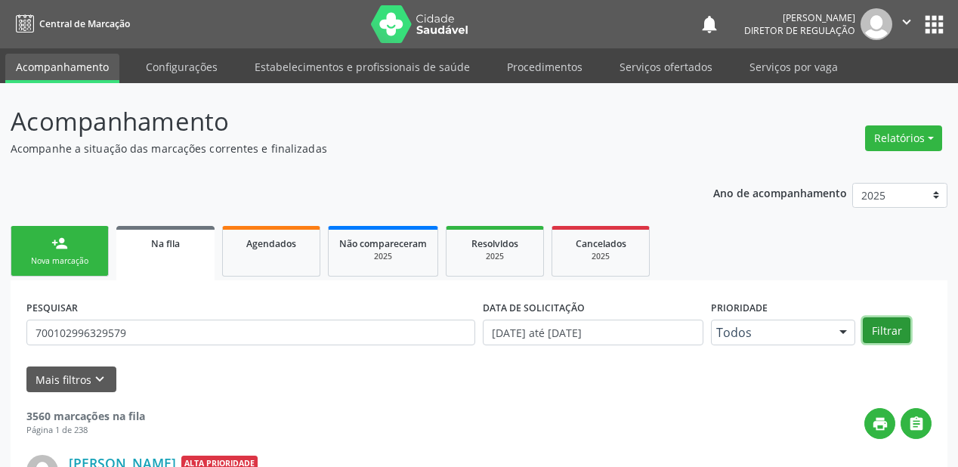
click at [881, 327] on button "Filtrar" at bounding box center [887, 330] width 48 height 26
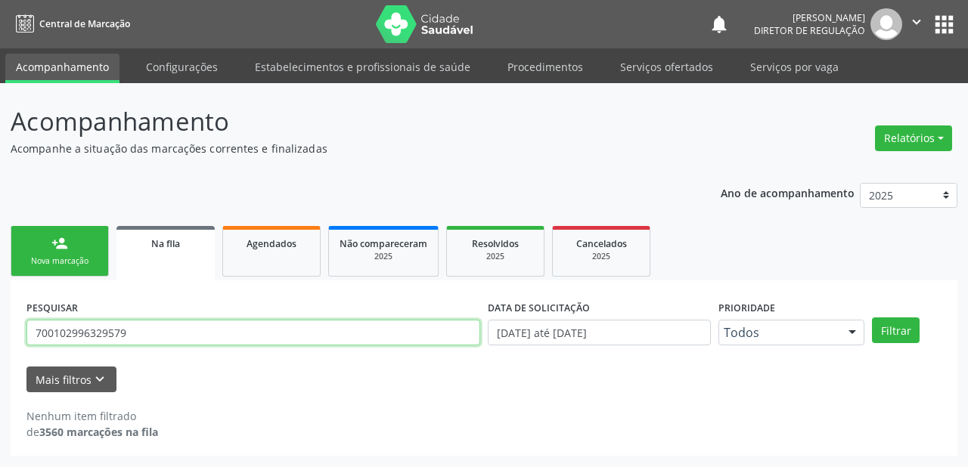
click at [172, 339] on input "700102996329579" at bounding box center [253, 333] width 454 height 26
type input "7"
type input "jose antonio"
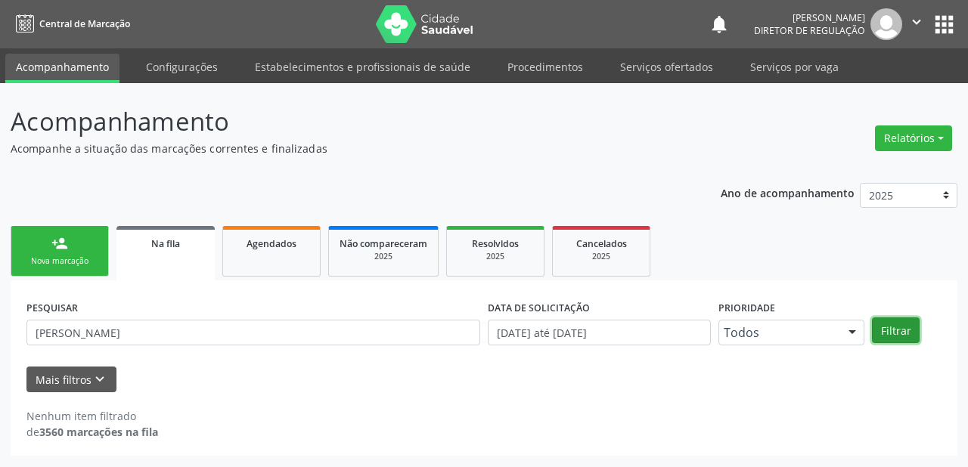
drag, startPoint x: 878, startPoint y: 327, endPoint x: 862, endPoint y: 324, distance: 15.4
click at [877, 327] on button "Filtrar" at bounding box center [896, 330] width 48 height 26
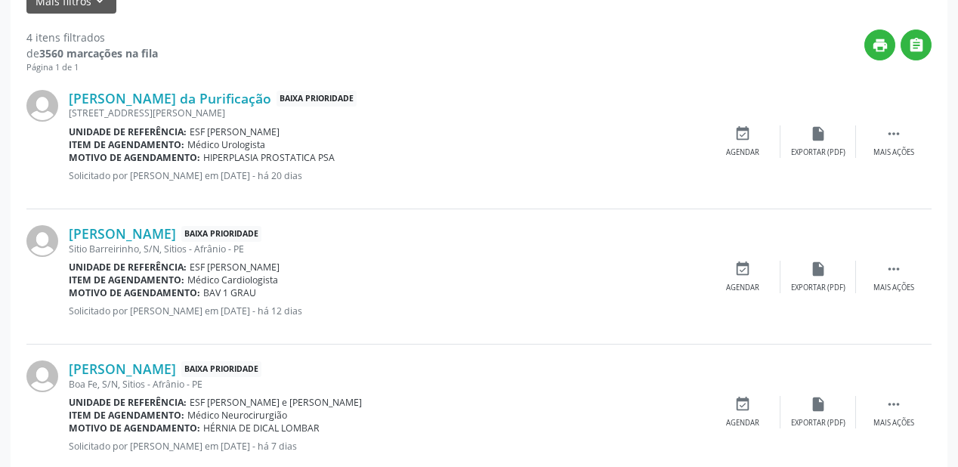
scroll to position [409, 0]
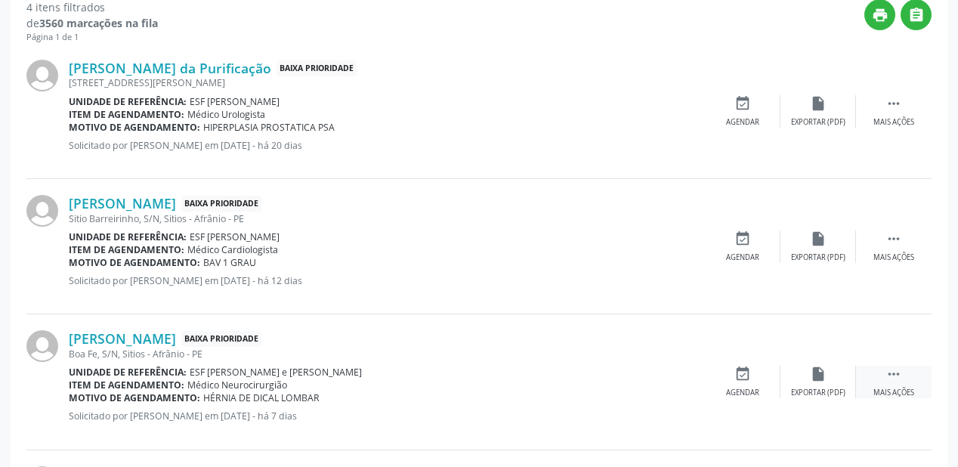
click at [892, 369] on icon "" at bounding box center [894, 374] width 17 height 17
click at [522, 376] on icon "event_available" at bounding box center [516, 374] width 17 height 17
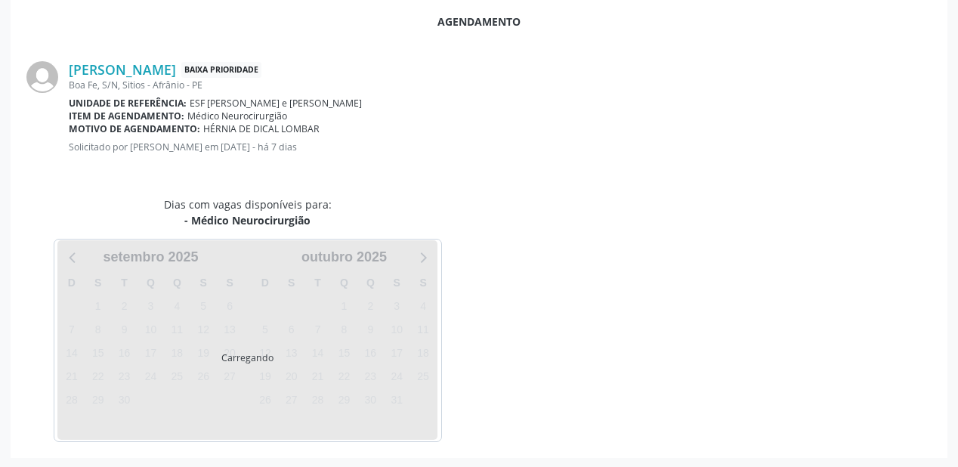
scroll to position [318, 0]
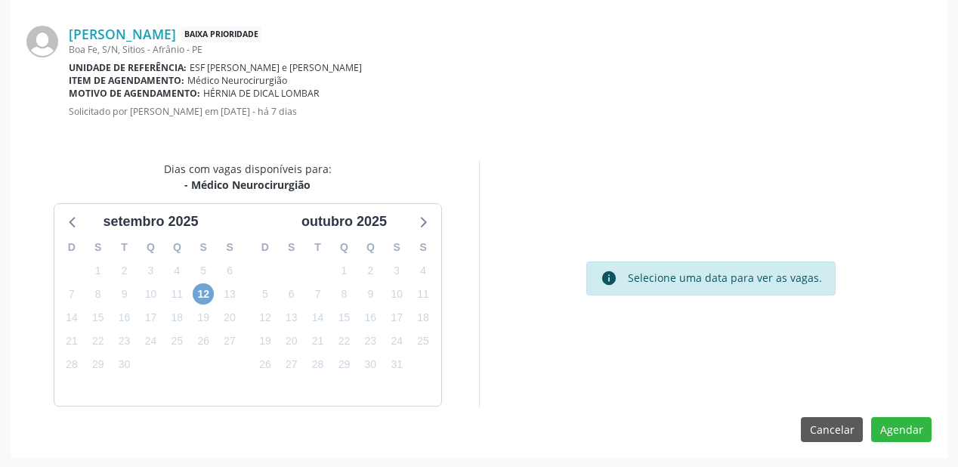
click at [203, 290] on span "12" at bounding box center [203, 293] width 21 height 21
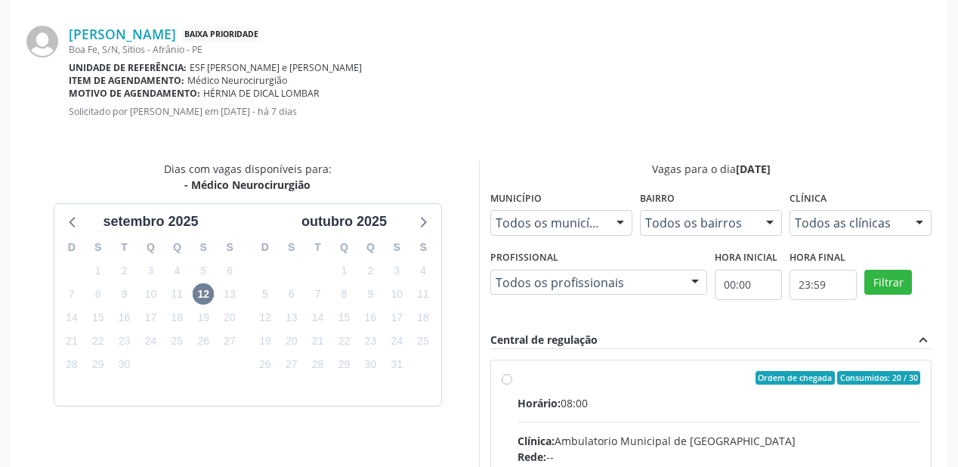
click at [513, 385] on input "Ordem de chegada Consumidos: 20 / 30 Horário: 08:00 Clínica: Ambulatorio Munici…" at bounding box center [507, 378] width 11 height 14
radio input "true"
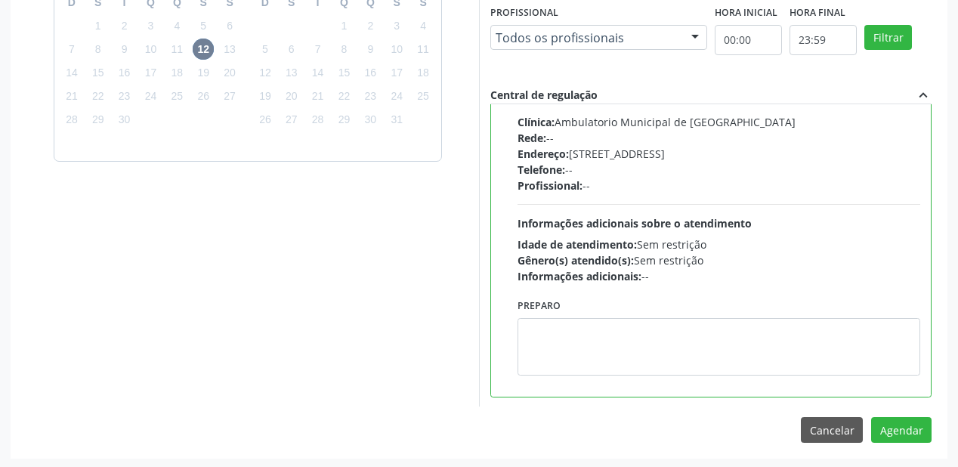
scroll to position [564, 0]
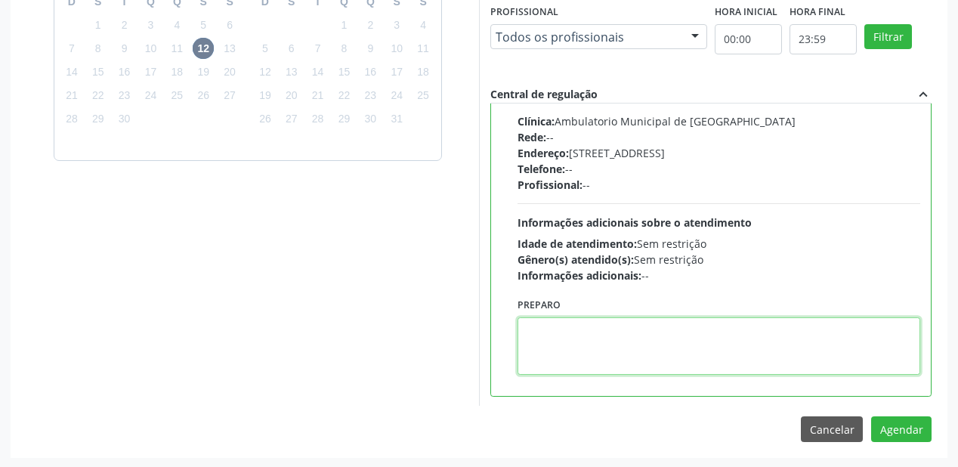
click at [662, 350] on textarea at bounding box center [719, 345] width 403 height 57
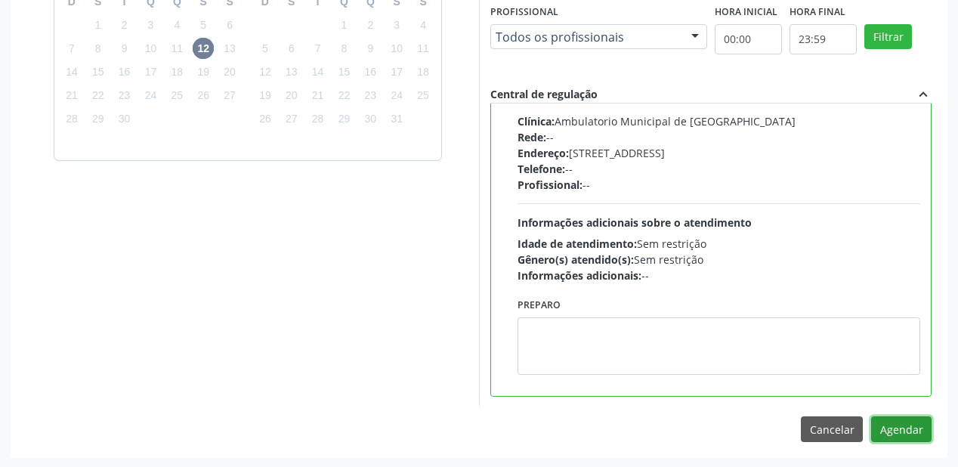
click at [884, 424] on button "Agendar" at bounding box center [902, 430] width 60 height 26
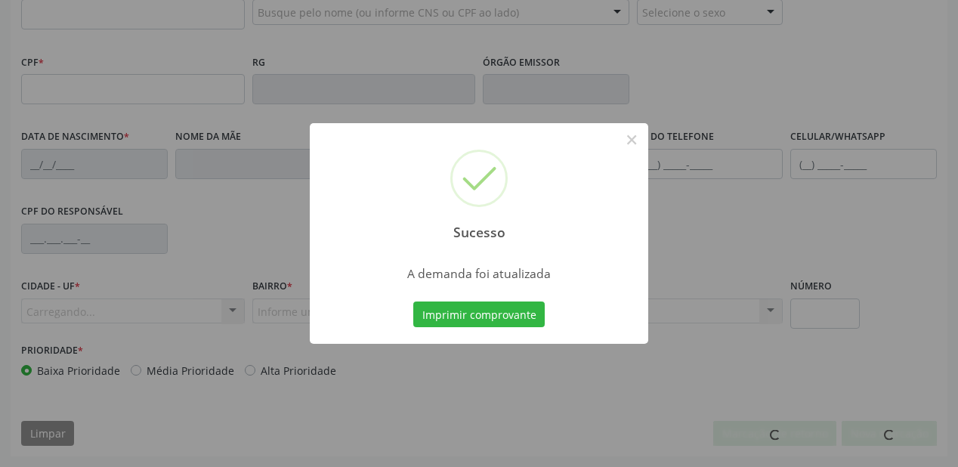
scroll to position [395, 0]
click at [484, 315] on button "Imprimir comprovante" at bounding box center [479, 315] width 132 height 26
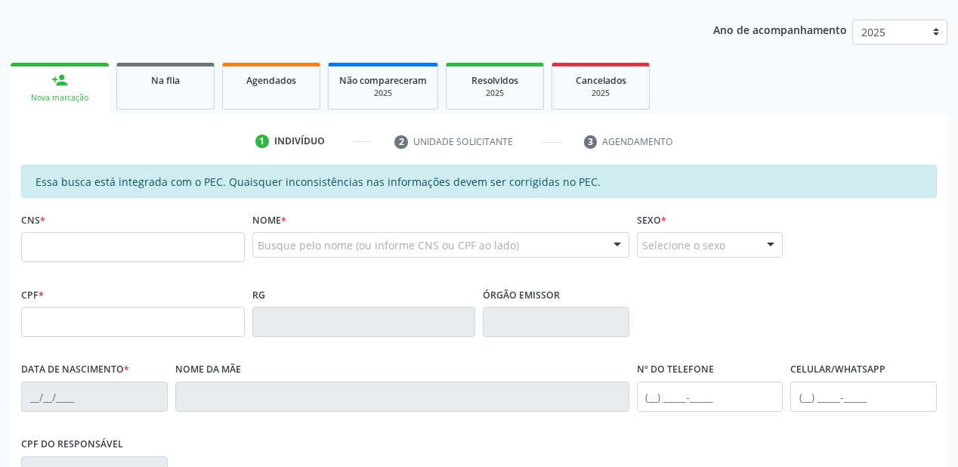
scroll to position [153, 0]
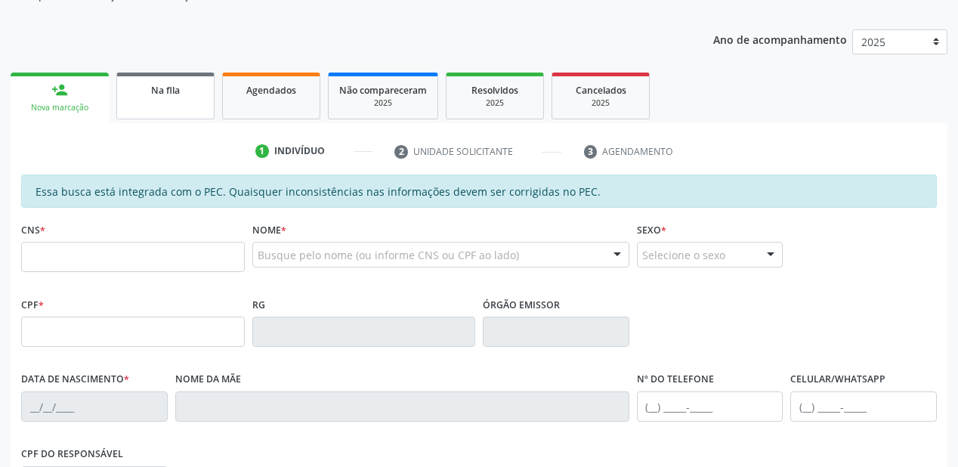
click at [197, 103] on link "Na fila" at bounding box center [165, 96] width 98 height 47
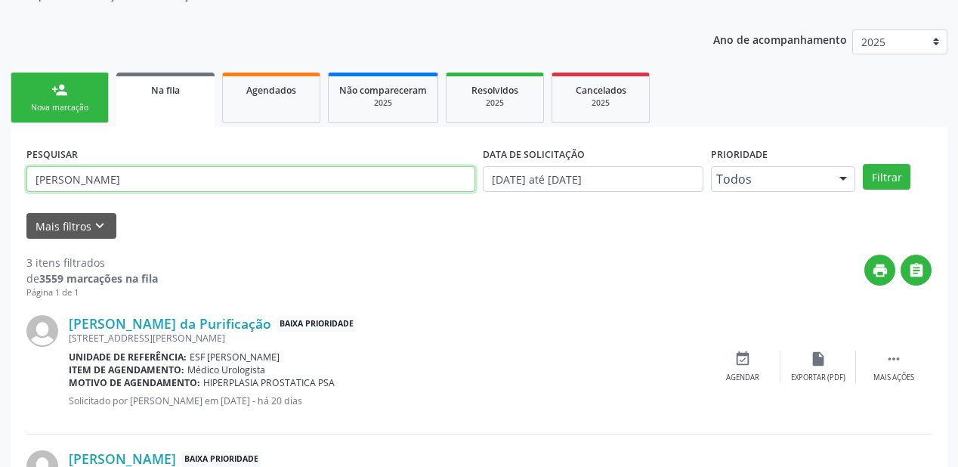
click at [116, 182] on input "jose antonio" at bounding box center [250, 179] width 449 height 26
type input "j"
type input "704205736397787"
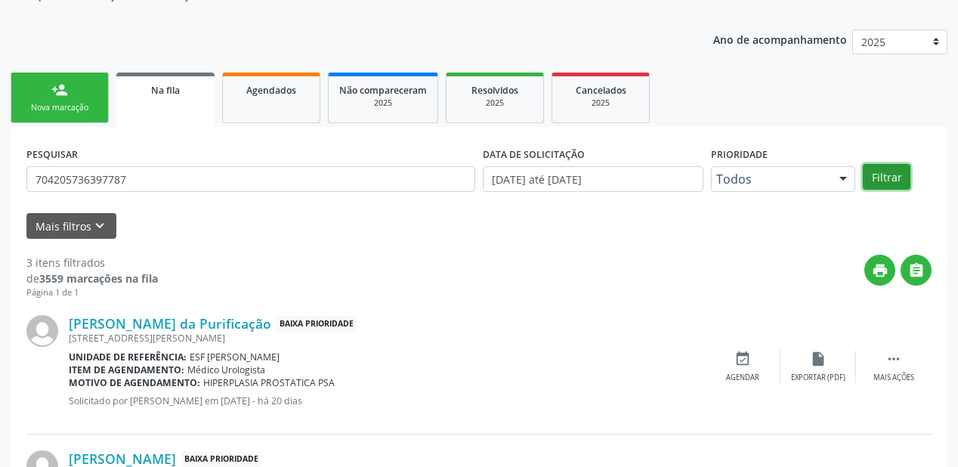
click at [884, 175] on button "Filtrar" at bounding box center [887, 177] width 48 height 26
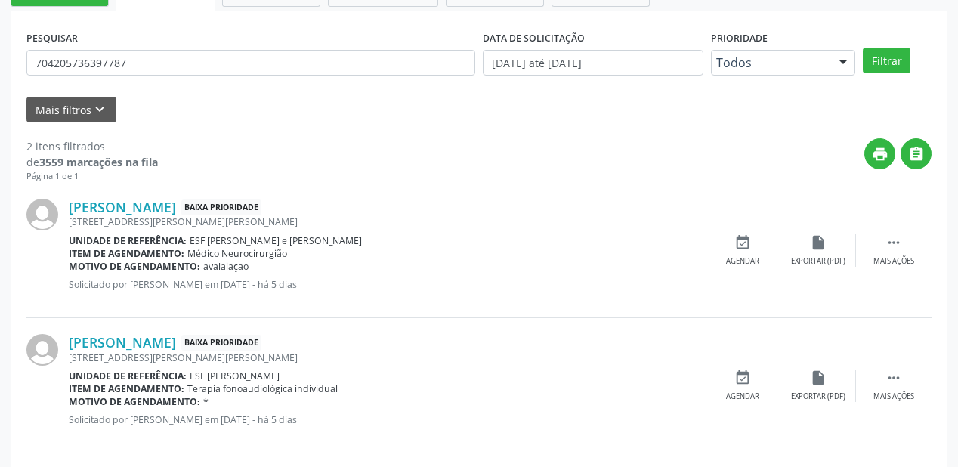
scroll to position [280, 0]
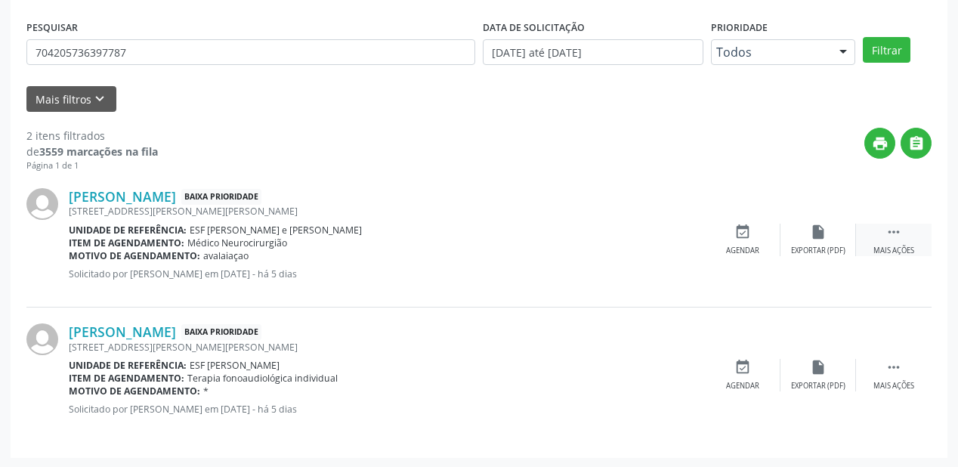
click at [898, 231] on icon "" at bounding box center [894, 232] width 17 height 17
click at [515, 238] on icon "event_available" at bounding box center [516, 232] width 17 height 17
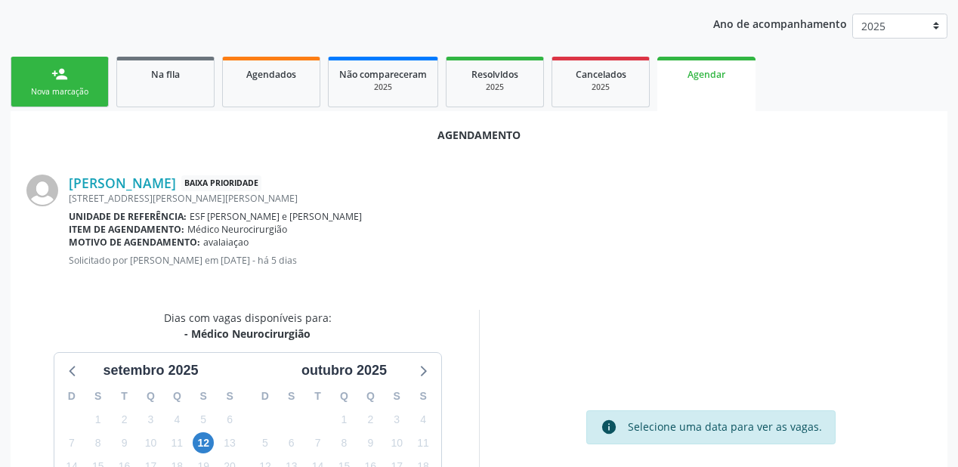
scroll to position [181, 0]
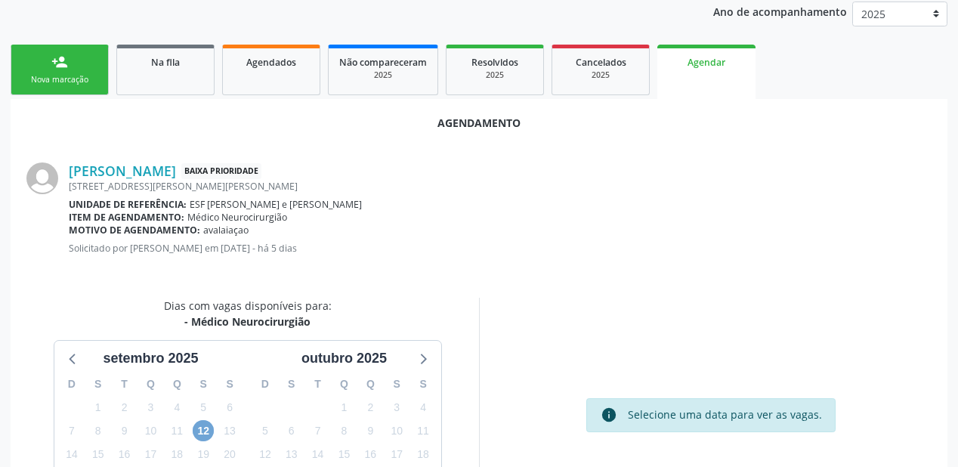
click at [205, 432] on span "12" at bounding box center [203, 430] width 21 height 21
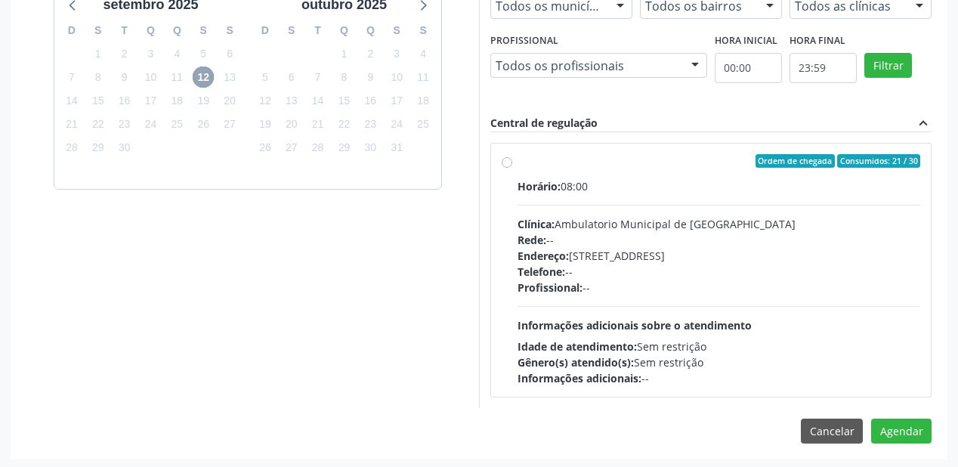
scroll to position [536, 0]
click at [636, 309] on div "Horário: 08:00 Clínica: Ambulatorio Municipal de Saude Rede: -- Endereço: [STRE…" at bounding box center [719, 282] width 403 height 208
radio input "true"
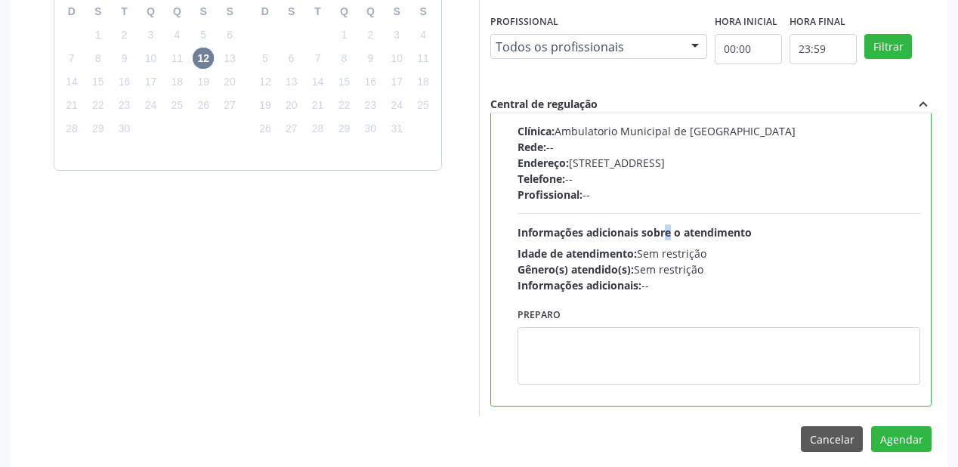
scroll to position [564, 0]
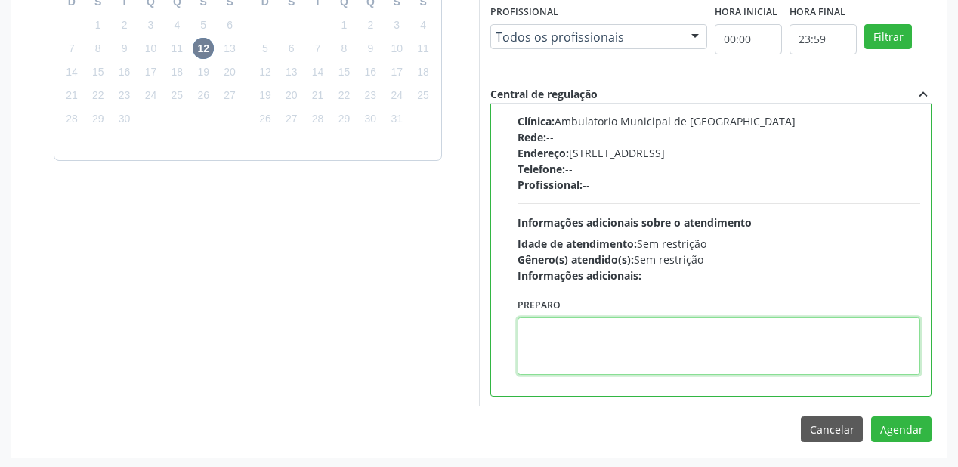
drag, startPoint x: 585, startPoint y: 333, endPoint x: 806, endPoint y: 373, distance: 224.5
click at [589, 333] on textarea at bounding box center [719, 345] width 403 height 57
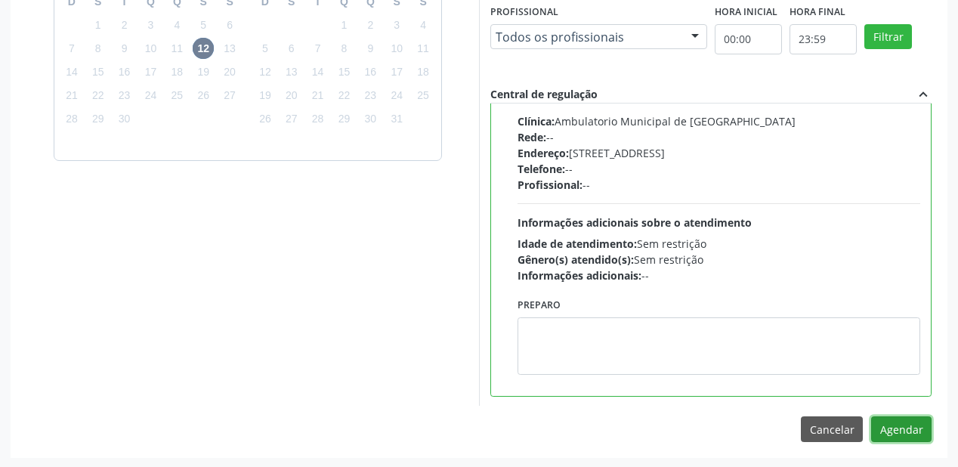
click at [891, 426] on button "Agendar" at bounding box center [902, 430] width 60 height 26
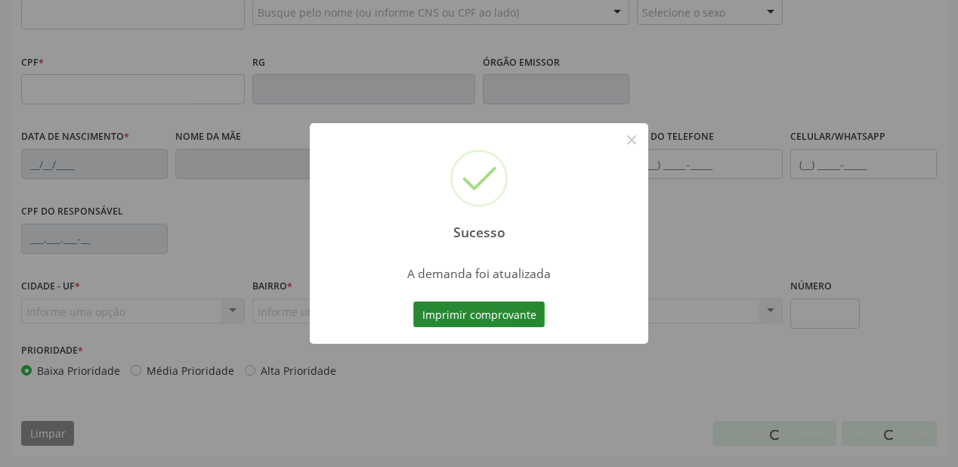
scroll to position [395, 0]
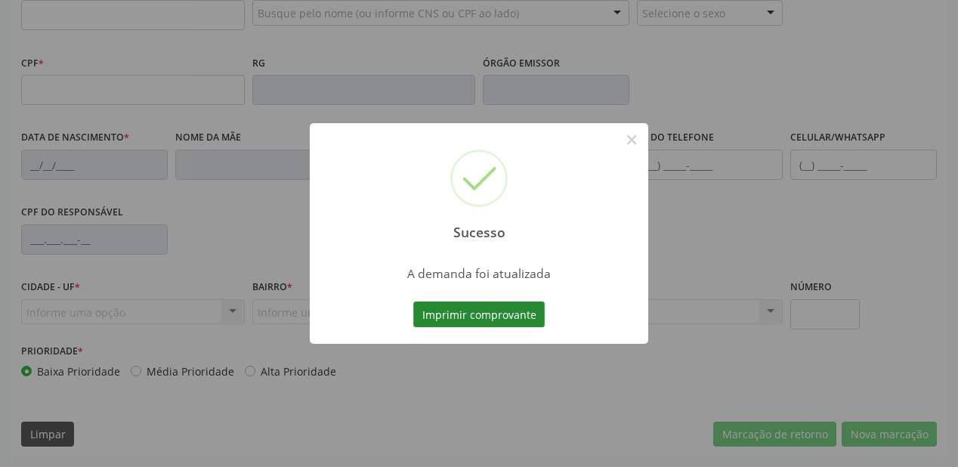
click at [451, 317] on button "Imprimir comprovante" at bounding box center [479, 315] width 132 height 26
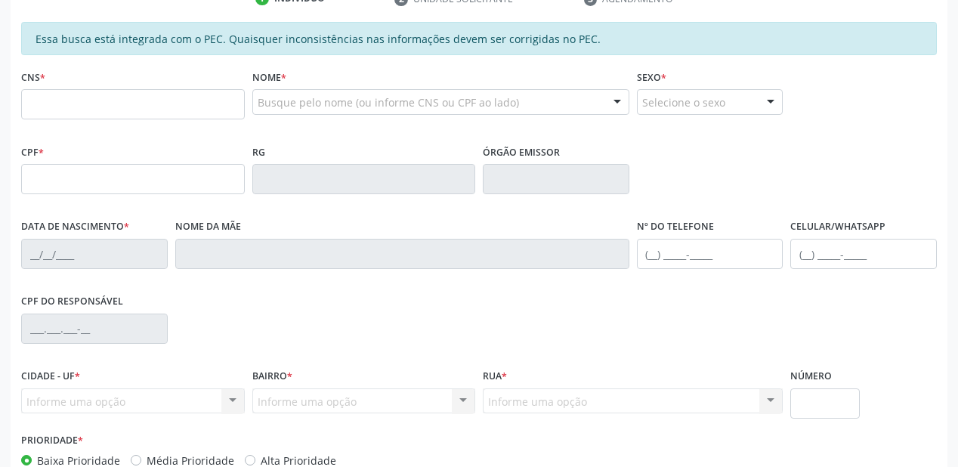
scroll to position [93, 0]
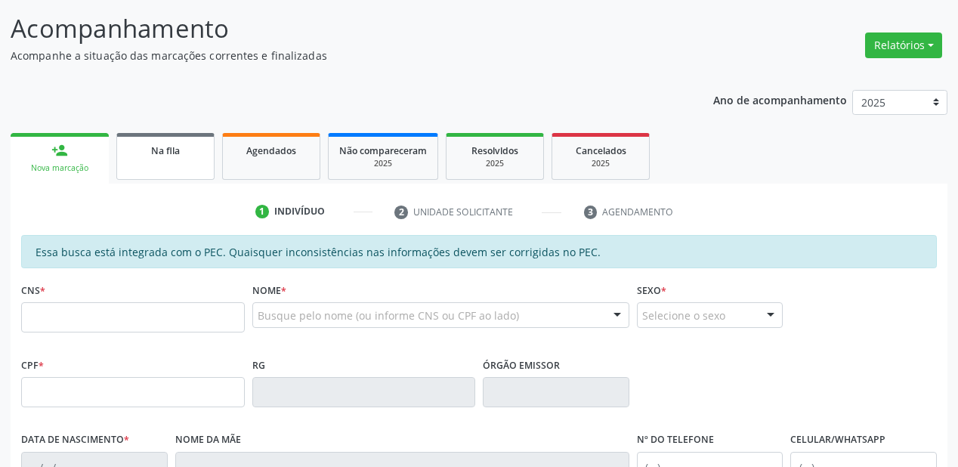
click at [203, 155] on div "Na fila" at bounding box center [166, 150] width 76 height 16
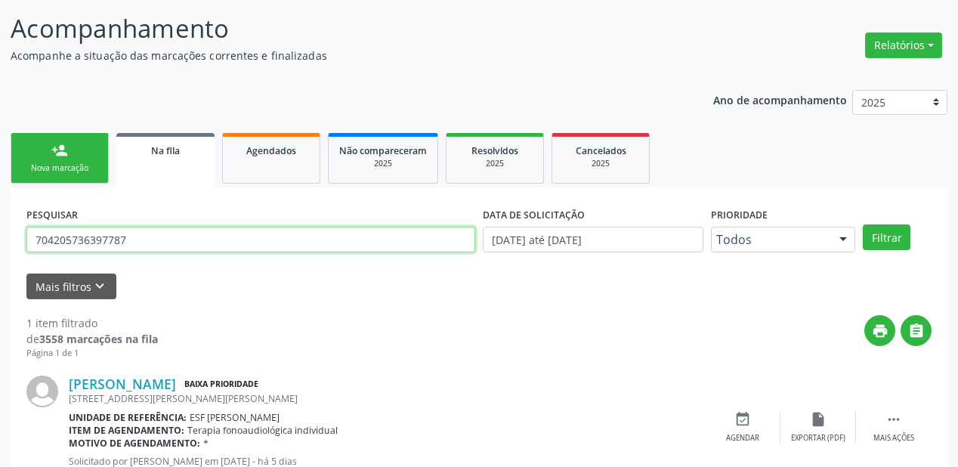
click at [126, 242] on input "704205736397787" at bounding box center [250, 240] width 449 height 26
type input "7"
type input "700602476083967"
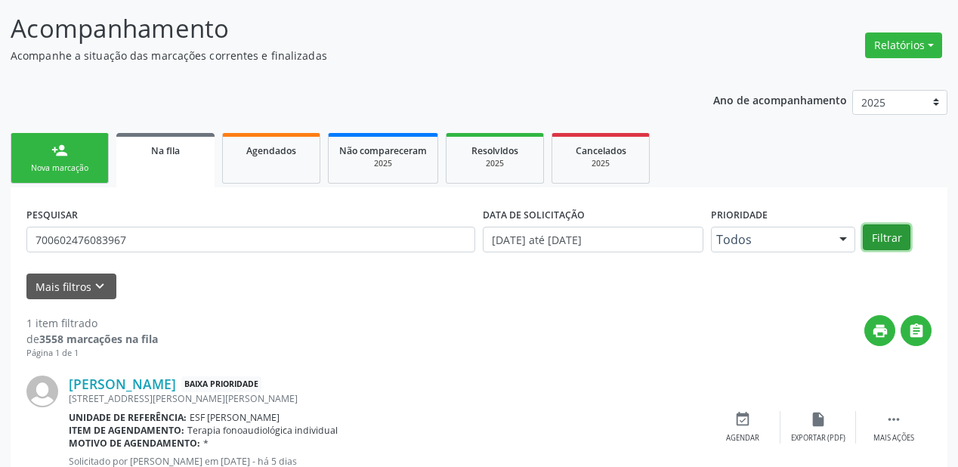
click at [897, 234] on button "Filtrar" at bounding box center [887, 238] width 48 height 26
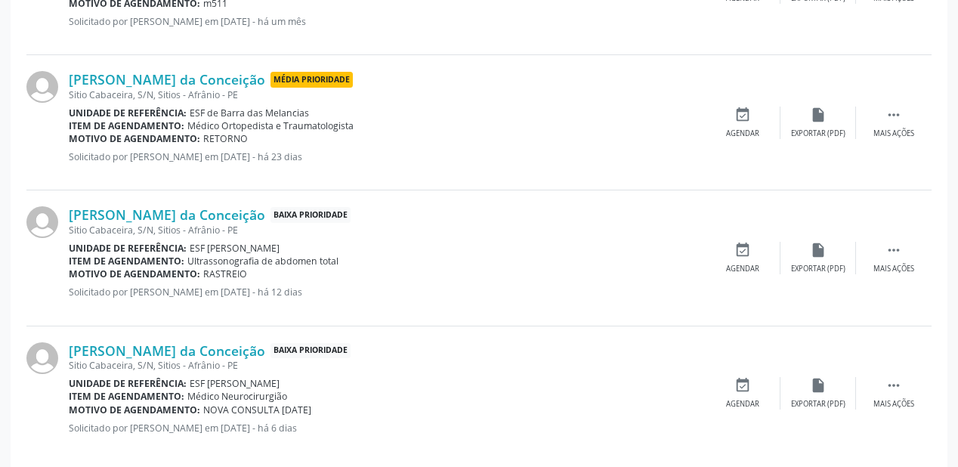
scroll to position [551, 0]
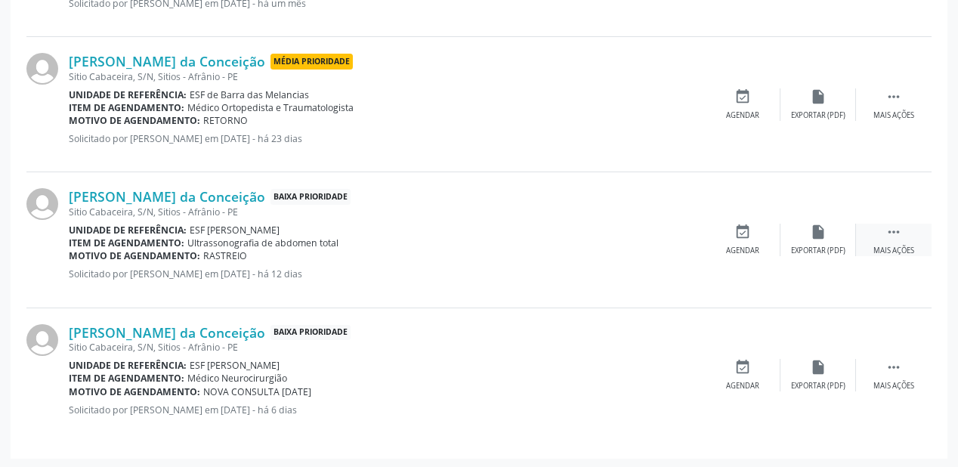
drag, startPoint x: 897, startPoint y: 234, endPoint x: 865, endPoint y: 228, distance: 32.9
click at [897, 231] on icon "" at bounding box center [894, 232] width 17 height 17
click at [511, 235] on icon "event_available" at bounding box center [516, 232] width 17 height 17
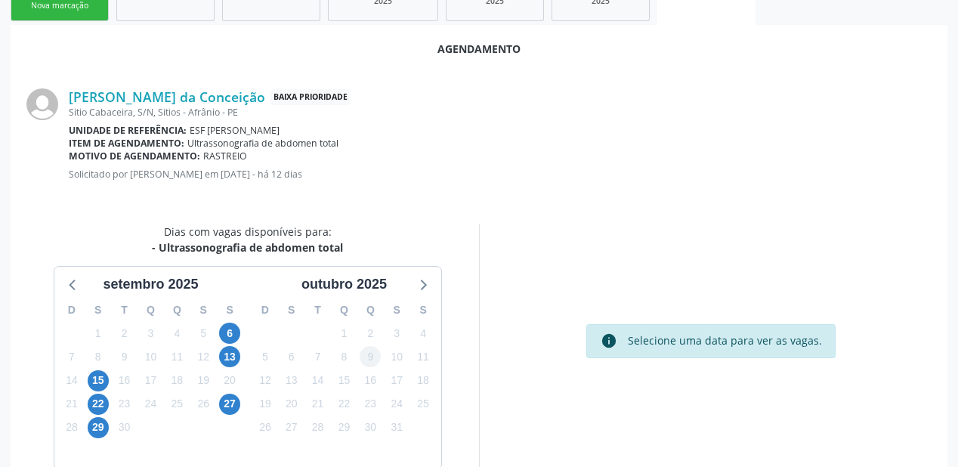
scroll to position [318, 0]
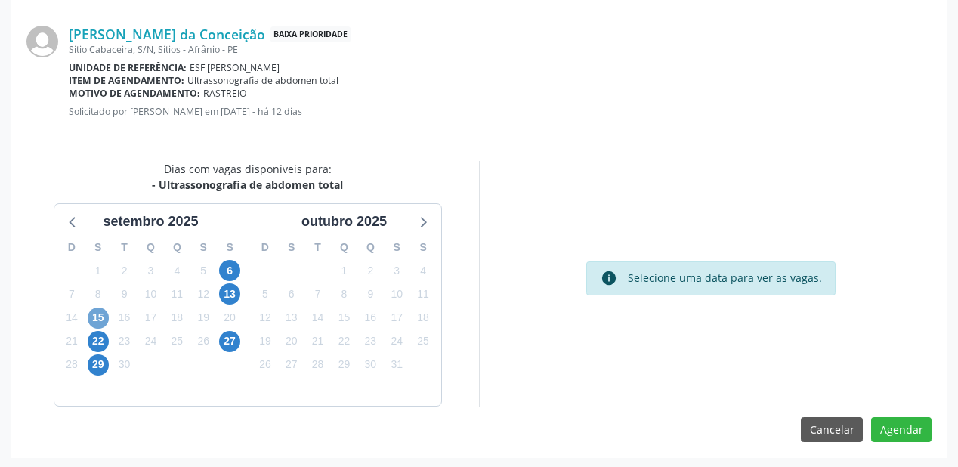
click at [104, 314] on span "15" at bounding box center [98, 318] width 21 height 21
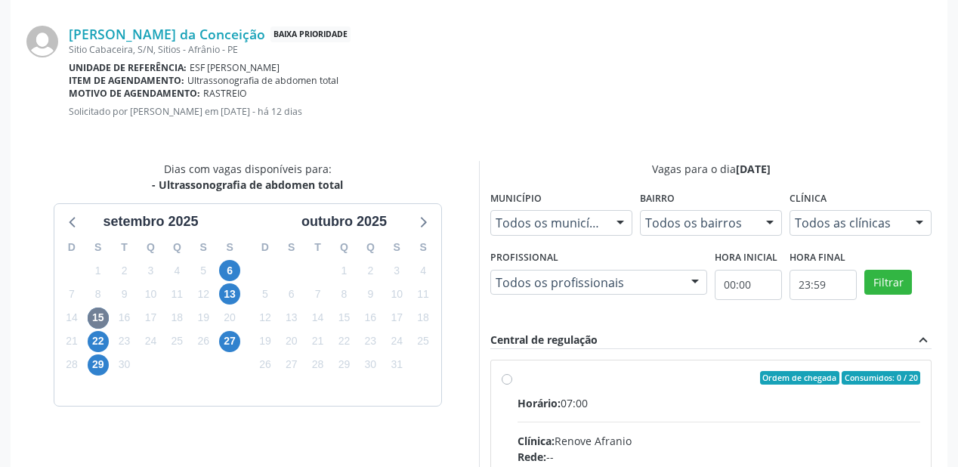
click at [683, 395] on div "Horário: 07:00" at bounding box center [719, 403] width 403 height 16
click at [513, 385] on input "Ordem de chegada Consumidos: 0 / 20 Horário: 07:00 Clínica: Renove Afranio Rede…" at bounding box center [507, 378] width 11 height 14
radio input "true"
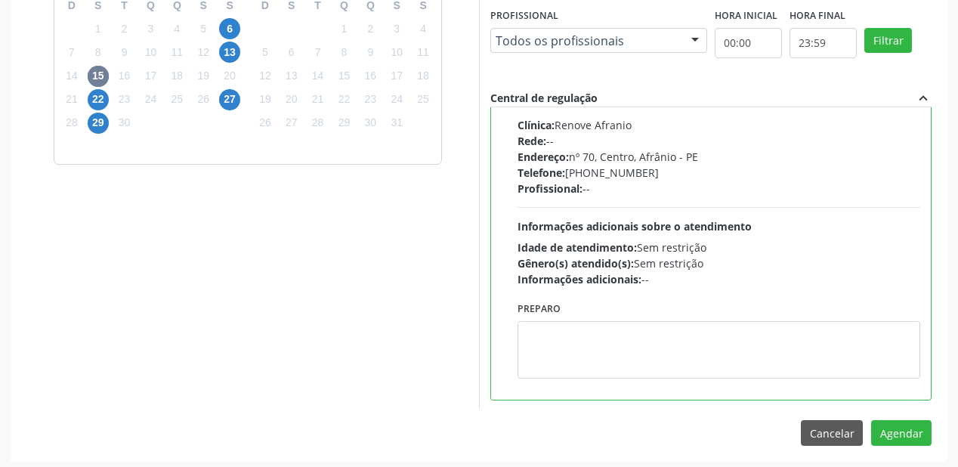
scroll to position [564, 0]
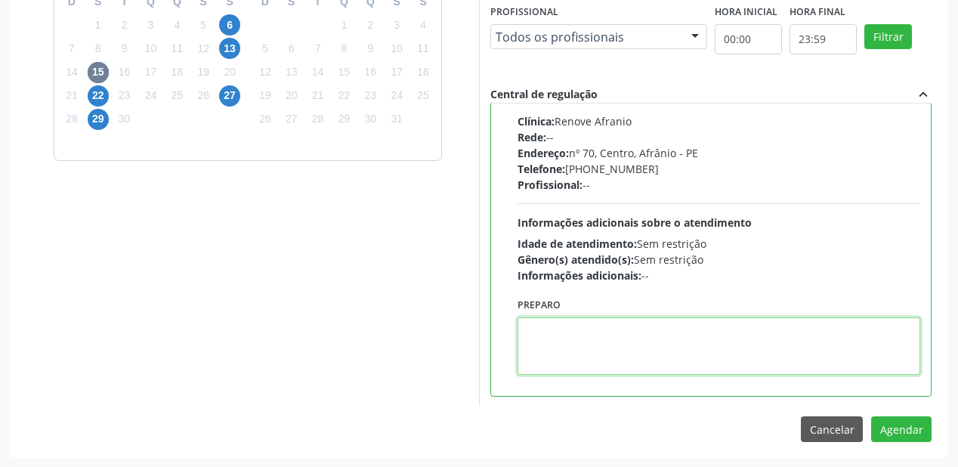
click at [611, 348] on textarea at bounding box center [719, 345] width 403 height 57
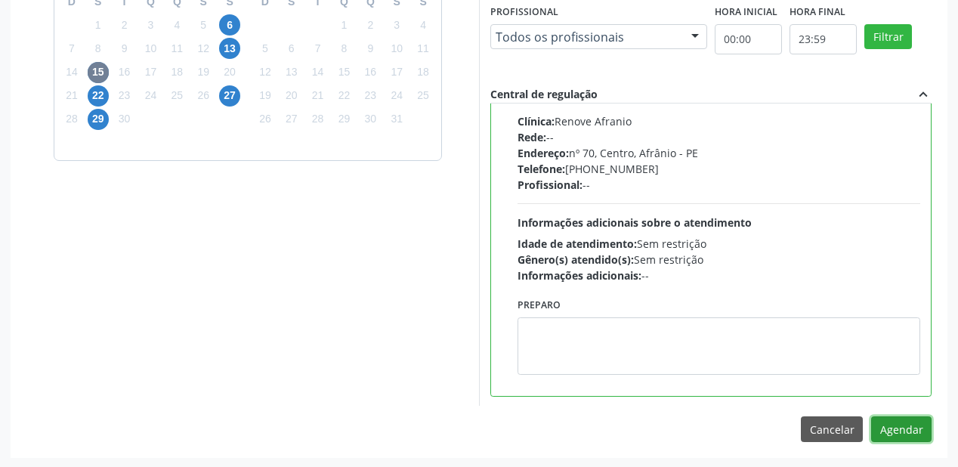
click at [904, 425] on button "Agendar" at bounding box center [902, 430] width 60 height 26
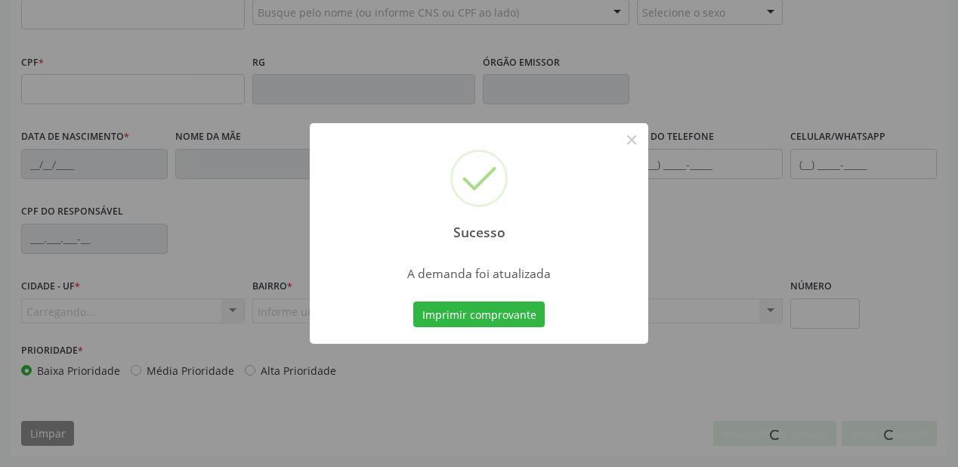
scroll to position [395, 0]
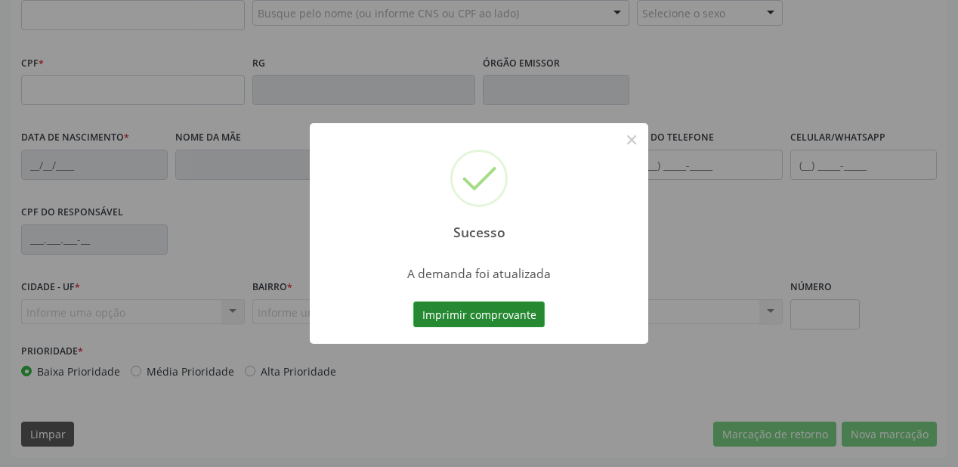
click at [468, 313] on button "Imprimir comprovante" at bounding box center [479, 315] width 132 height 26
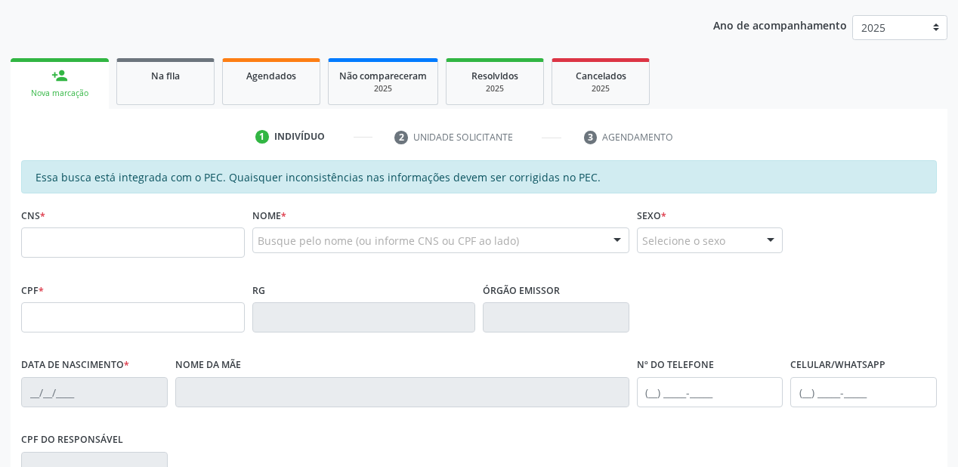
scroll to position [153, 0]
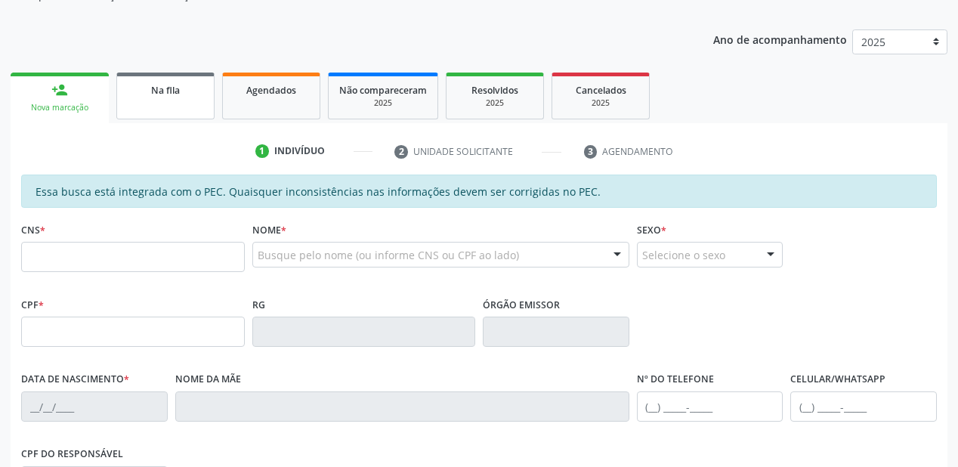
click at [148, 103] on link "Na fila" at bounding box center [165, 96] width 98 height 47
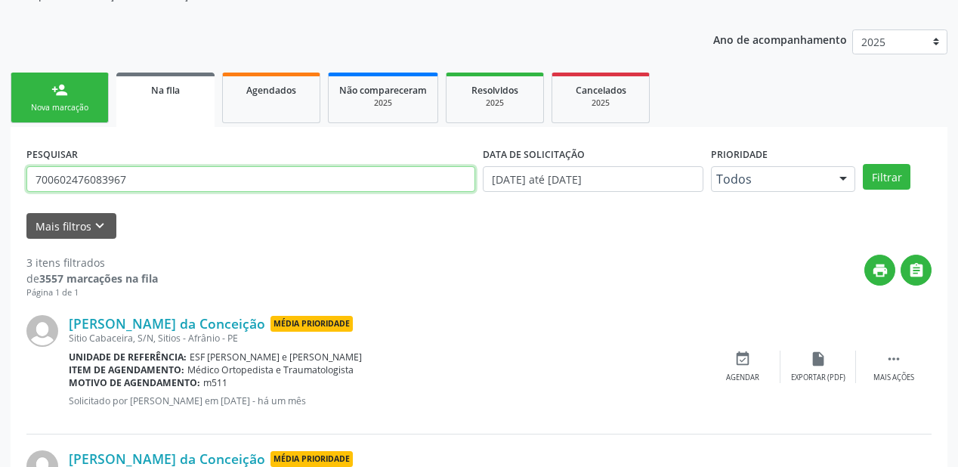
click at [149, 181] on input "700602476083967" at bounding box center [250, 179] width 449 height 26
type input "7"
type input "708102514621231"
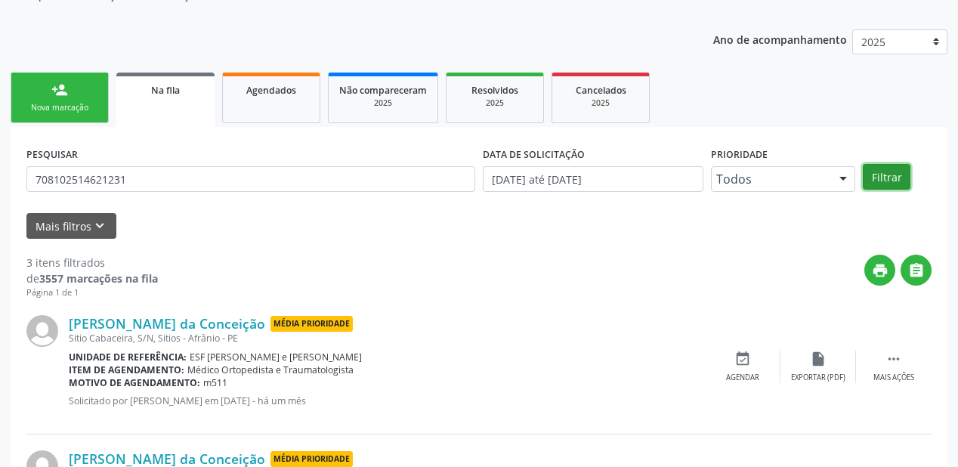
click at [882, 181] on button "Filtrar" at bounding box center [887, 177] width 48 height 26
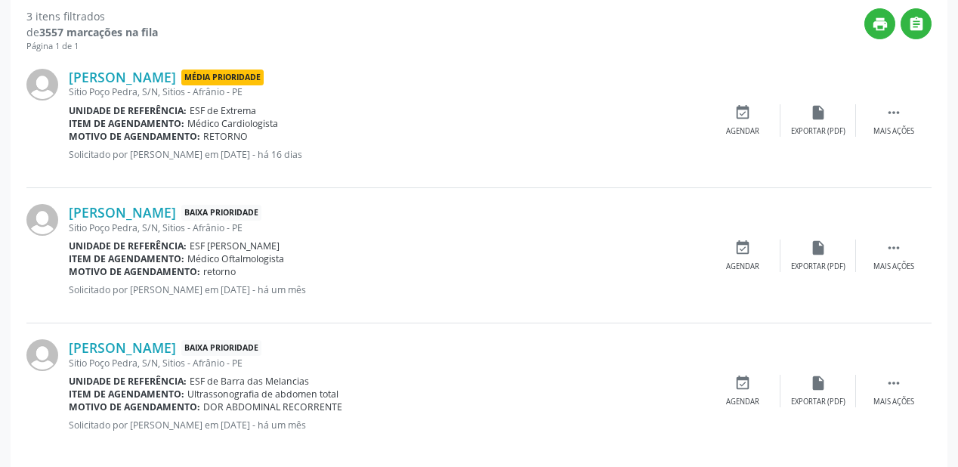
scroll to position [416, 0]
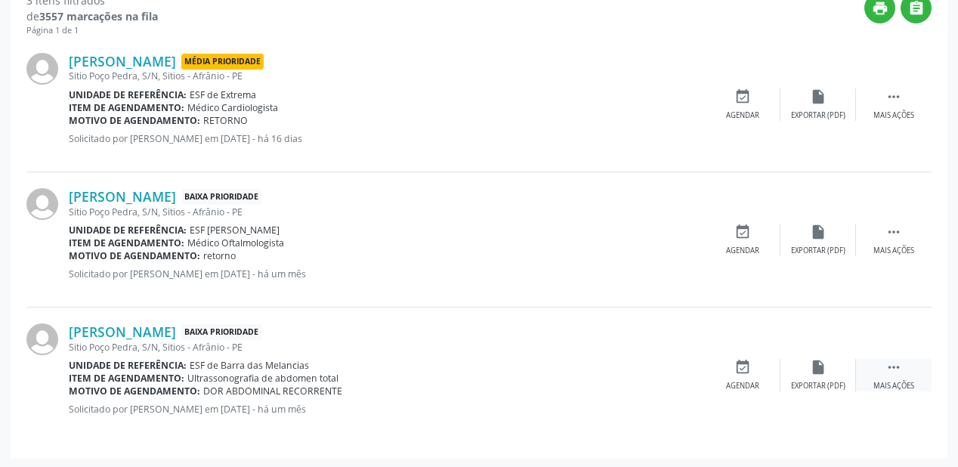
click at [891, 363] on icon "" at bounding box center [894, 367] width 17 height 17
click at [532, 381] on div "Agendar" at bounding box center [516, 386] width 33 height 11
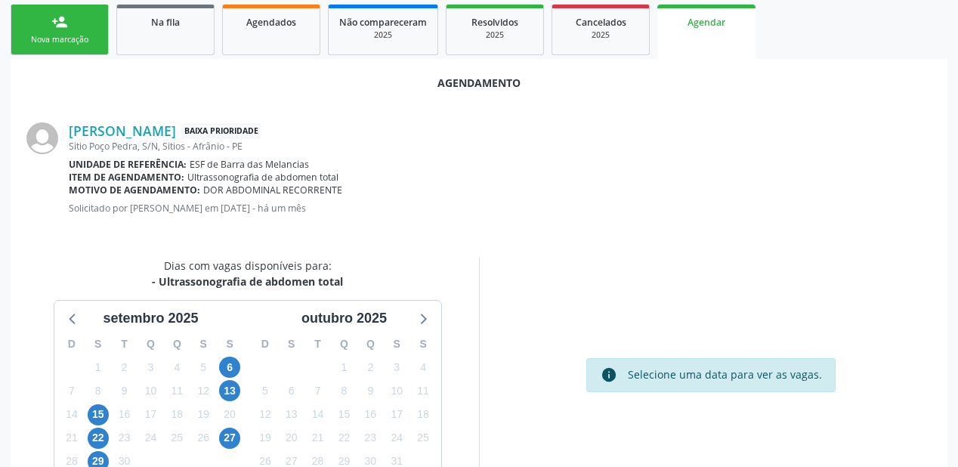
scroll to position [242, 0]
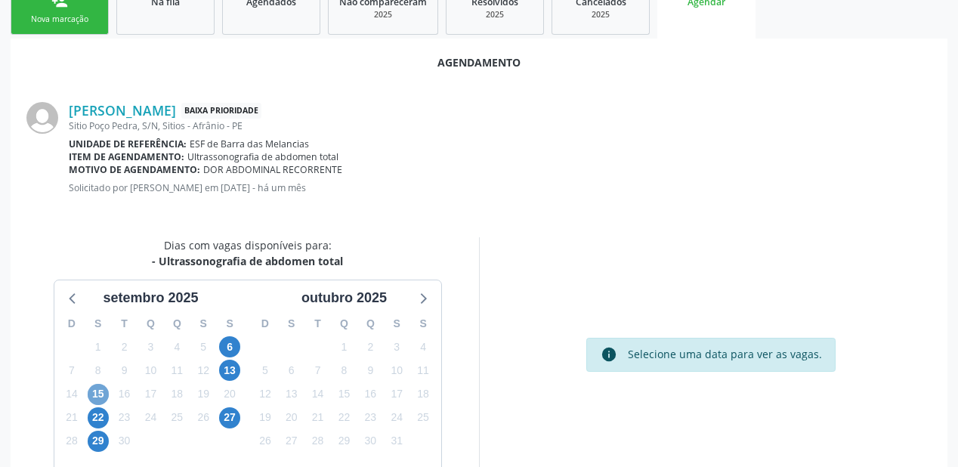
click at [91, 393] on span "15" at bounding box center [98, 394] width 21 height 21
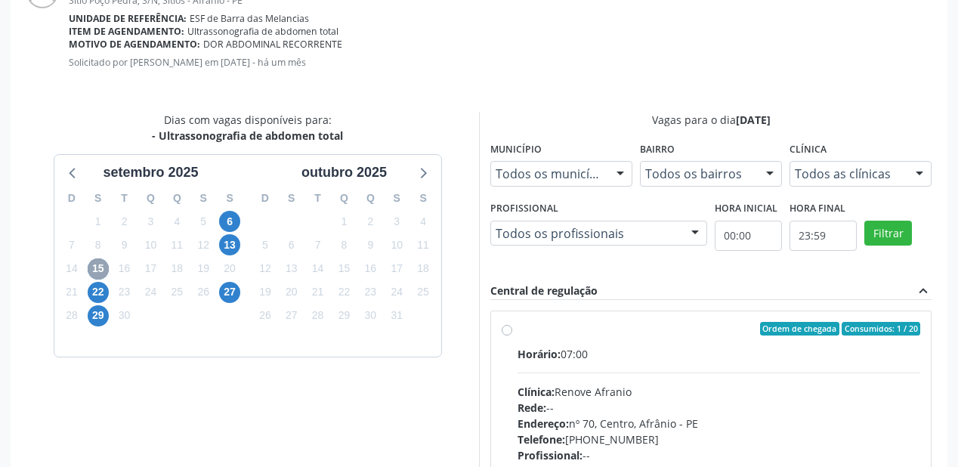
scroll to position [536, 0]
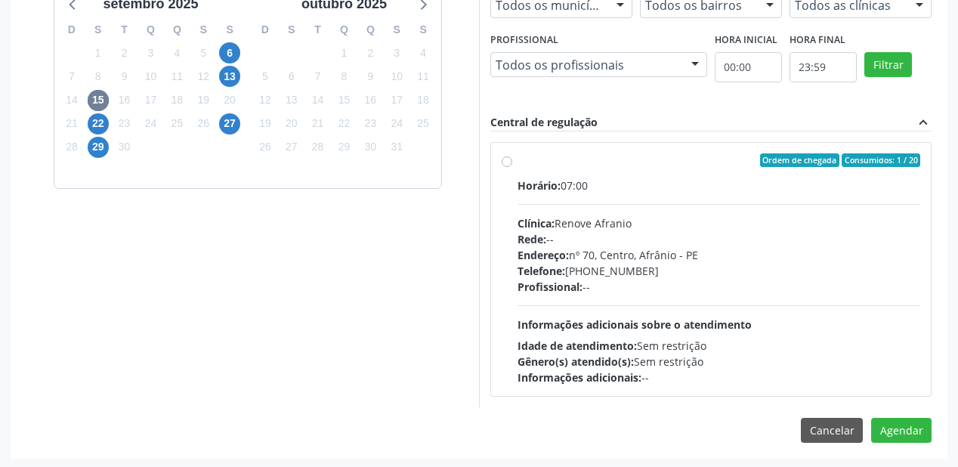
click at [650, 292] on div "Profissional: --" at bounding box center [719, 287] width 403 height 16
click at [513, 167] on input "Ordem de chegada Consumidos: 1 / 20 Horário: 07:00 Clínica: Renove Afranio Rede…" at bounding box center [507, 160] width 11 height 14
radio input "true"
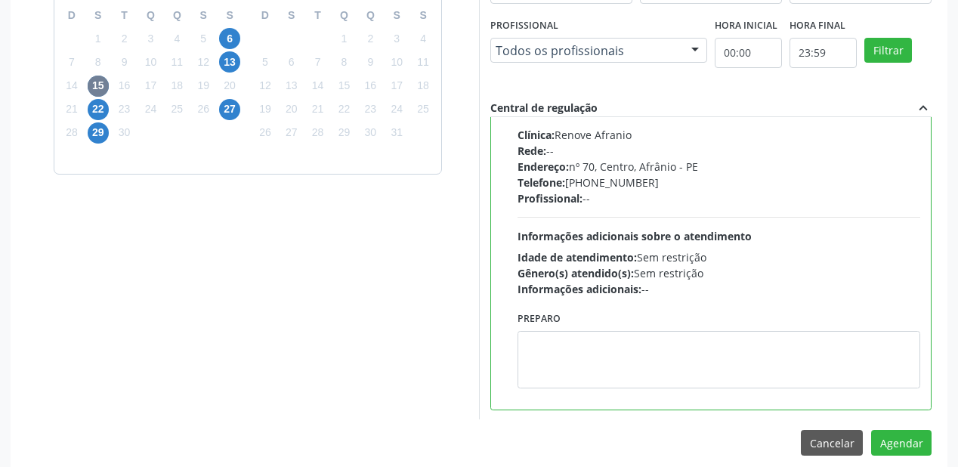
scroll to position [564, 0]
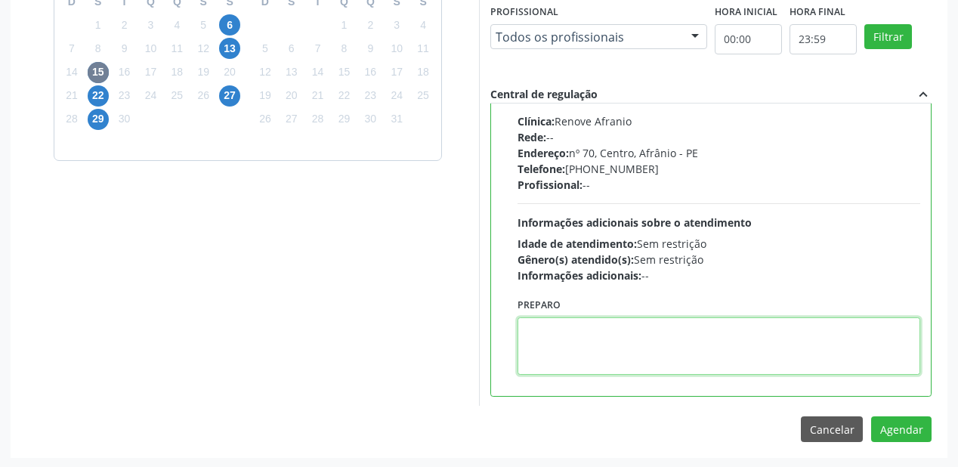
drag, startPoint x: 609, startPoint y: 339, endPoint x: 729, endPoint y: 353, distance: 121.0
click at [611, 339] on textarea at bounding box center [719, 345] width 403 height 57
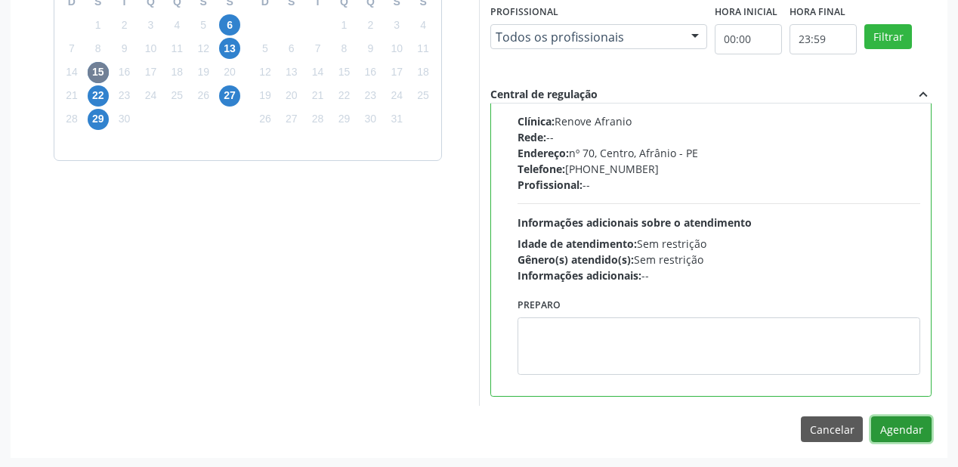
click at [886, 432] on button "Agendar" at bounding box center [902, 430] width 60 height 26
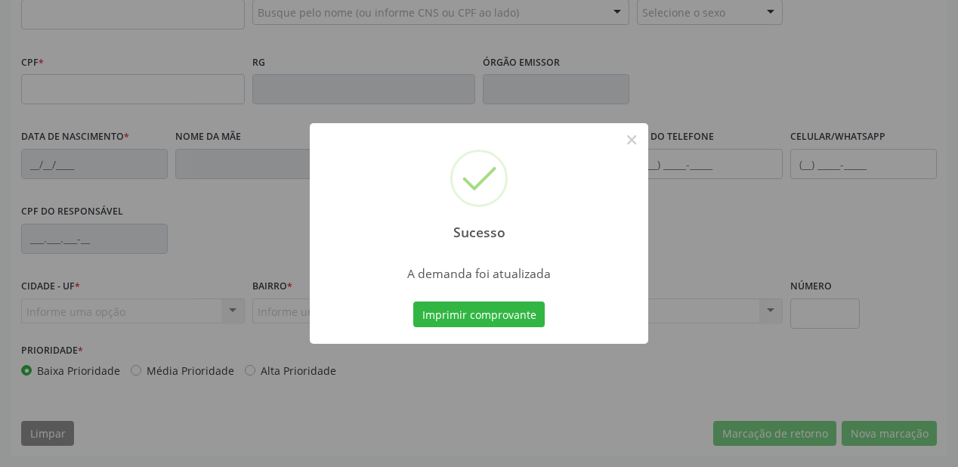
scroll to position [395, 0]
click at [482, 316] on button "Imprimir comprovante" at bounding box center [479, 315] width 132 height 26
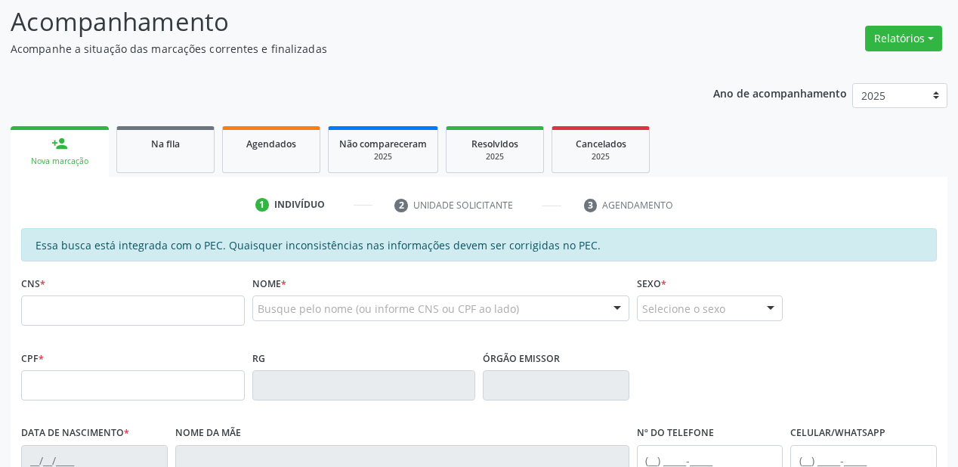
scroll to position [93, 0]
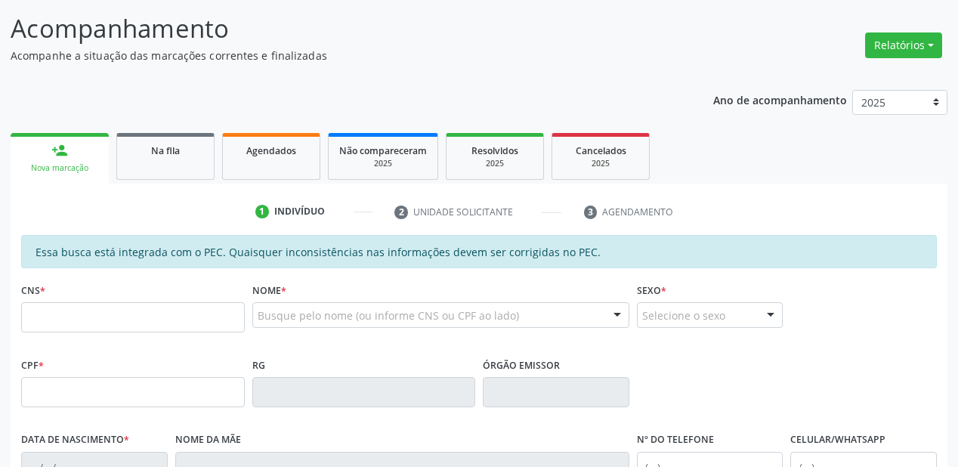
drag, startPoint x: 169, startPoint y: 162, endPoint x: 190, endPoint y: 156, distance: 21.1
click at [169, 163] on link "Na fila" at bounding box center [165, 156] width 98 height 47
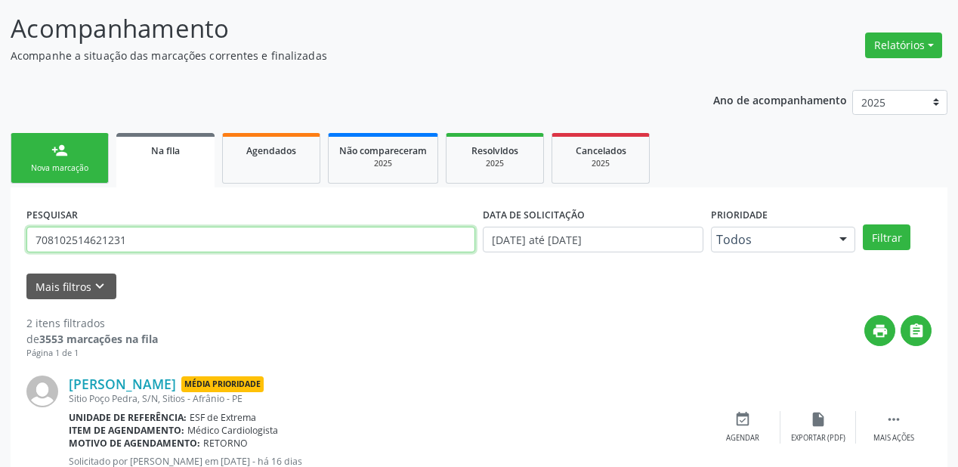
click at [141, 239] on input "708102514621231" at bounding box center [250, 240] width 449 height 26
type input "7"
type input "703308250524310"
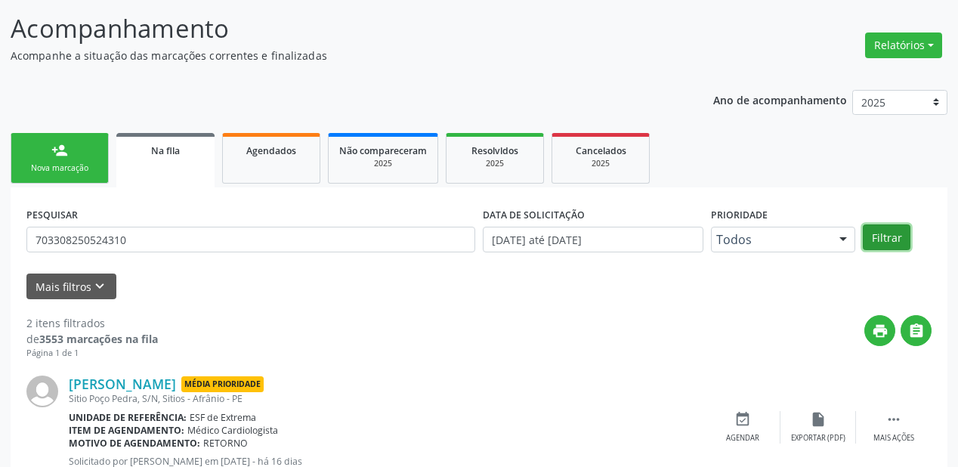
click at [882, 239] on button "Filtrar" at bounding box center [887, 238] width 48 height 26
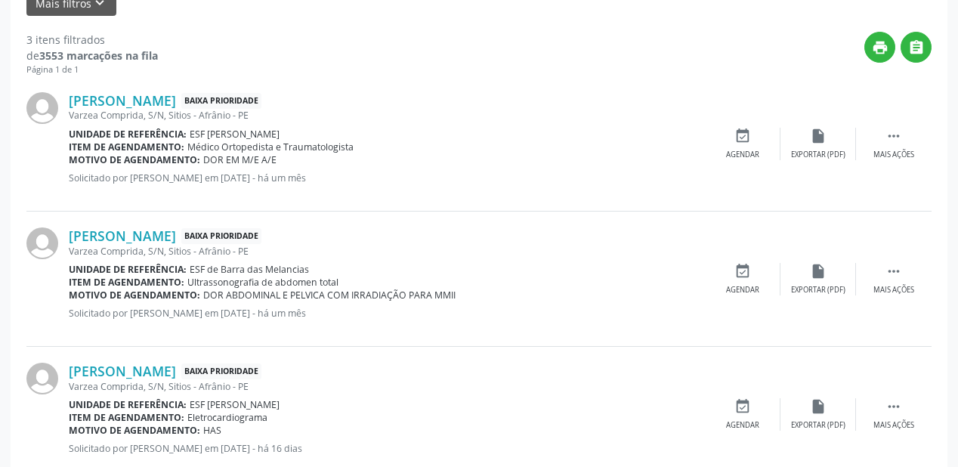
scroll to position [355, 0]
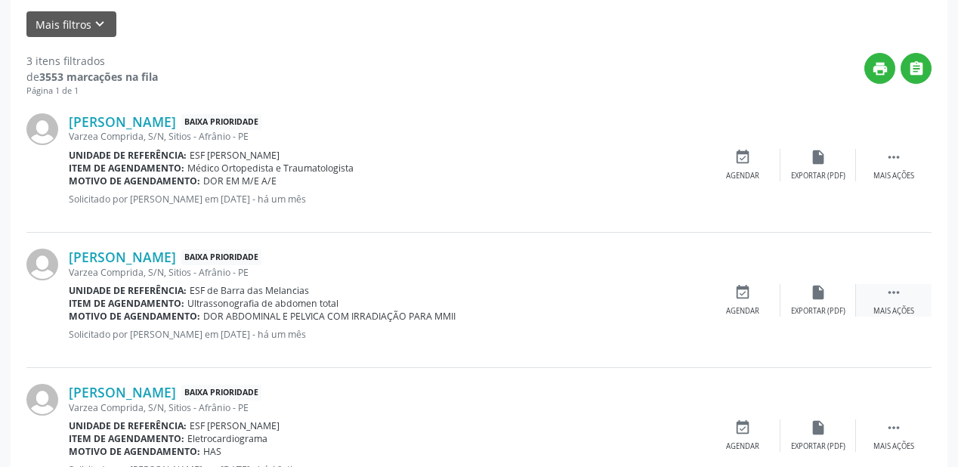
click at [884, 290] on div " Mais ações" at bounding box center [894, 300] width 76 height 33
click at [502, 296] on div "event_available Agendar" at bounding box center [516, 300] width 76 height 33
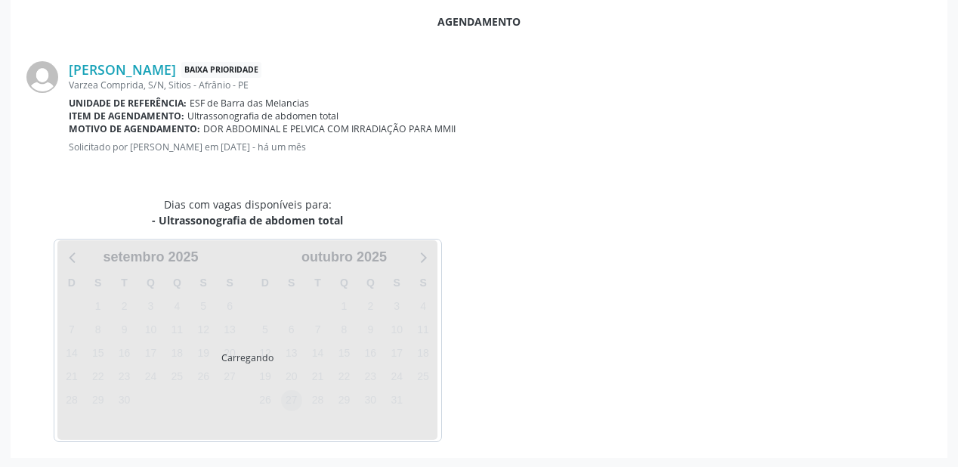
scroll to position [318, 0]
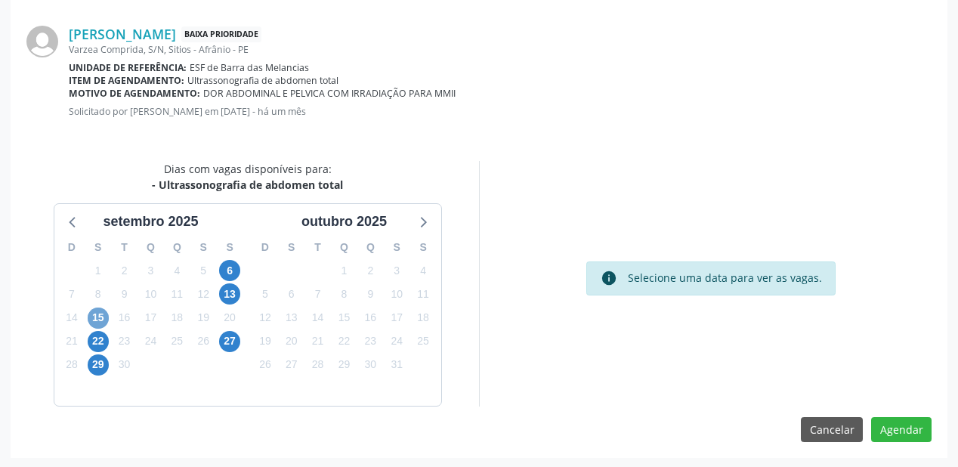
click at [98, 317] on span "15" at bounding box center [98, 318] width 21 height 21
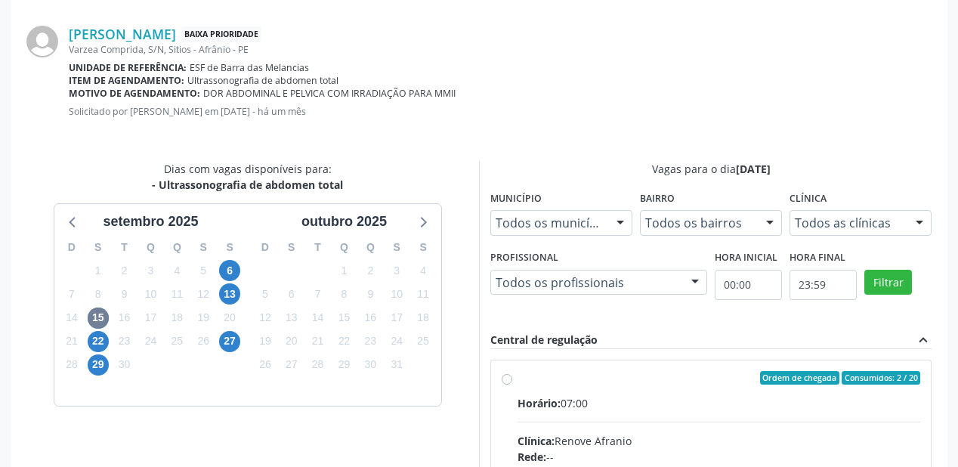
click at [606, 381] on div "Ordem de chegada Consumidos: 2 / 20" at bounding box center [719, 378] width 403 height 14
click at [513, 381] on input "Ordem de chegada Consumidos: 2 / 20 Horário: 07:00 Clínica: Renove Afranio Rede…" at bounding box center [507, 378] width 11 height 14
radio input "true"
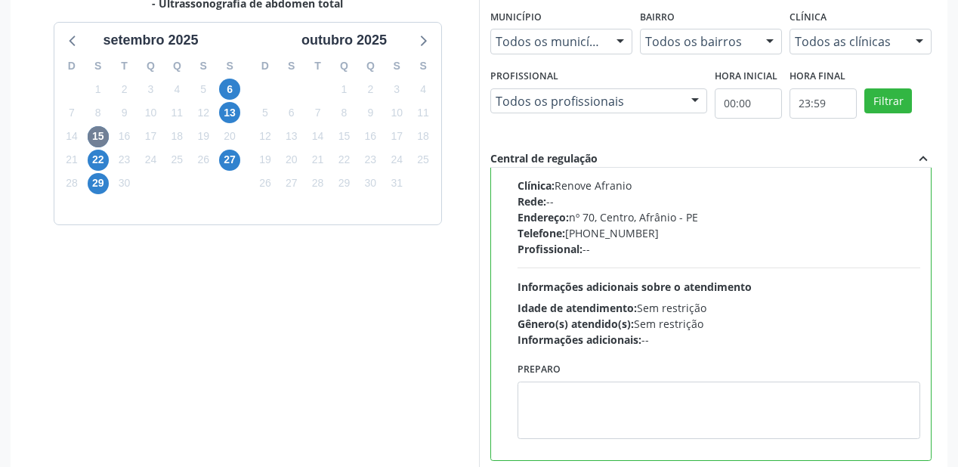
scroll to position [564, 0]
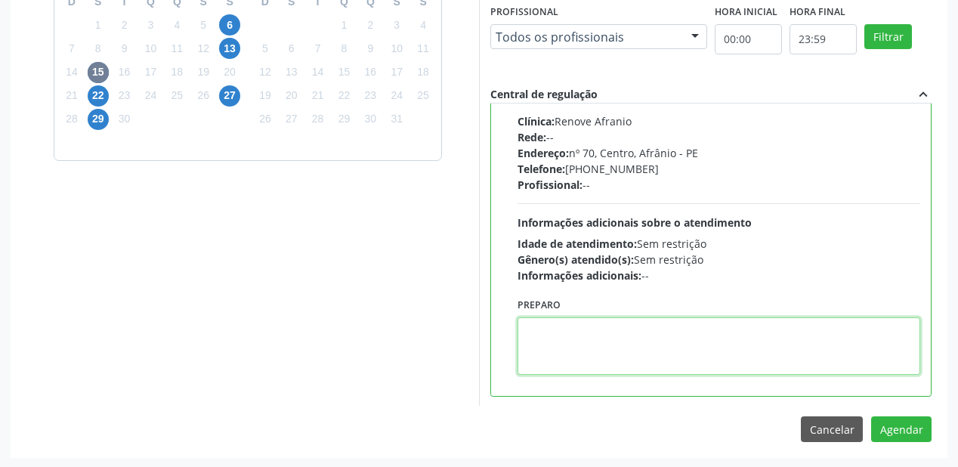
click at [592, 353] on textarea at bounding box center [719, 345] width 403 height 57
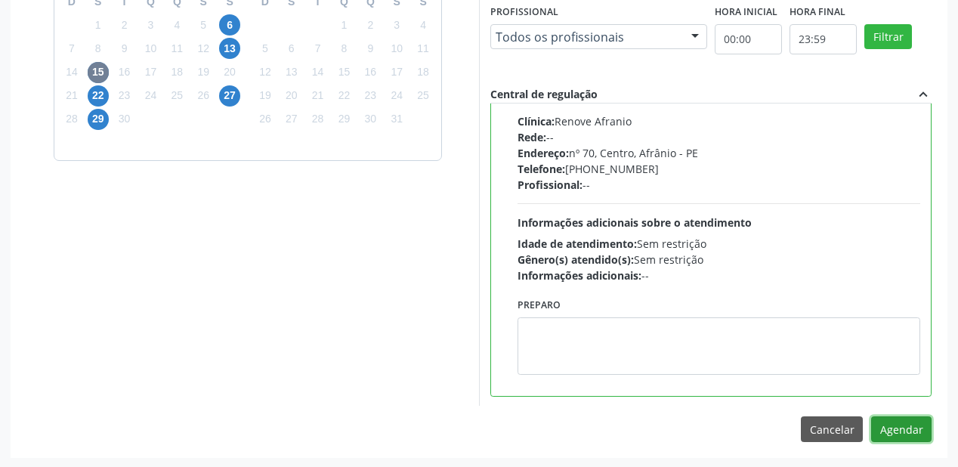
click at [886, 435] on button "Agendar" at bounding box center [902, 430] width 60 height 26
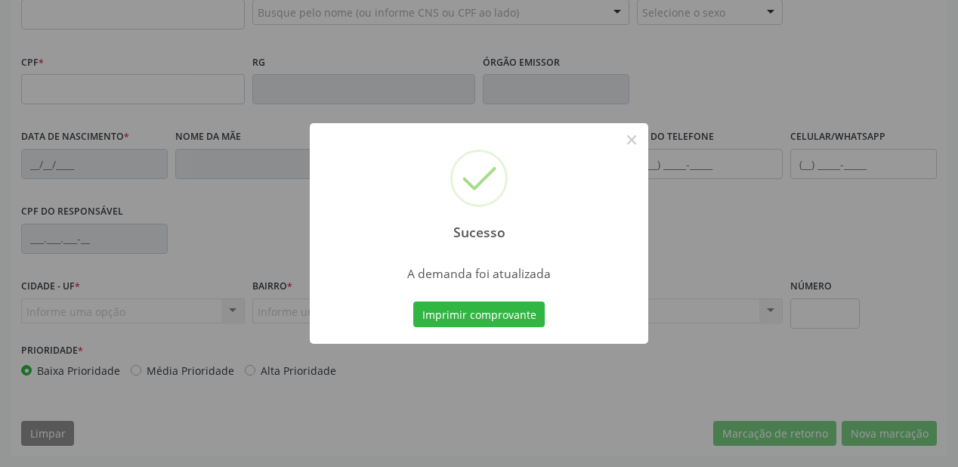
scroll to position [395, 0]
click at [467, 321] on button "Imprimir comprovante" at bounding box center [479, 315] width 132 height 26
